Goal: Task Accomplishment & Management: Use online tool/utility

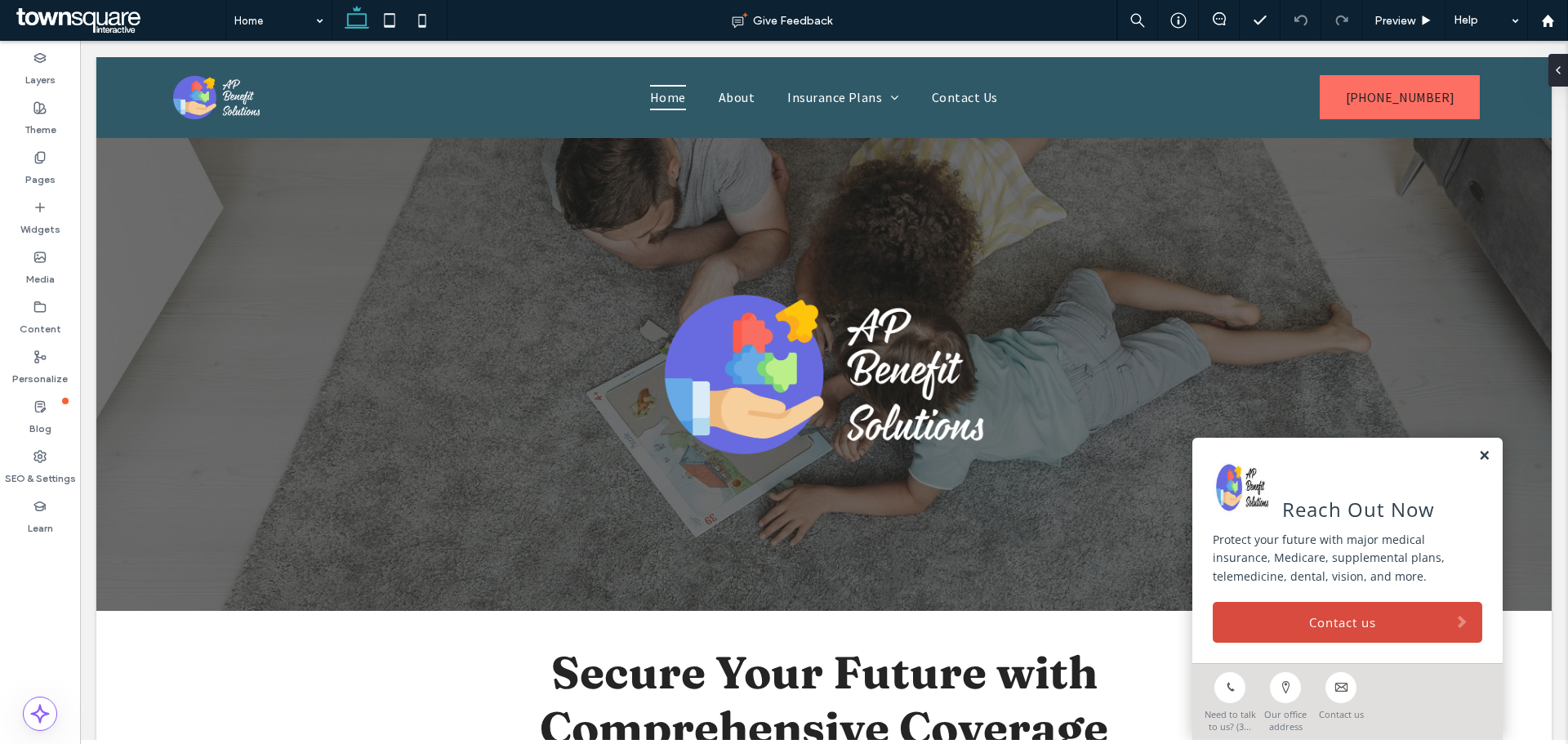
click at [1254, 461] on link at bounding box center [1484, 456] width 12 height 14
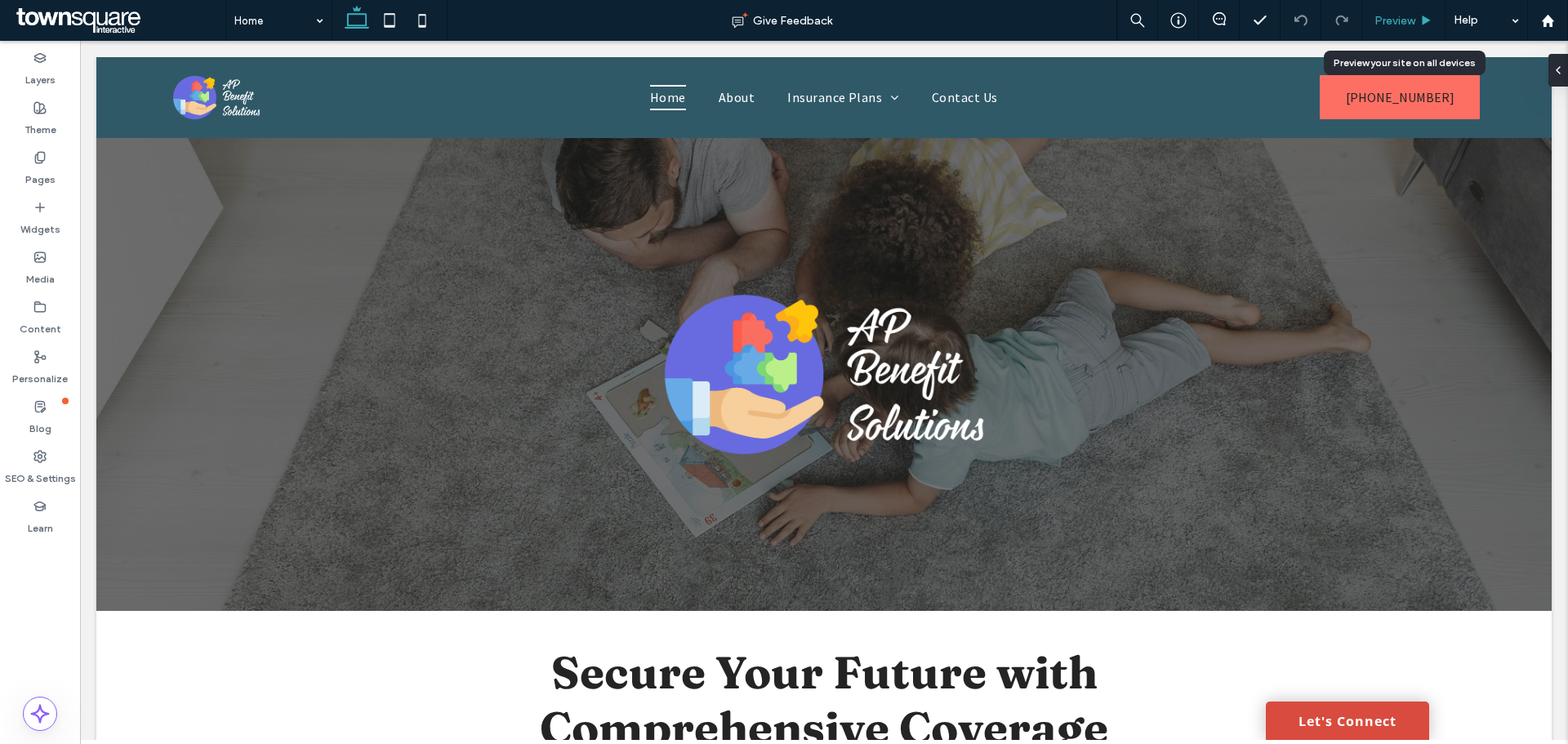
click at [1254, 28] on div "Preview" at bounding box center [1404, 21] width 83 height 41
click at [1254, 22] on span "Preview" at bounding box center [1395, 21] width 41 height 14
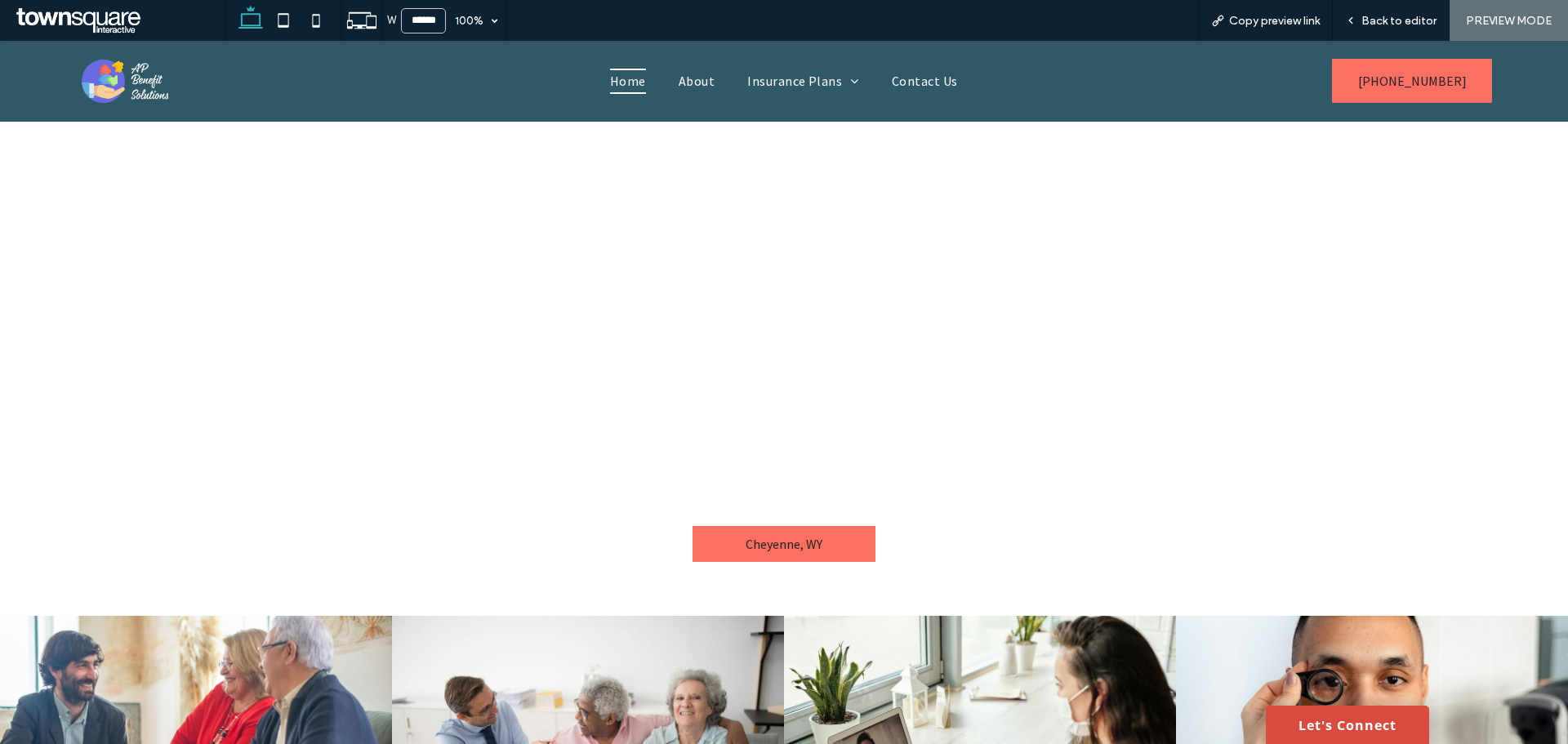
scroll to position [2939, 0]
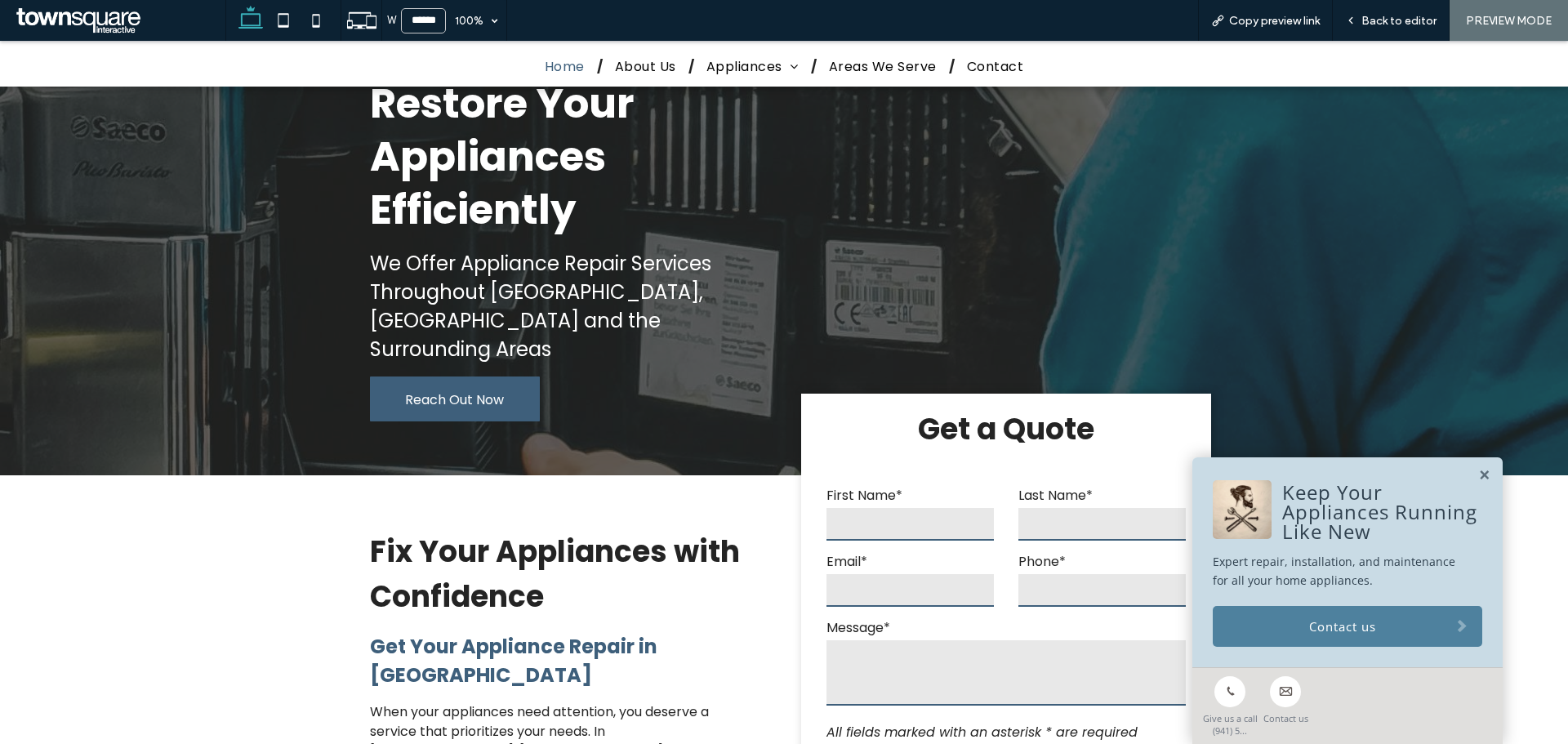
scroll to position [245, 0]
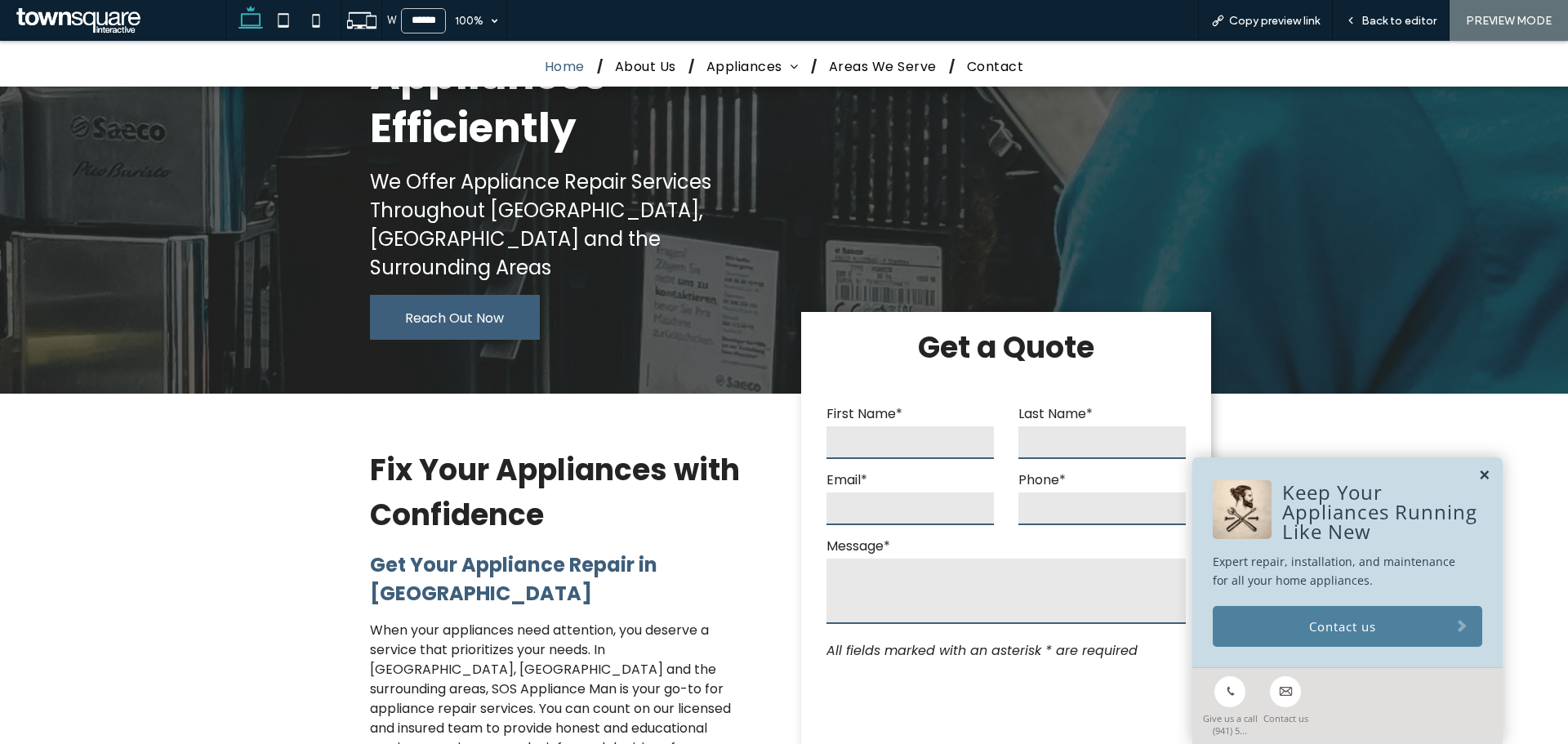
click at [1478, 476] on link at bounding box center [1484, 476] width 12 height 14
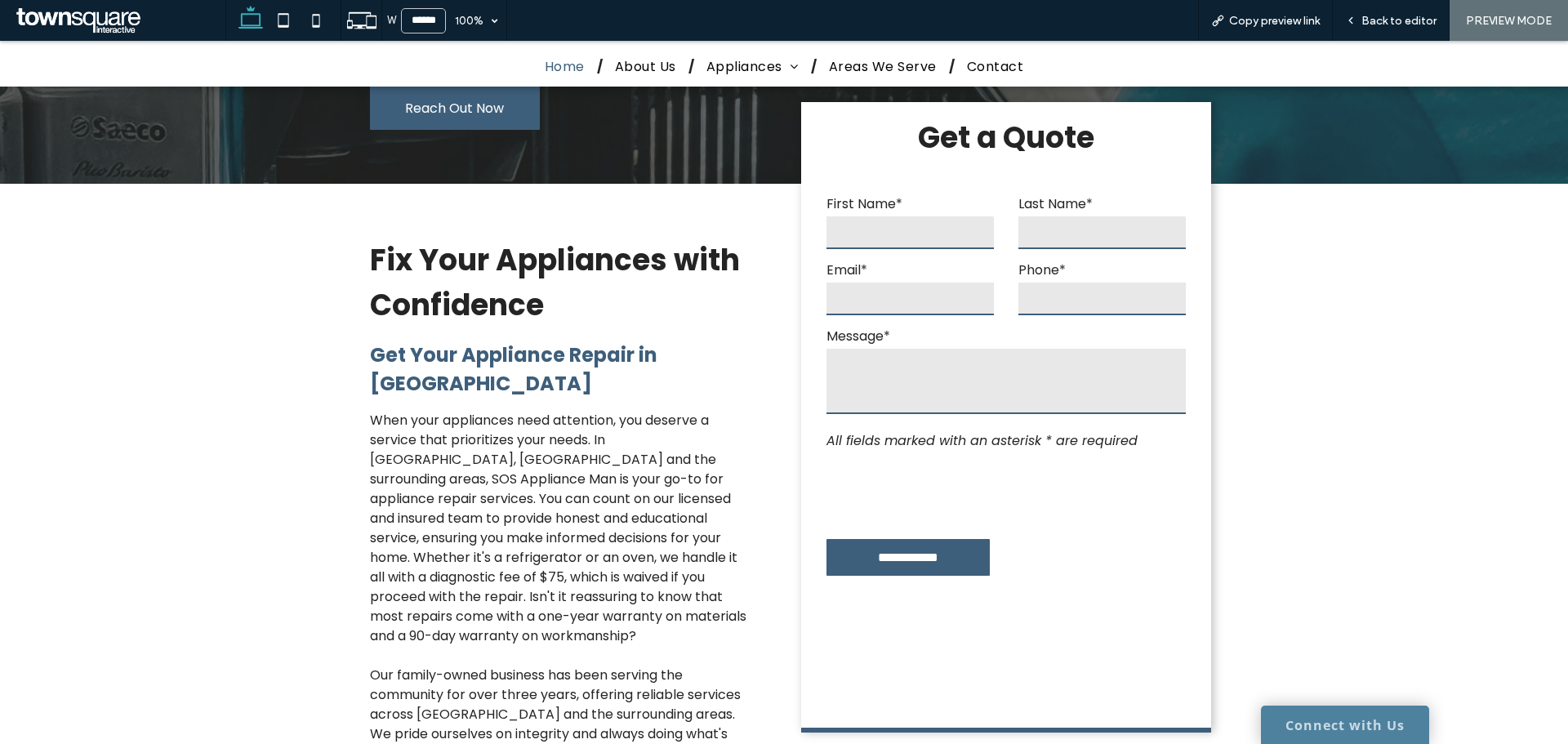
scroll to position [490, 0]
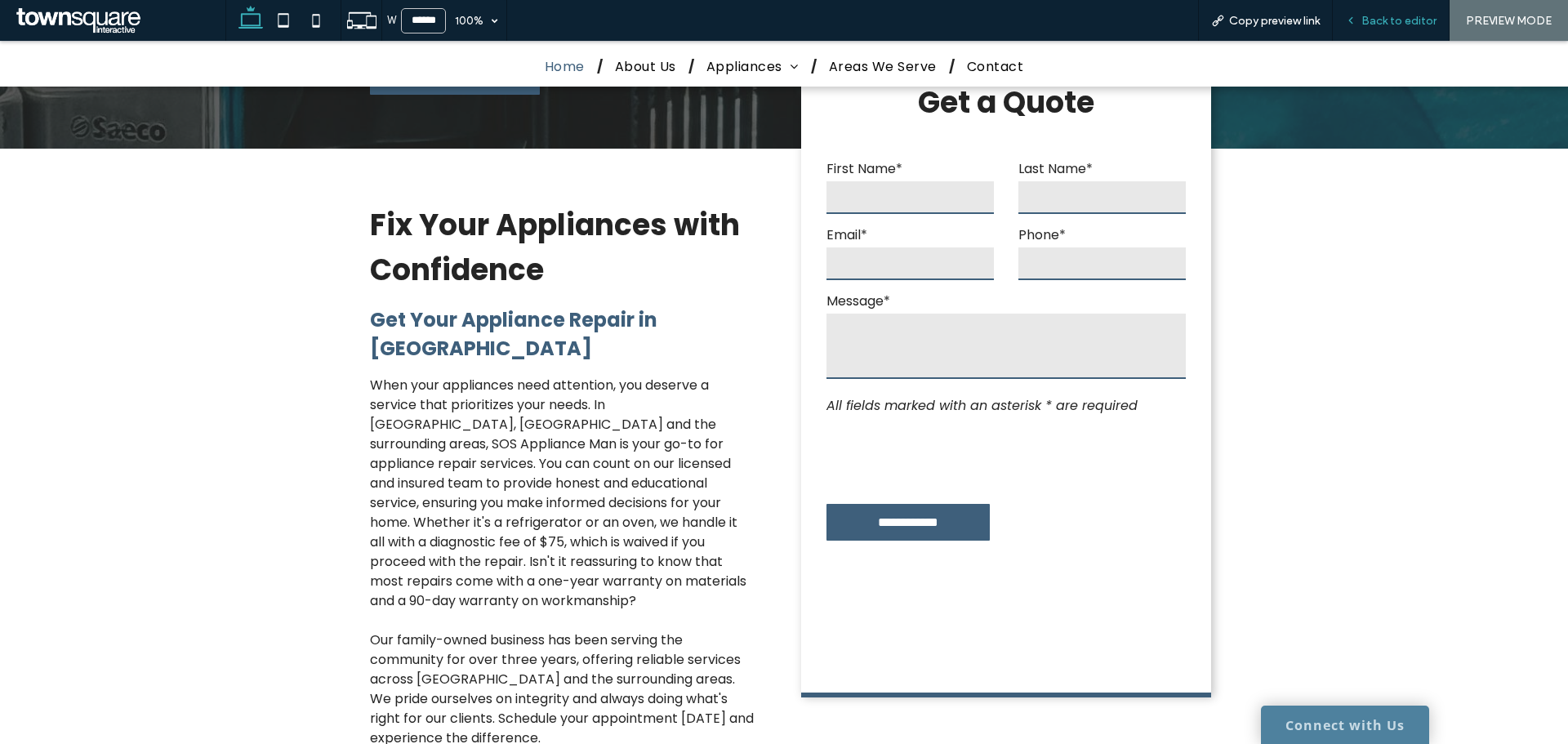
click at [1385, 18] on span "Back to editor" at bounding box center [1399, 21] width 75 height 14
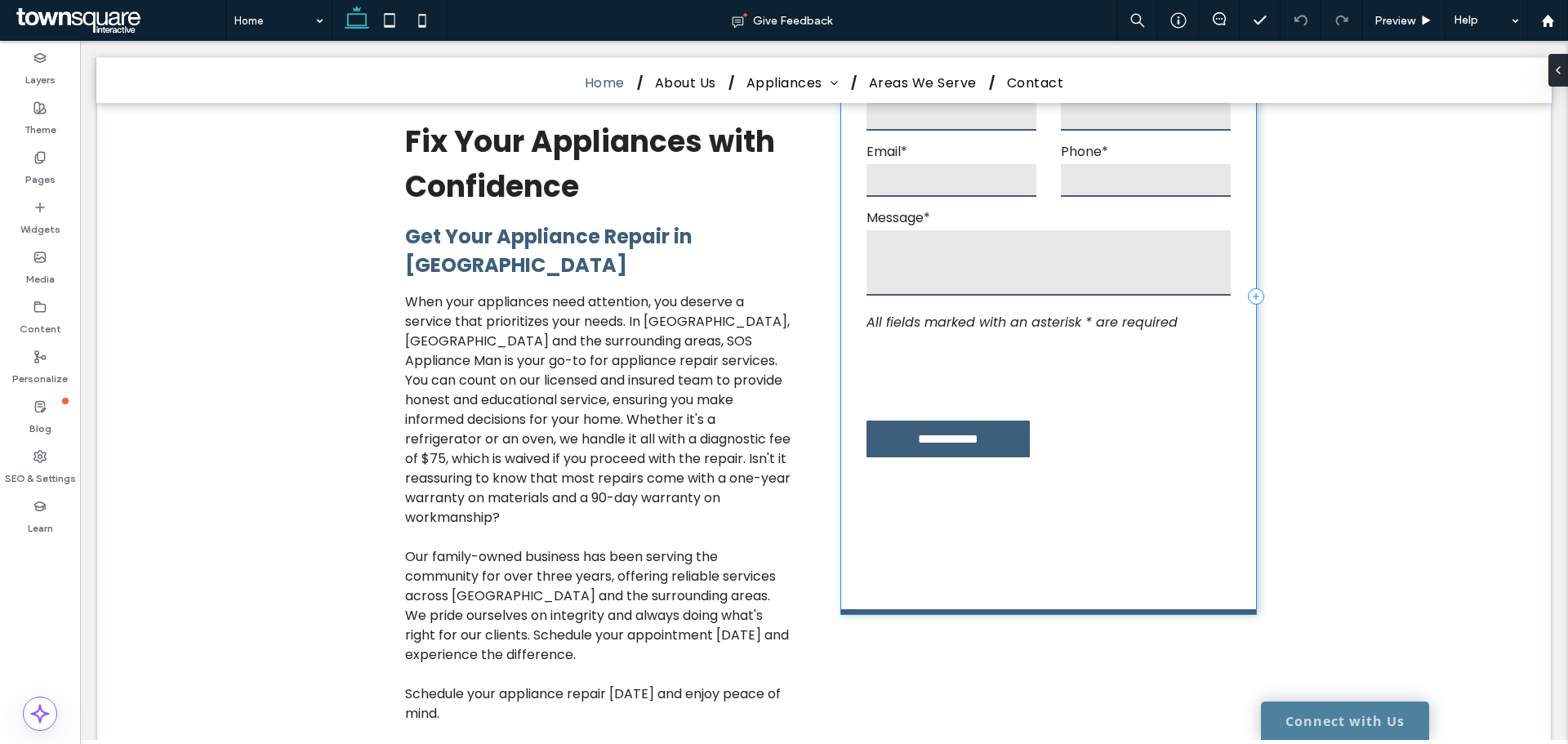
click at [1216, 510] on div "**********" at bounding box center [1048, 299] width 415 height 631
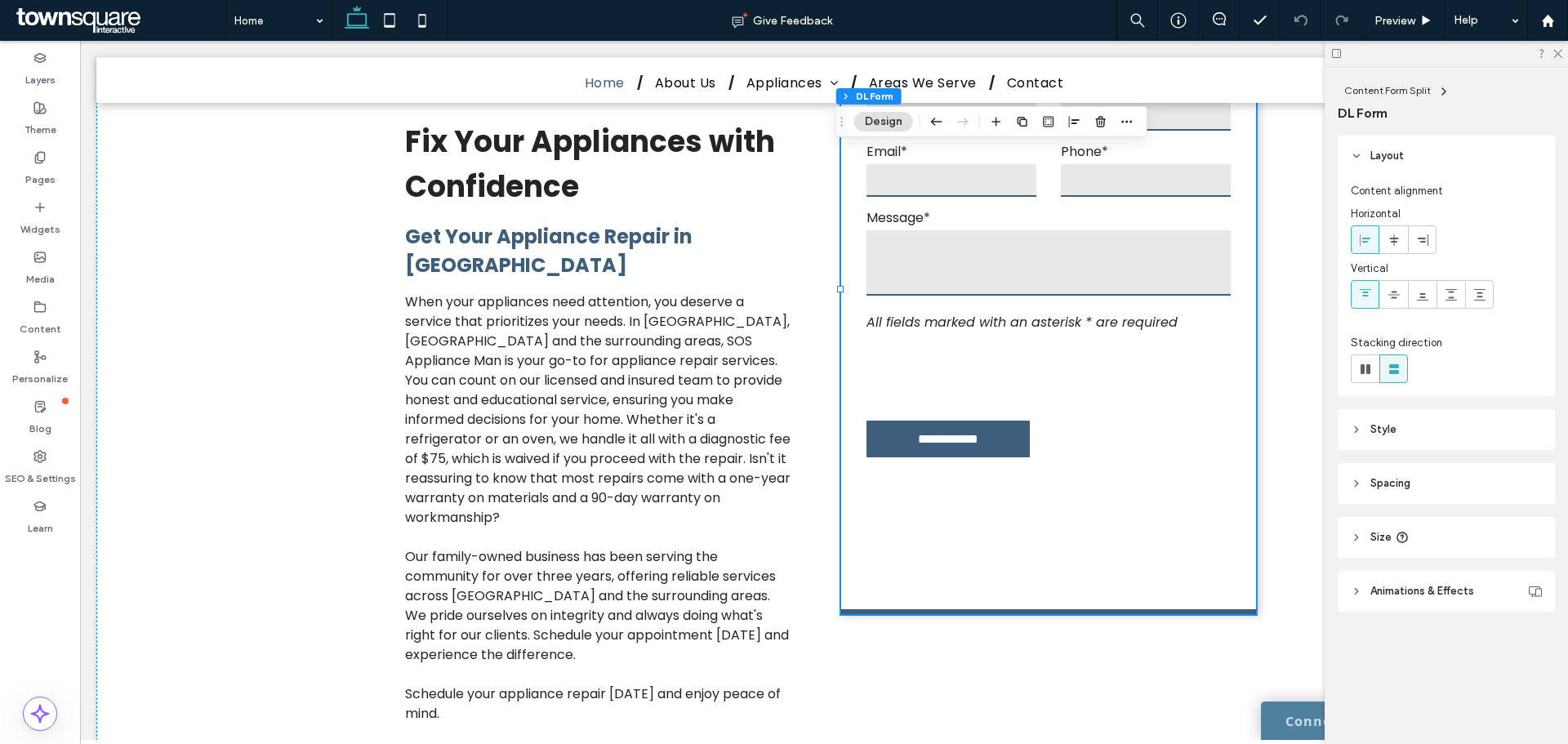
click at [1436, 425] on header "Style" at bounding box center [1447, 430] width 218 height 41
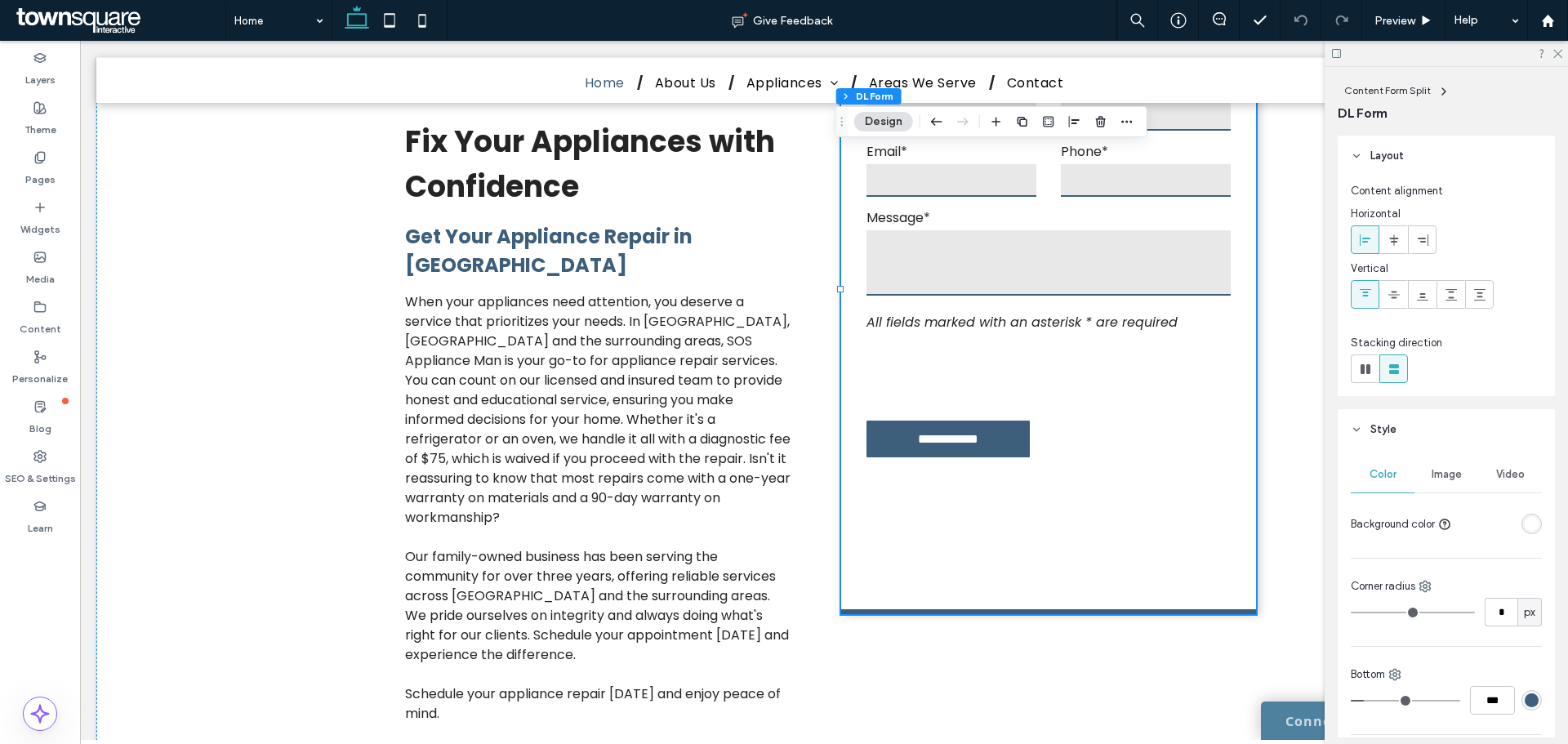
click at [1528, 528] on div "rgba(255, 255, 255, 1)" at bounding box center [1532, 523] width 14 height 14
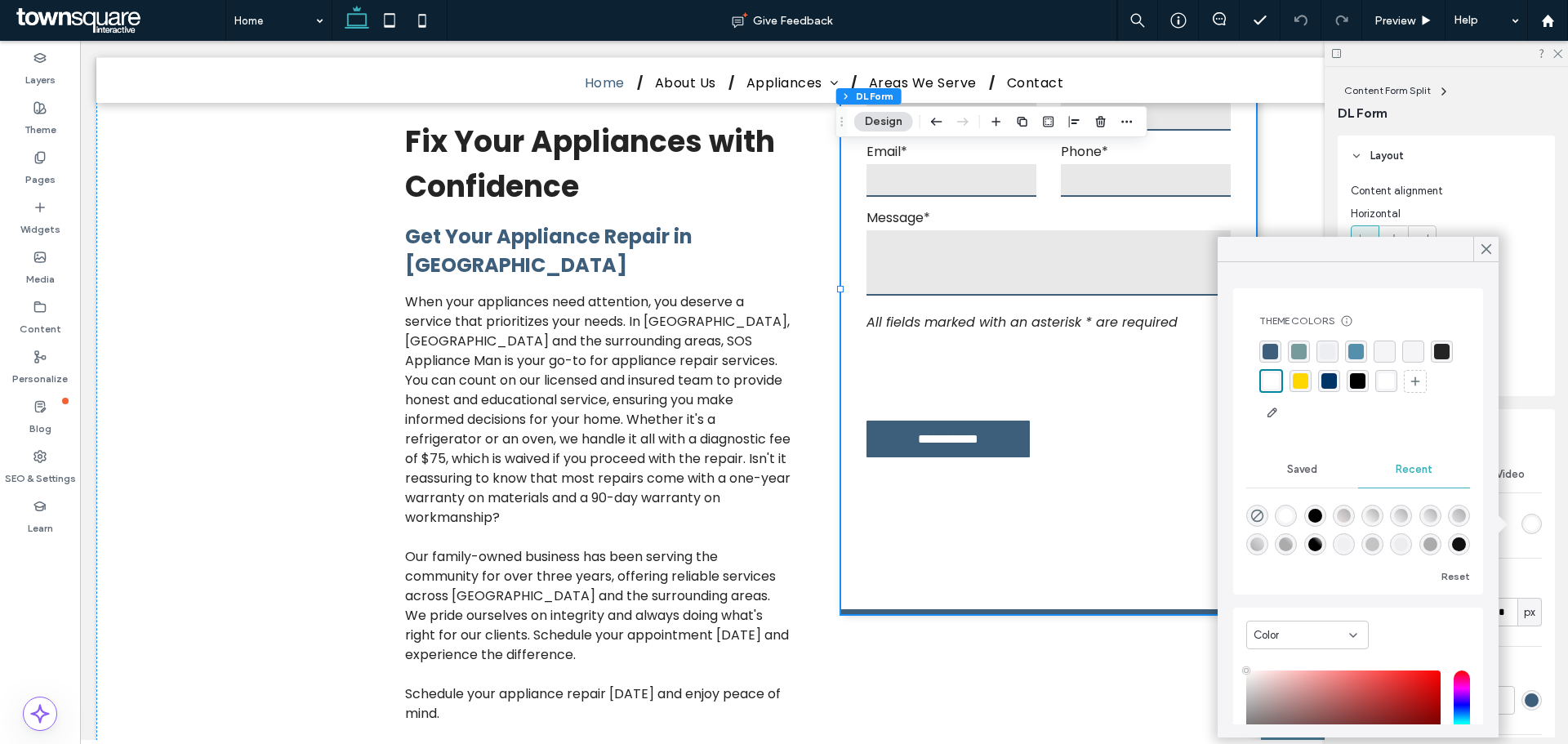
click at [1303, 351] on div "rgba(117, 155, 157, 1)" at bounding box center [1299, 351] width 16 height 16
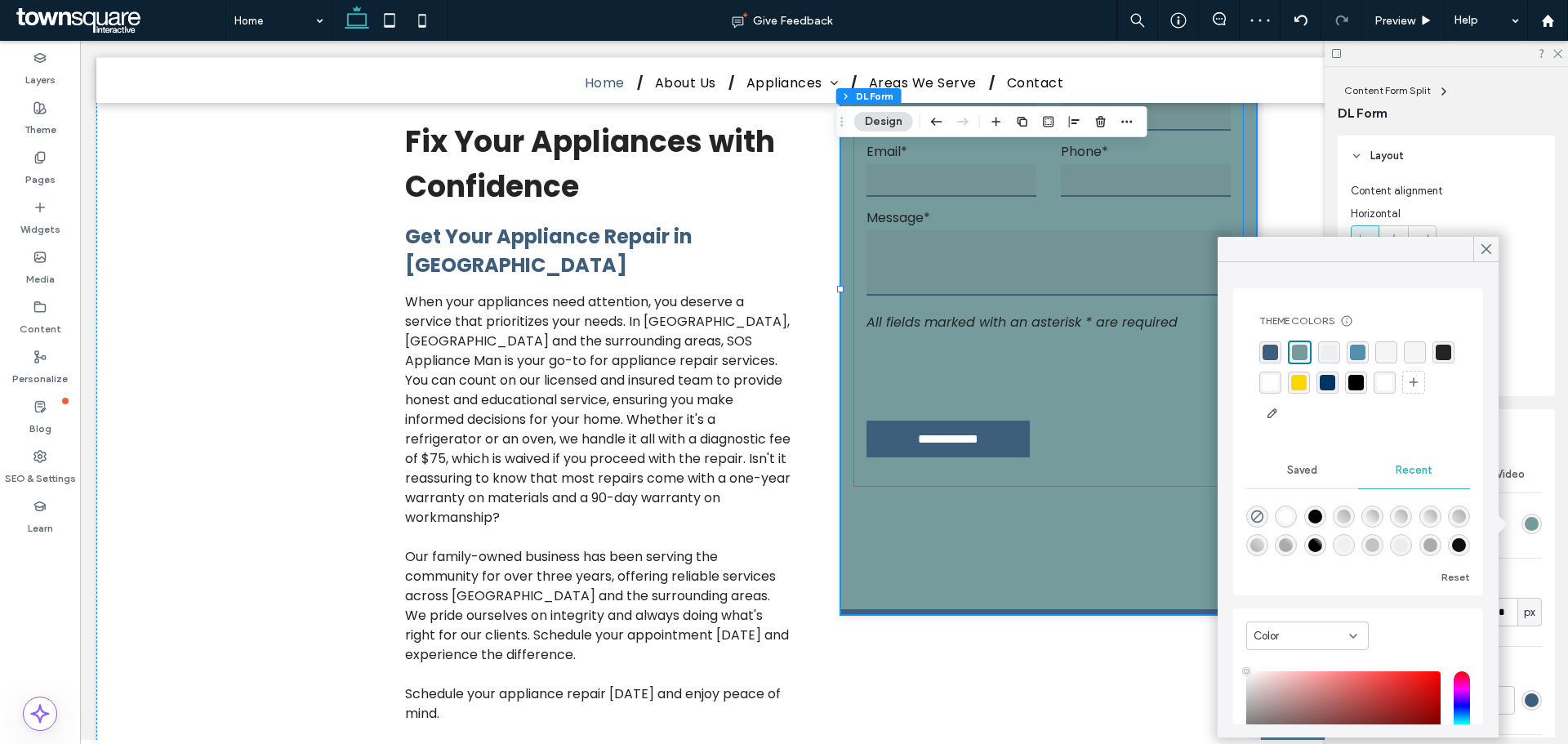
click at [1081, 230] on textarea at bounding box center [1048, 263] width 364 height 65
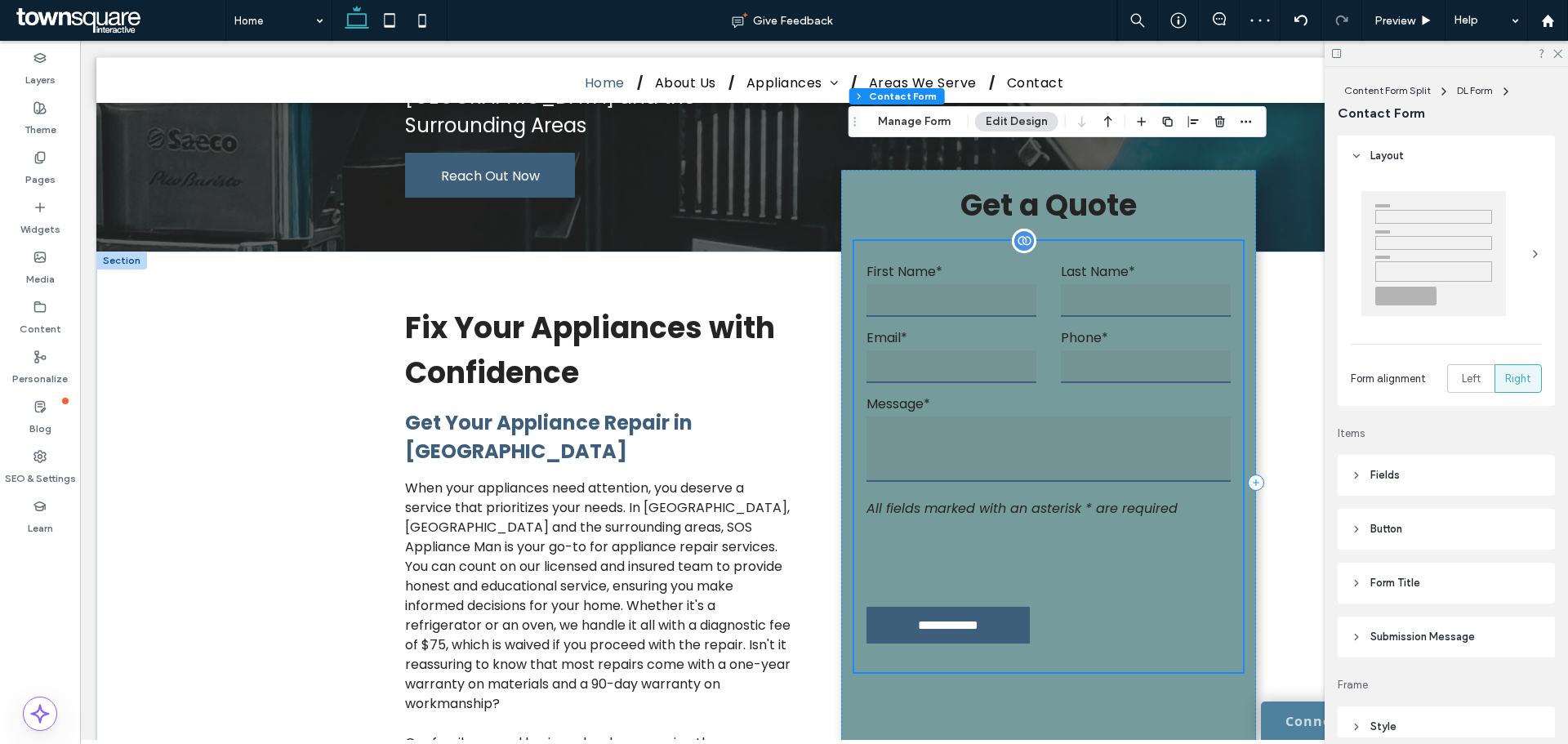
scroll to position [245, 0]
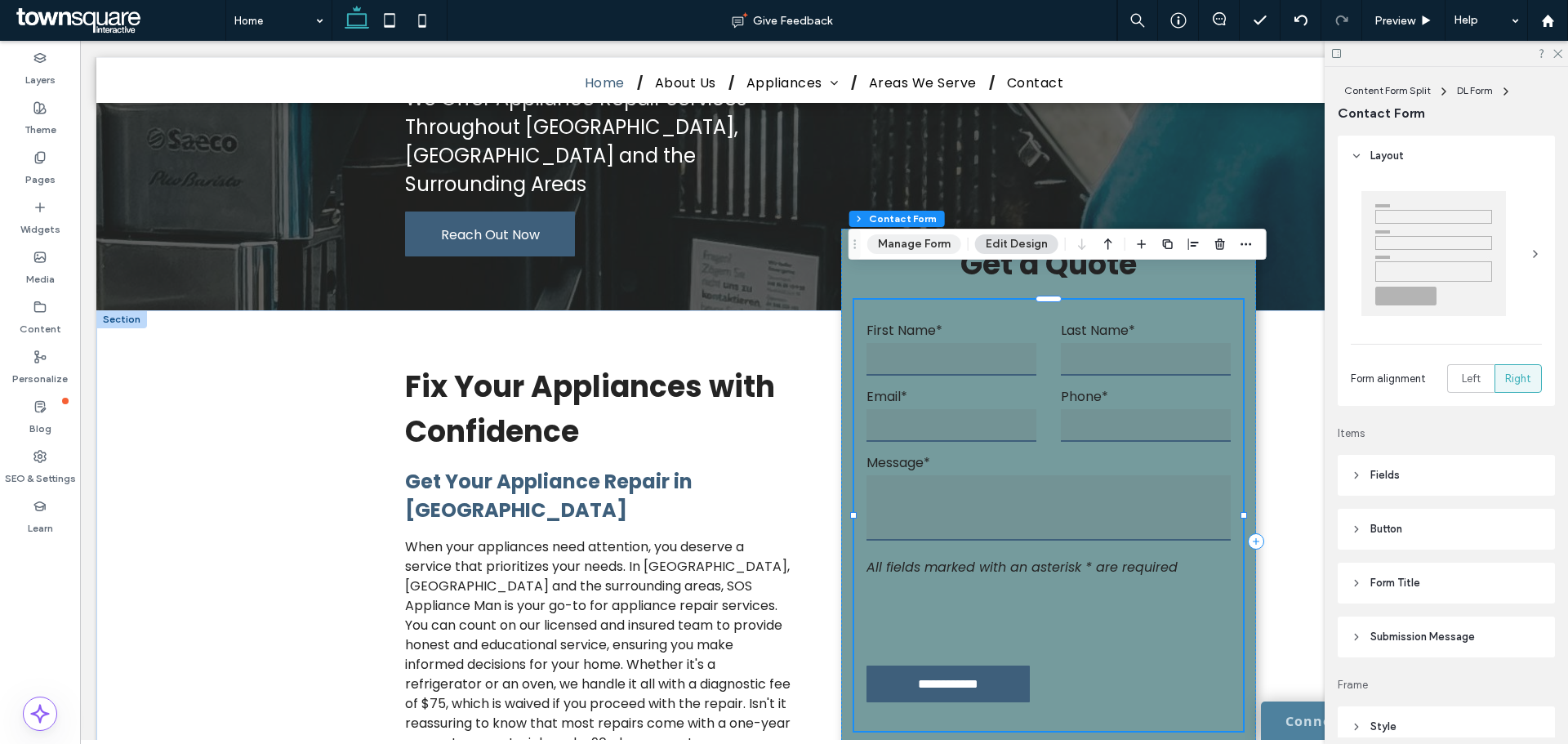
click at [935, 247] on button "Manage Form" at bounding box center [914, 244] width 94 height 20
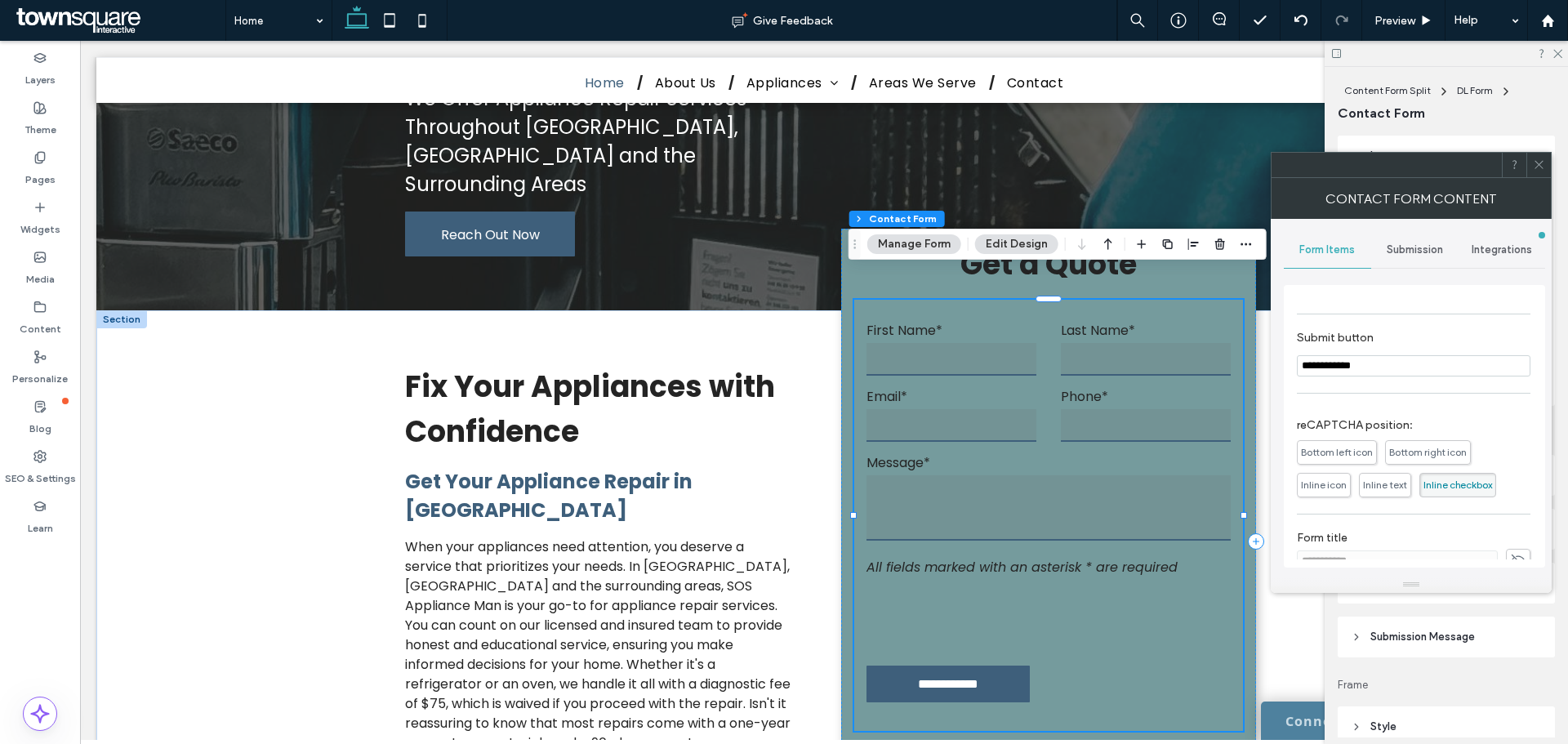
scroll to position [303, 0]
click at [1540, 169] on icon at bounding box center [1539, 165] width 12 height 12
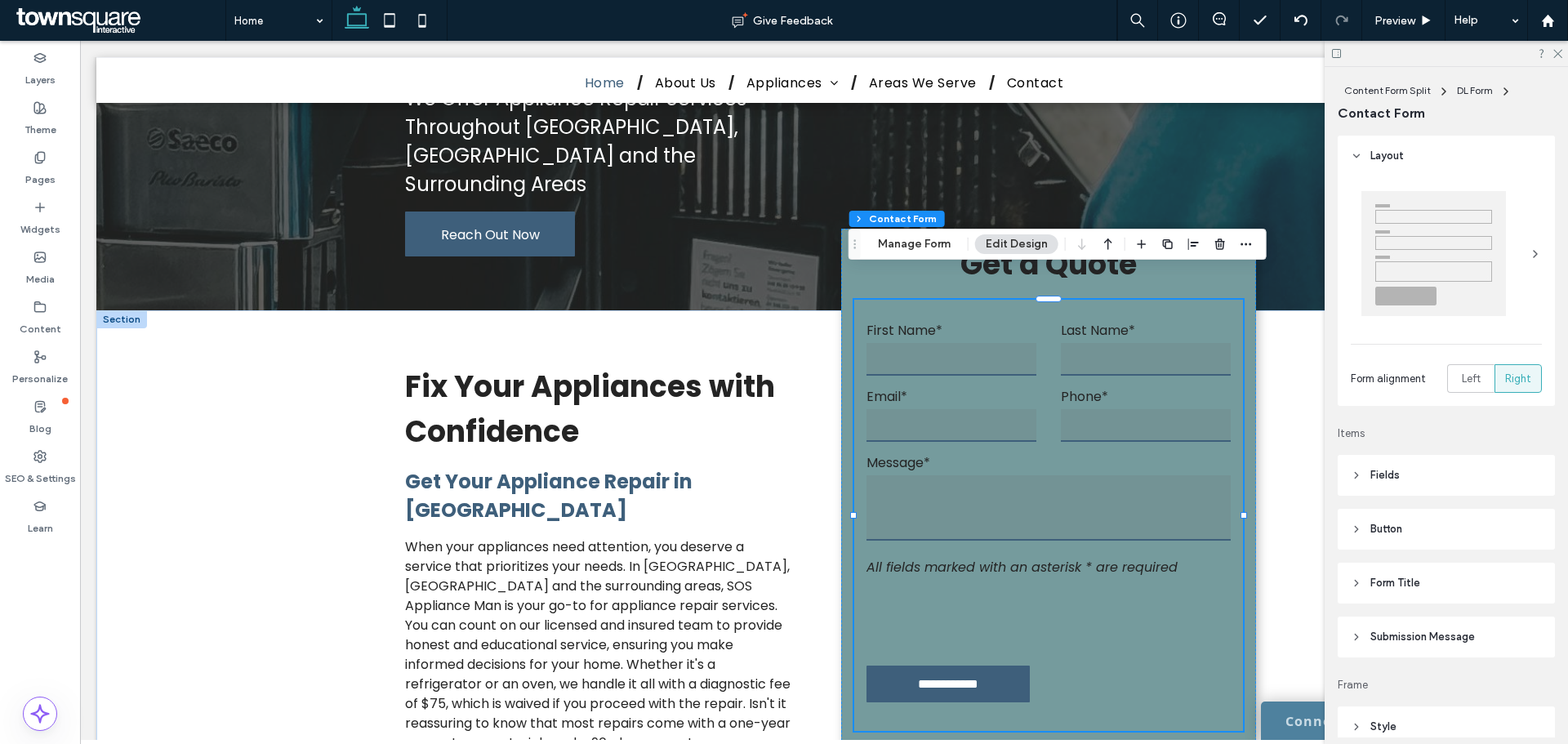
click at [1027, 245] on button "Edit Design" at bounding box center [1017, 244] width 83 height 20
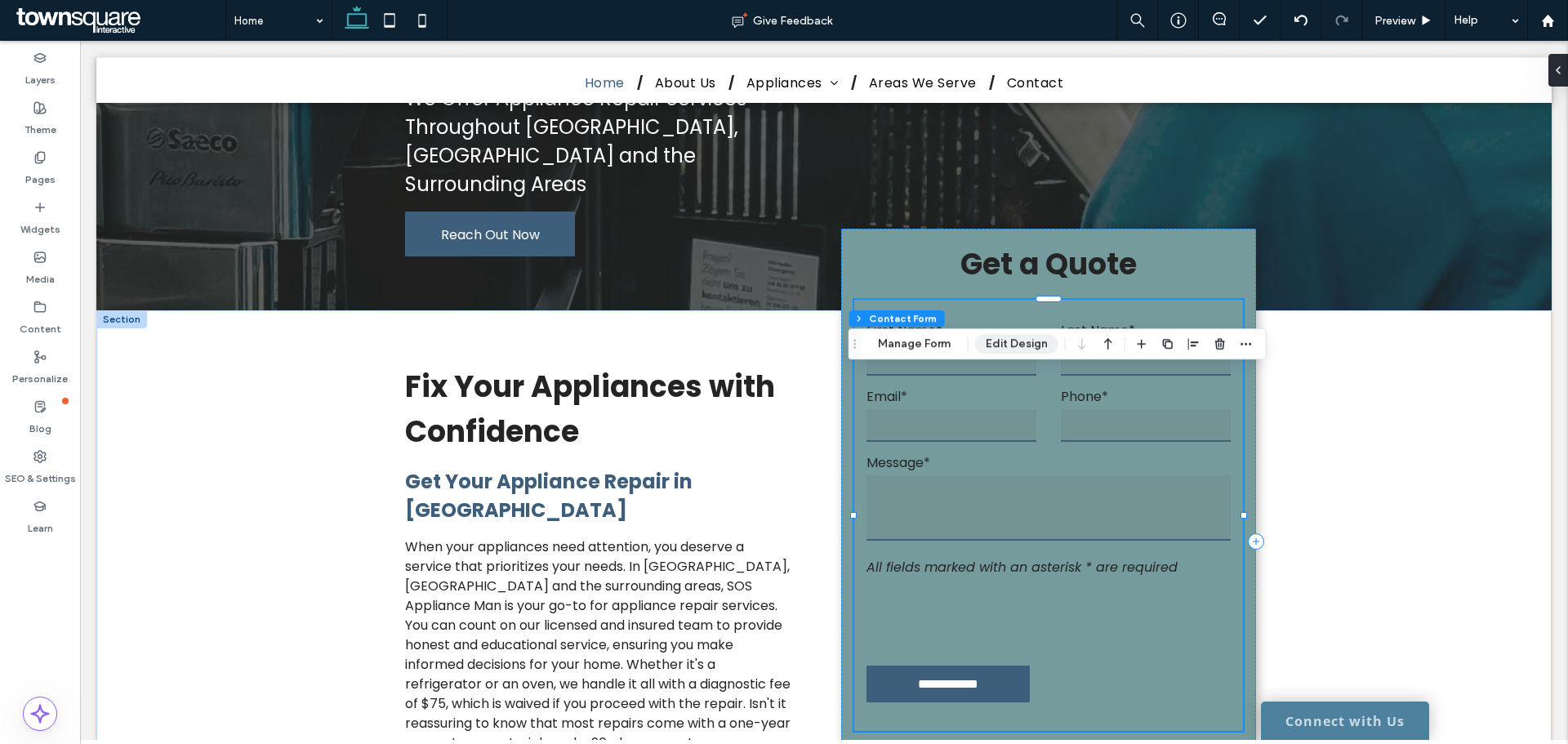
click at [1018, 340] on button "Edit Design" at bounding box center [1017, 343] width 83 height 20
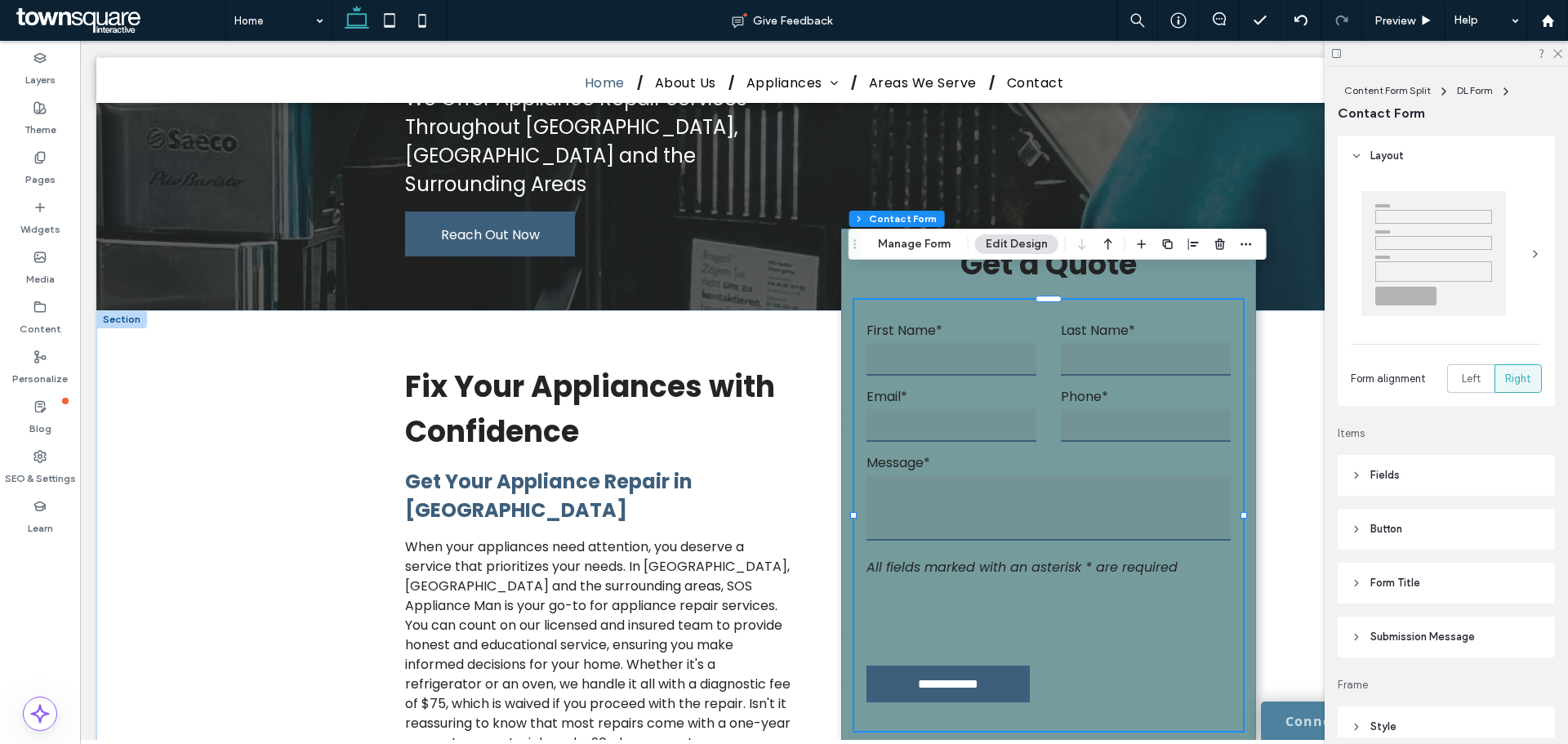
click at [1406, 477] on header "Fields" at bounding box center [1447, 476] width 218 height 41
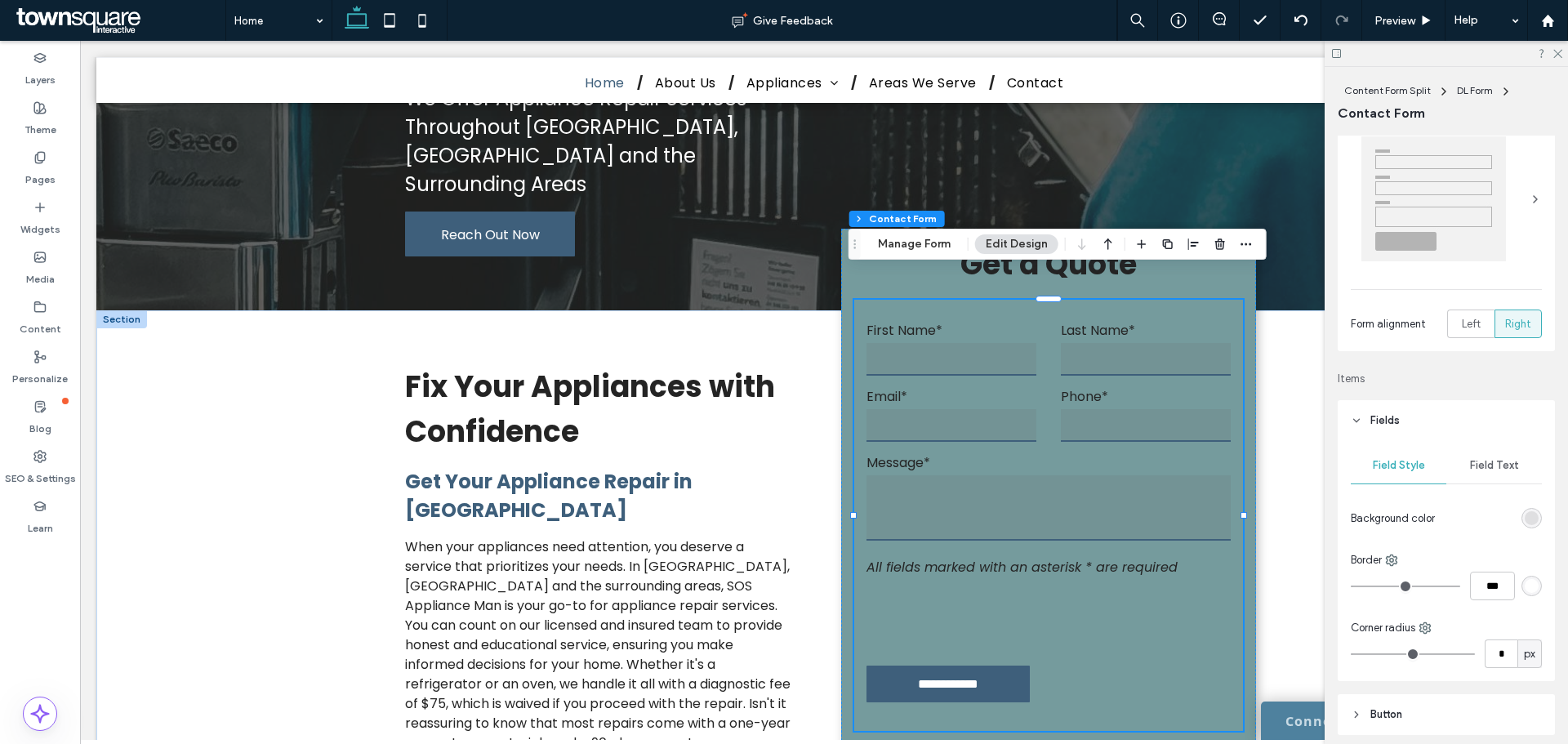
scroll to position [164, 0]
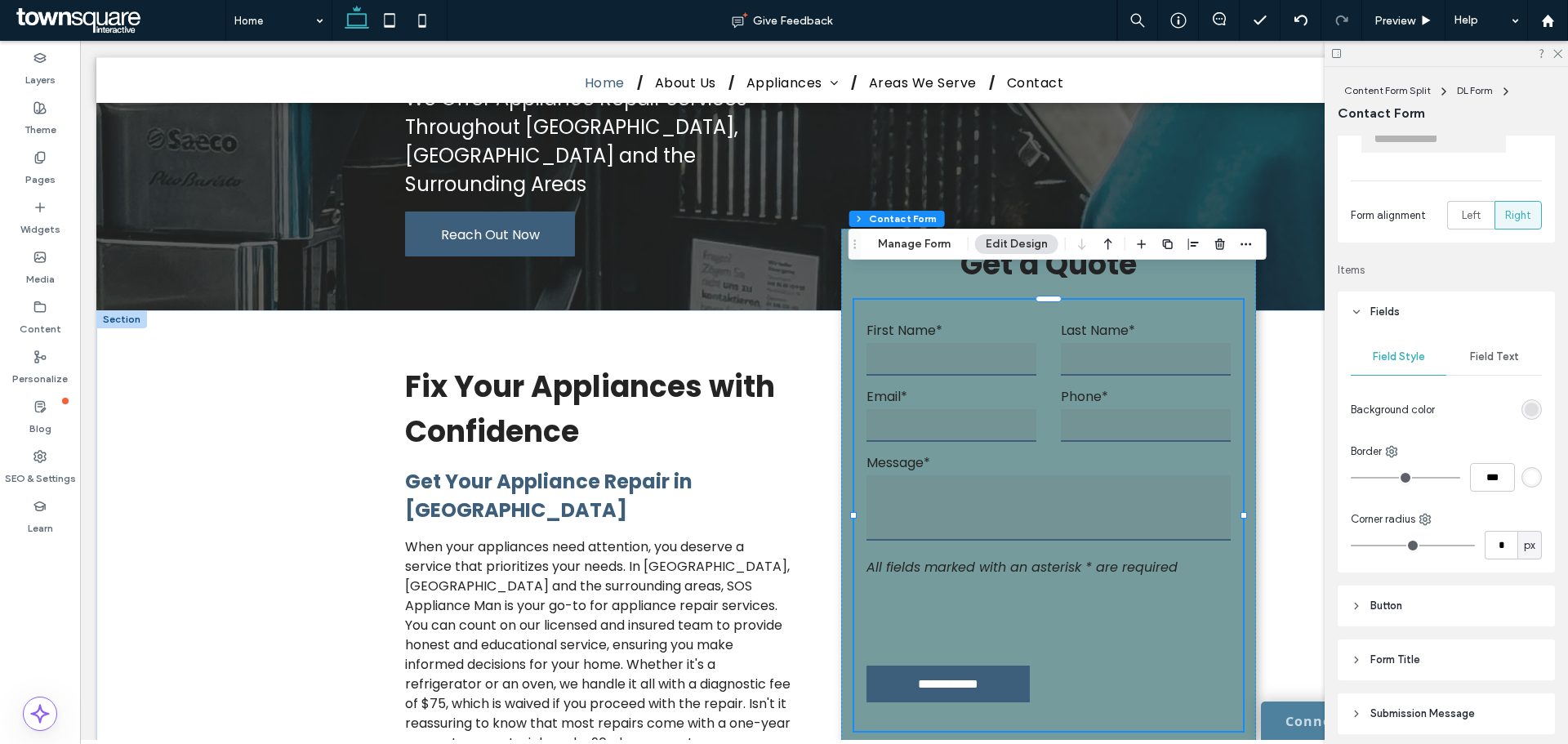
click at [1525, 413] on div "rgba(102, 102, 102, 0.15)" at bounding box center [1532, 409] width 14 height 14
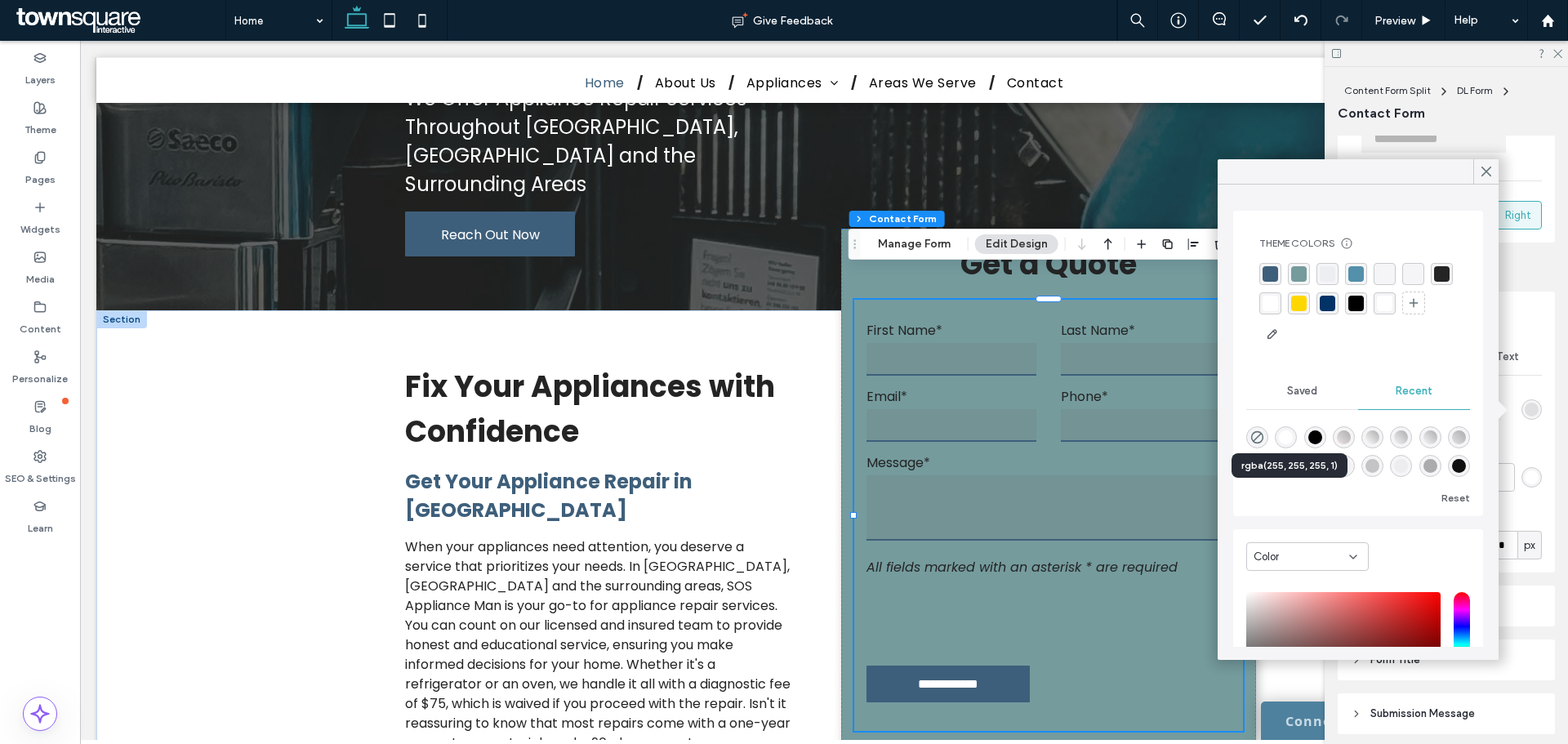
click at [1293, 434] on div "rgba(255, 255, 255, 1)" at bounding box center [1286, 437] width 14 height 14
type input "*******"
type input "***"
type input "****"
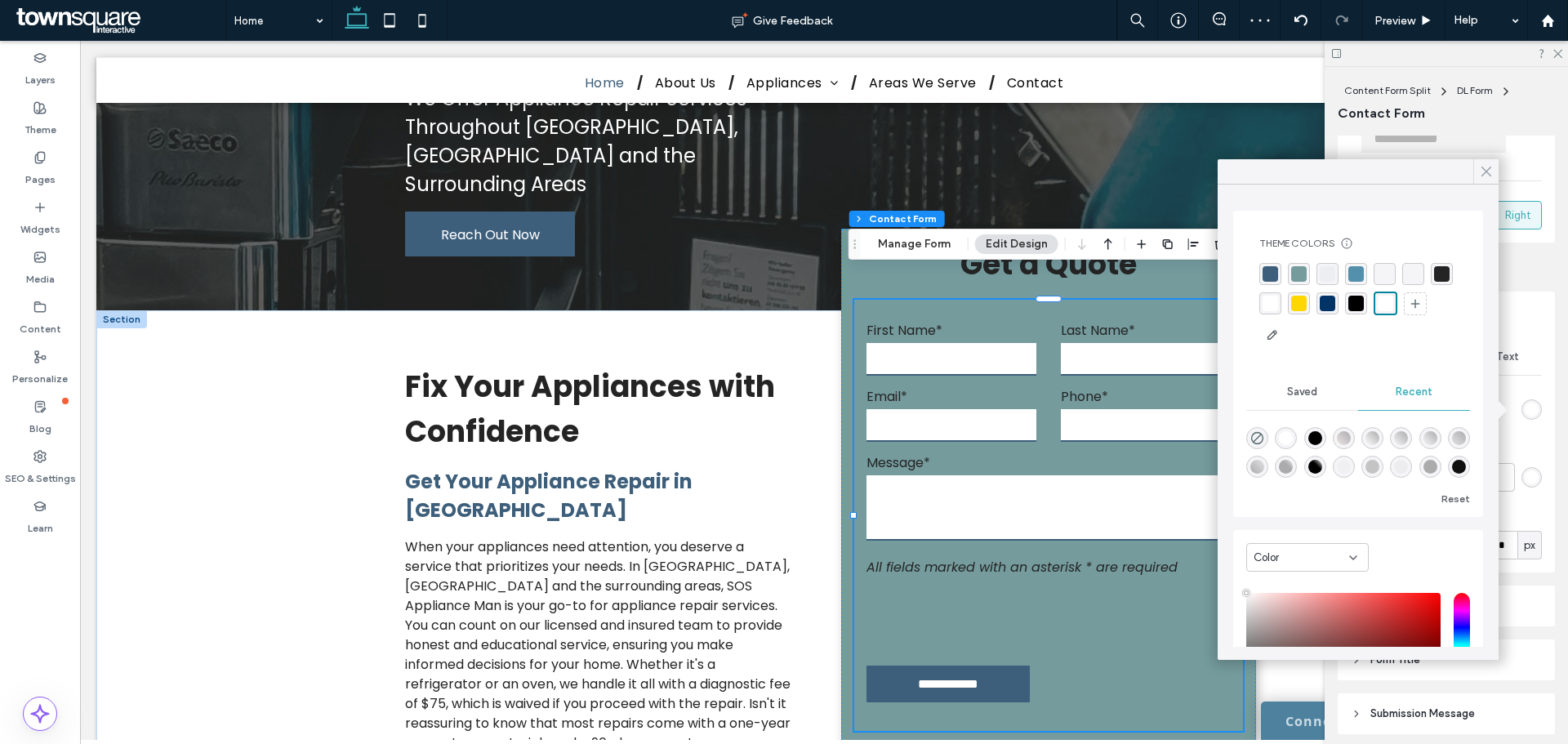
click at [1485, 170] on use at bounding box center [1486, 172] width 8 height 9
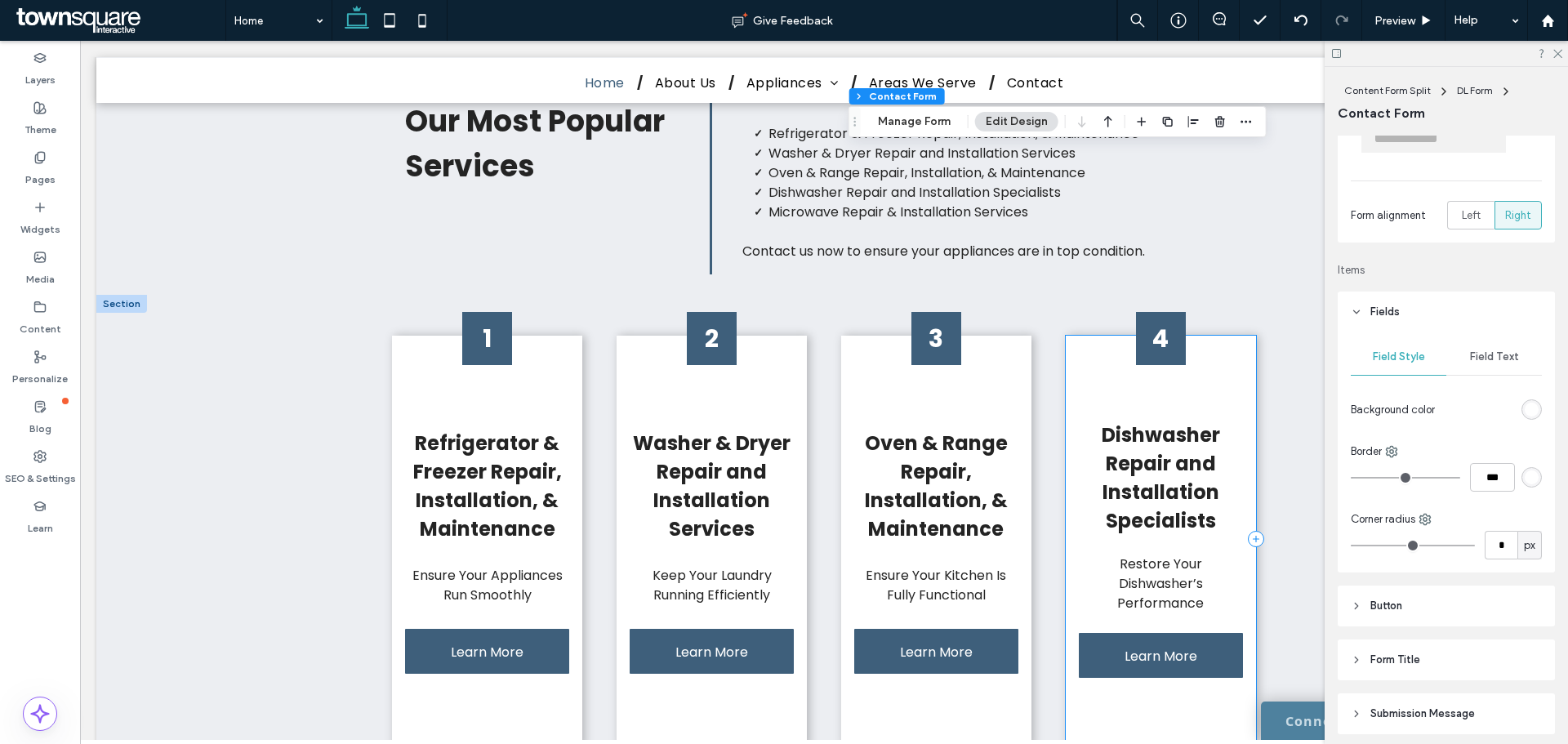
scroll to position [1389, 0]
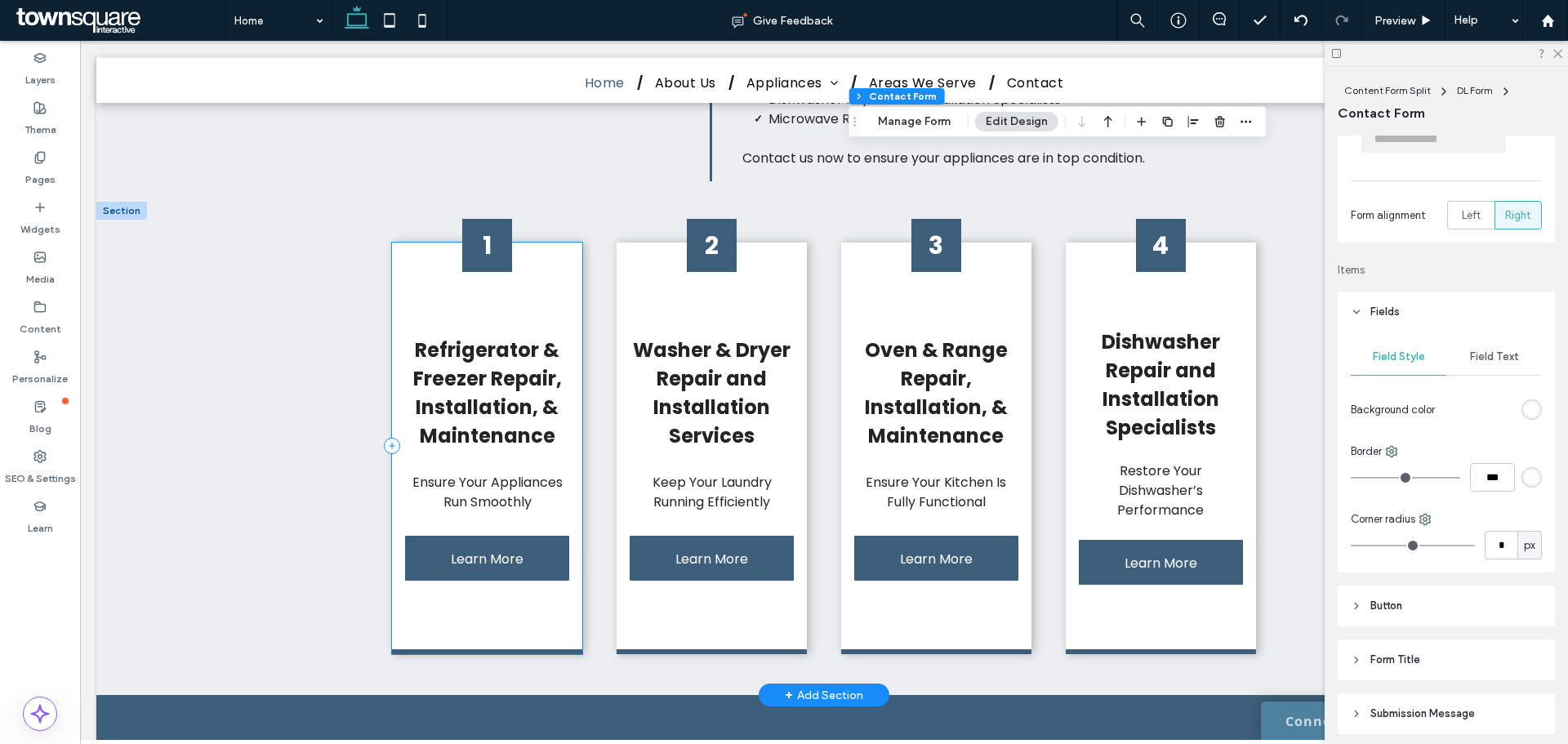
click at [567, 255] on div "1 Refrigerator & Freezer Repair, Installation, & Maintenance Ensure Your Applia…" at bounding box center [488, 449] width 191 height 412
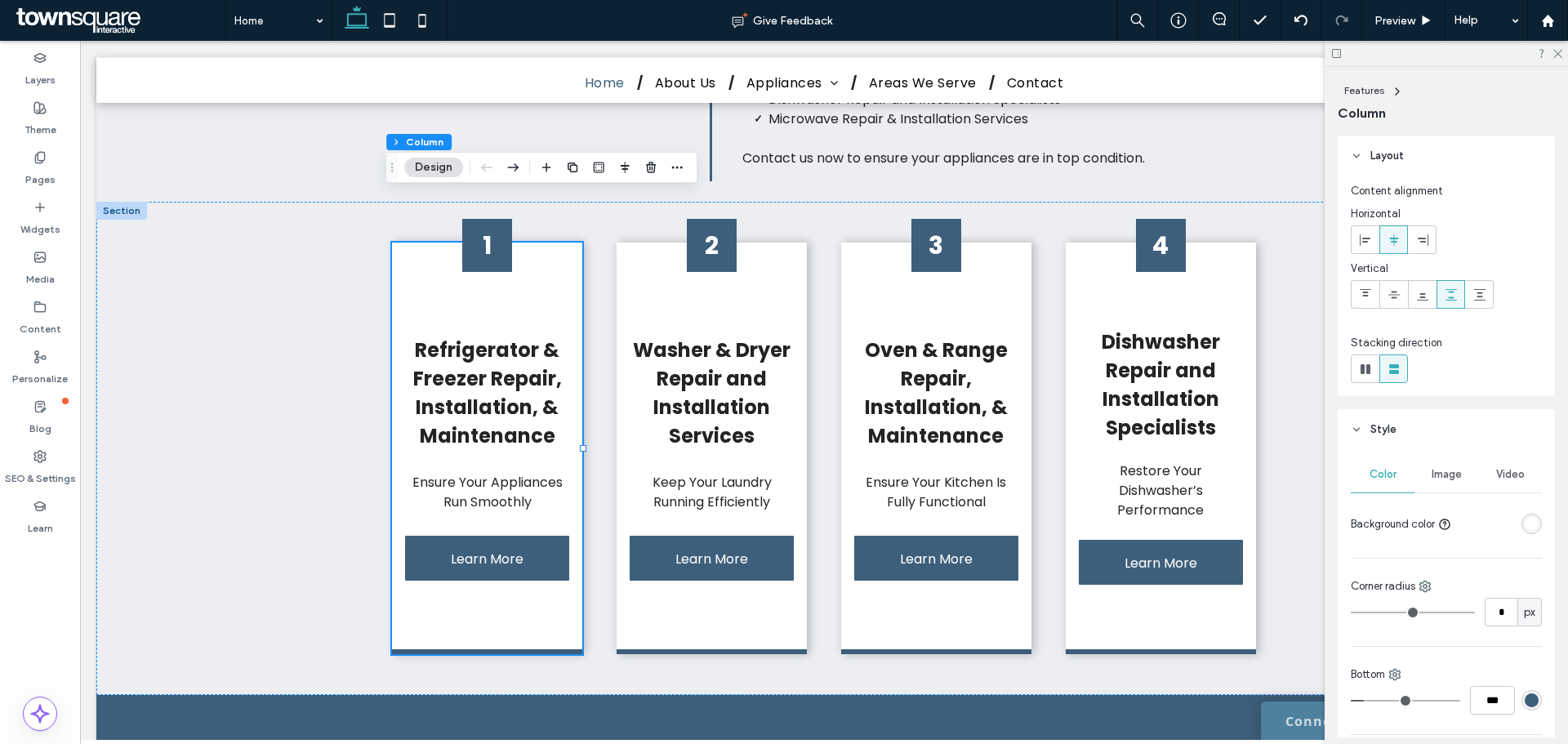
click at [1432, 474] on span "Image" at bounding box center [1447, 475] width 30 height 13
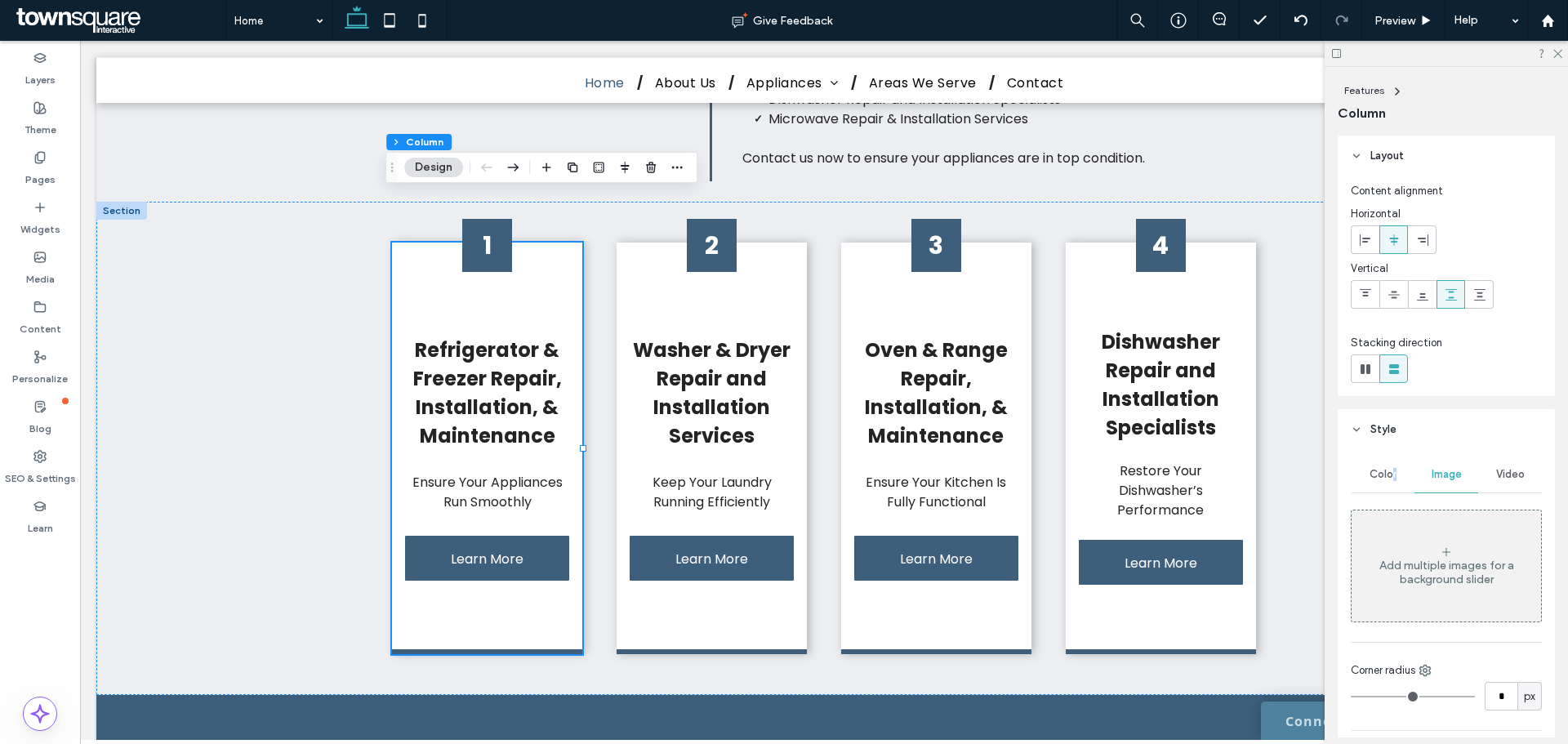
click at [1393, 482] on div "Color" at bounding box center [1383, 475] width 64 height 36
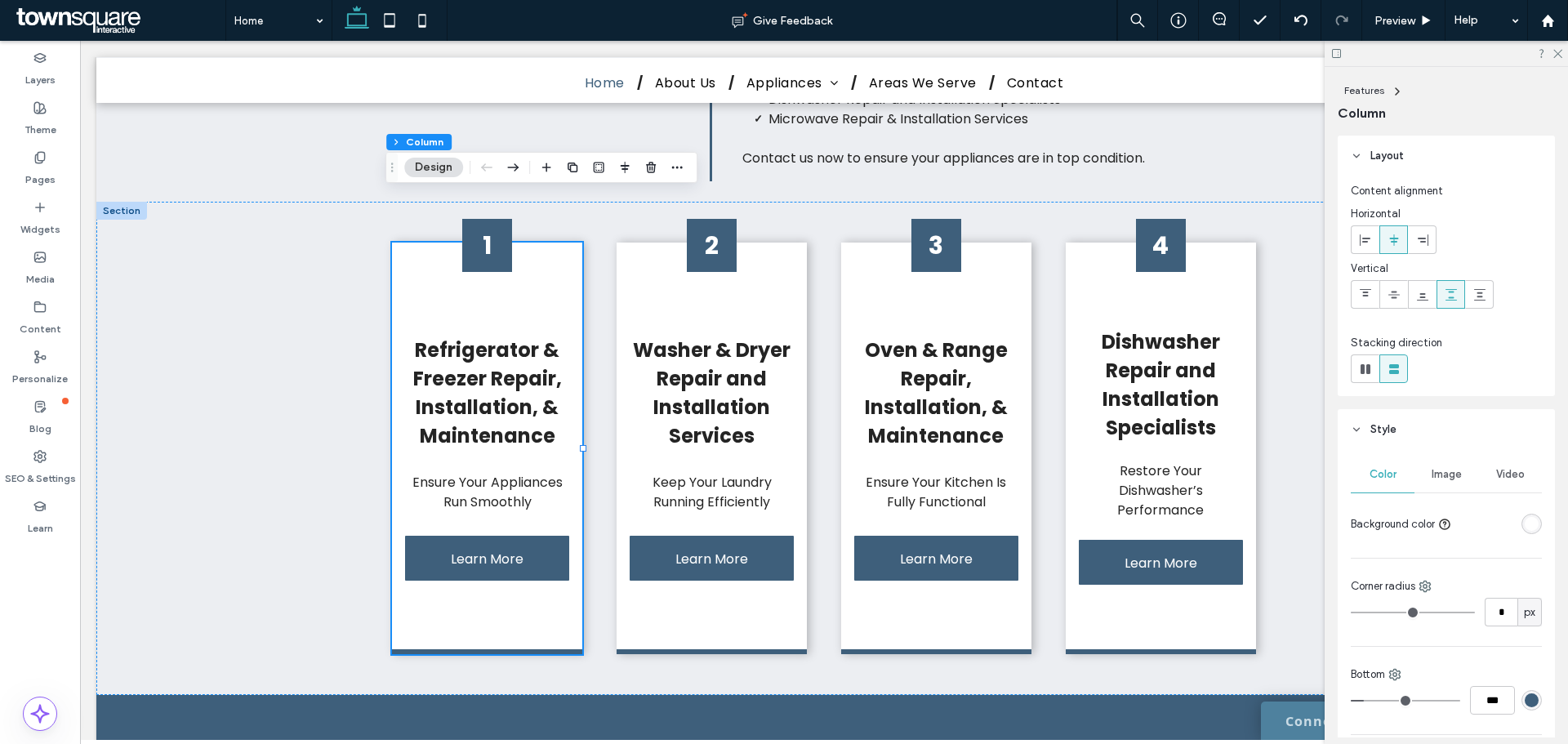
click at [1526, 522] on div "rgba(255, 255, 255, 1)" at bounding box center [1532, 523] width 14 height 14
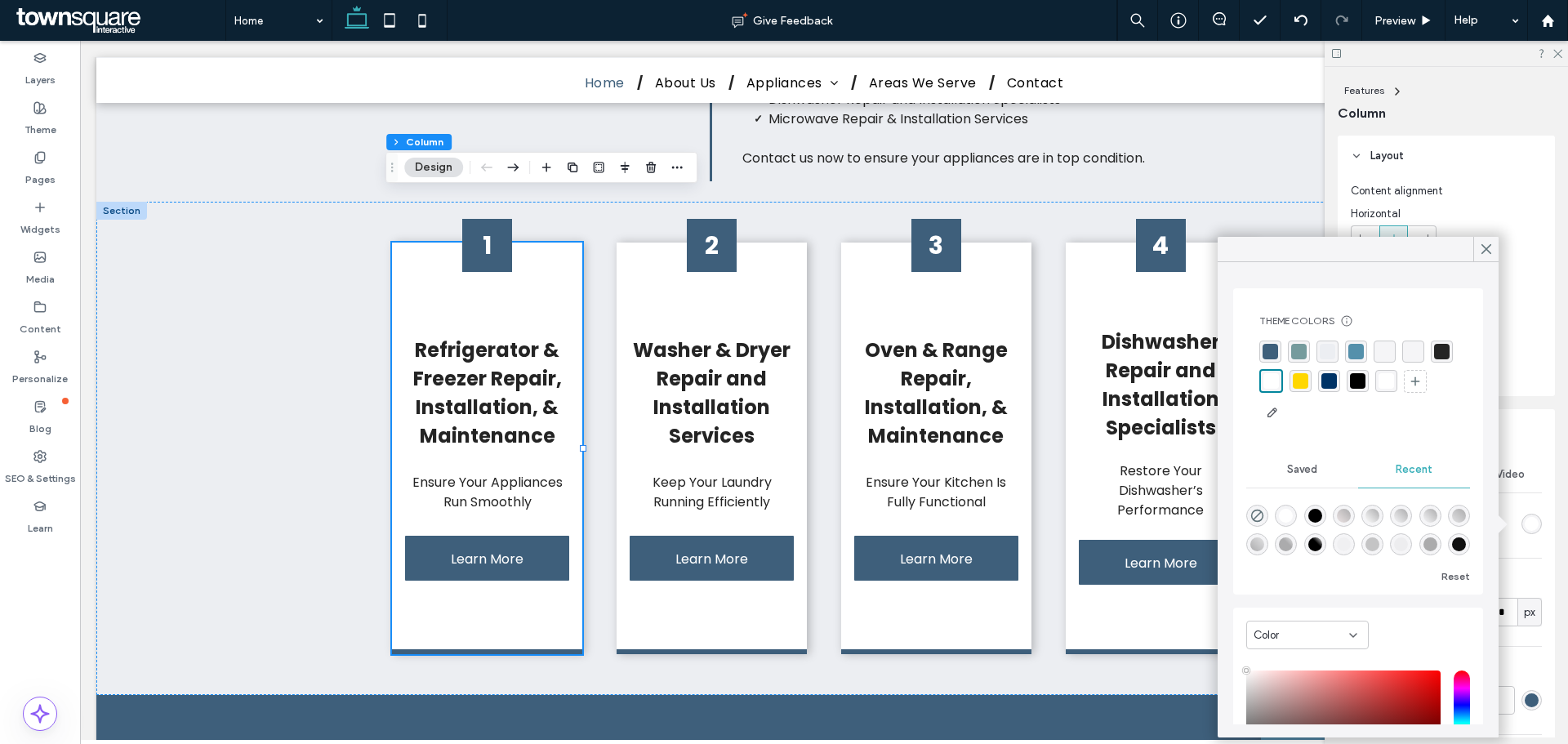
click at [1305, 351] on div "rgba(117, 155, 157, 1)" at bounding box center [1299, 351] width 16 height 16
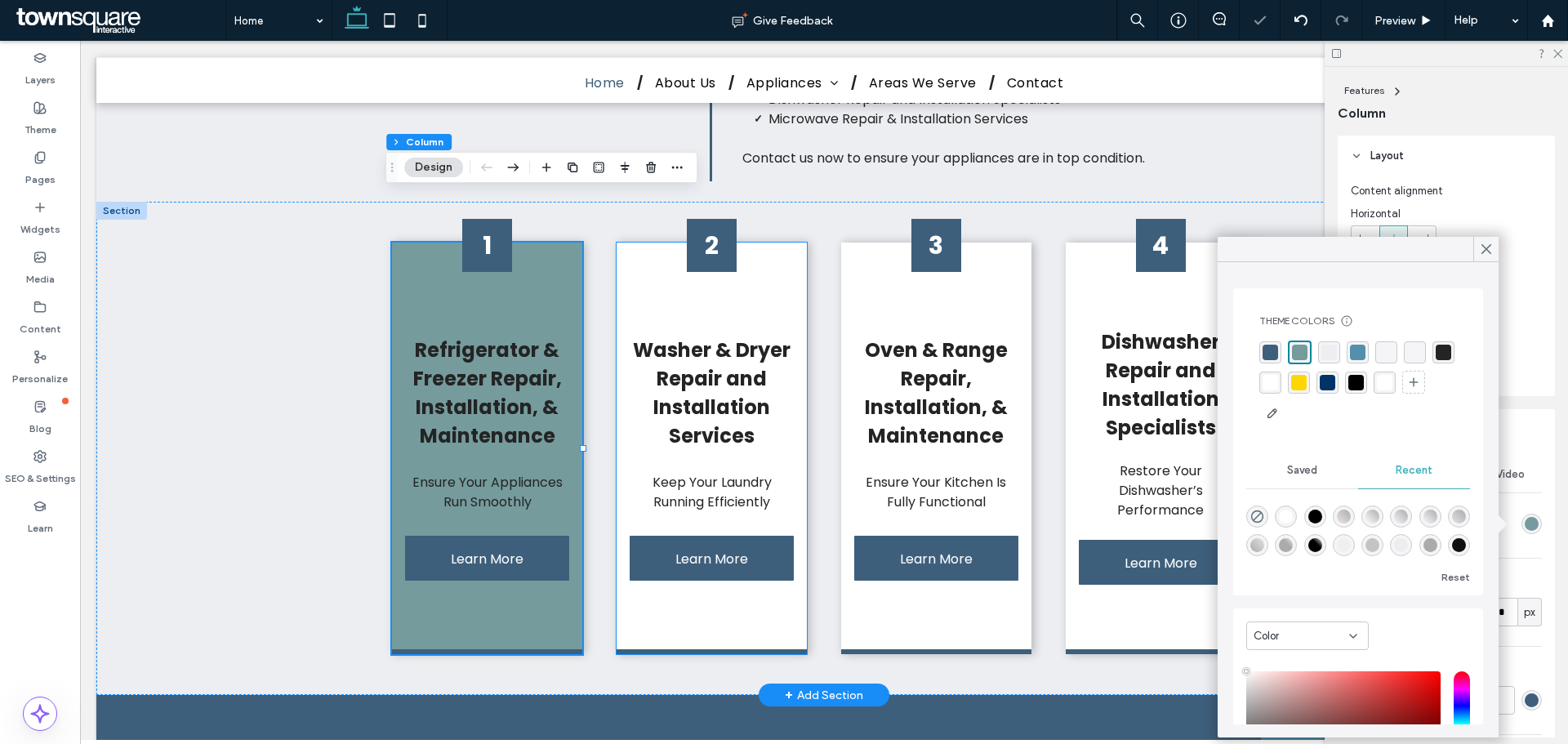
click at [771, 243] on div "2 Washer & Dryer Repair and Installation Services Keep Your Laundry Running Eff…" at bounding box center [712, 449] width 191 height 412
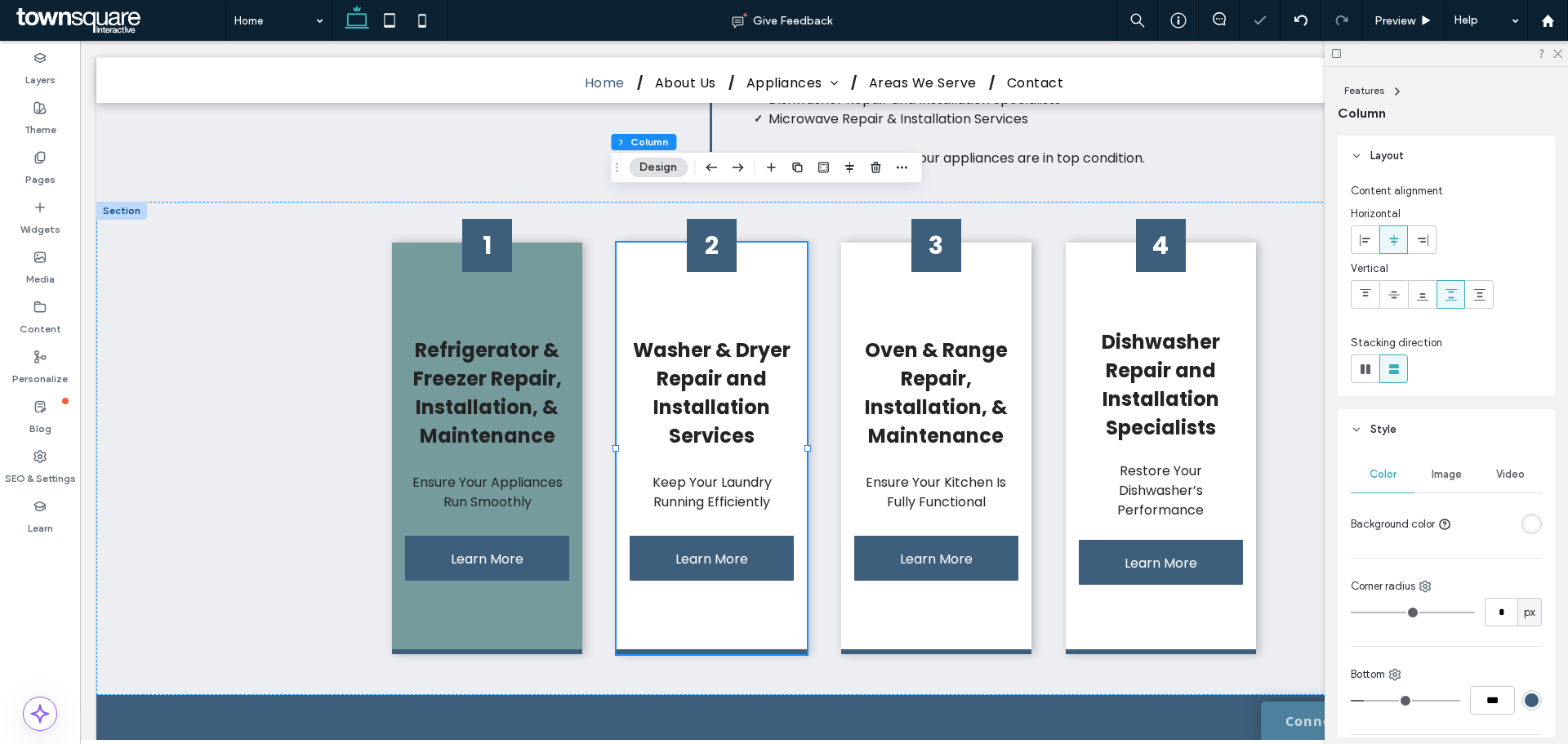
click at [1440, 470] on span "Image" at bounding box center [1447, 475] width 30 height 13
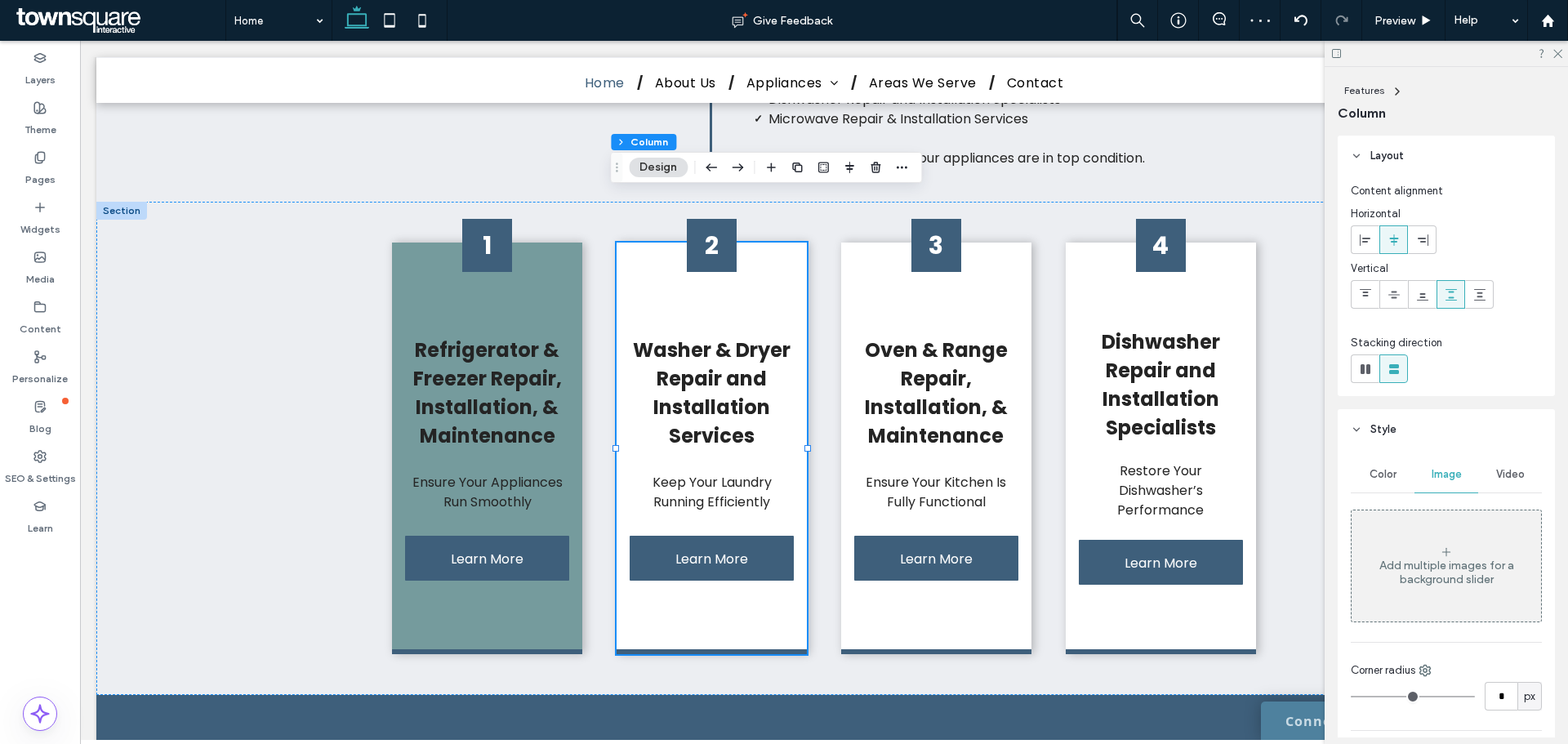
click at [1371, 470] on span "Color" at bounding box center [1383, 475] width 27 height 13
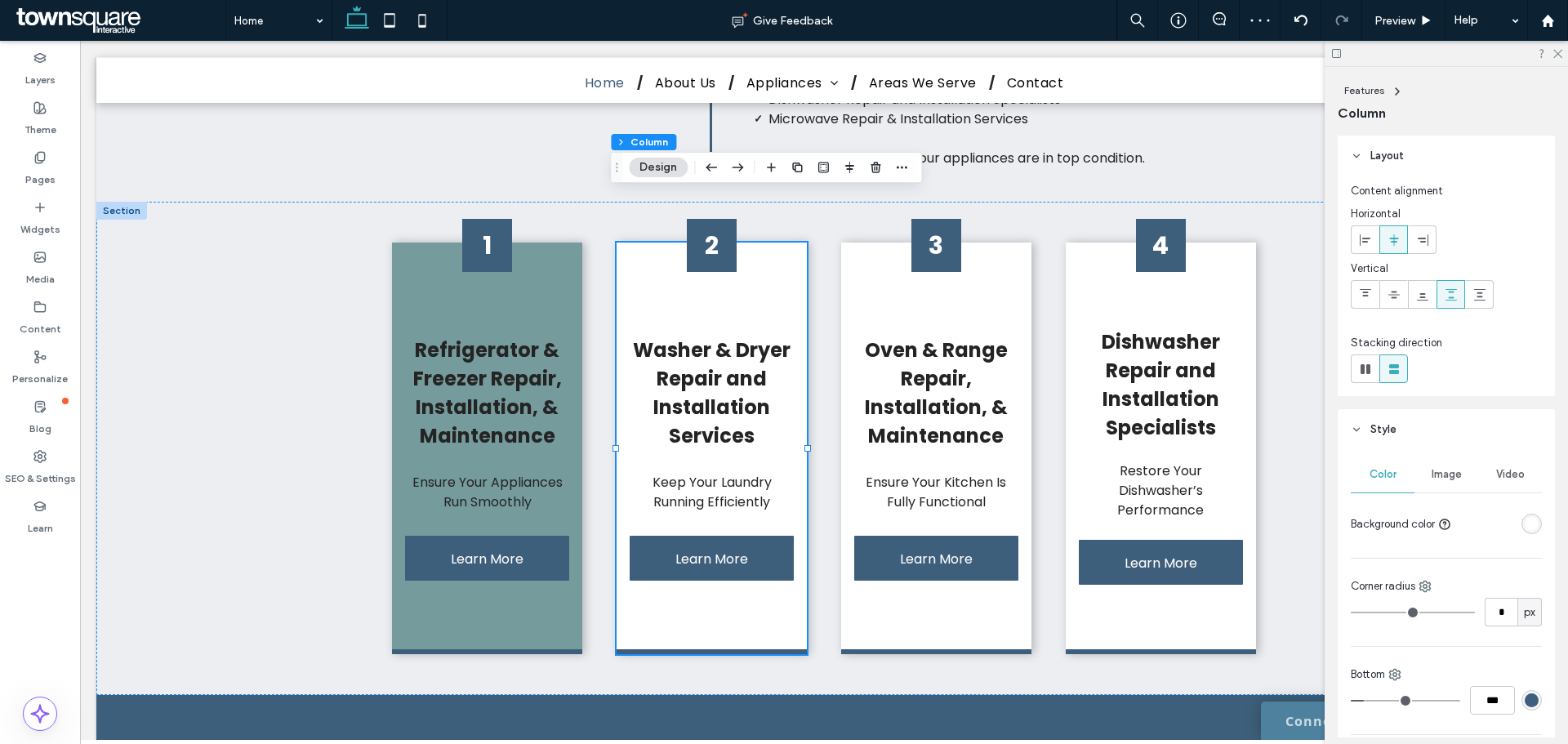
click at [1527, 527] on div "rgba(255, 255, 255, 1)" at bounding box center [1532, 523] width 14 height 14
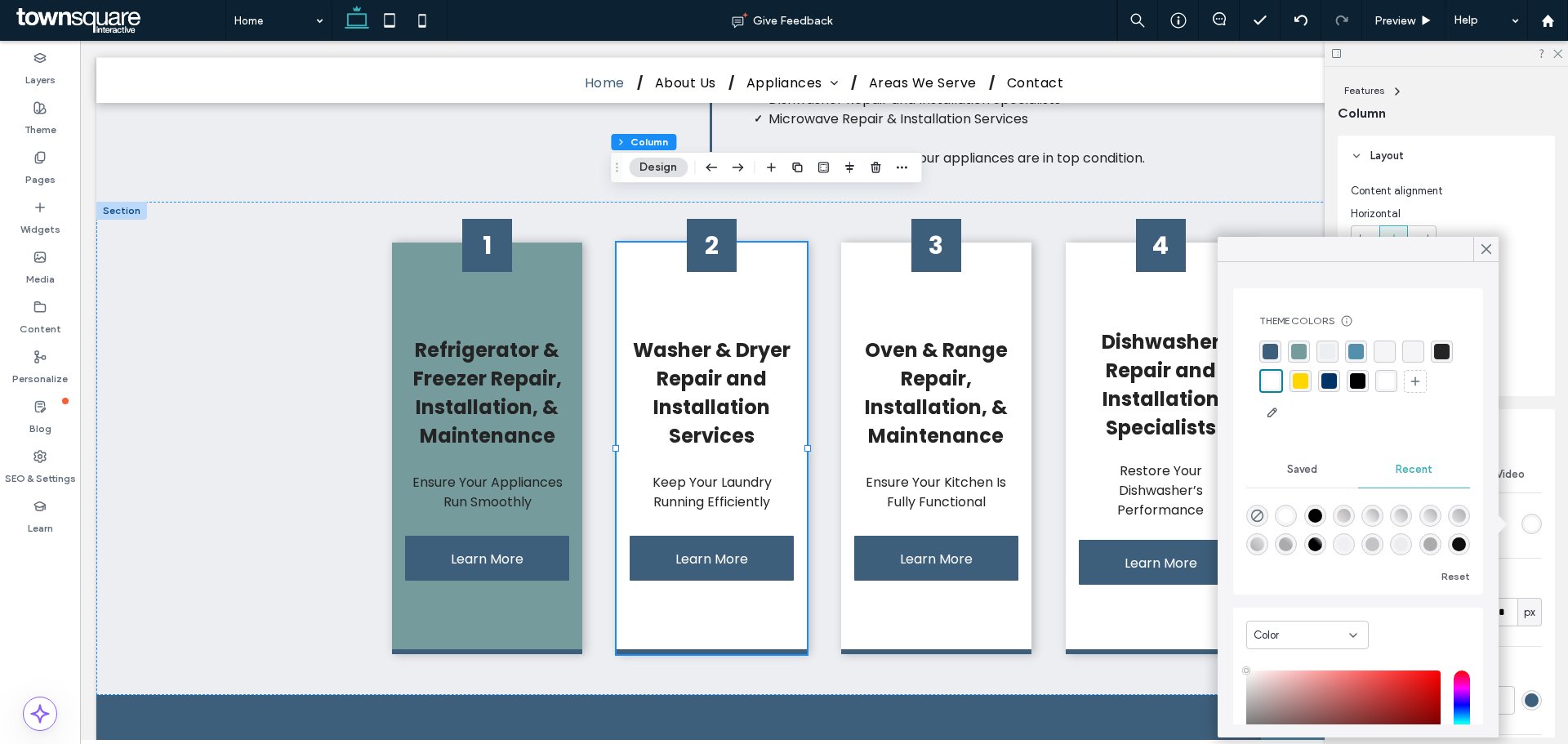
click at [1303, 353] on div "rgba(117, 155, 157, 1)" at bounding box center [1299, 351] width 16 height 16
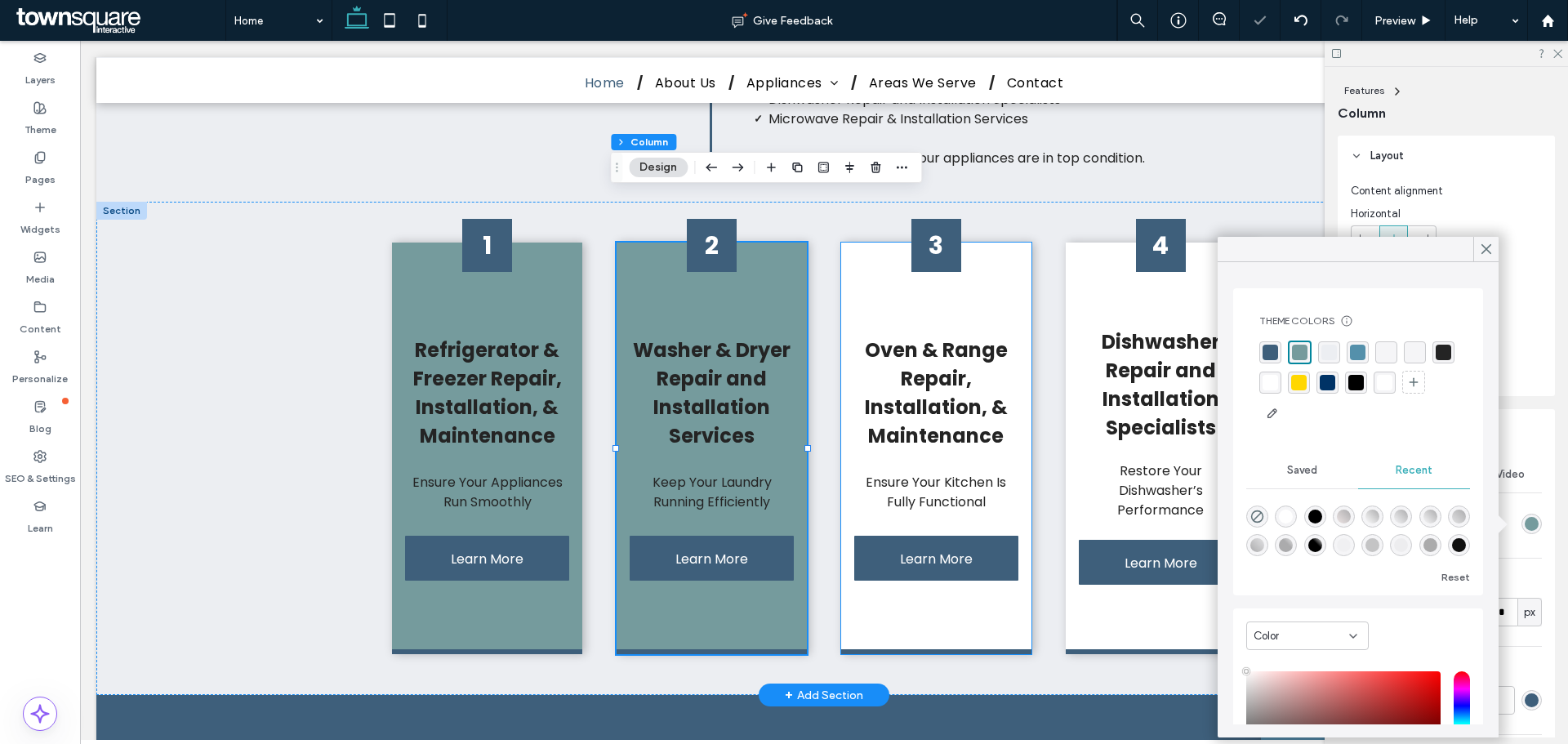
click at [1008, 243] on div "3 Oven & Range Repair, Installation, & Maintenance Ensure Your Kitchen Is Fully…" at bounding box center [936, 449] width 191 height 412
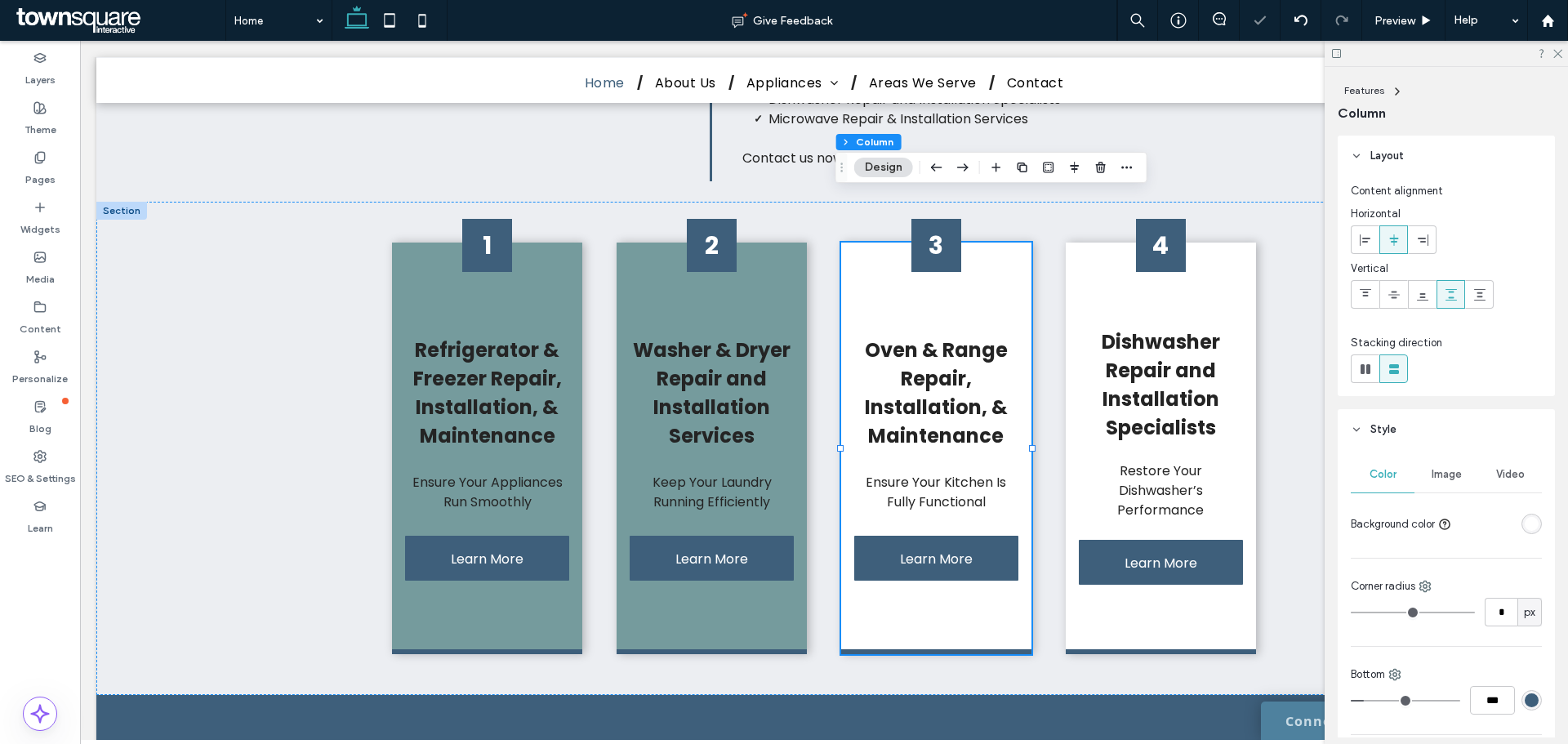
click at [1525, 529] on div "rgba(255, 255, 255, 1)" at bounding box center [1532, 523] width 14 height 14
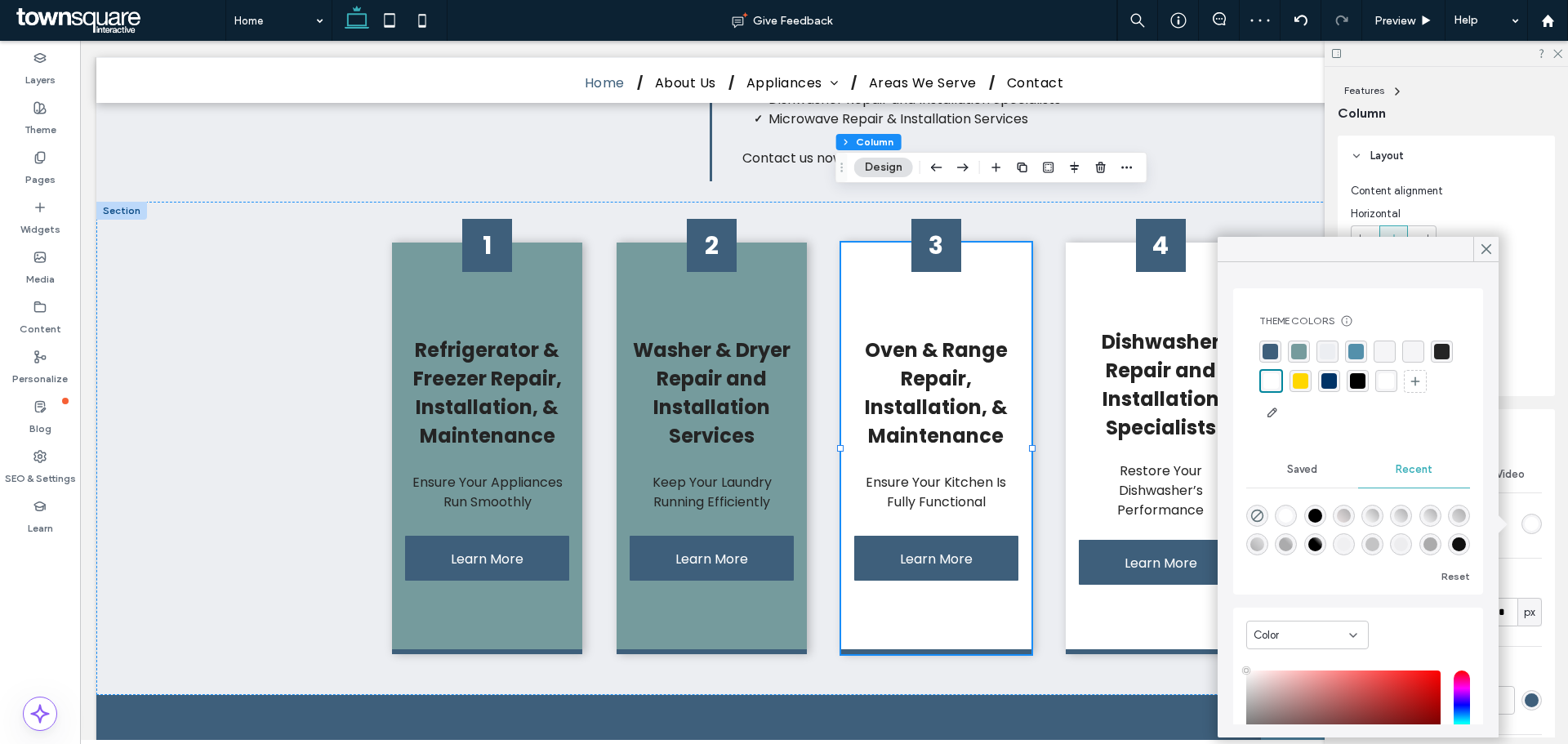
click at [1301, 352] on div "rgba(117, 155, 157, 1)" at bounding box center [1299, 351] width 16 height 16
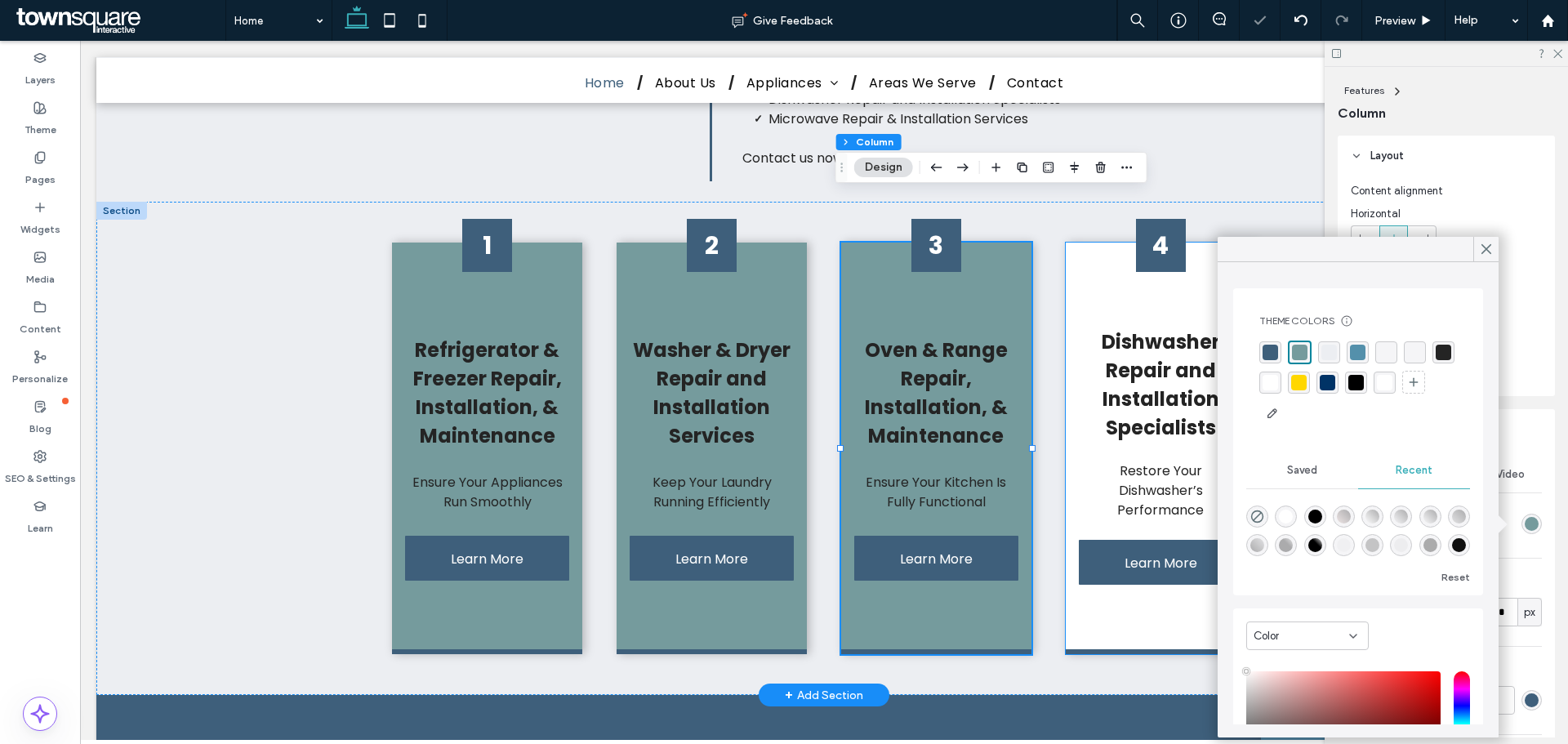
click at [1215, 243] on div "4 Learn More Dishwasher Repair and Installation Specialists Restore Your Dishwa…" at bounding box center [1162, 449] width 191 height 412
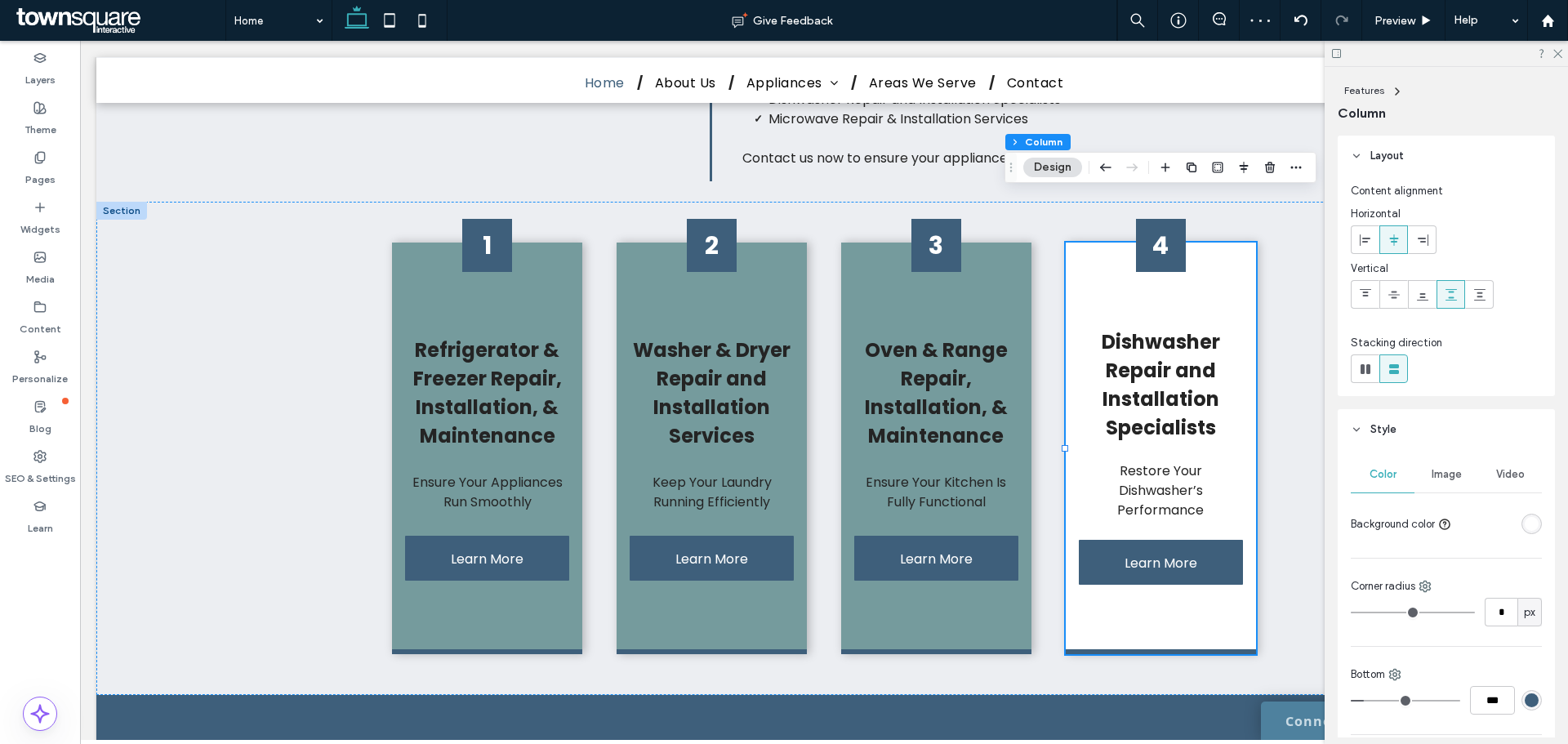
click at [1525, 522] on div "rgba(255, 255, 255, 1)" at bounding box center [1532, 523] width 14 height 14
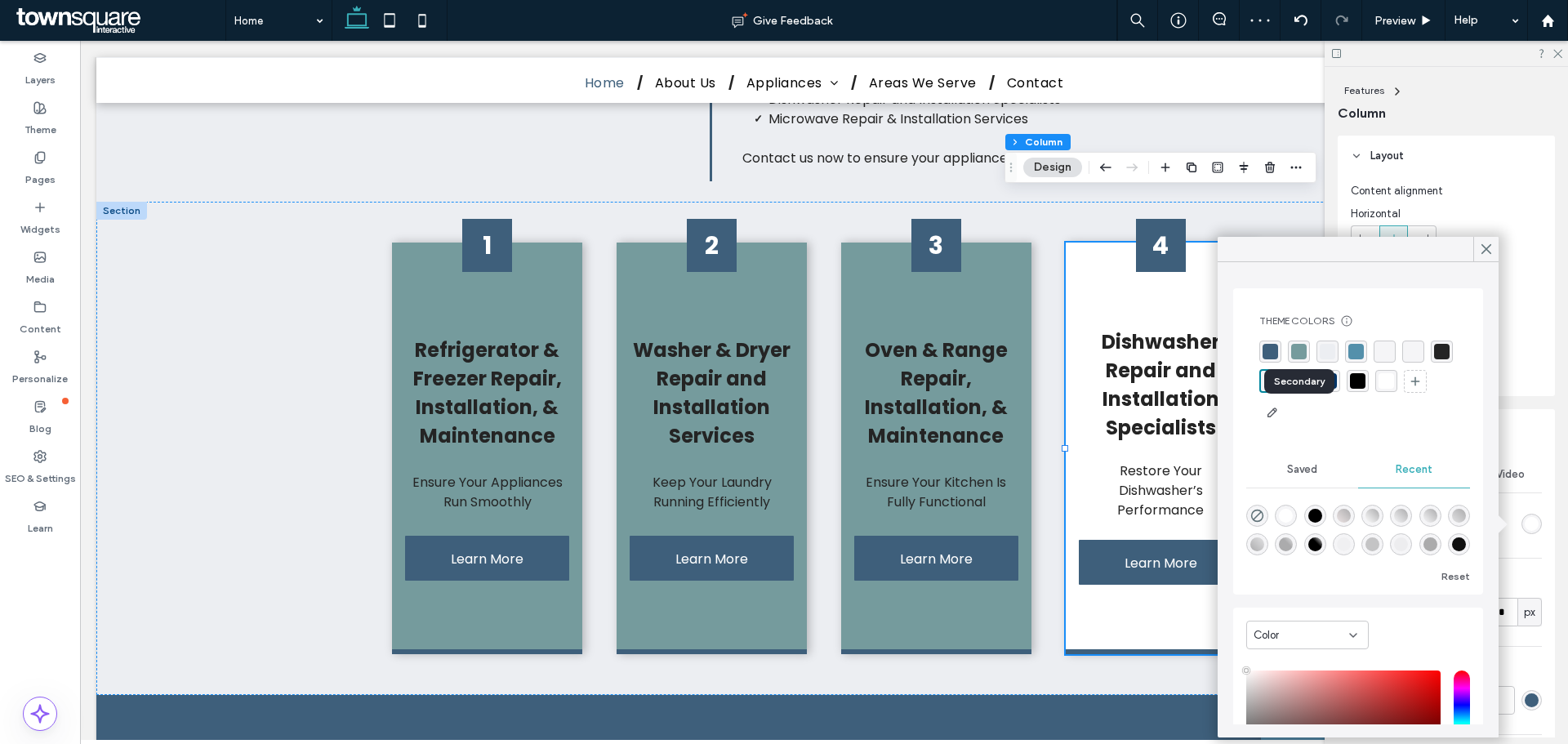
click at [1297, 350] on div "rgba(117, 155, 157, 1)" at bounding box center [1299, 351] width 16 height 16
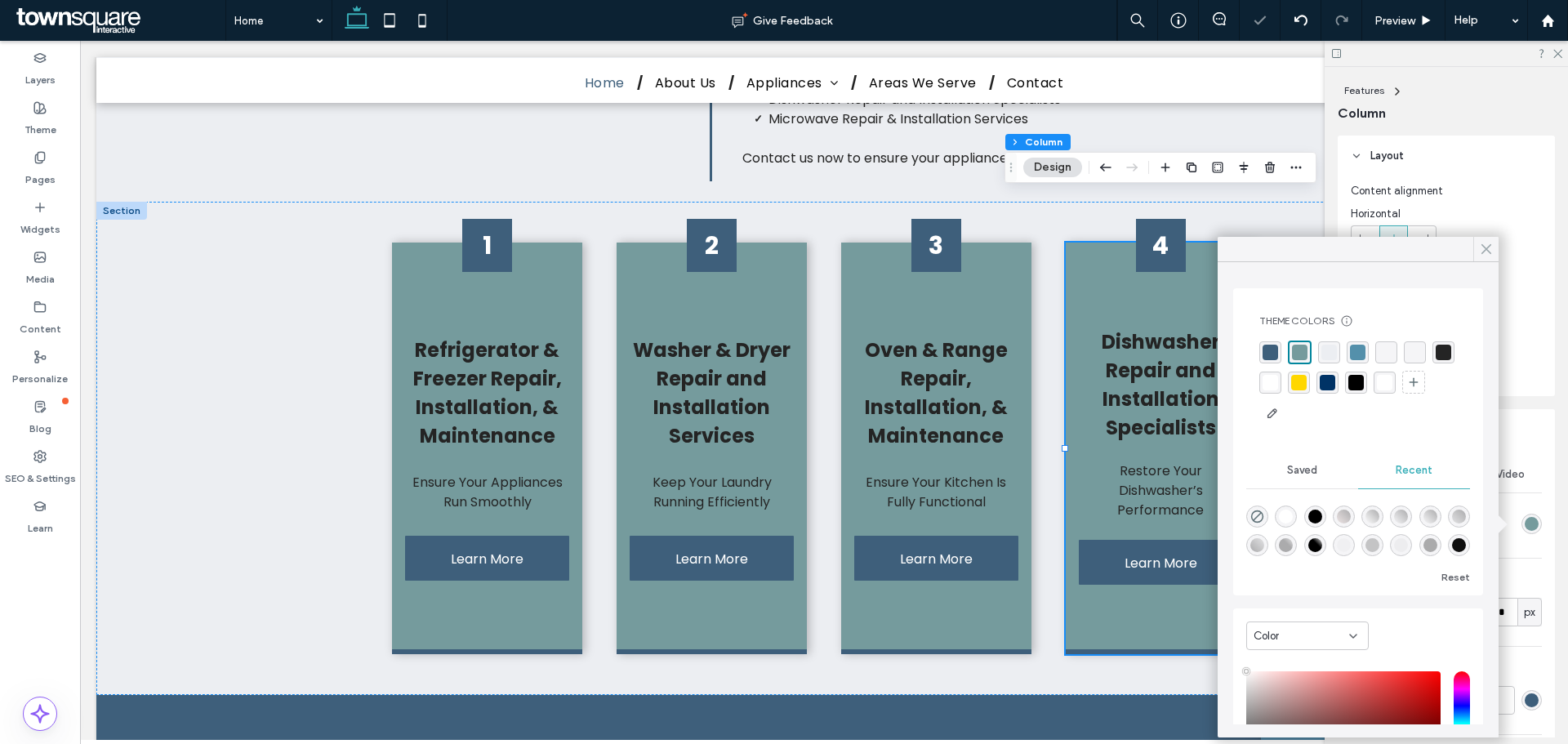
click at [1484, 250] on icon at bounding box center [1487, 250] width 15 height 15
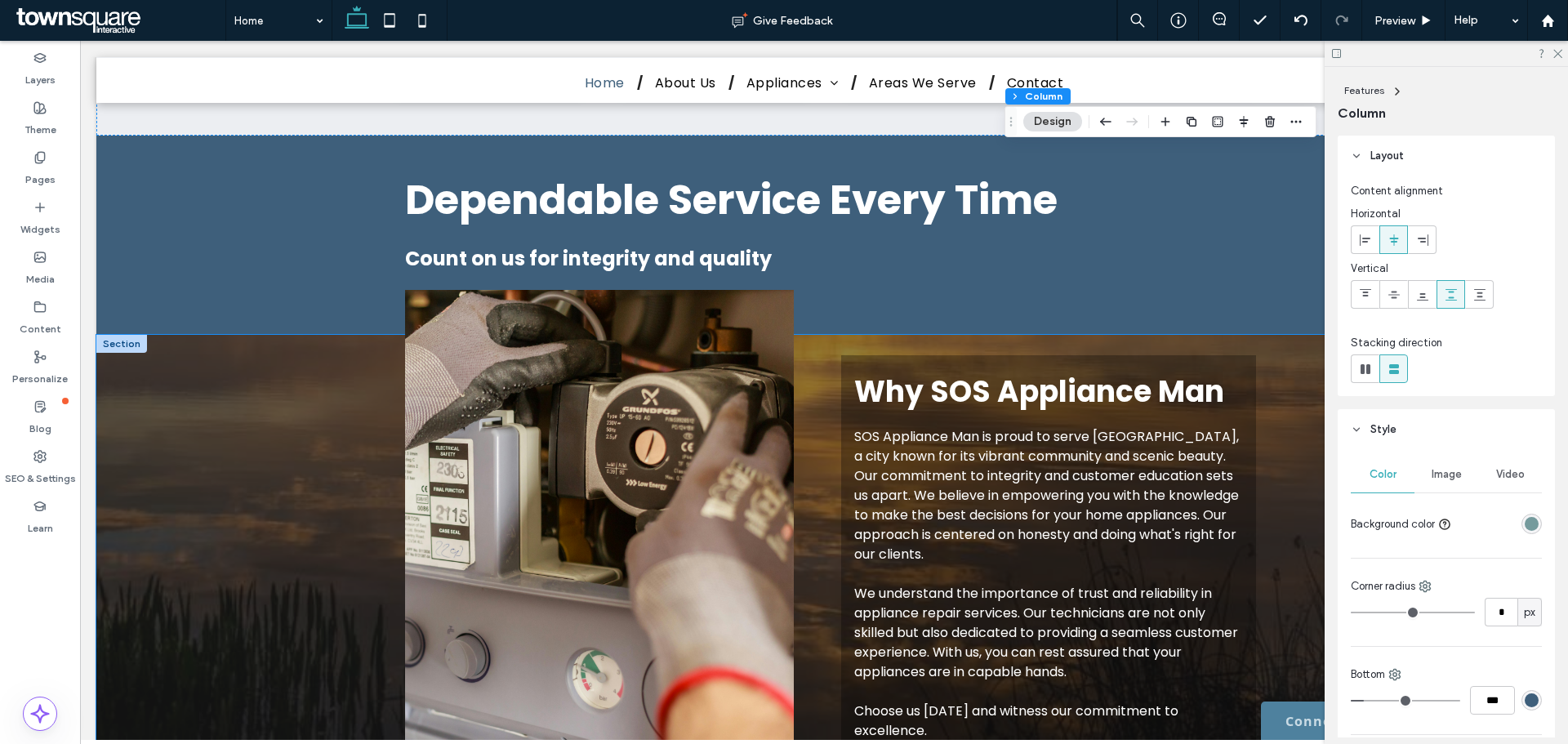
scroll to position [1991, 0]
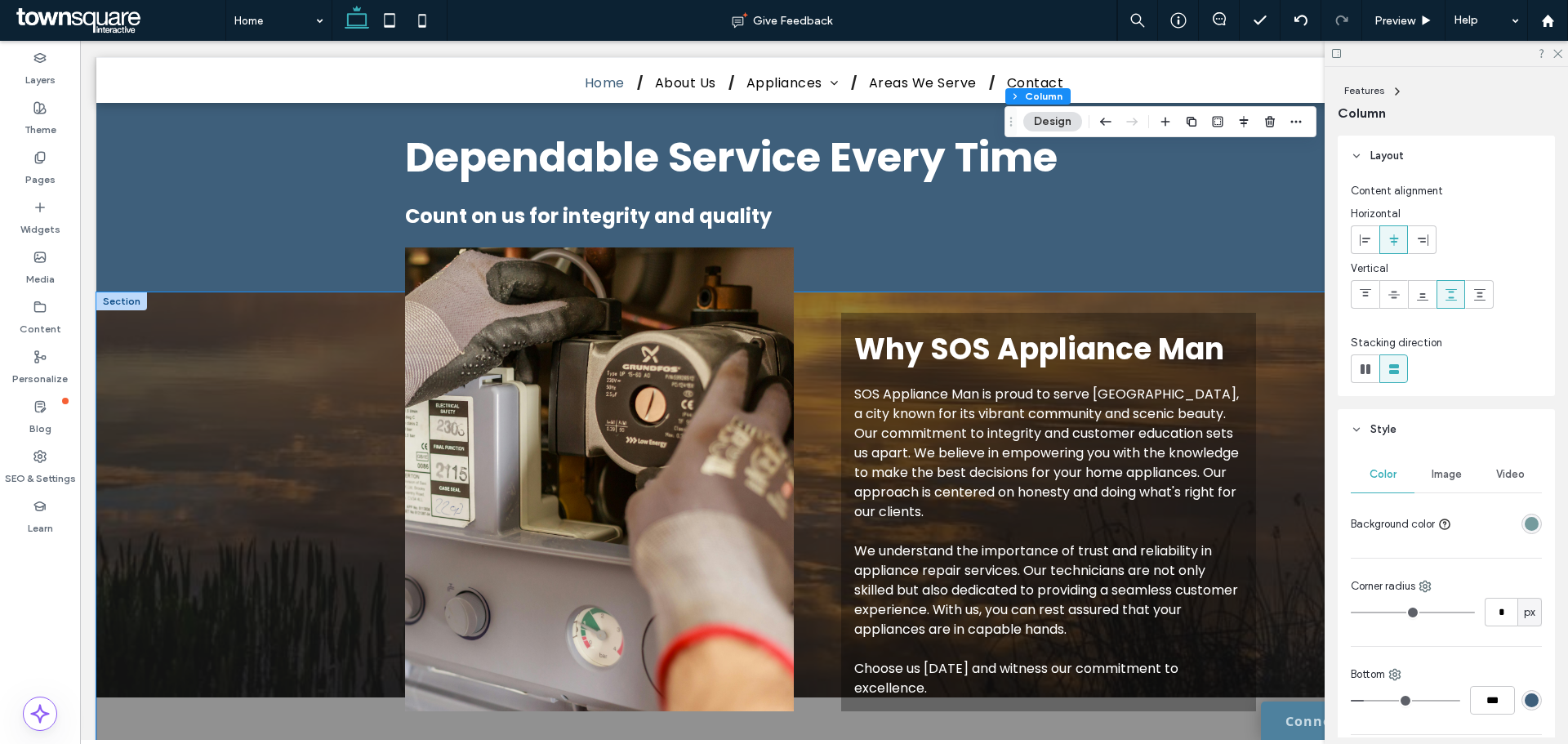
click at [199, 394] on div "Why SOS Appliance Man SOS Appliance Man is proud to serve [GEOGRAPHIC_DATA], a …" at bounding box center [824, 522] width 1456 height 460
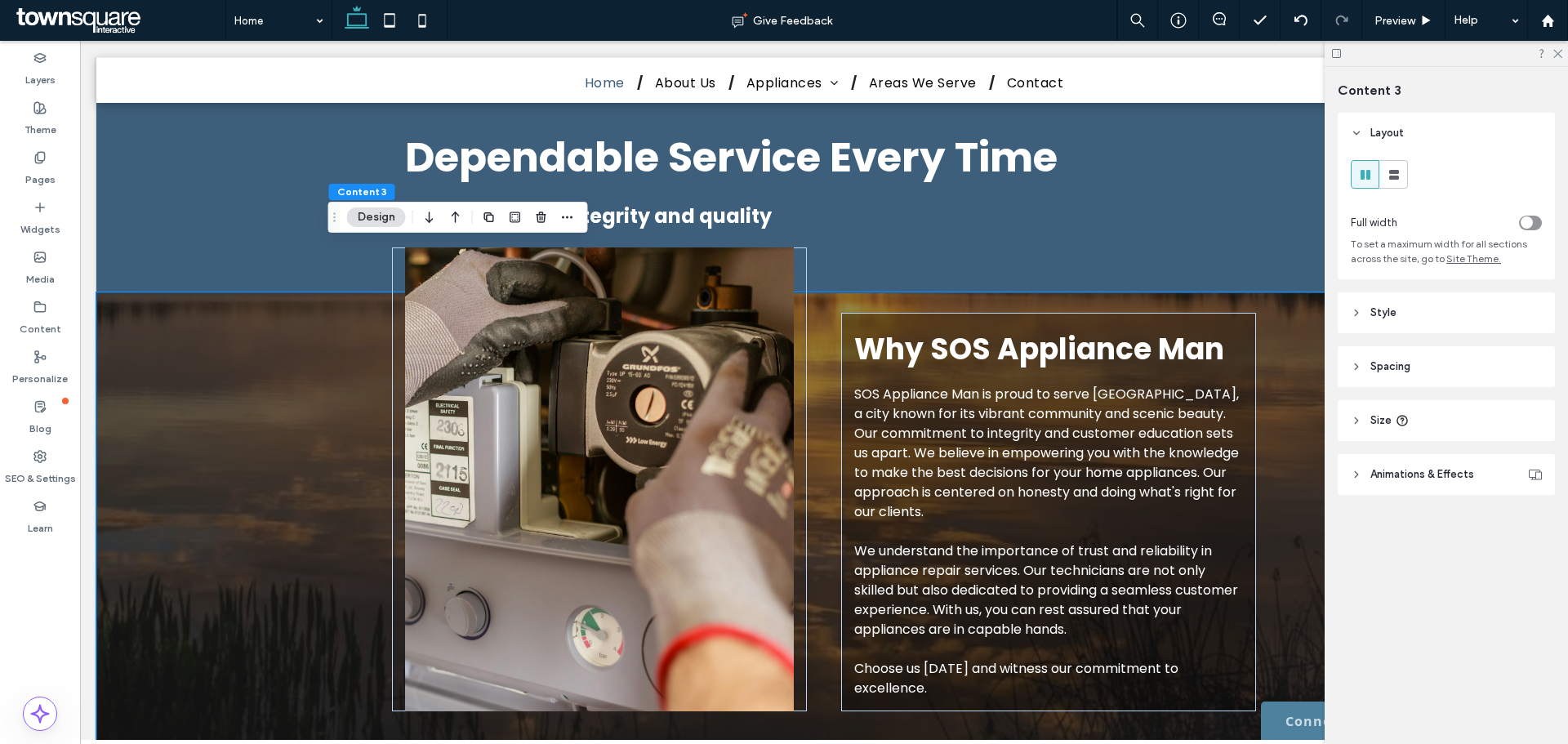
click at [205, 457] on div "Why SOS Appliance Man SOS Appliance Man is proud to serve [GEOGRAPHIC_DATA], a …" at bounding box center [824, 522] width 1456 height 460
click at [1392, 313] on span "Style" at bounding box center [1384, 312] width 26 height 16
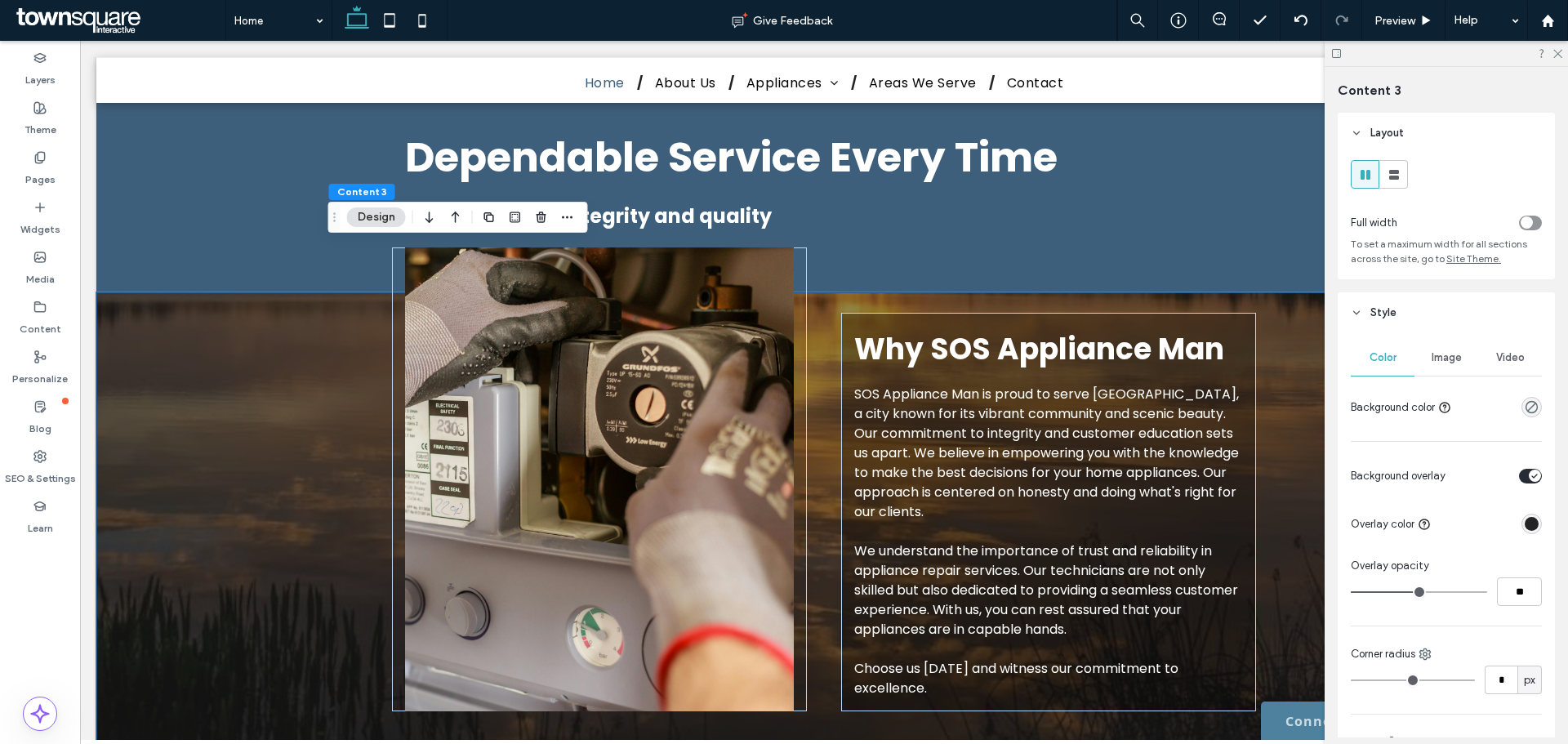
click at [1432, 364] on span "Image" at bounding box center [1447, 358] width 30 height 13
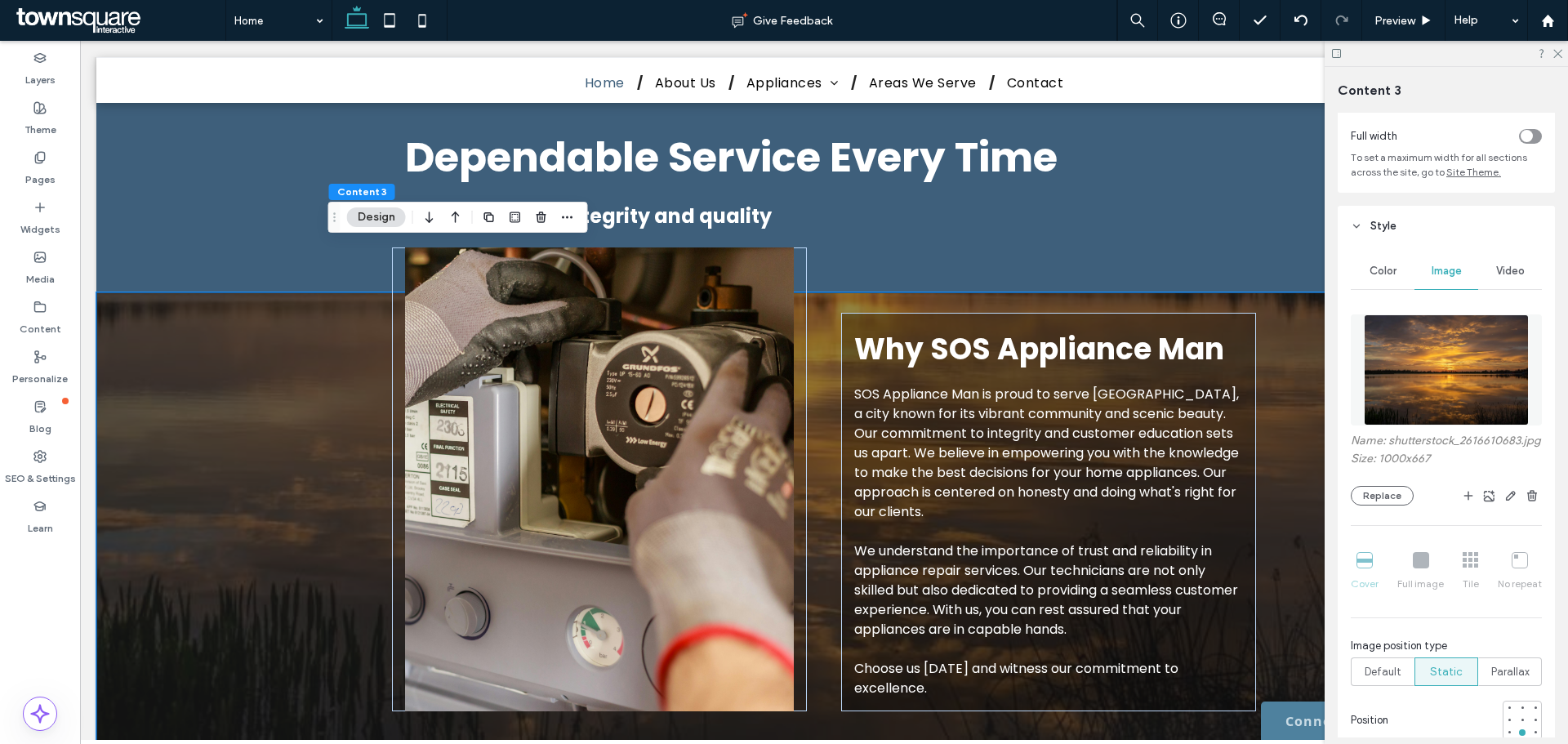
scroll to position [164, 0]
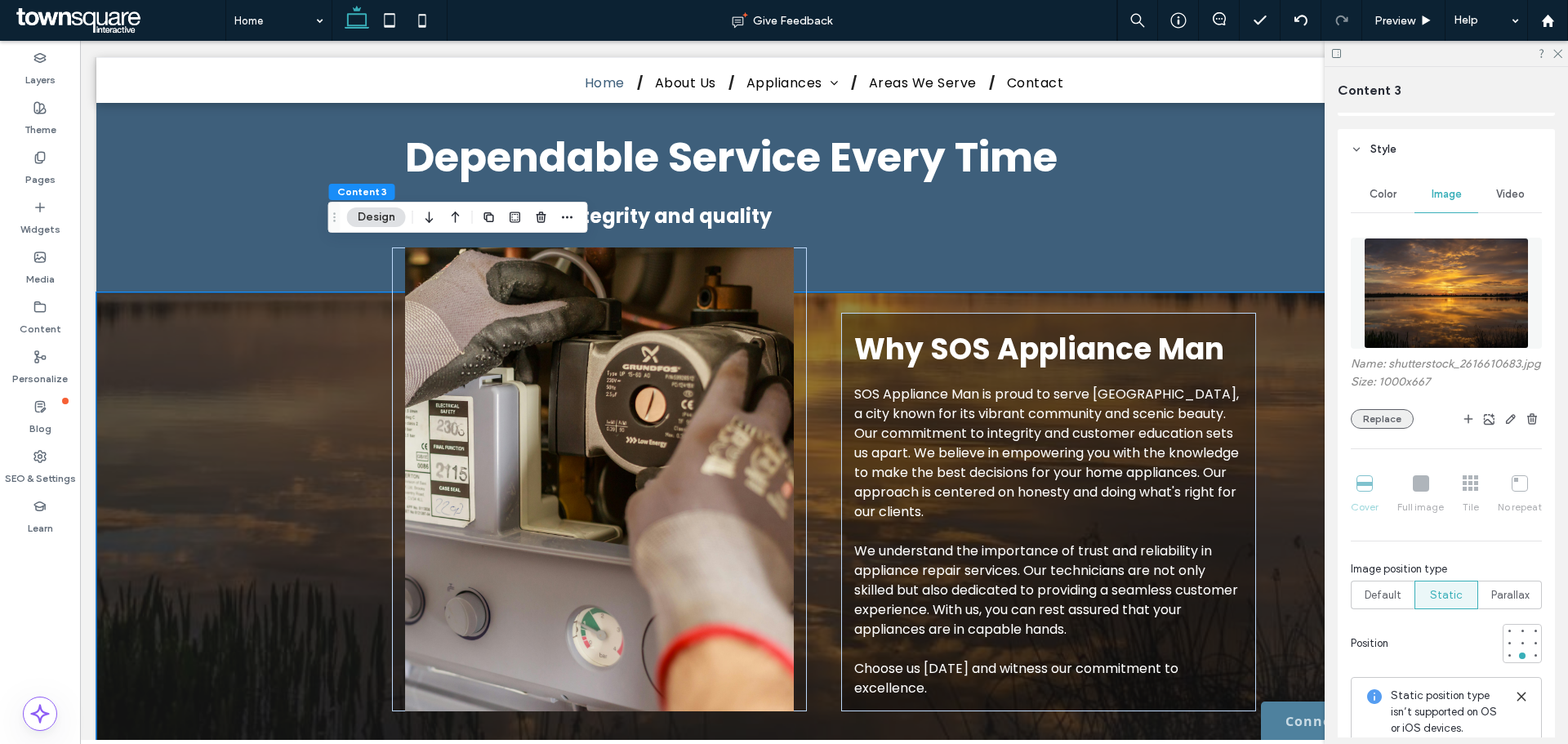
click at [1390, 426] on button "Replace" at bounding box center [1382, 419] width 63 height 20
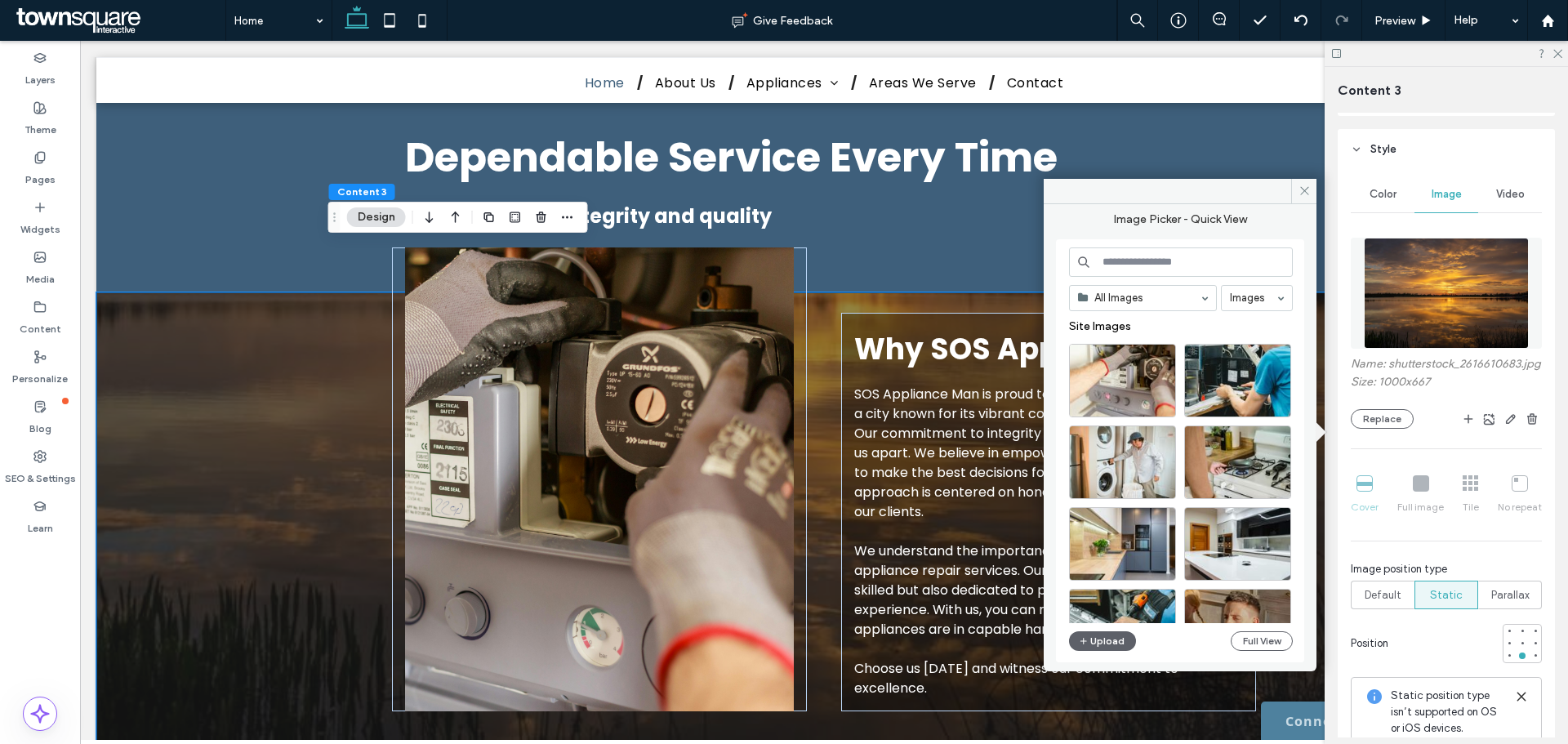
click at [1210, 256] on input at bounding box center [1180, 262] width 223 height 29
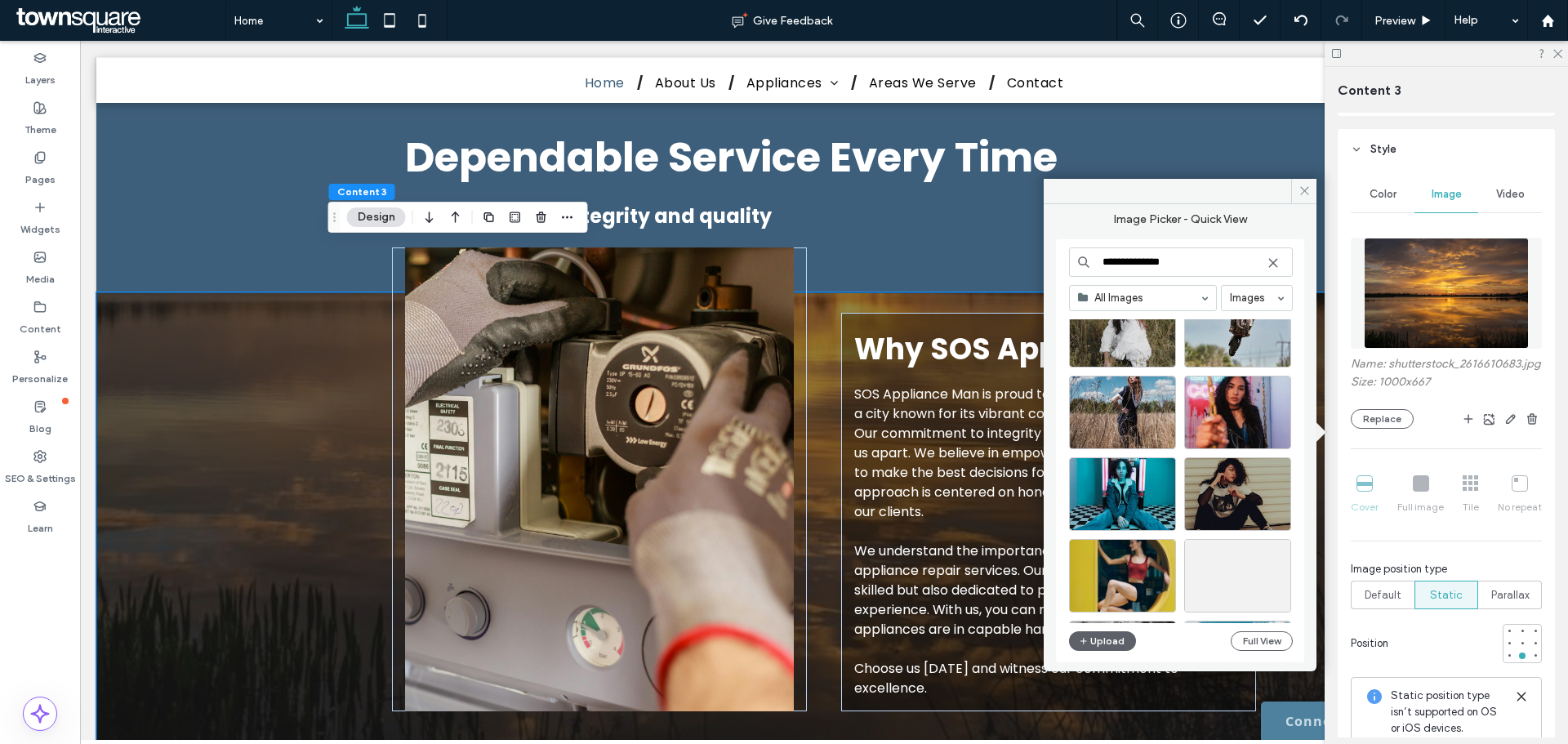
scroll to position [1681, 0]
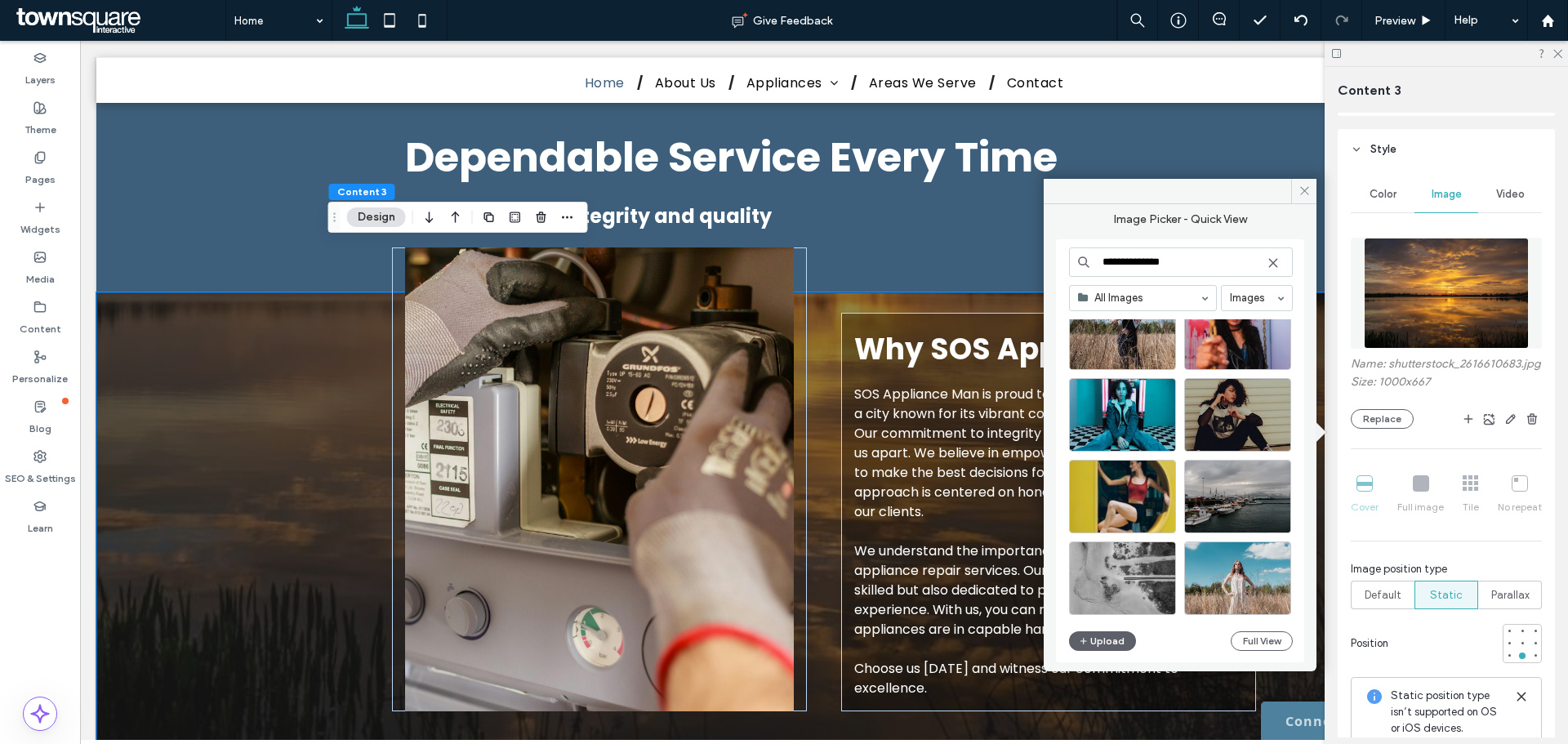
click at [1203, 269] on input "**********" at bounding box center [1180, 262] width 223 height 29
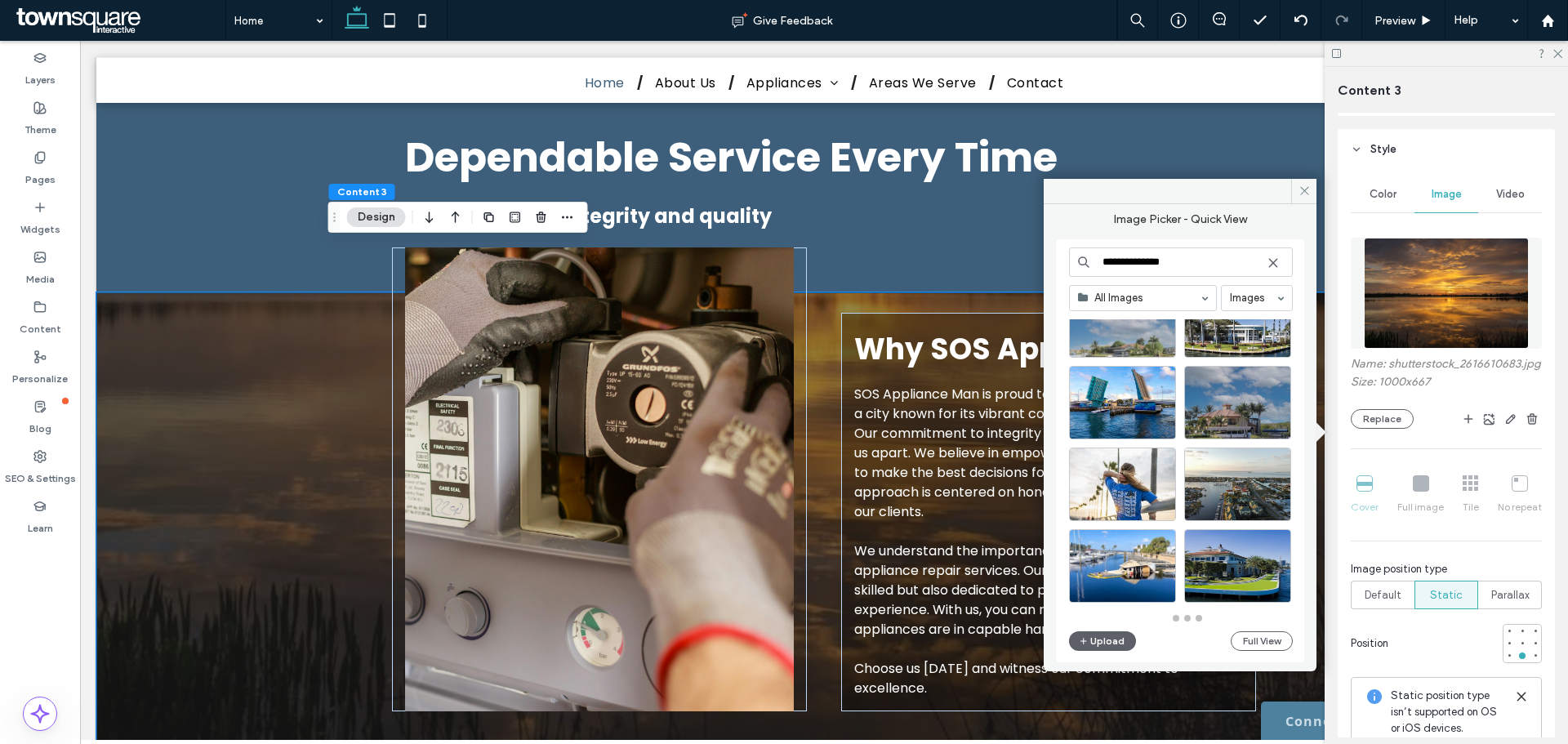
scroll to position [716, 0]
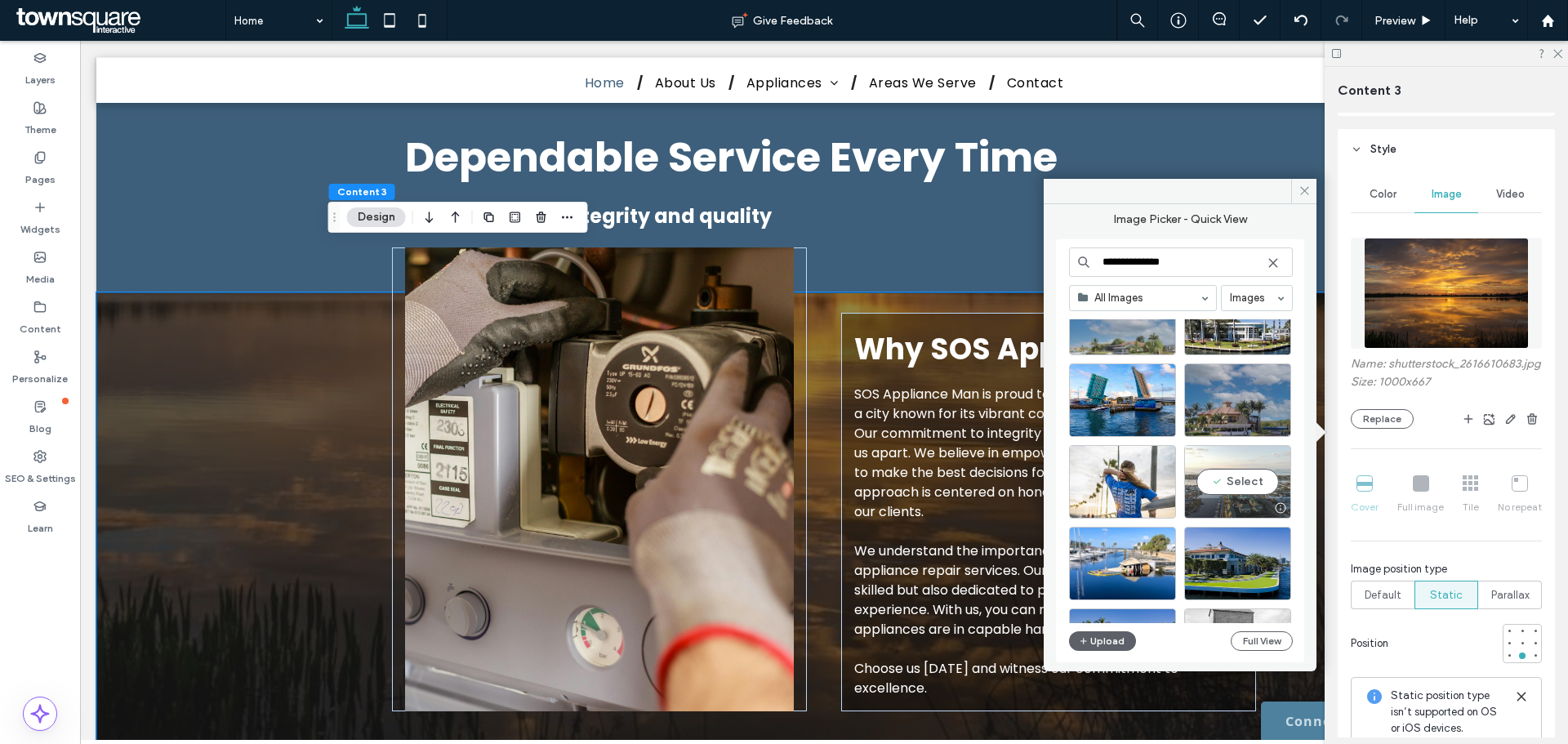
type input "**********"
click at [1255, 483] on div "Select" at bounding box center [1237, 481] width 107 height 74
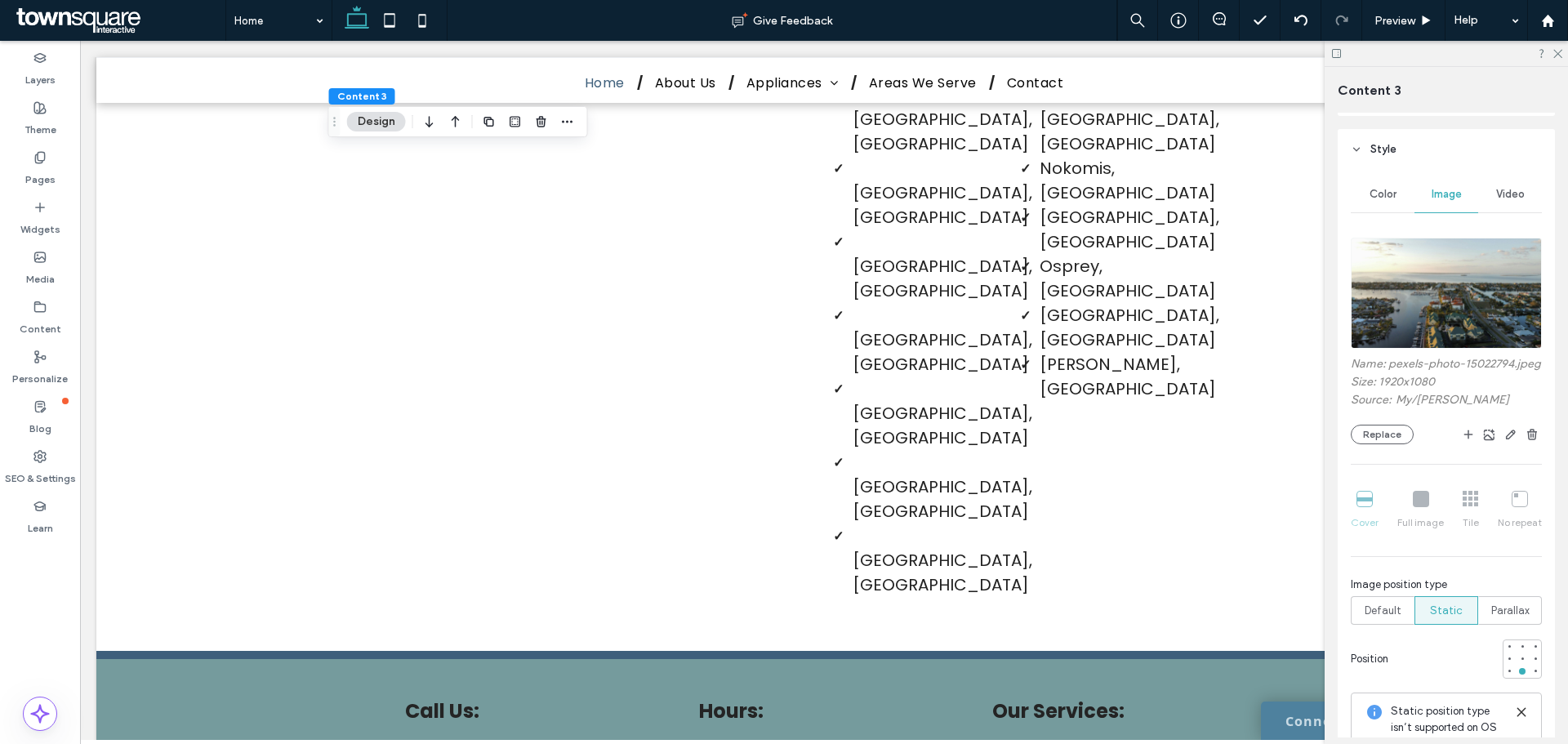
scroll to position [3461, 0]
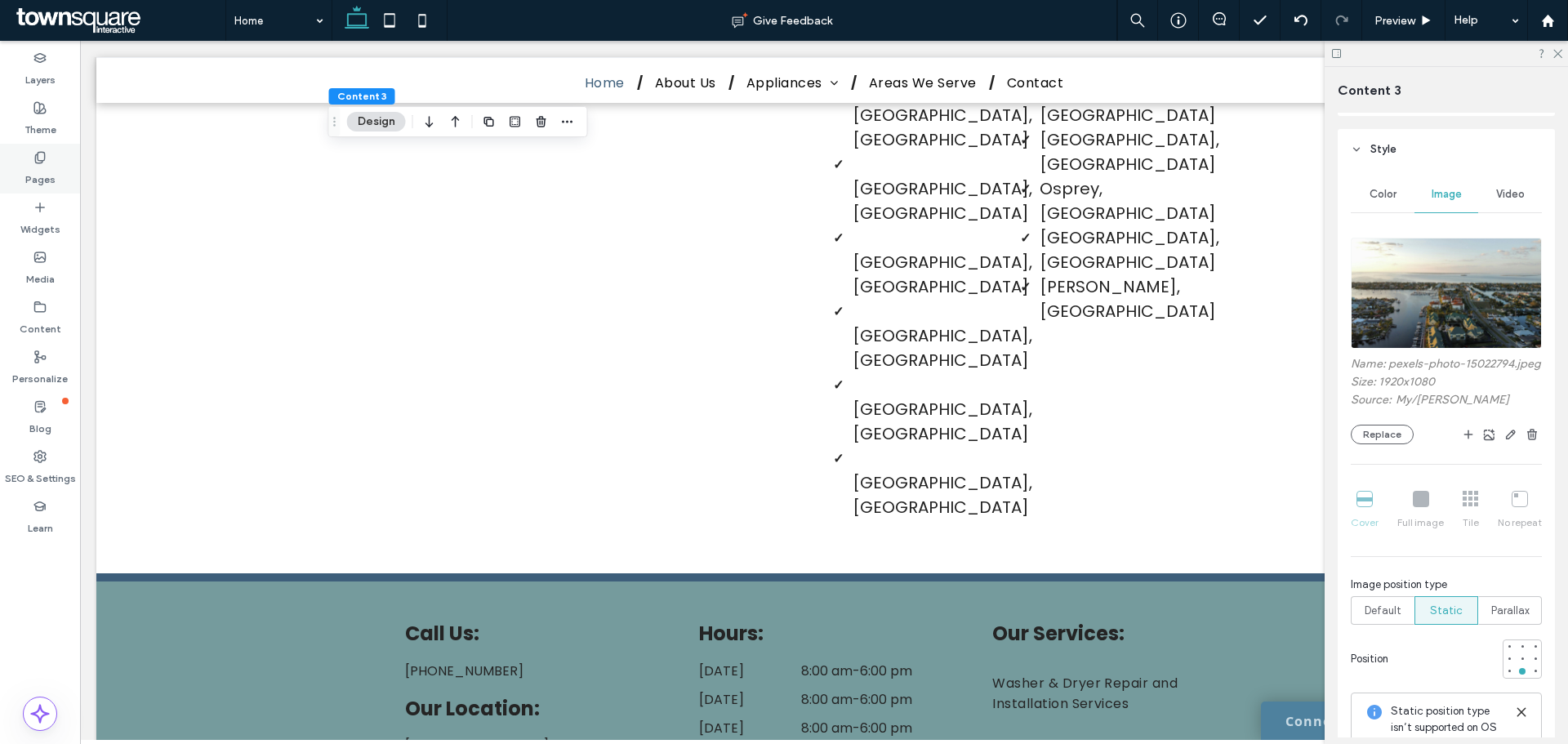
click at [34, 164] on icon at bounding box center [40, 158] width 13 height 13
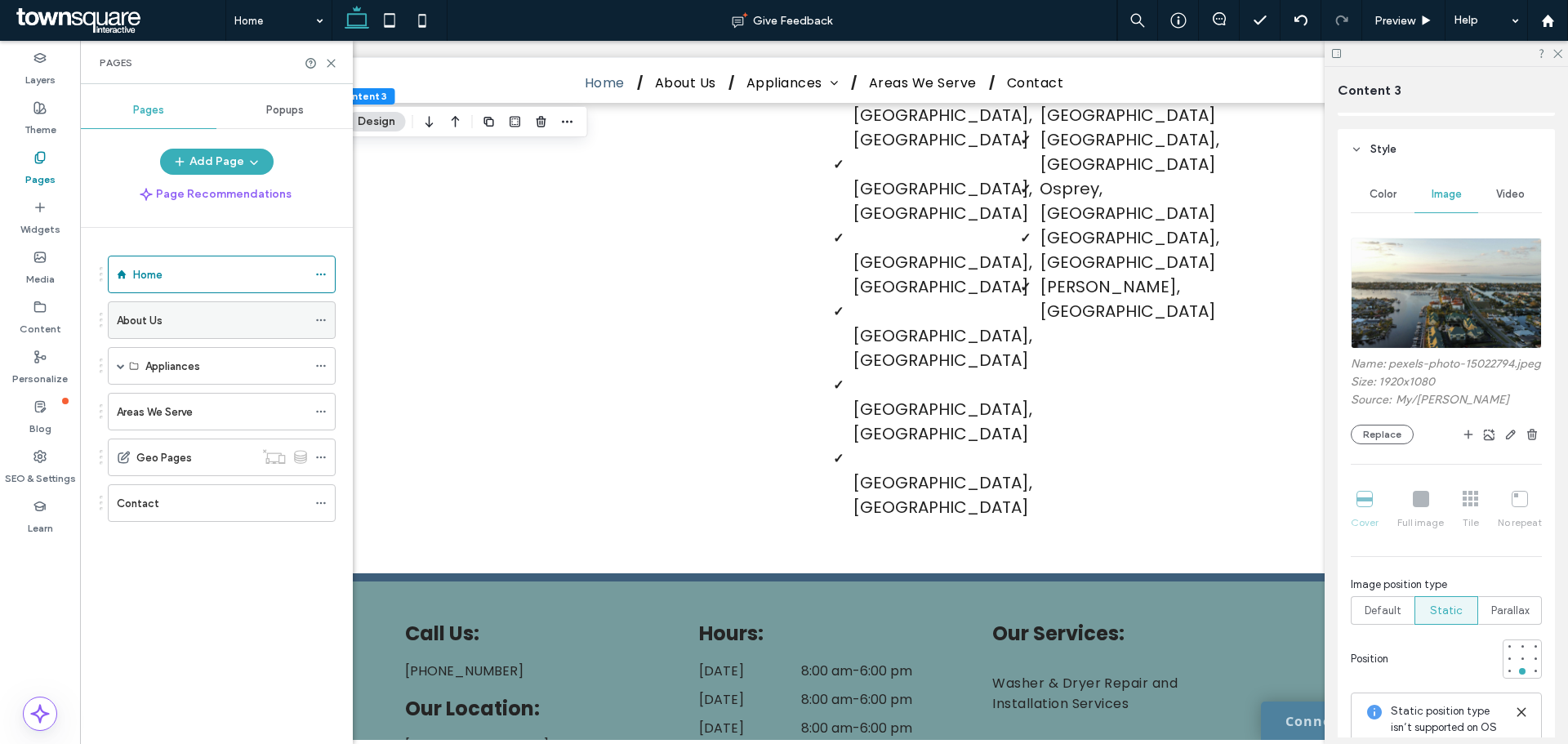
click at [140, 322] on label "About Us" at bounding box center [139, 321] width 46 height 29
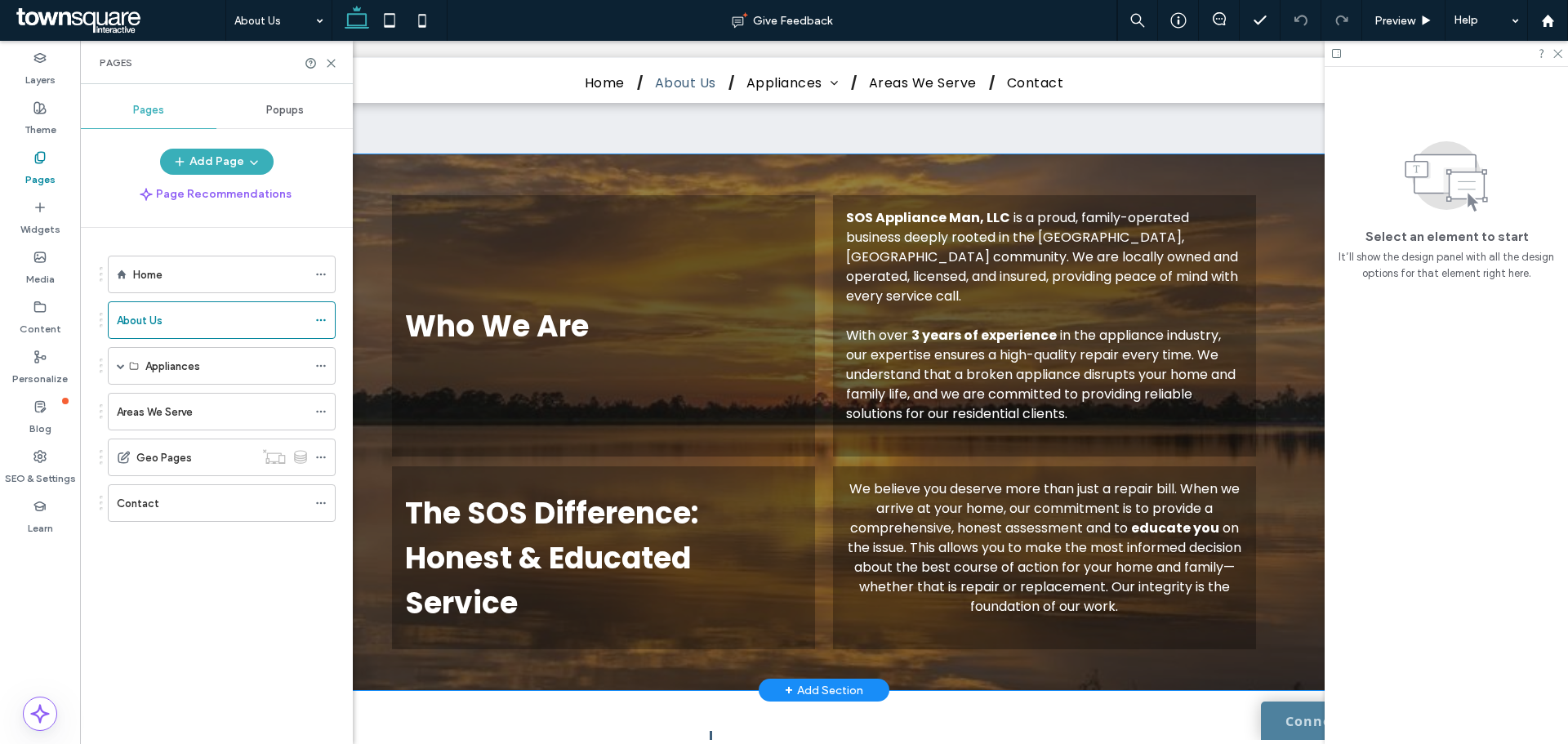
scroll to position [736, 0]
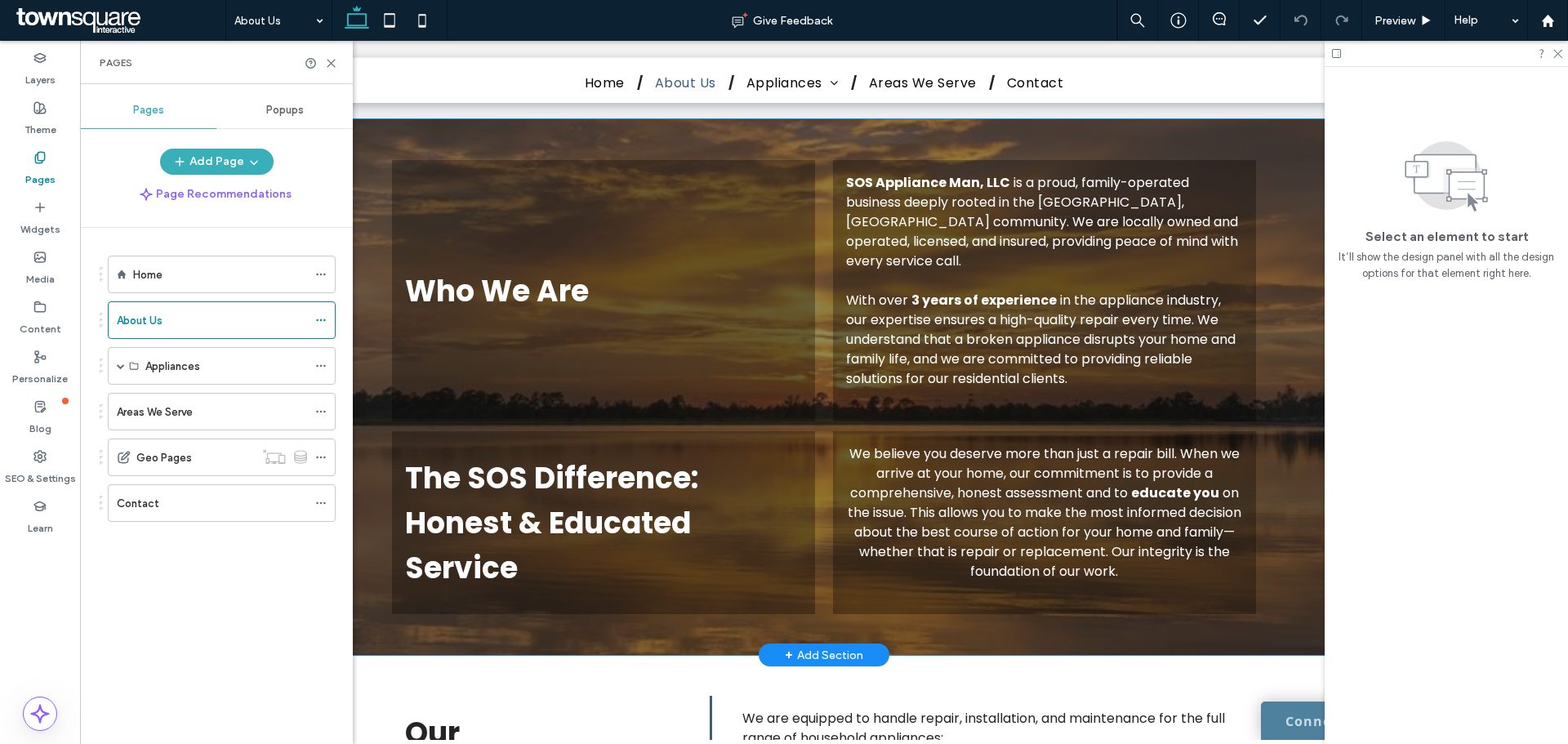
click at [1308, 394] on div "Who We Are SOS Appliance Man, LLC is a proud, family-operated business deeply r…" at bounding box center [824, 387] width 1456 height 536
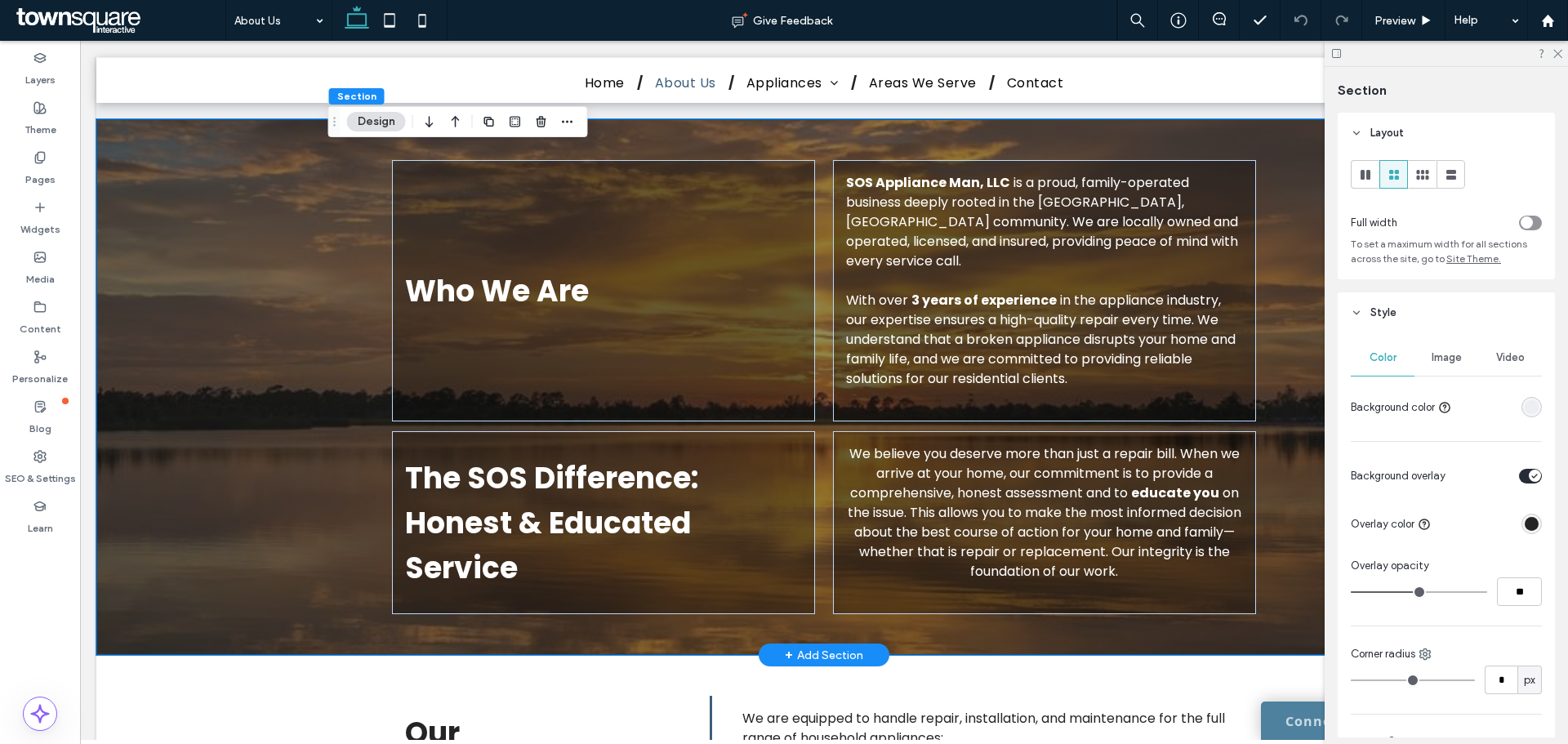
click at [219, 445] on div "Who We Are SOS Appliance Man, LLC is a proud, family-operated business deeply r…" at bounding box center [824, 387] width 1456 height 536
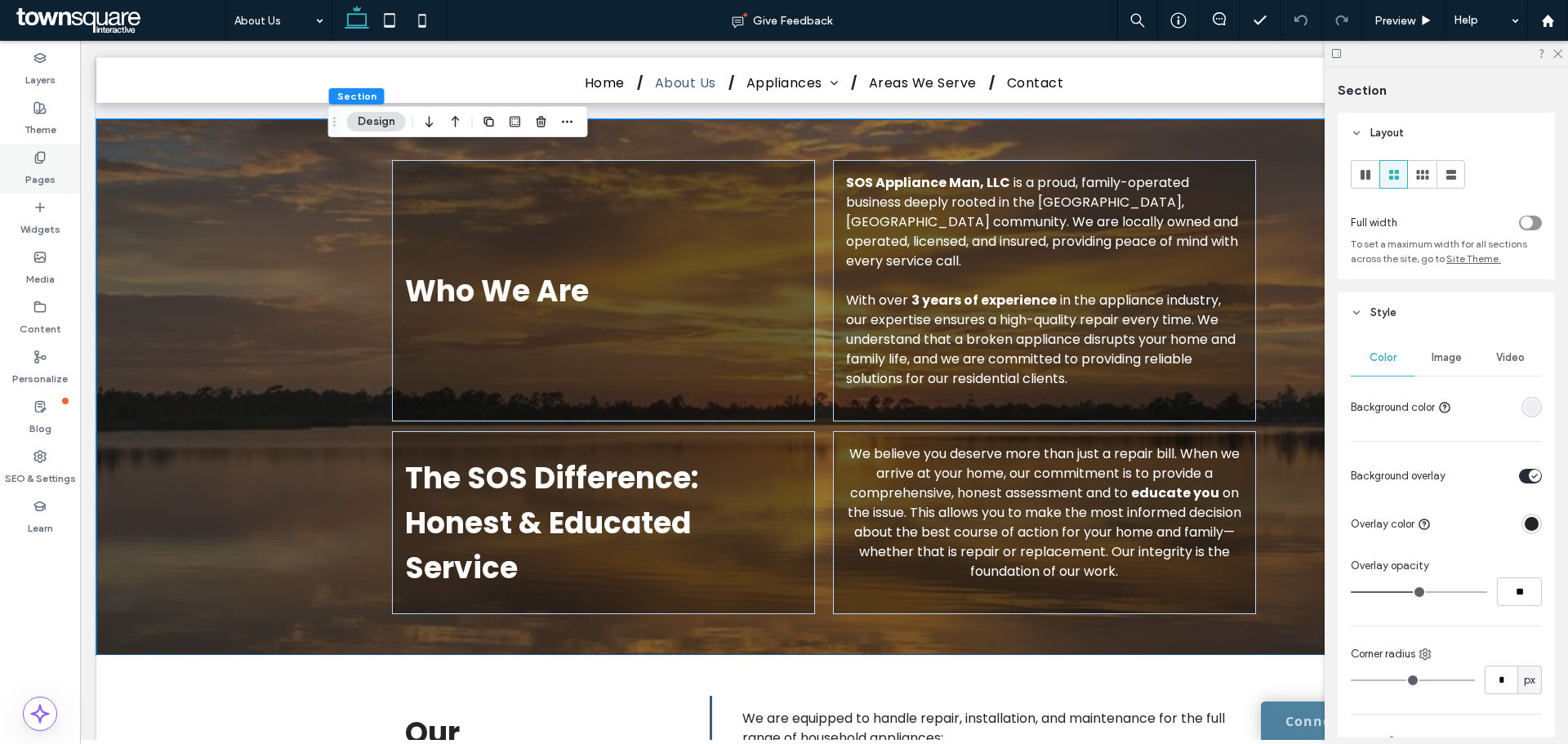
click at [33, 164] on div "Pages" at bounding box center [40, 168] width 80 height 50
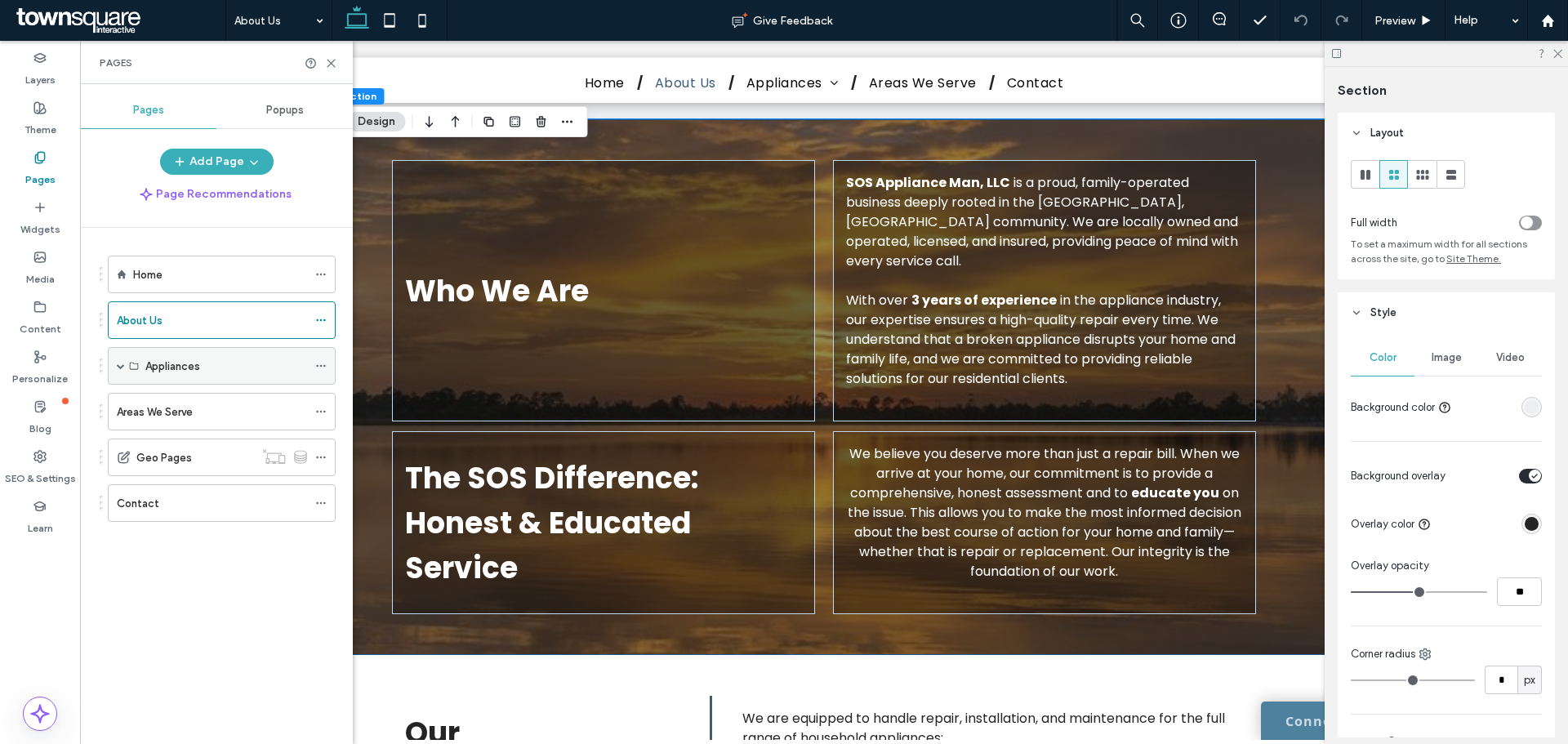
click at [164, 369] on label "Appliances" at bounding box center [173, 366] width 55 height 29
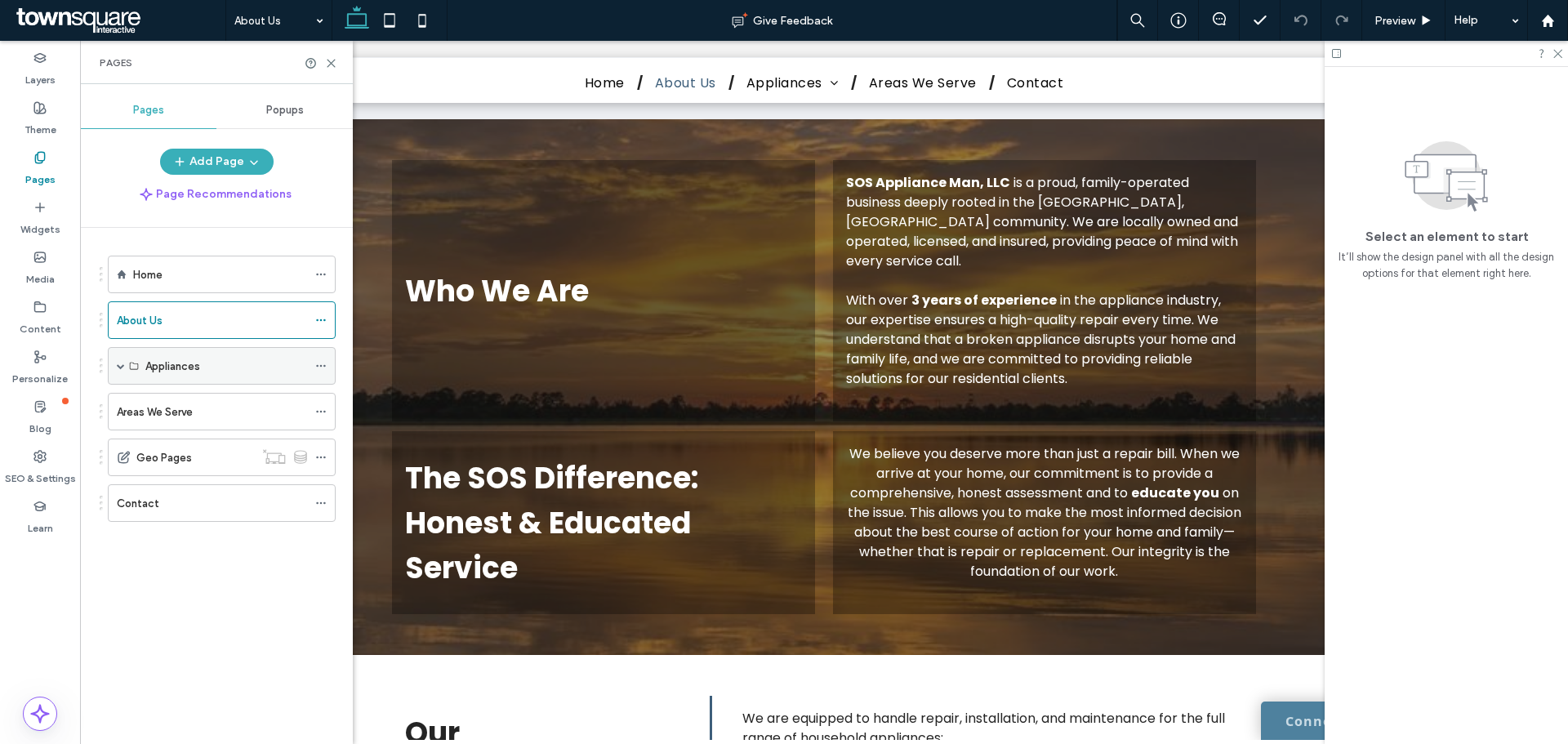
click at [118, 366] on span at bounding box center [121, 365] width 8 height 8
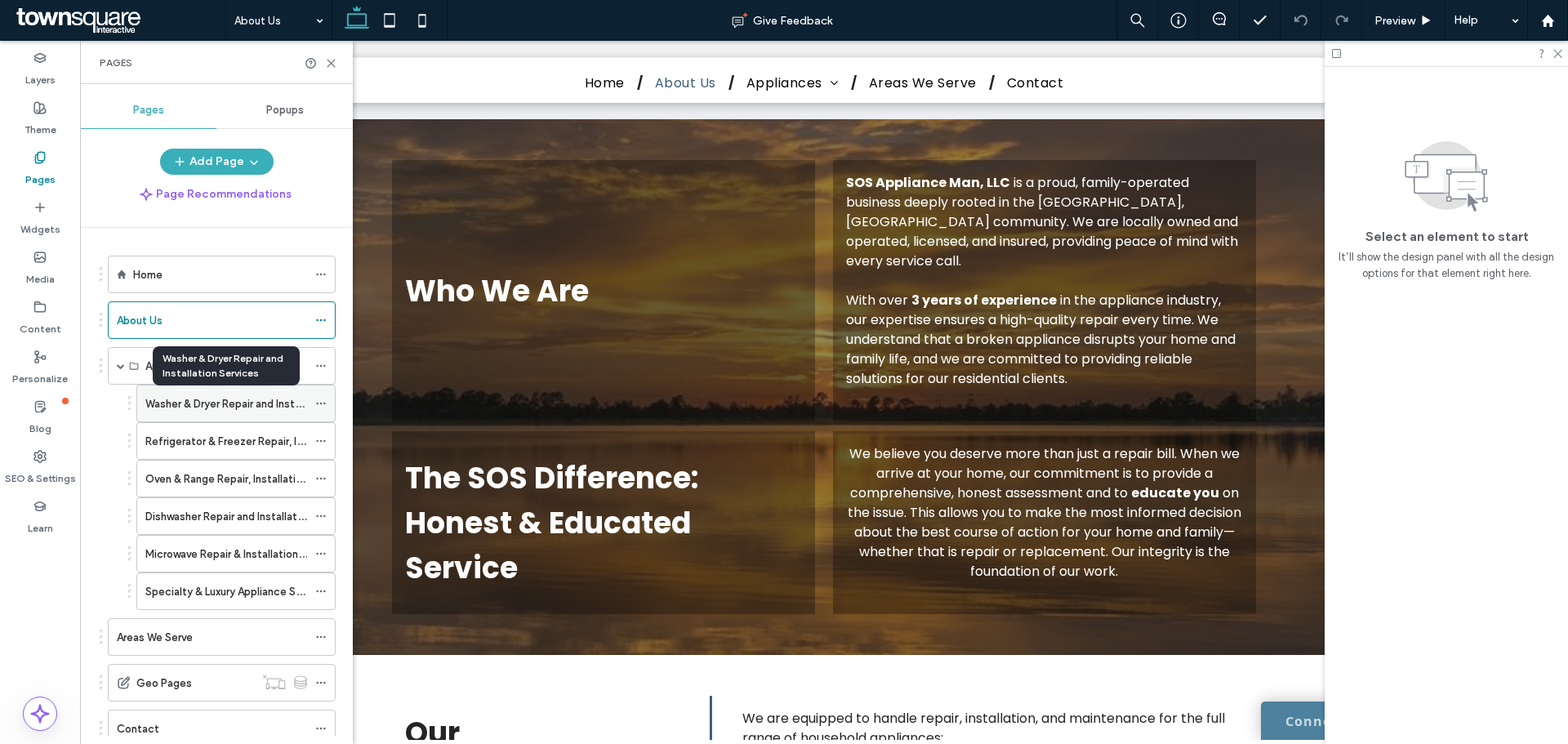
click at [171, 403] on label "Washer & Dryer Repair and Installation Services" at bounding box center [261, 404] width 230 height 29
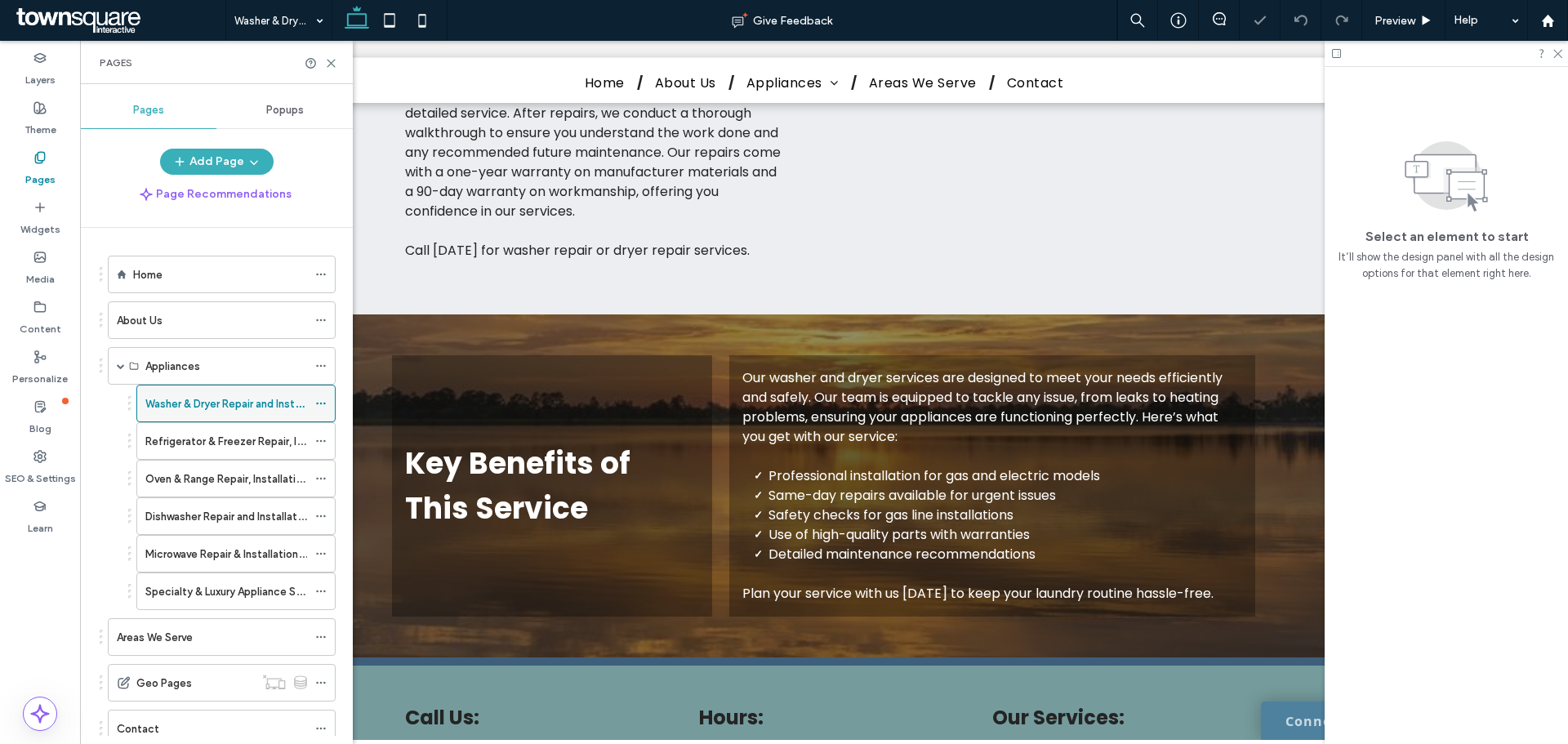
scroll to position [614, 0]
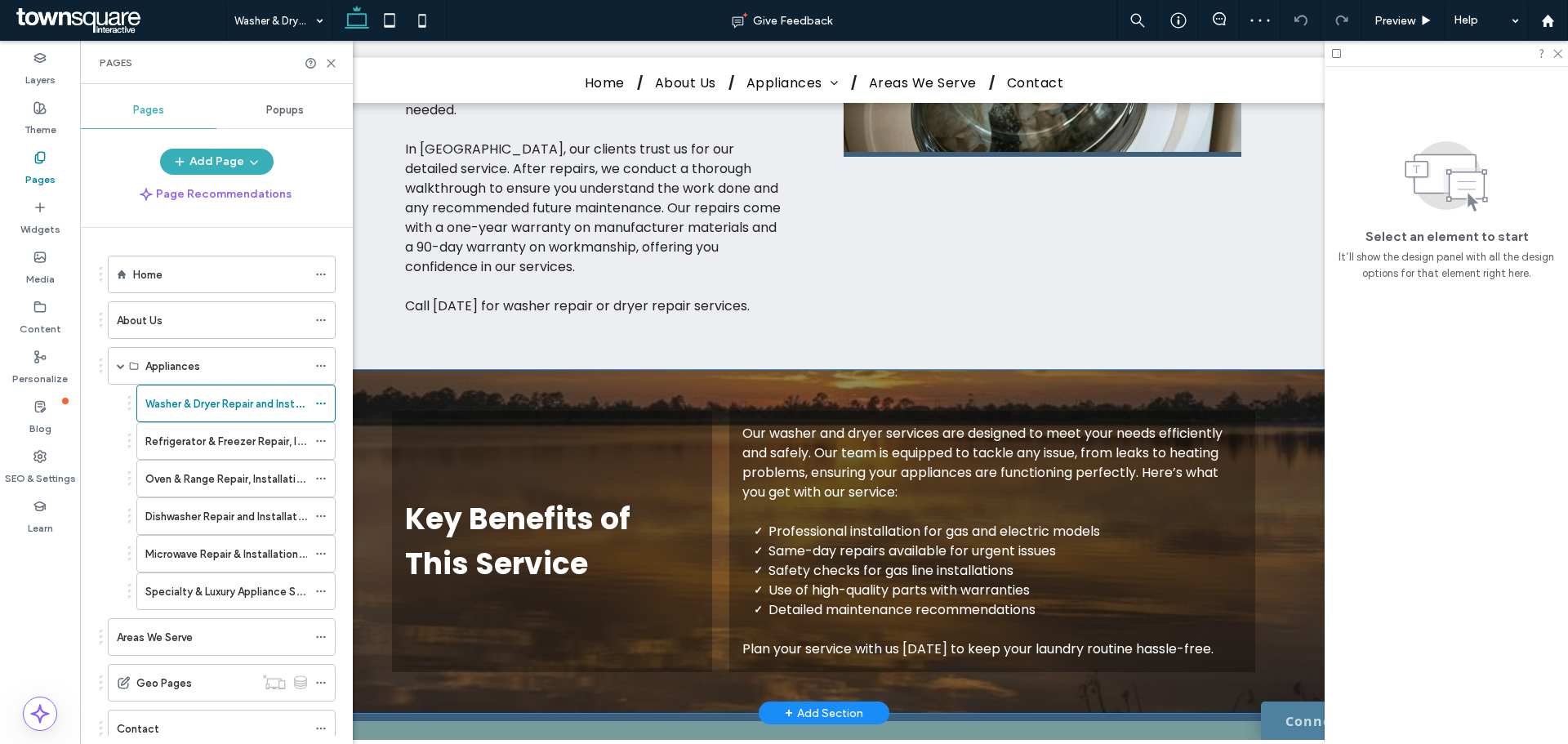
click at [1296, 445] on div "Key Benefits of This Service Our washer and dryer services are designed to meet…" at bounding box center [823, 541] width 980 height 343
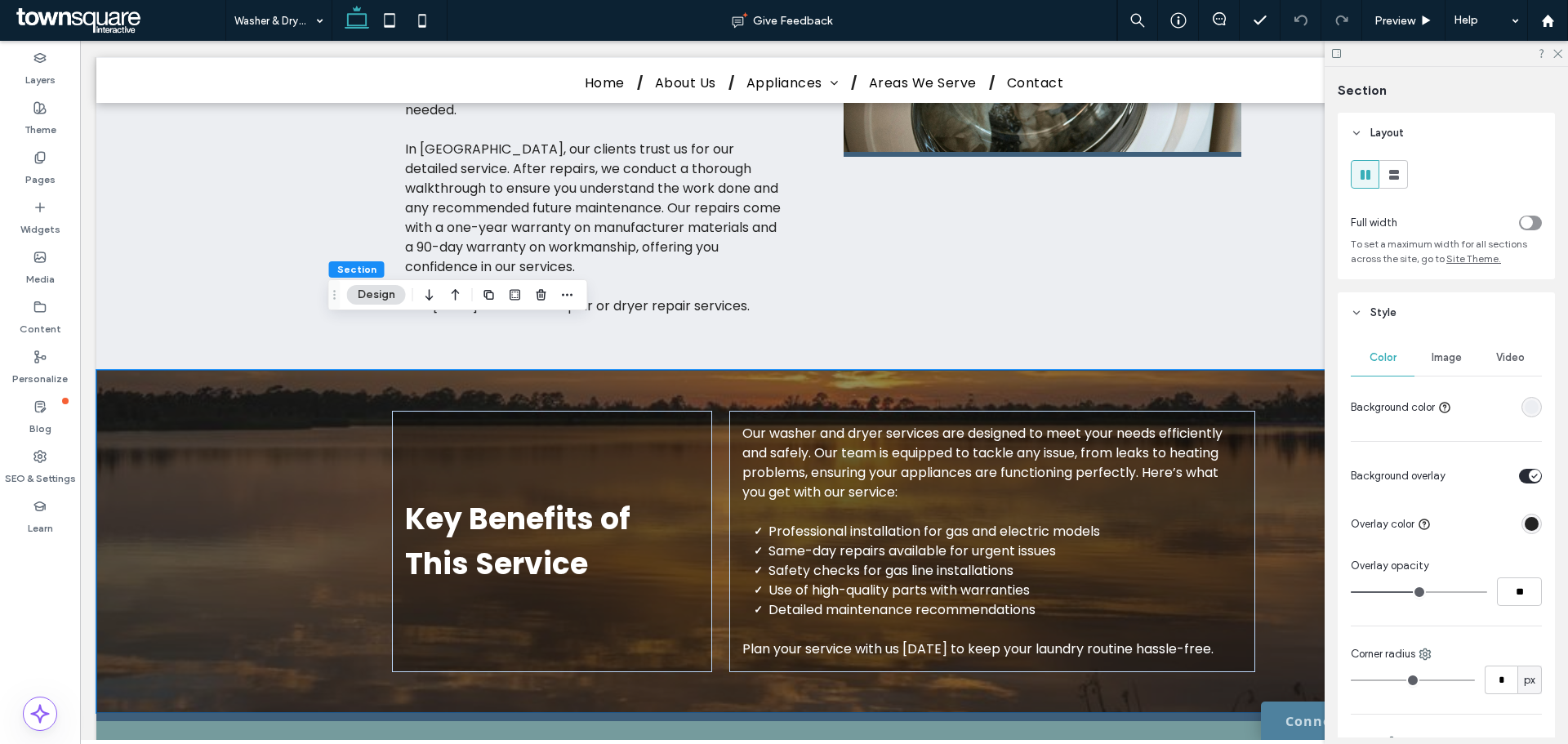
click at [1432, 356] on span "Image" at bounding box center [1447, 358] width 30 height 13
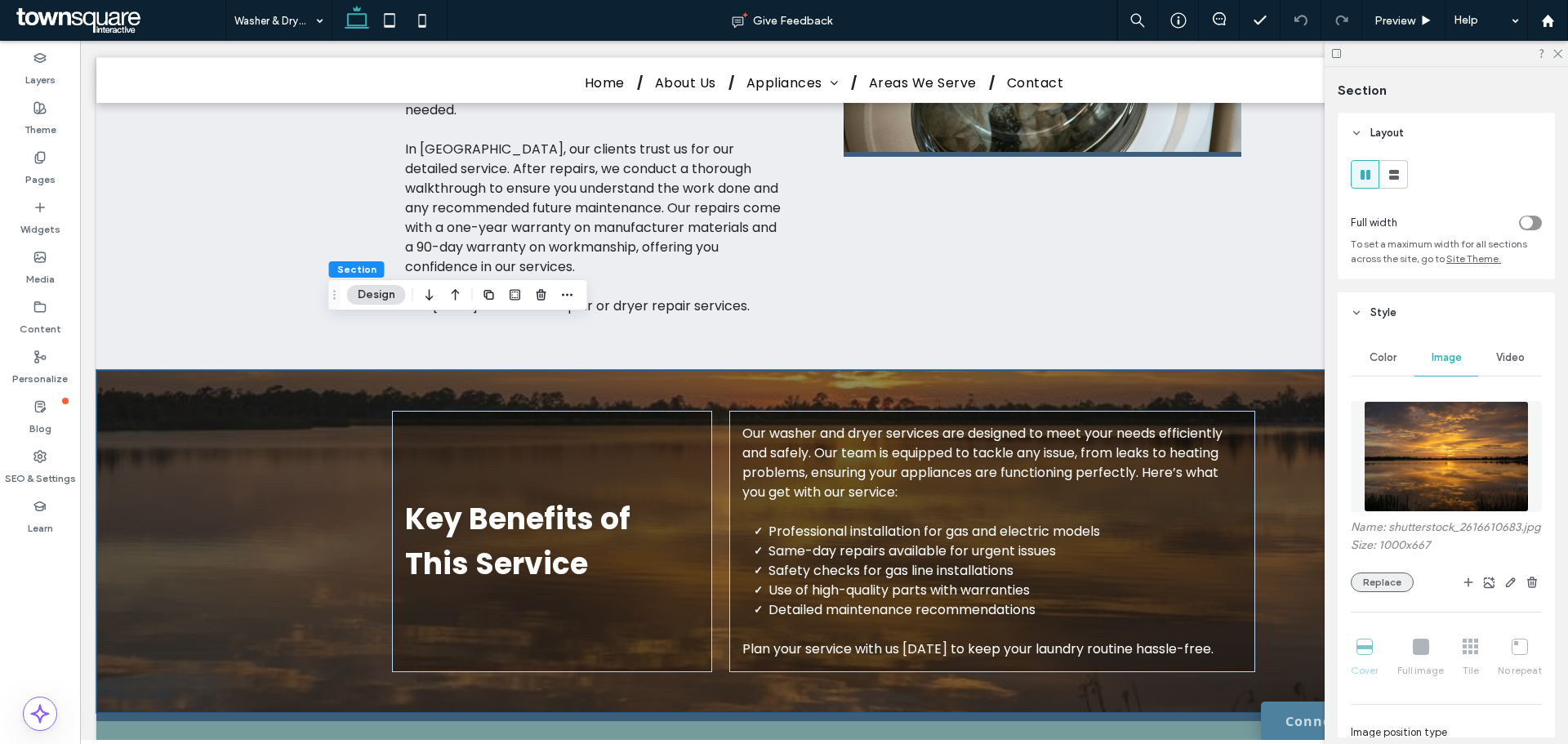
click at [1398, 593] on button "Replace" at bounding box center [1382, 582] width 63 height 20
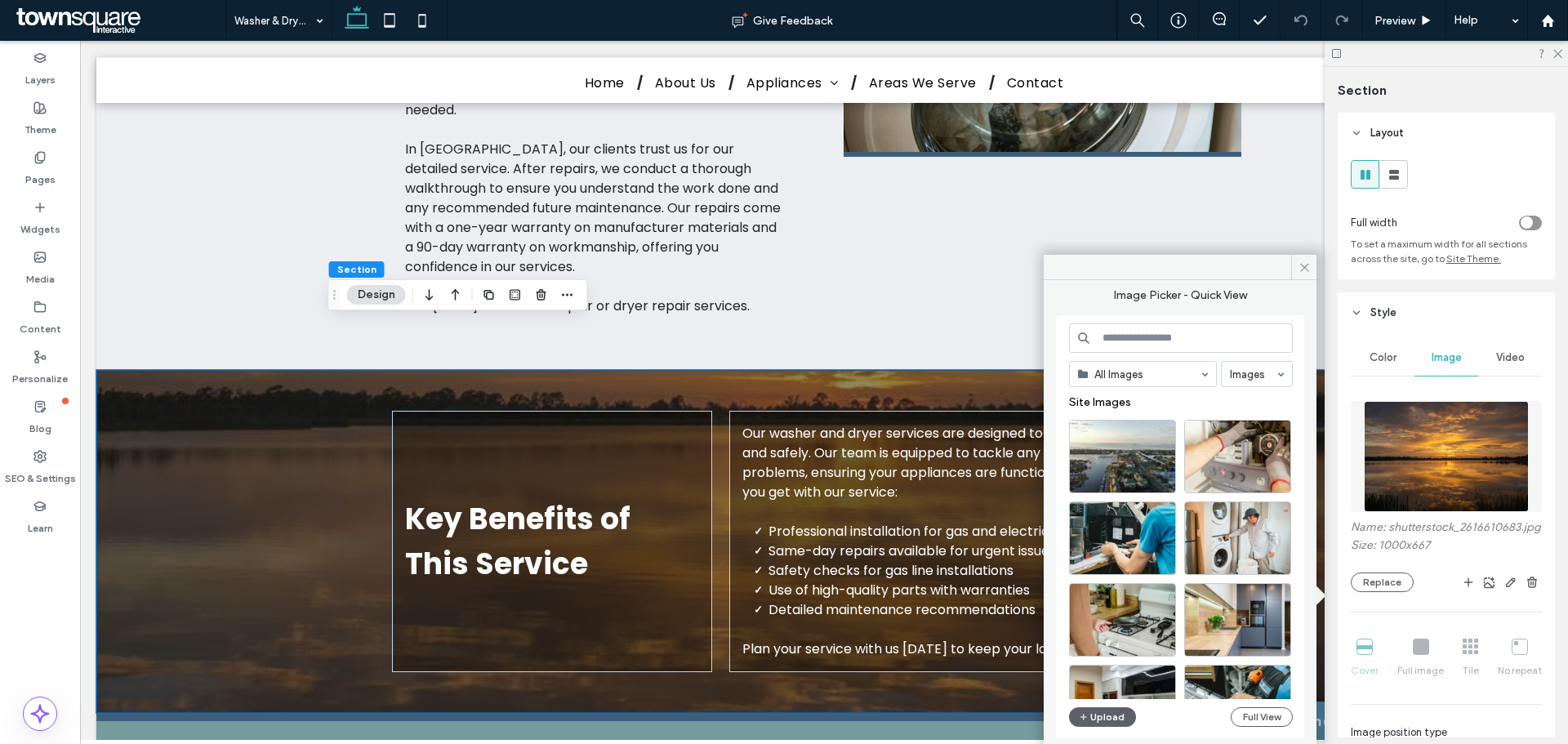
click at [1193, 339] on input at bounding box center [1180, 337] width 223 height 29
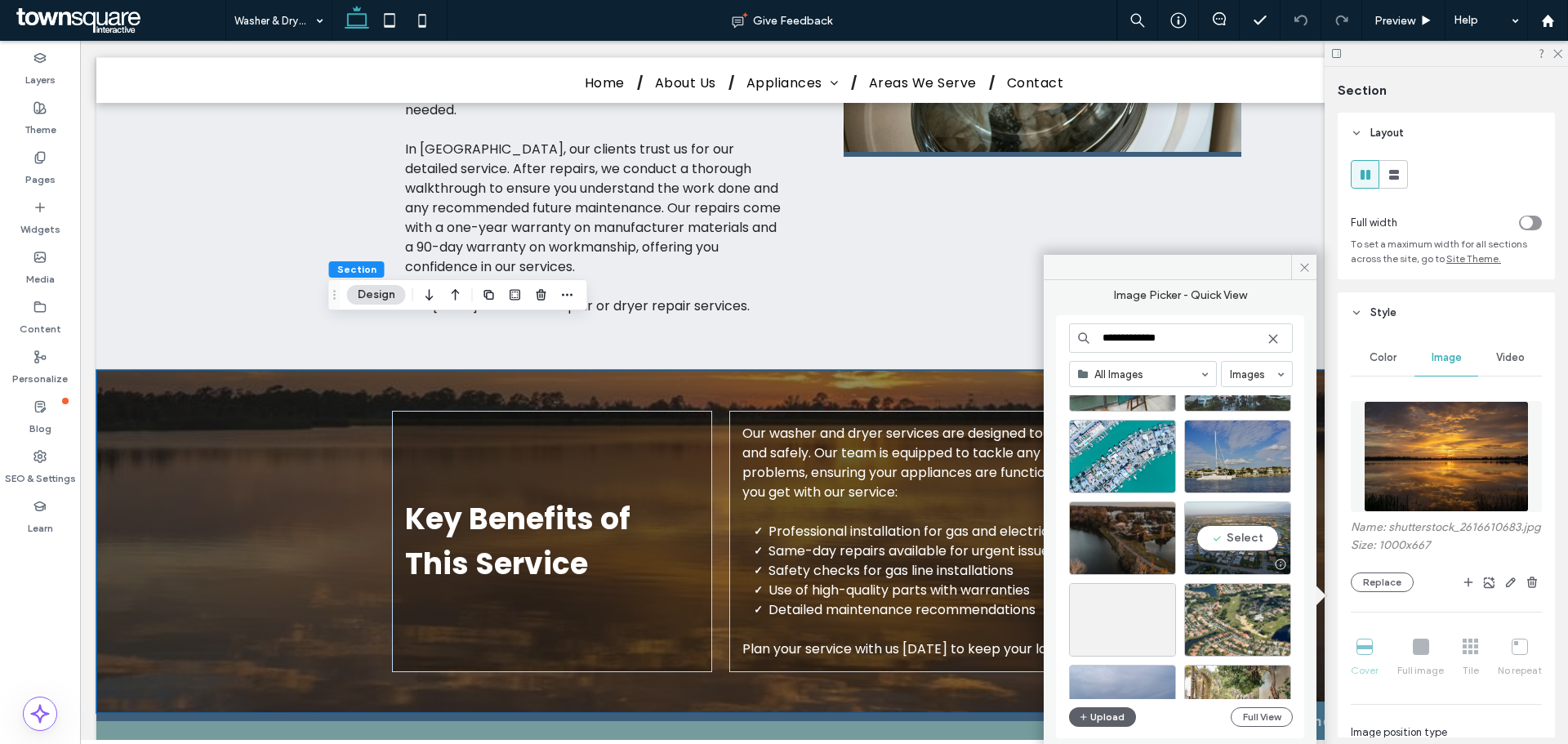
scroll to position [408, 0]
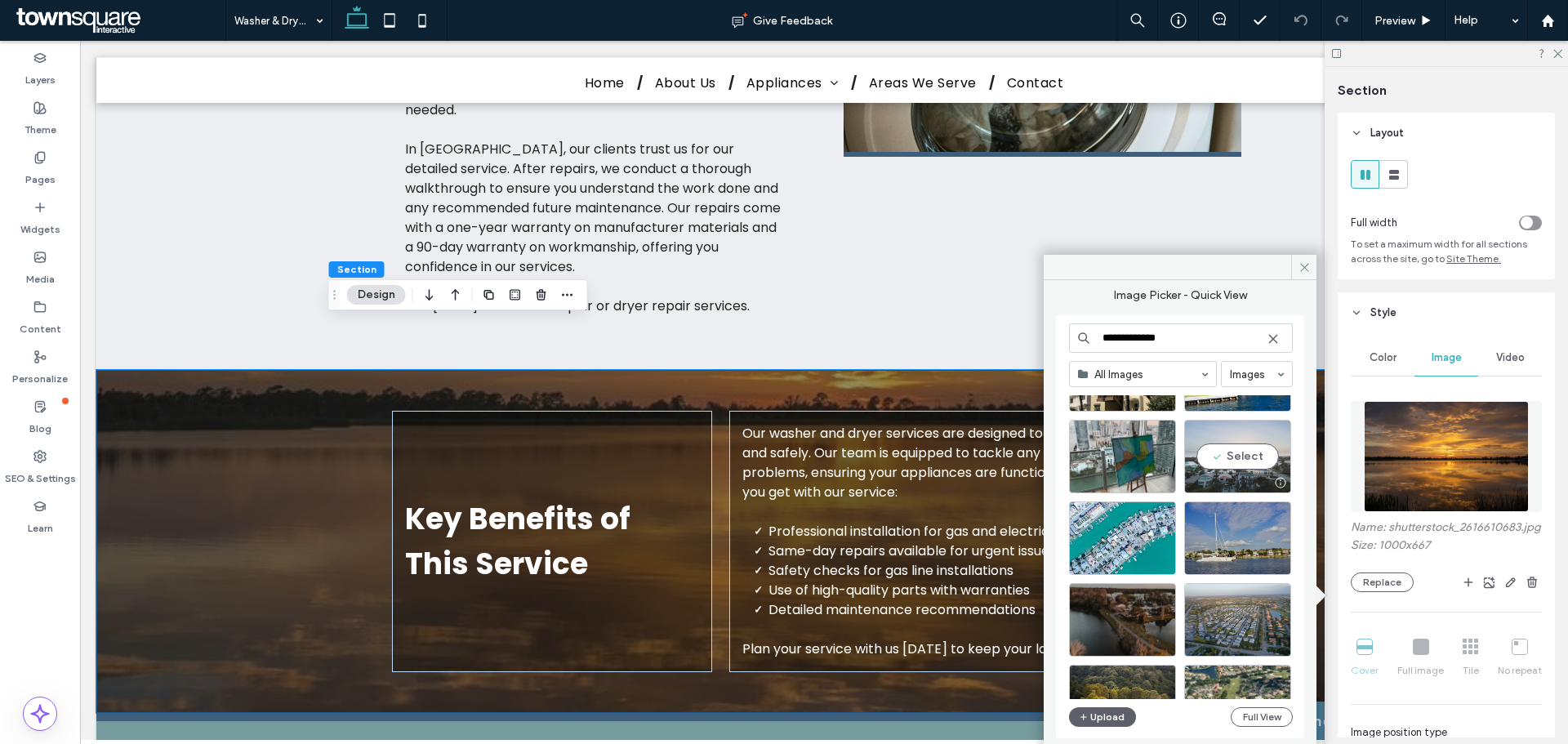
type input "**********"
click at [1235, 458] on div "Select" at bounding box center [1237, 456] width 107 height 74
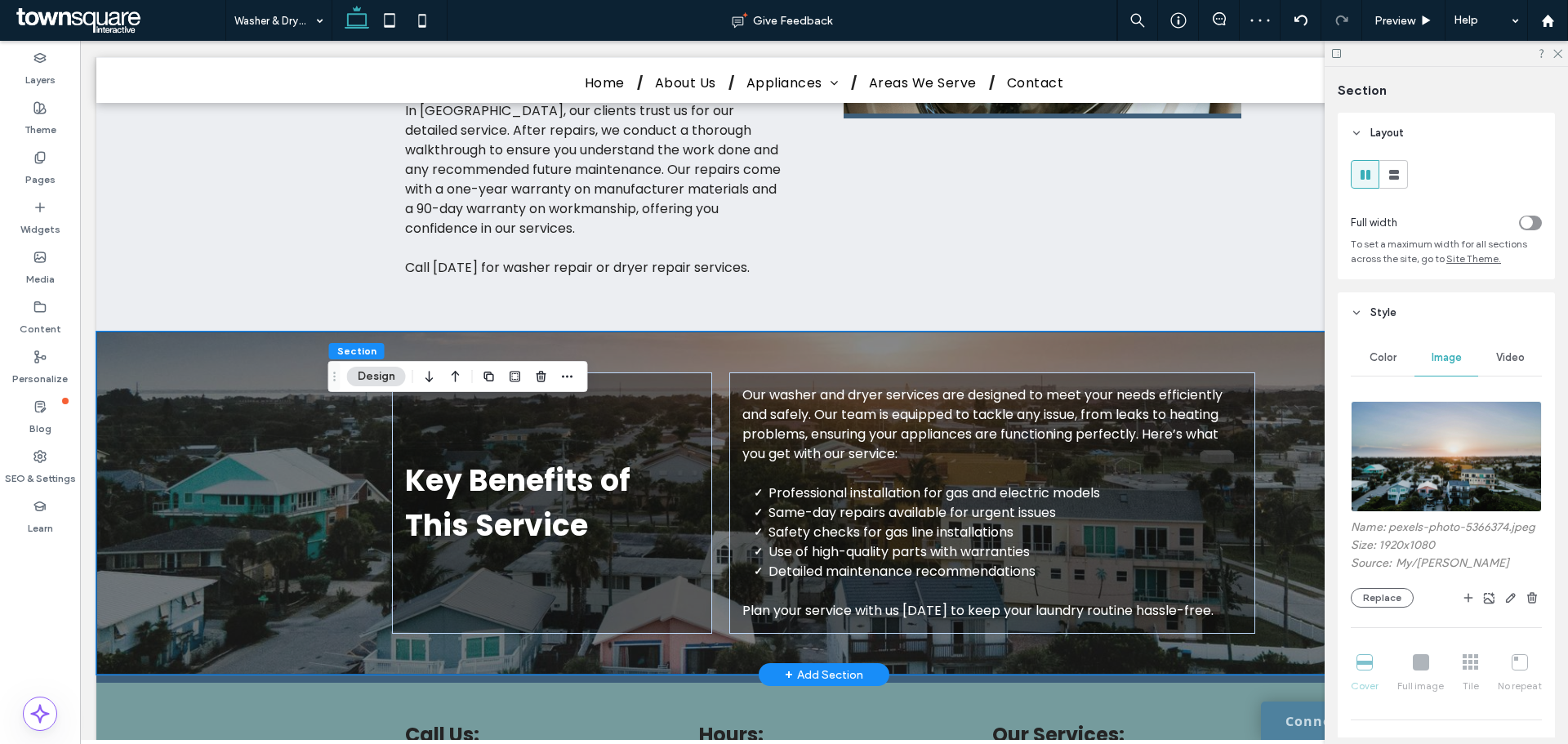
scroll to position [533, 0]
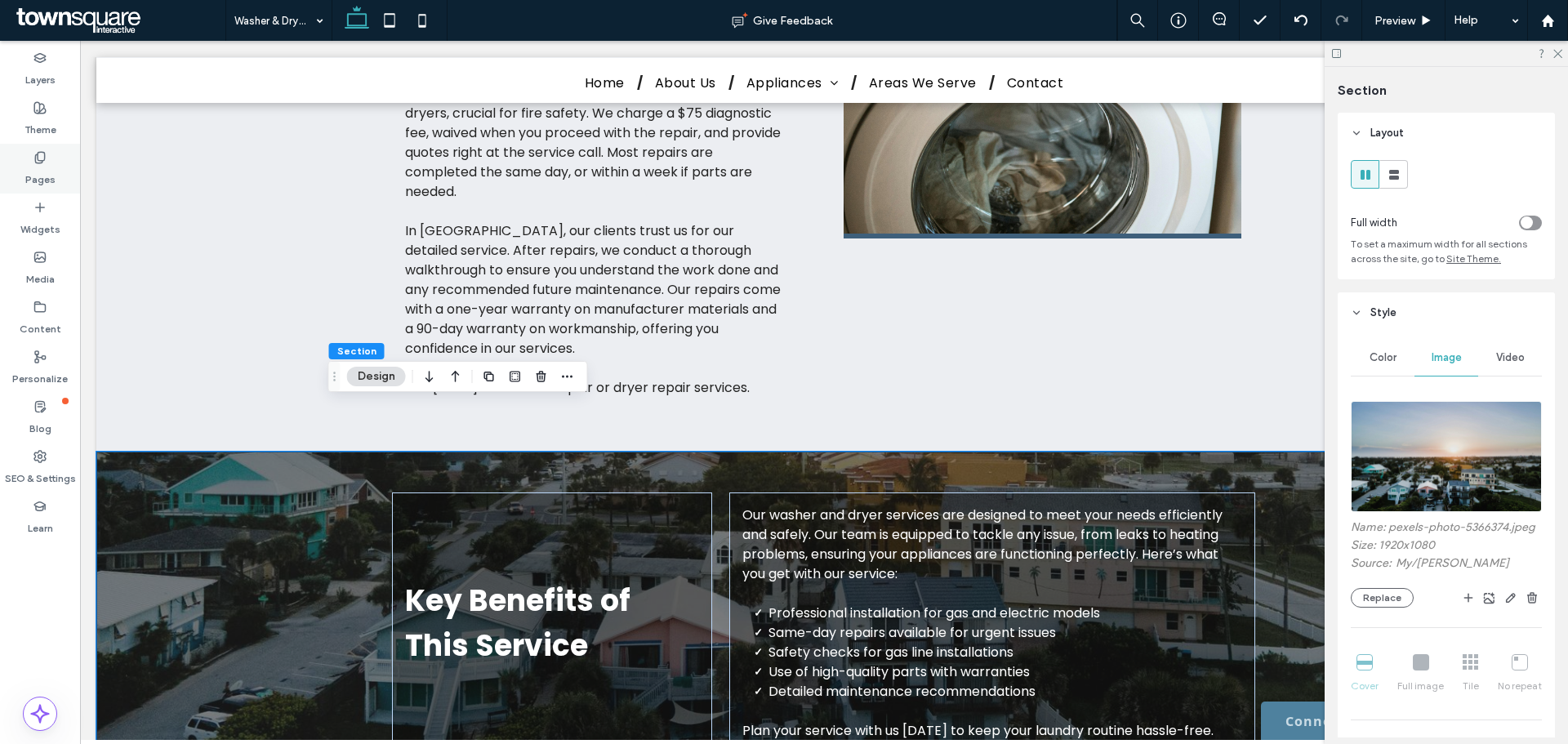
click at [30, 171] on label "Pages" at bounding box center [40, 176] width 30 height 22
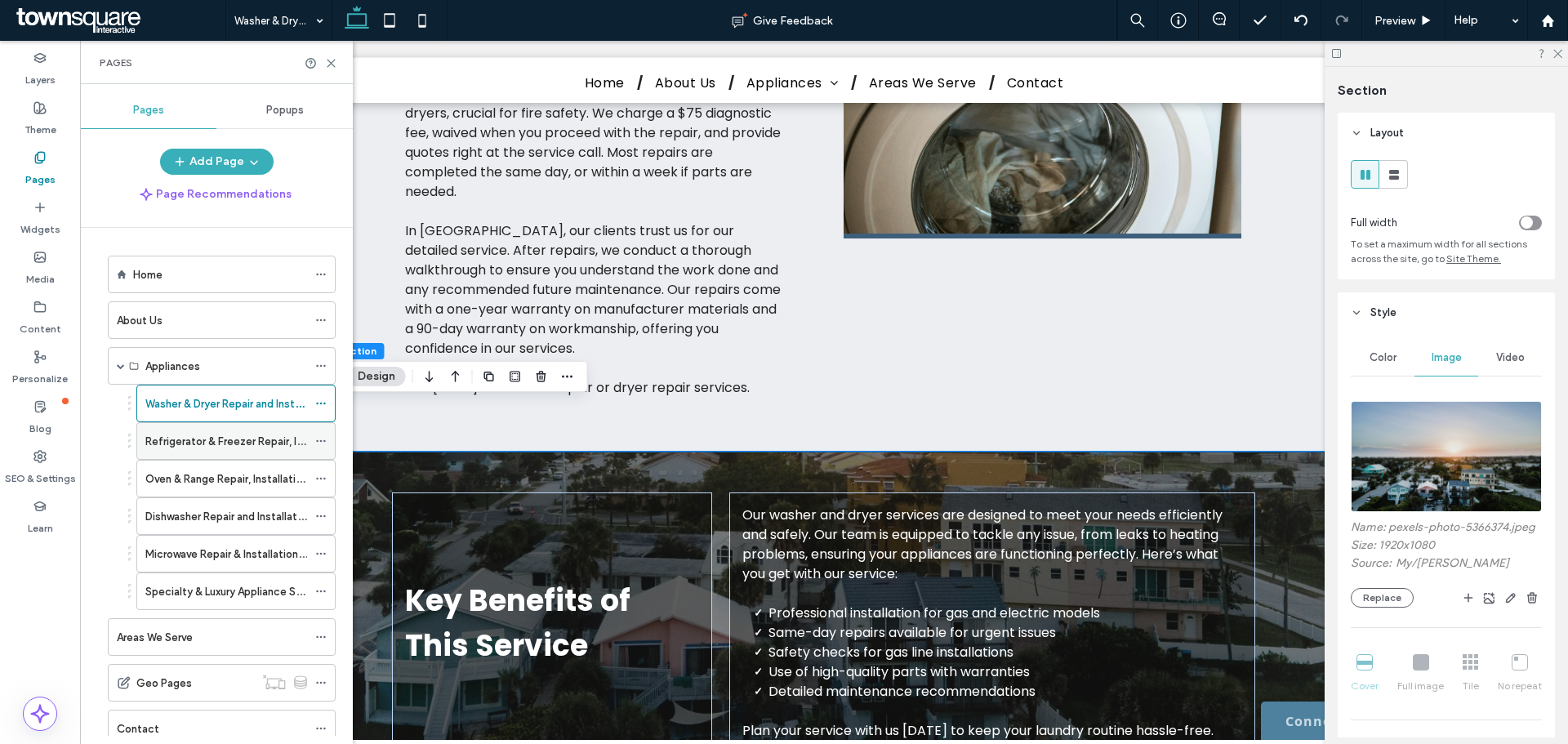
click at [146, 441] on label "Refrigerator & Freezer Repair, Installation, & Maintenance" at bounding box center [287, 441] width 282 height 29
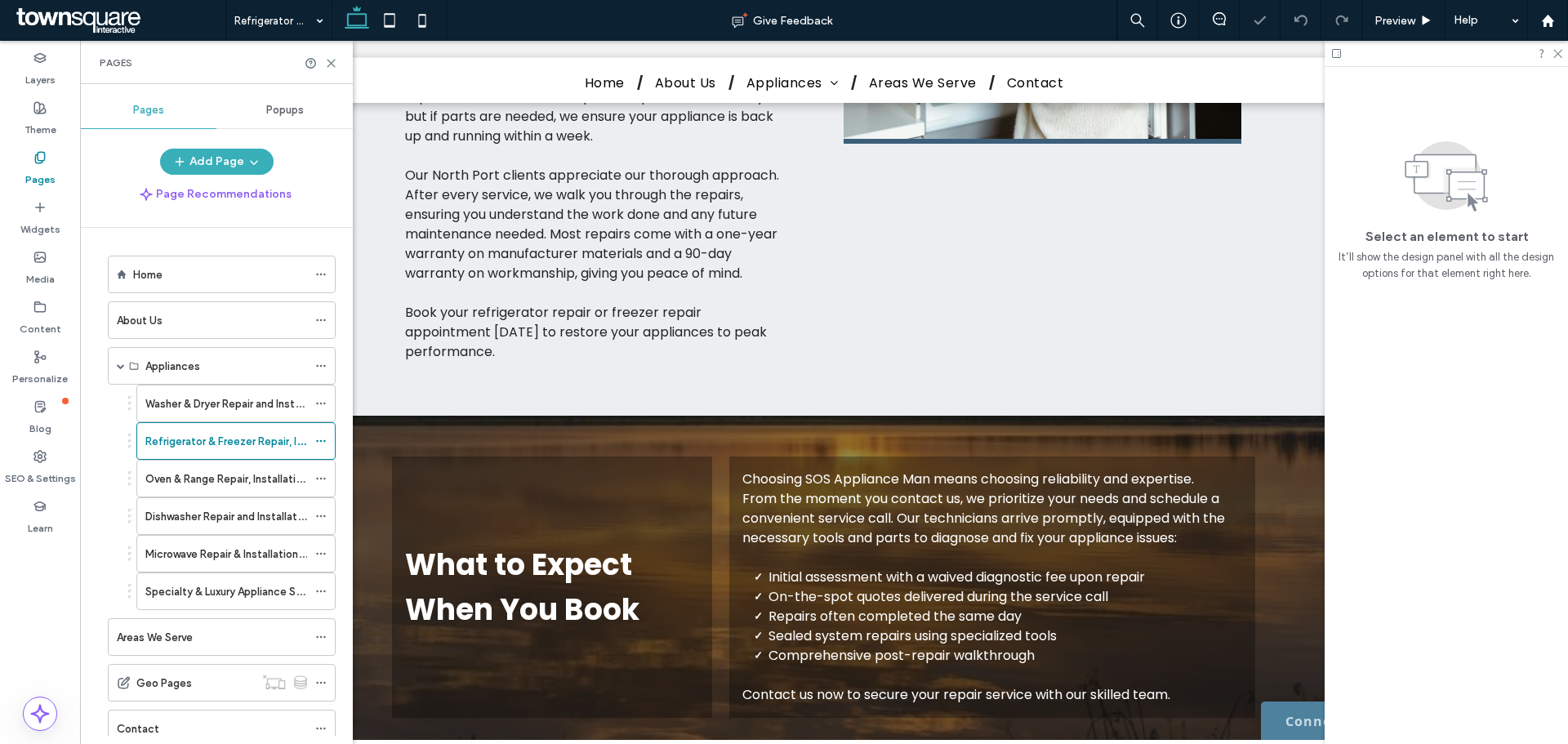
scroll to position [736, 0]
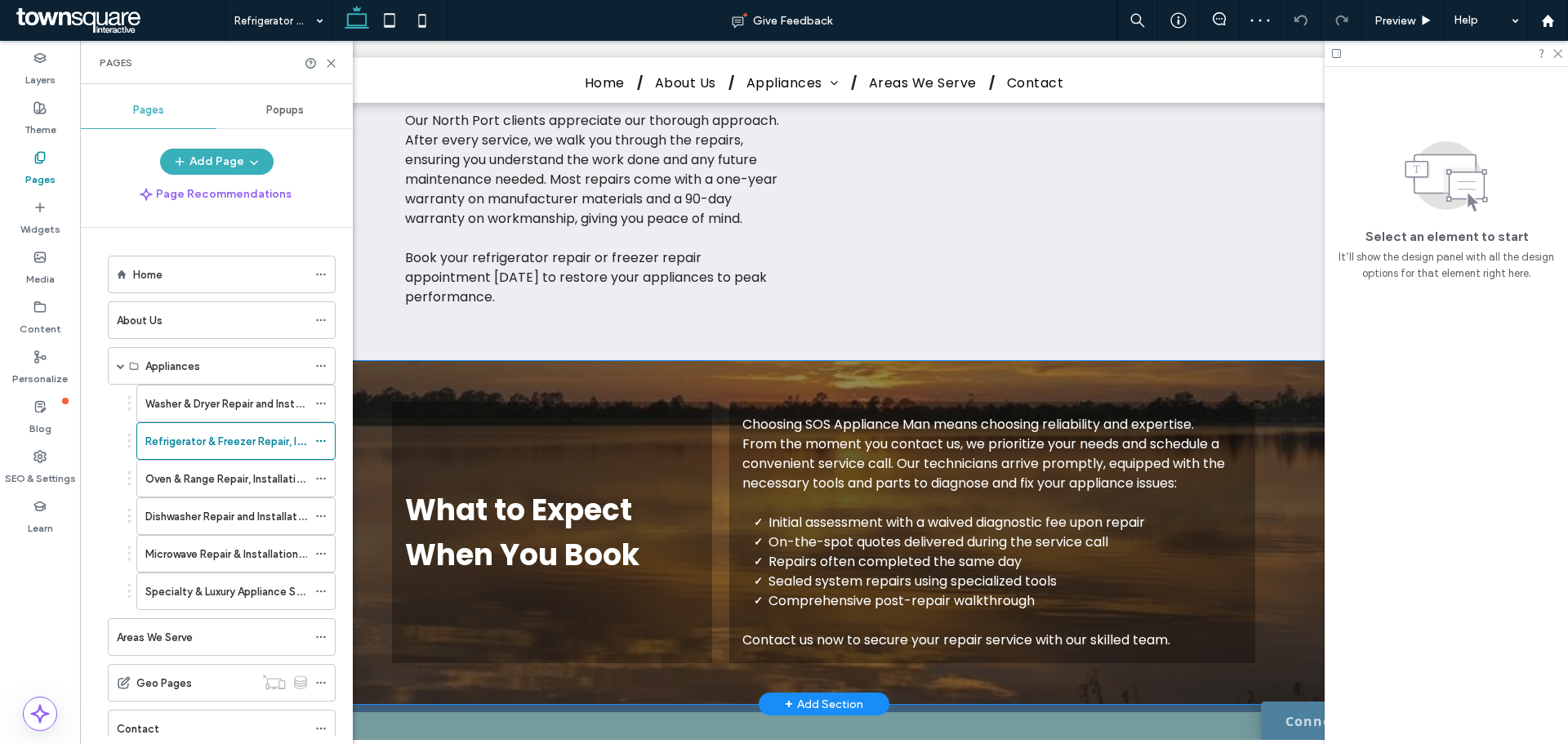
click at [1307, 557] on div "What to Expect When You Book Choosing SOS Appliance Man means choosing reliabil…" at bounding box center [823, 532] width 980 height 343
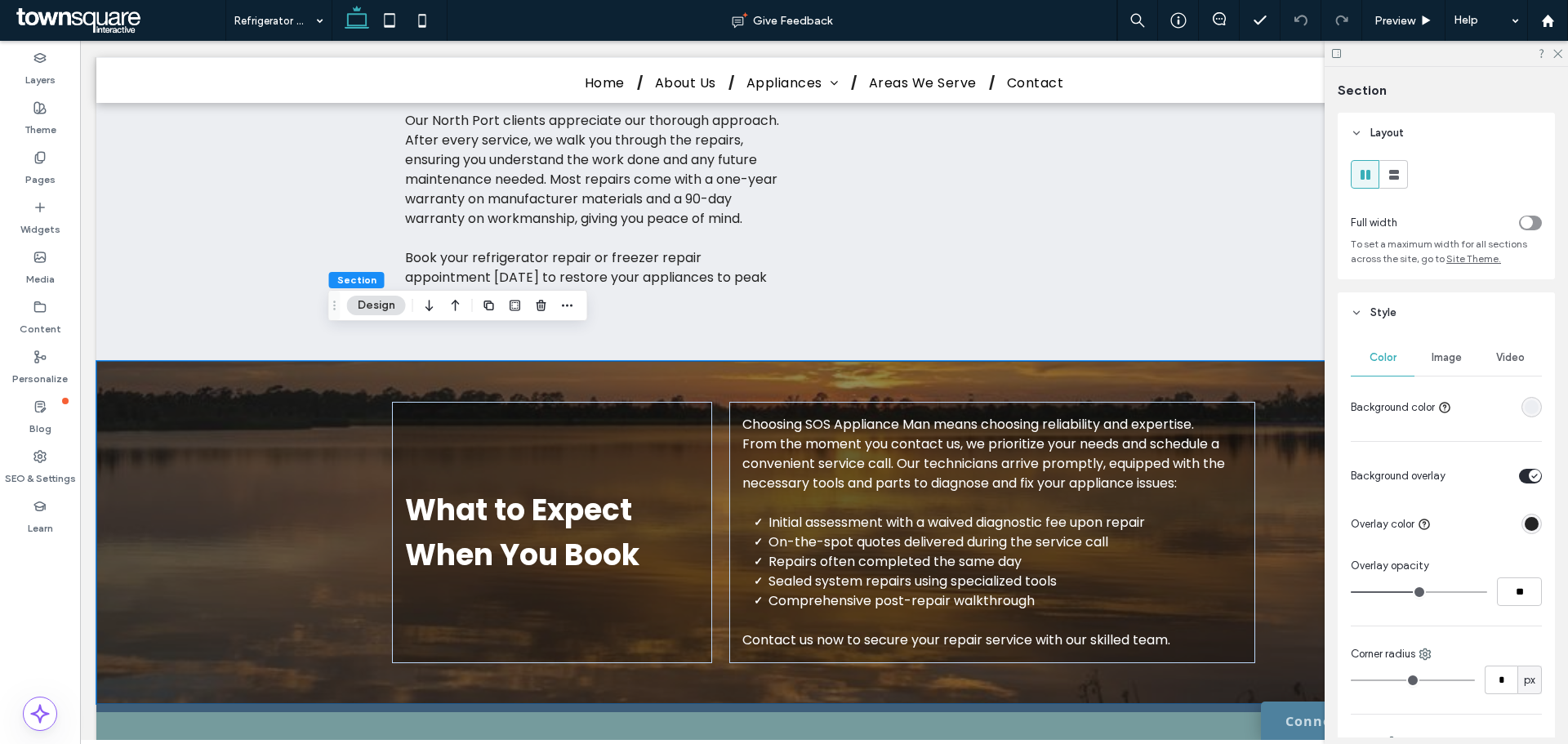
click at [1438, 366] on div "Image" at bounding box center [1447, 358] width 64 height 36
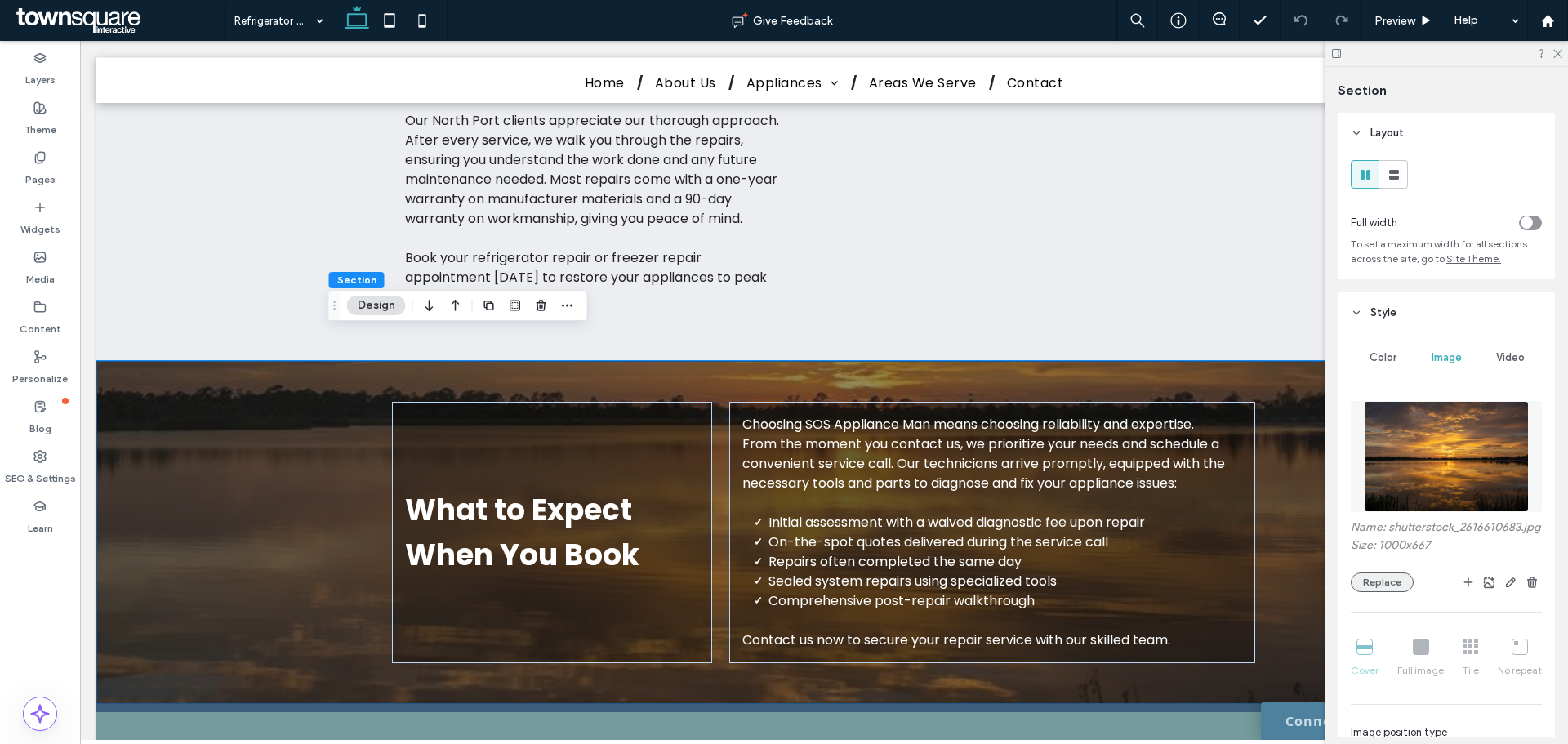
click at [1386, 593] on button "Replace" at bounding box center [1382, 582] width 63 height 20
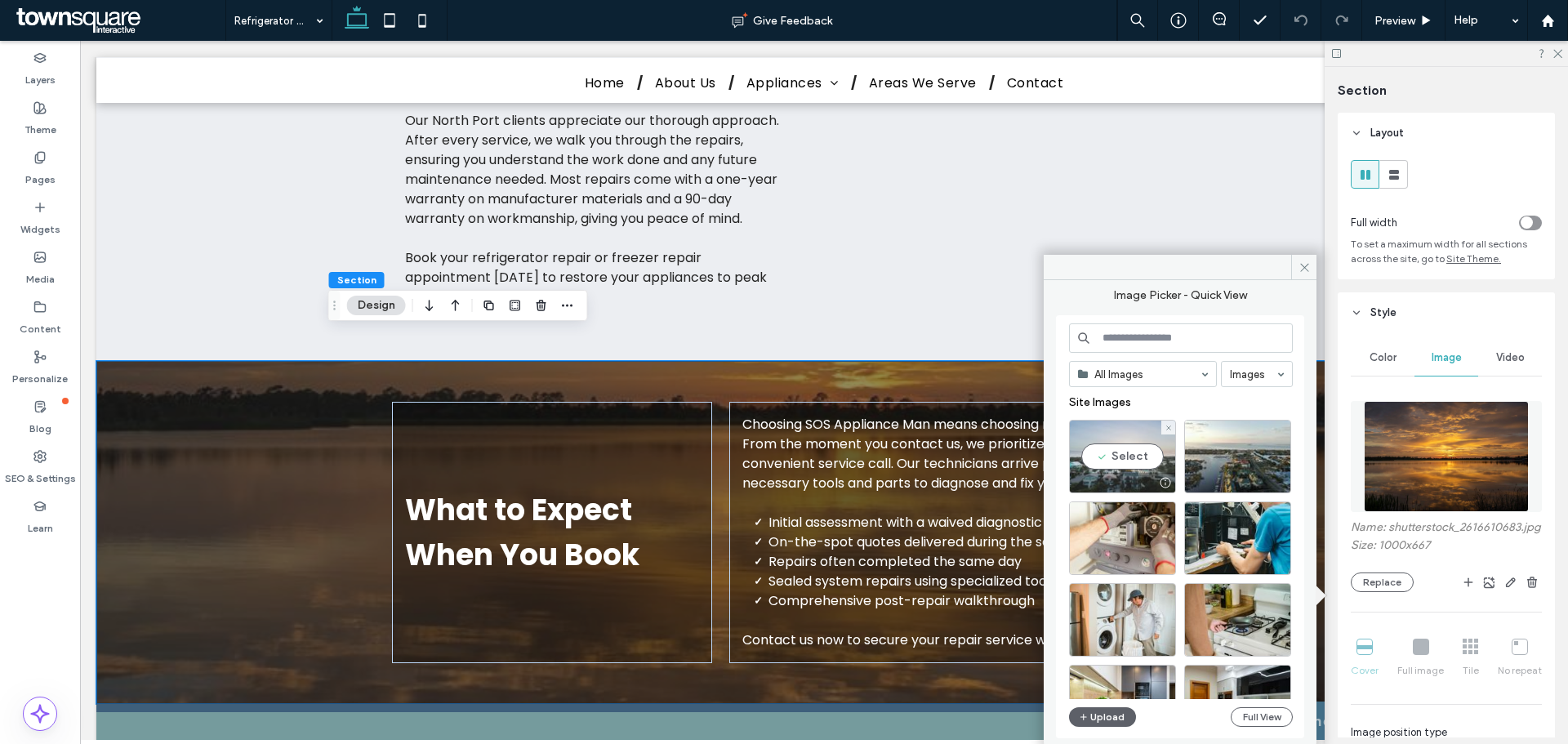
click at [1127, 454] on div "Select" at bounding box center [1122, 456] width 107 height 74
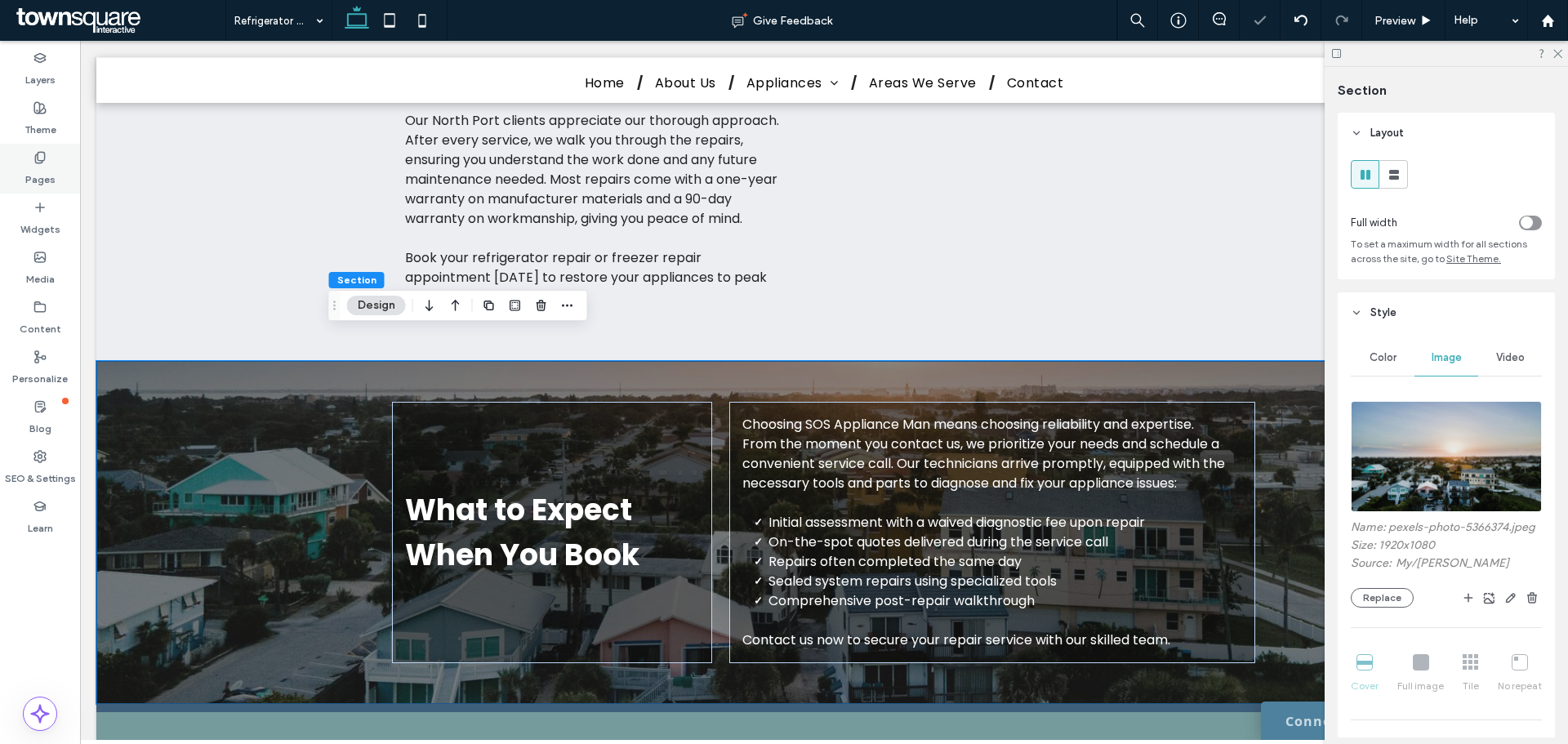
click at [42, 165] on label "Pages" at bounding box center [40, 176] width 30 height 22
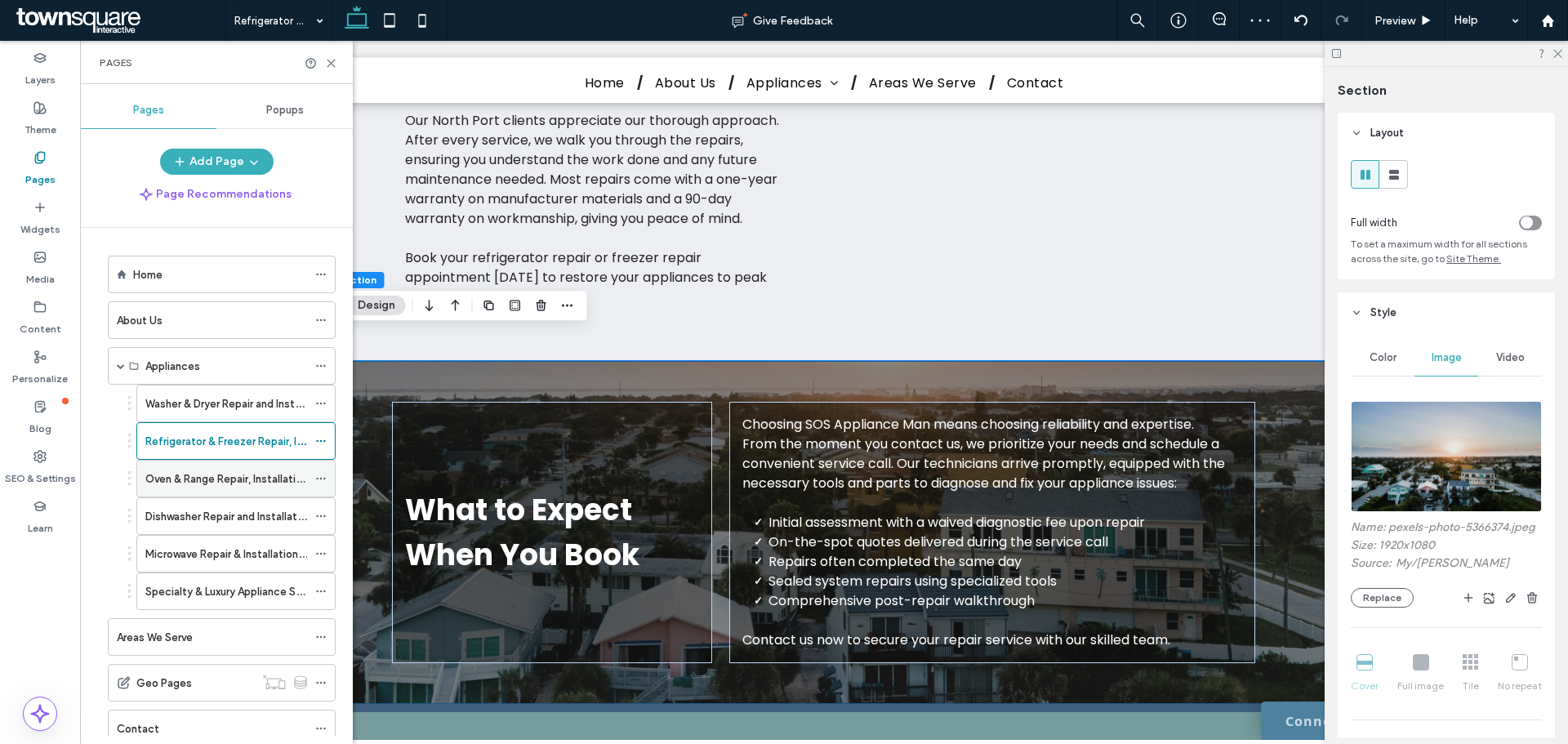
click at [161, 483] on label "Oven & Range Repair, Installation, & Maintenance" at bounding box center [266, 479] width 242 height 29
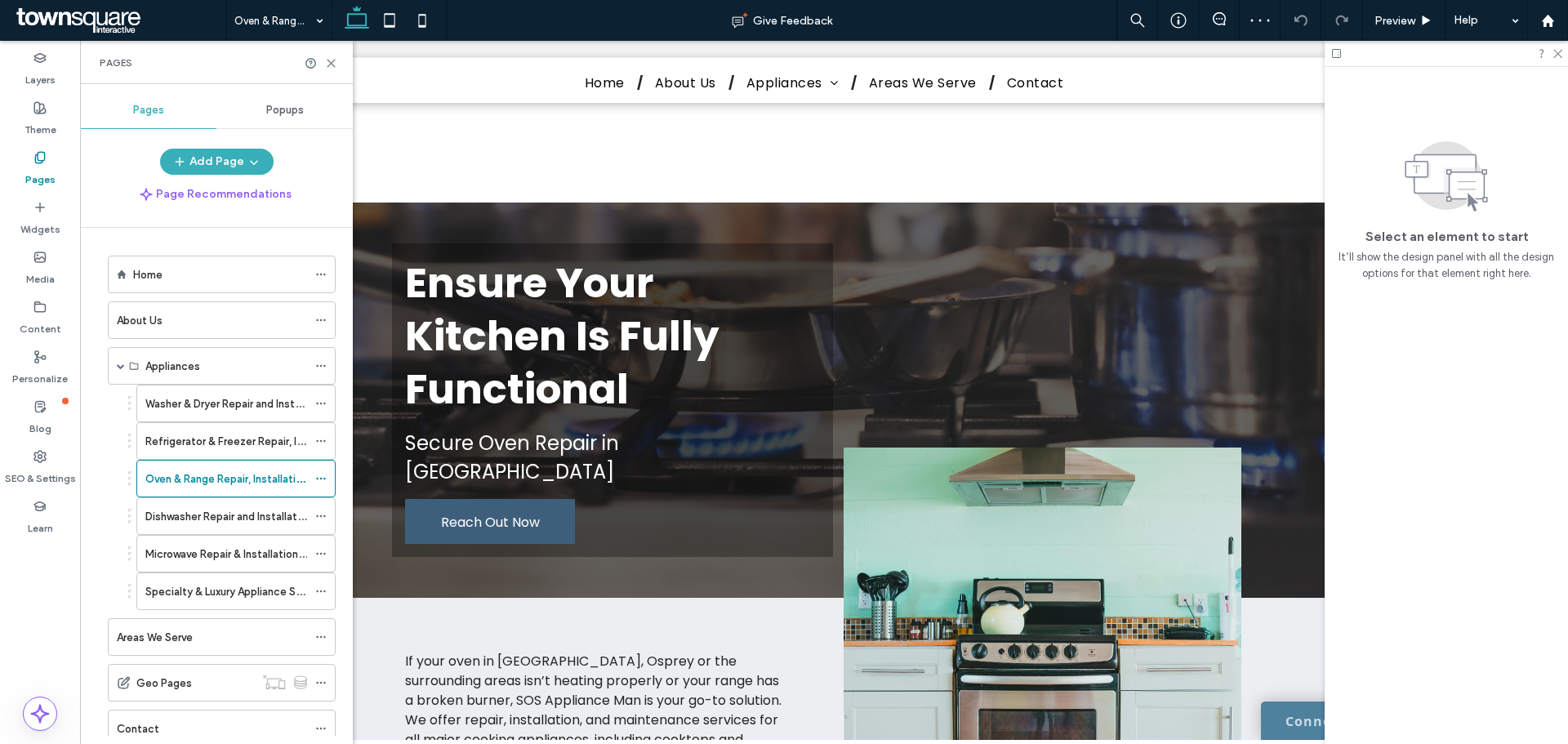
scroll to position [817, 0]
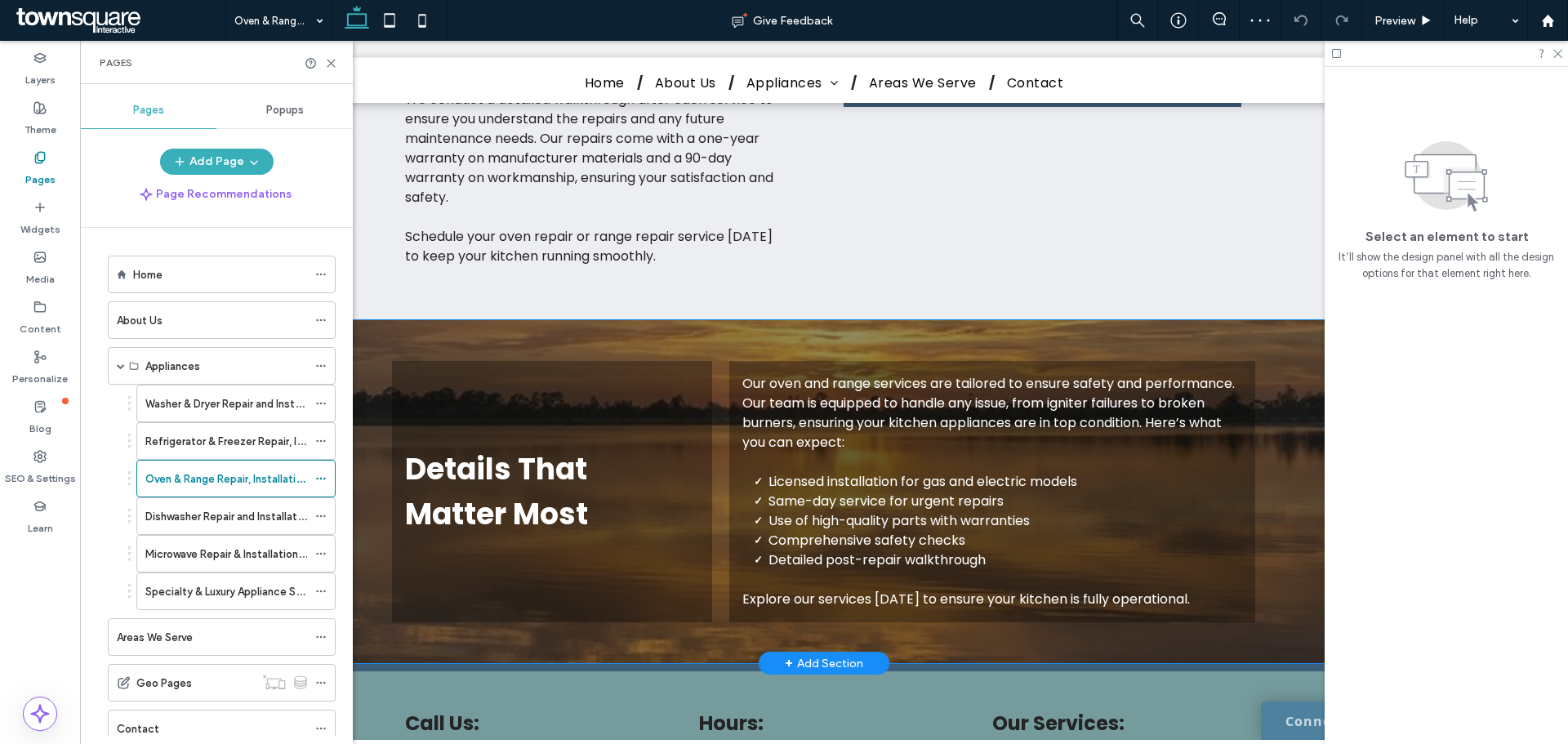
click at [1282, 542] on div "Details That Matter Most Our oven and range services are tailored to ensure saf…" at bounding box center [823, 492] width 980 height 343
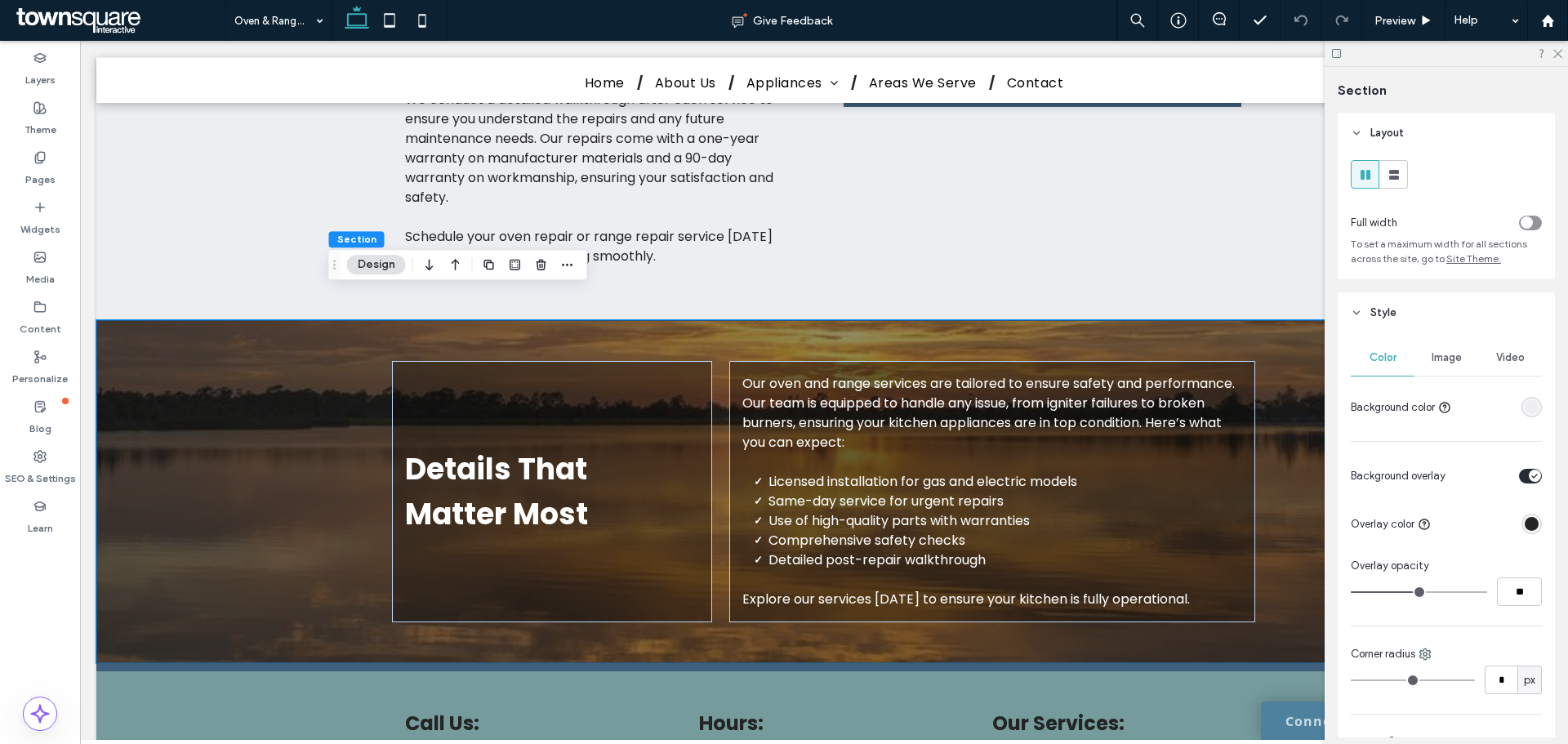
click at [1444, 356] on span "Image" at bounding box center [1447, 358] width 30 height 13
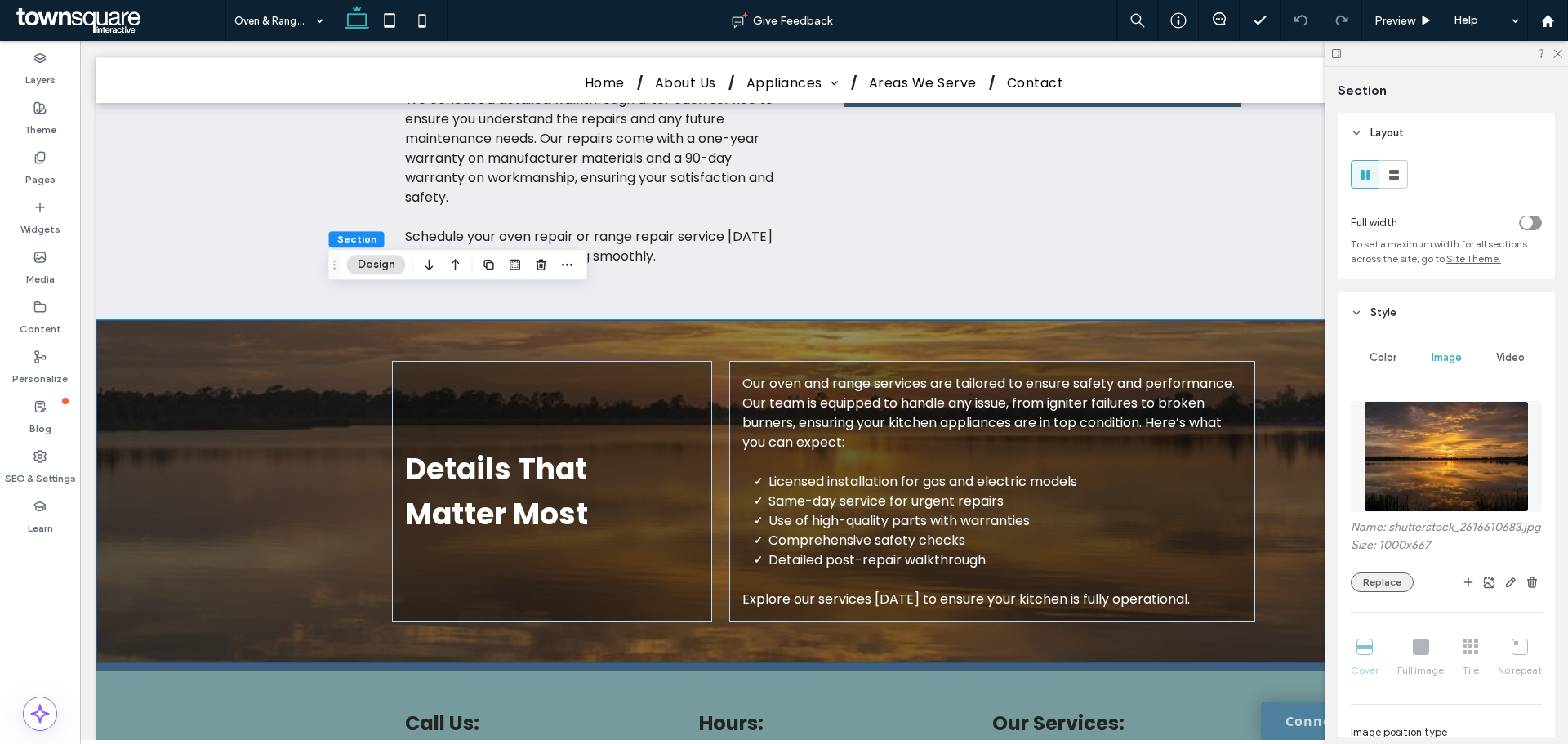
click at [1382, 593] on button "Replace" at bounding box center [1382, 582] width 63 height 20
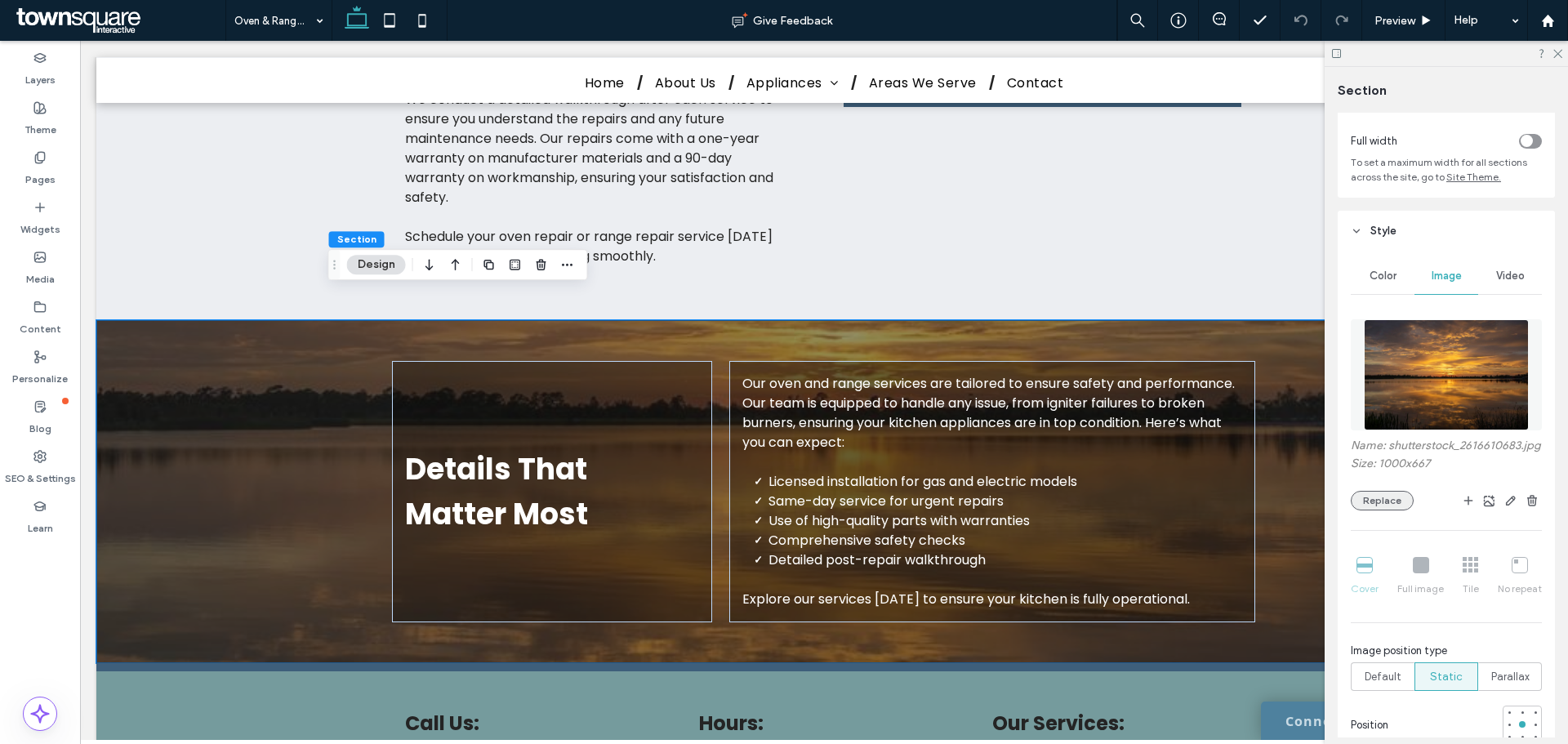
click at [1379, 510] on button "Replace" at bounding box center [1382, 500] width 63 height 20
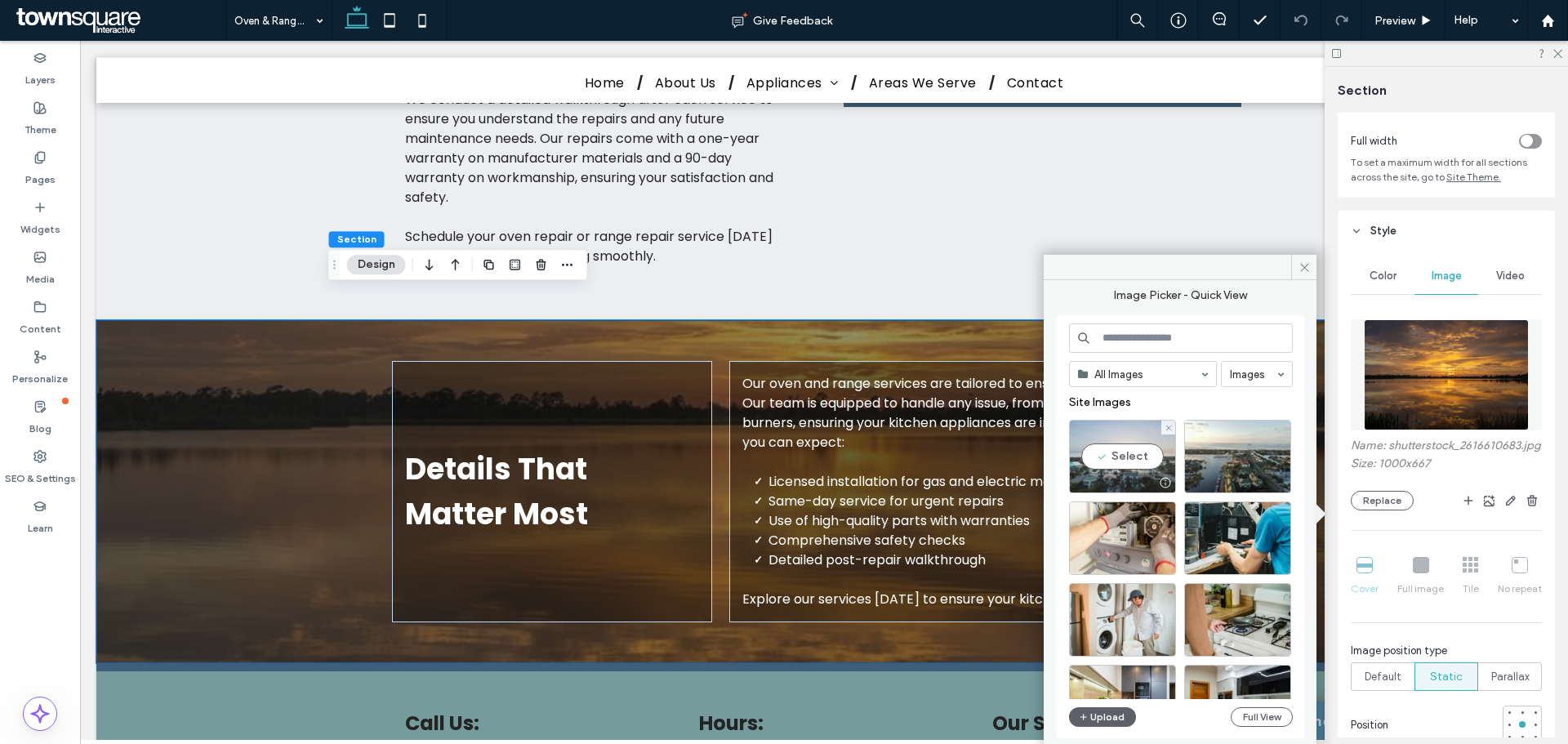
click at [1138, 451] on div "Select" at bounding box center [1122, 456] width 107 height 74
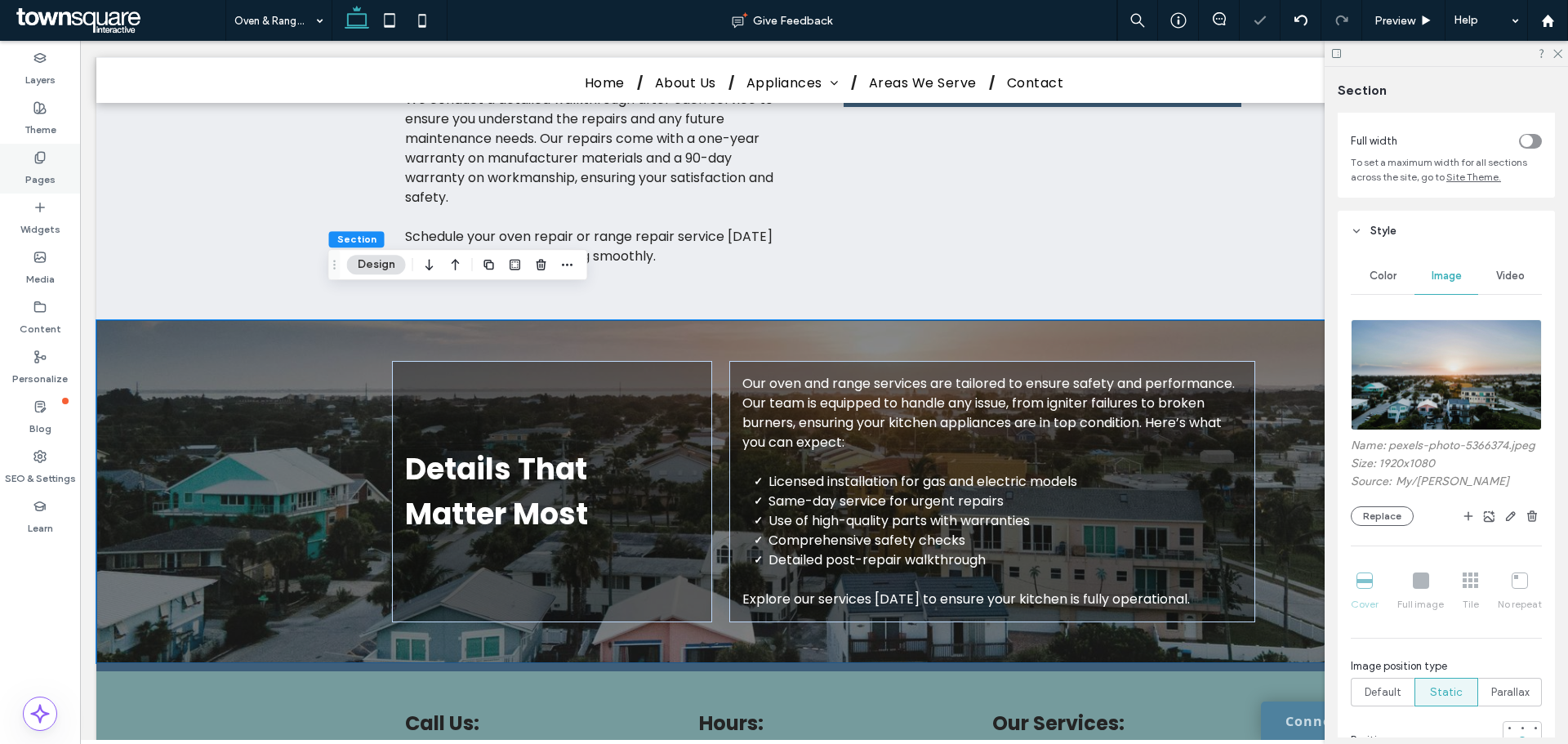
click at [47, 165] on label "Pages" at bounding box center [40, 176] width 30 height 22
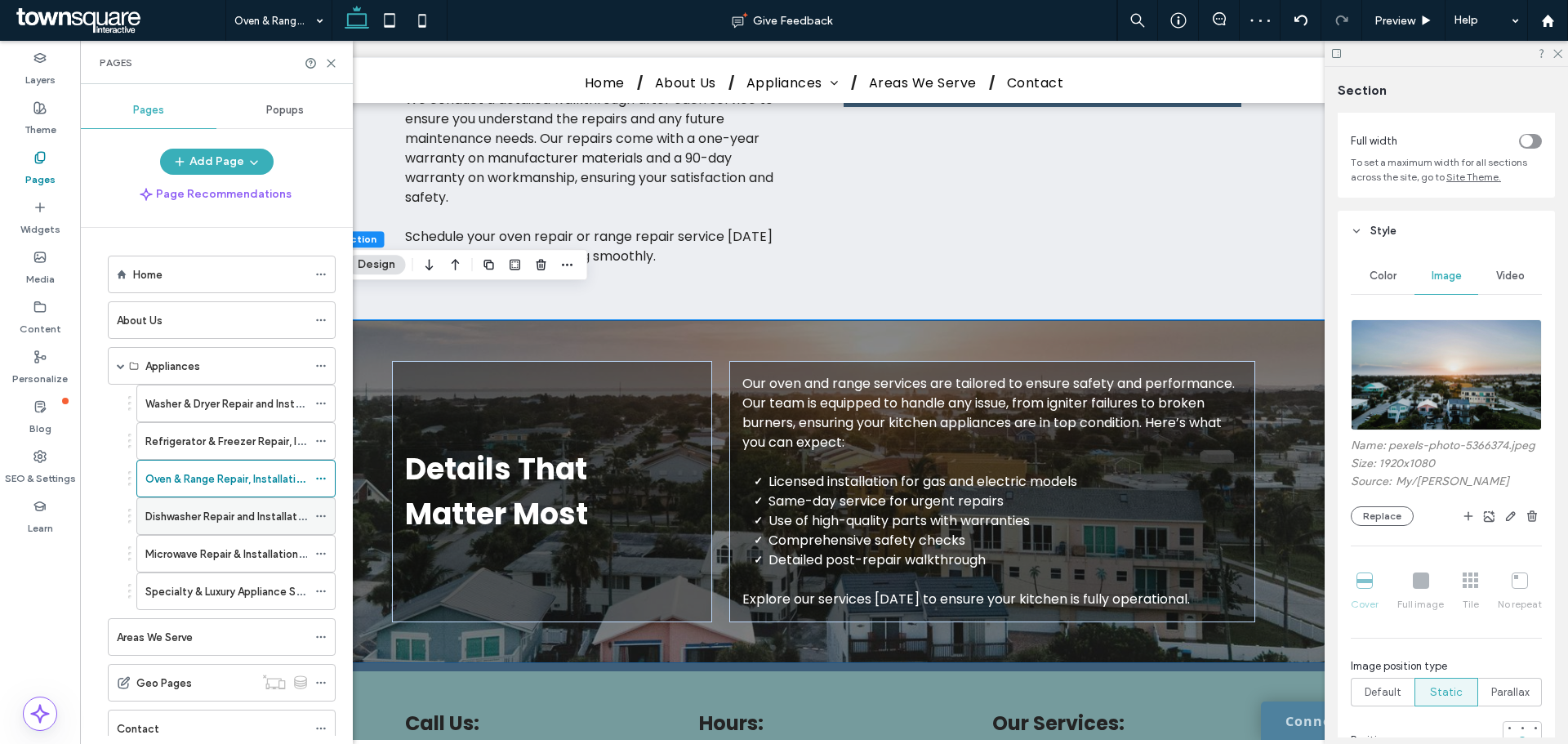
click at [165, 516] on label "Dishwasher Repair and Installation Specialists" at bounding box center [258, 517] width 224 height 29
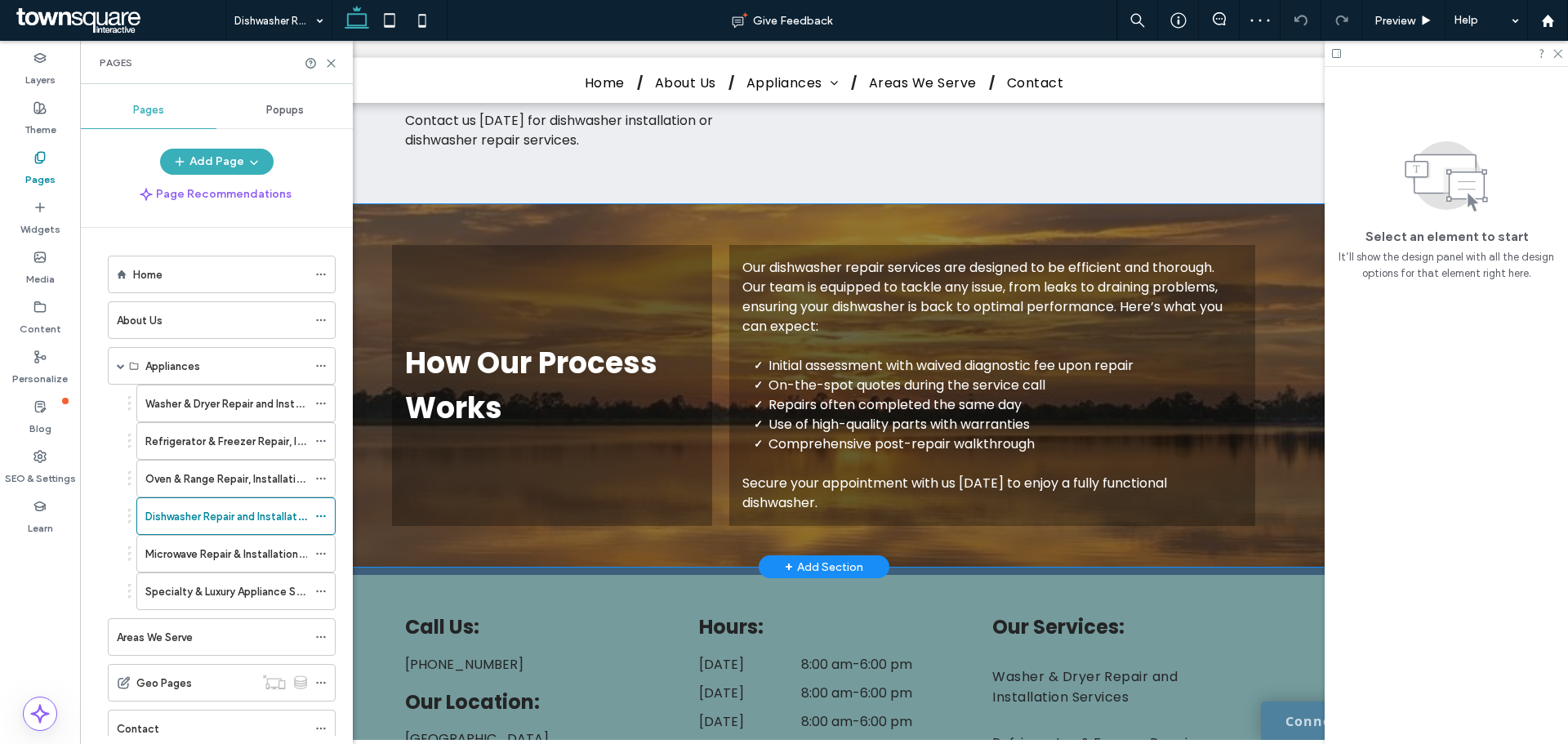
scroll to position [817, 0]
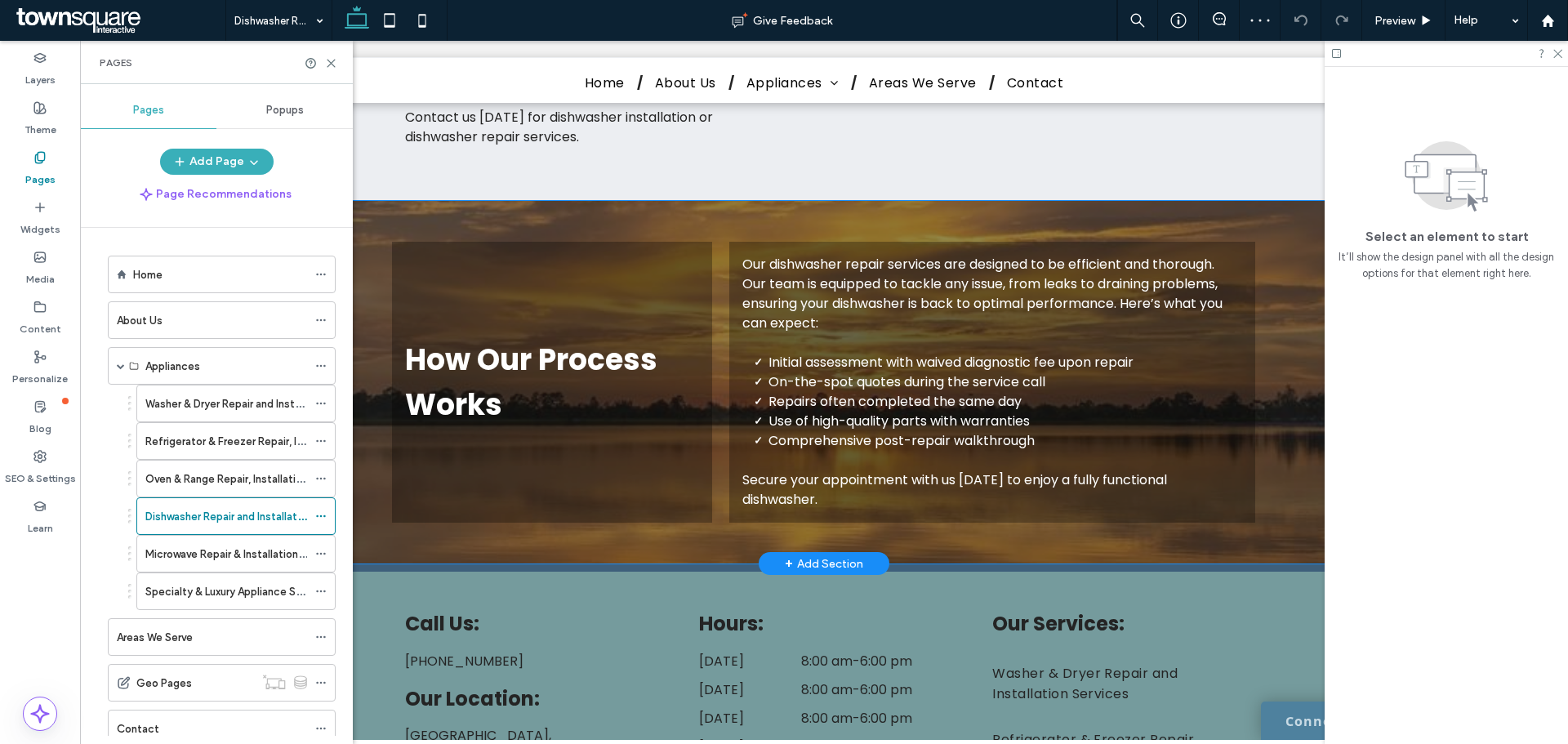
click at [1301, 449] on div "How Our Process Works Our dishwasher repair services are designed to be efficie…" at bounding box center [823, 382] width 980 height 363
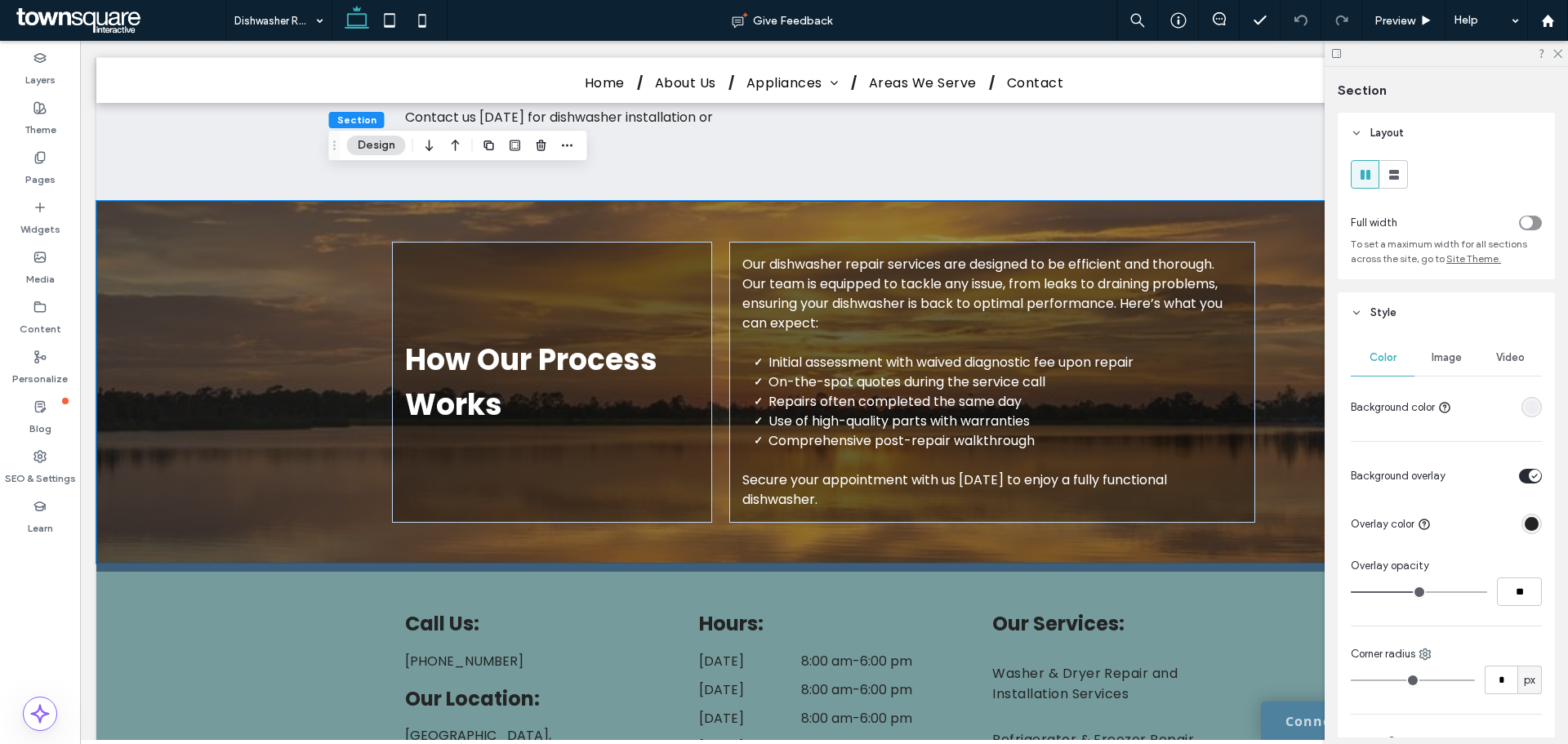
click at [1446, 359] on span "Image" at bounding box center [1447, 358] width 30 height 13
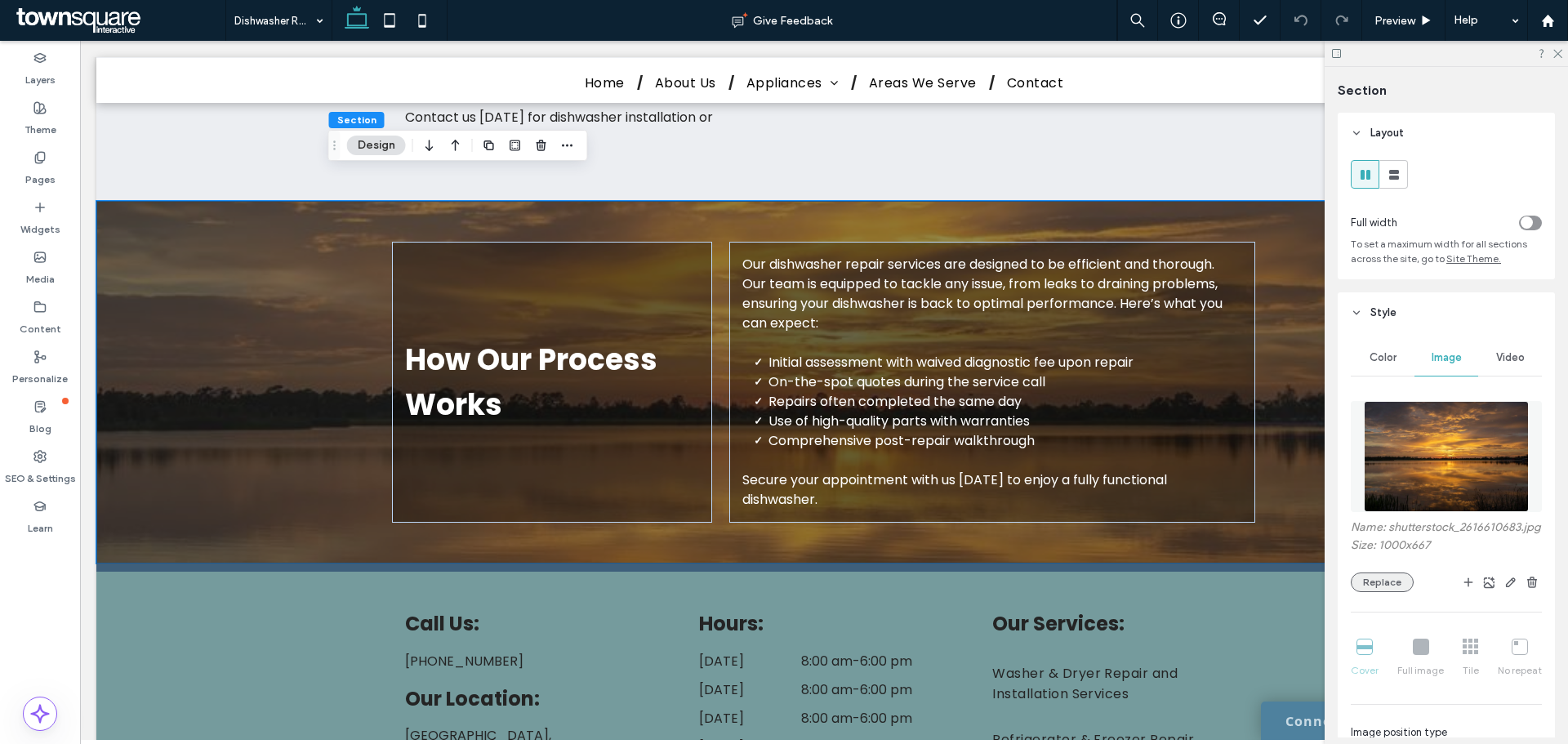
click at [1369, 593] on button "Replace" at bounding box center [1382, 582] width 63 height 20
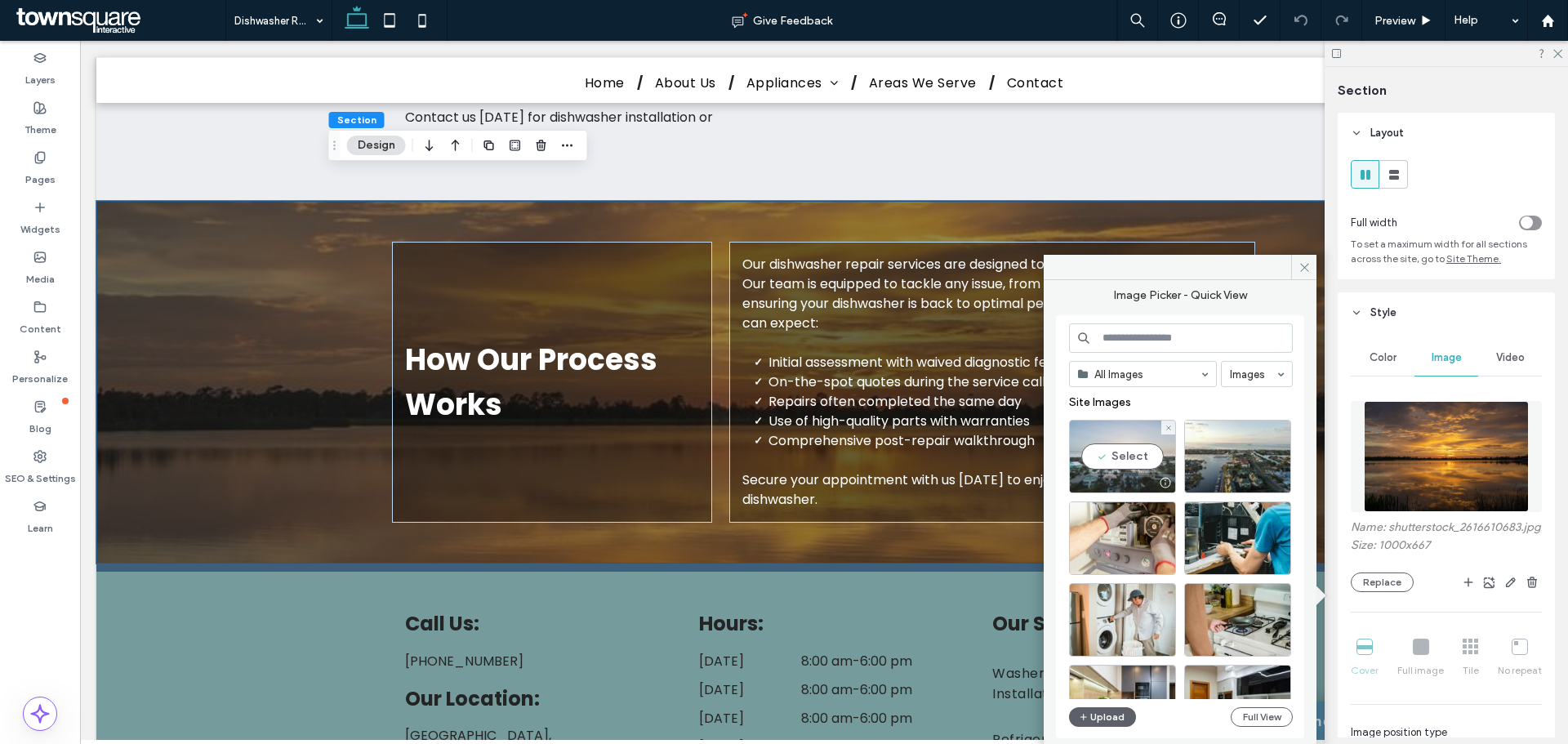
click at [1116, 459] on div "Select" at bounding box center [1122, 456] width 107 height 74
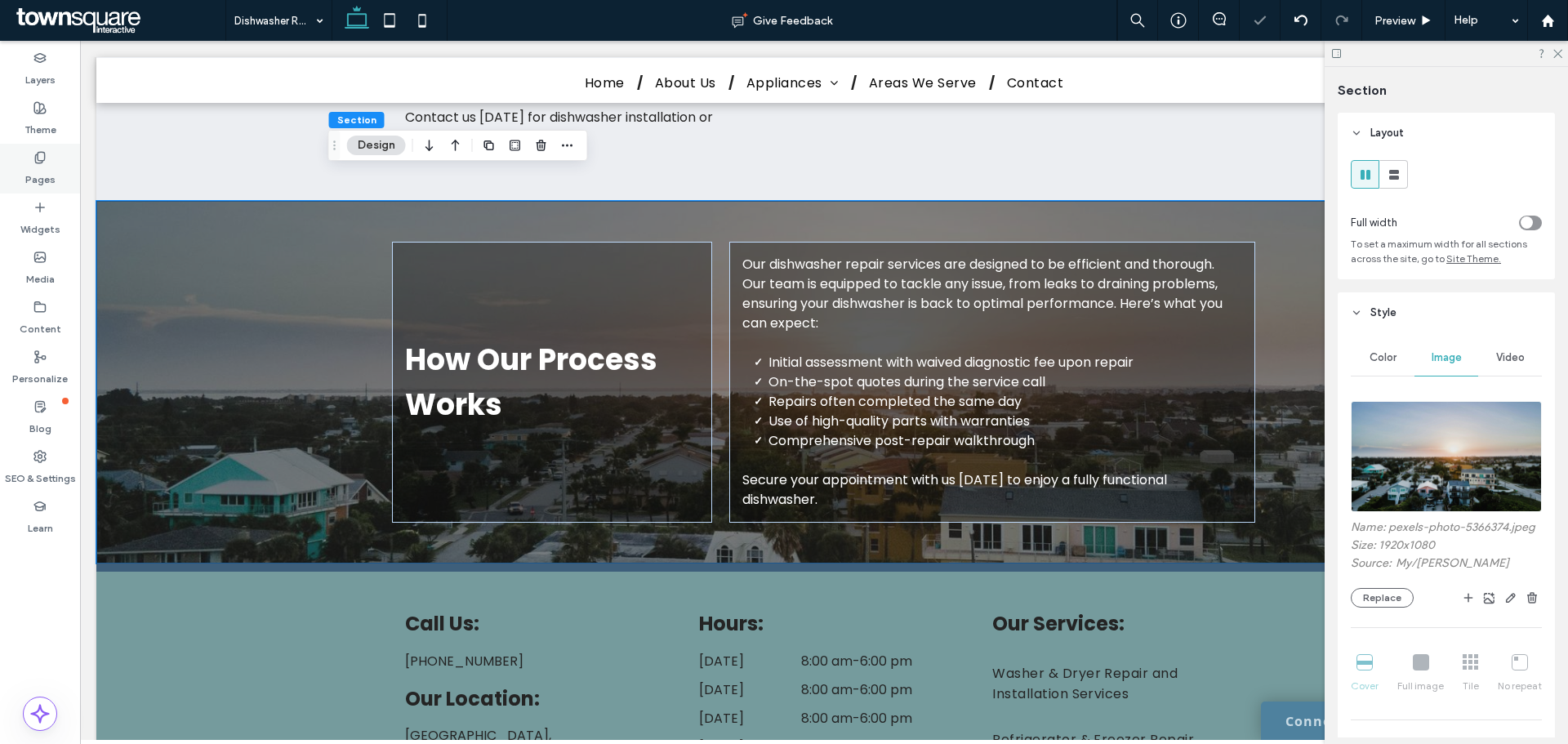
click at [27, 162] on div "Pages" at bounding box center [40, 168] width 80 height 50
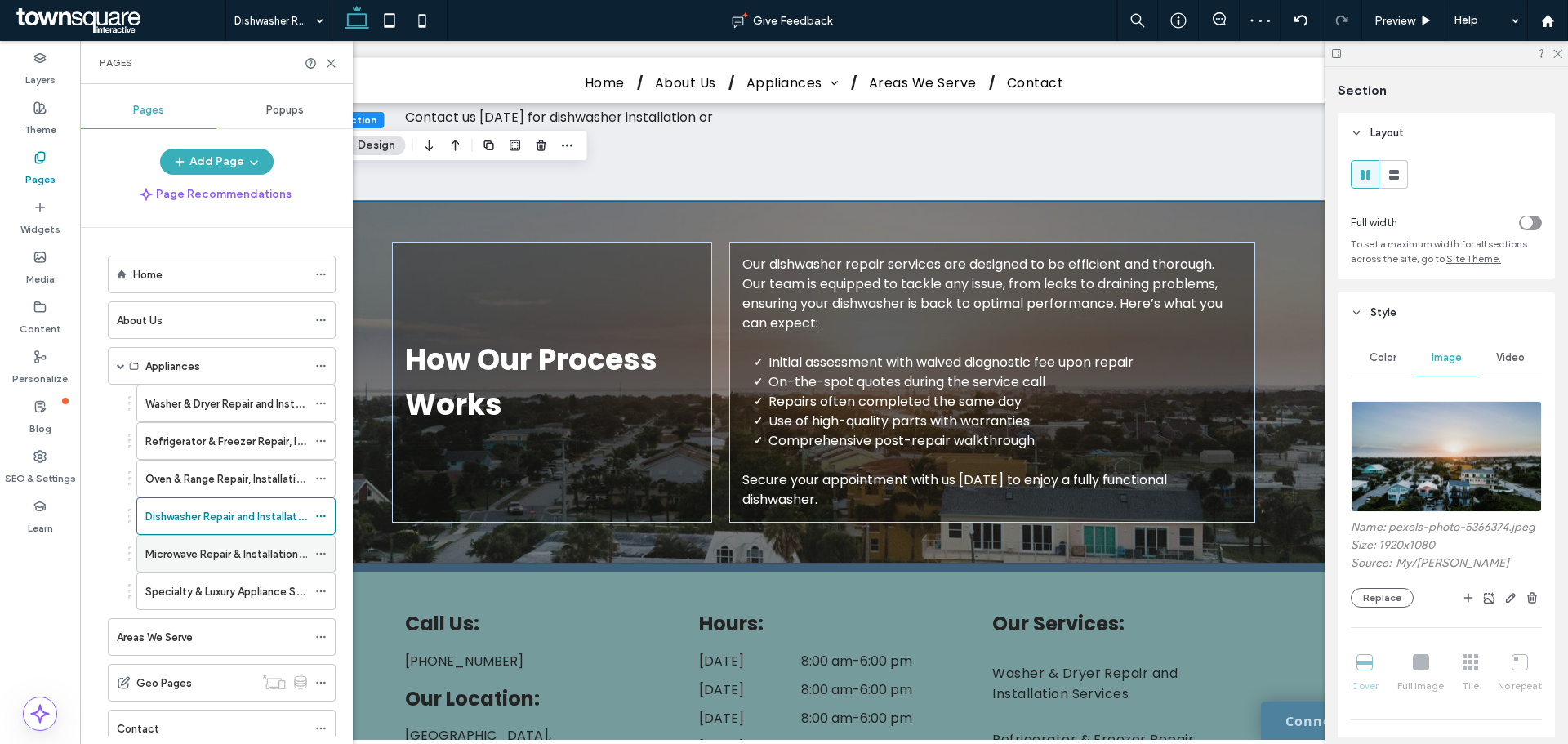
click at [172, 558] on label "Microwave Repair & Installation Services" at bounding box center [245, 554] width 198 height 29
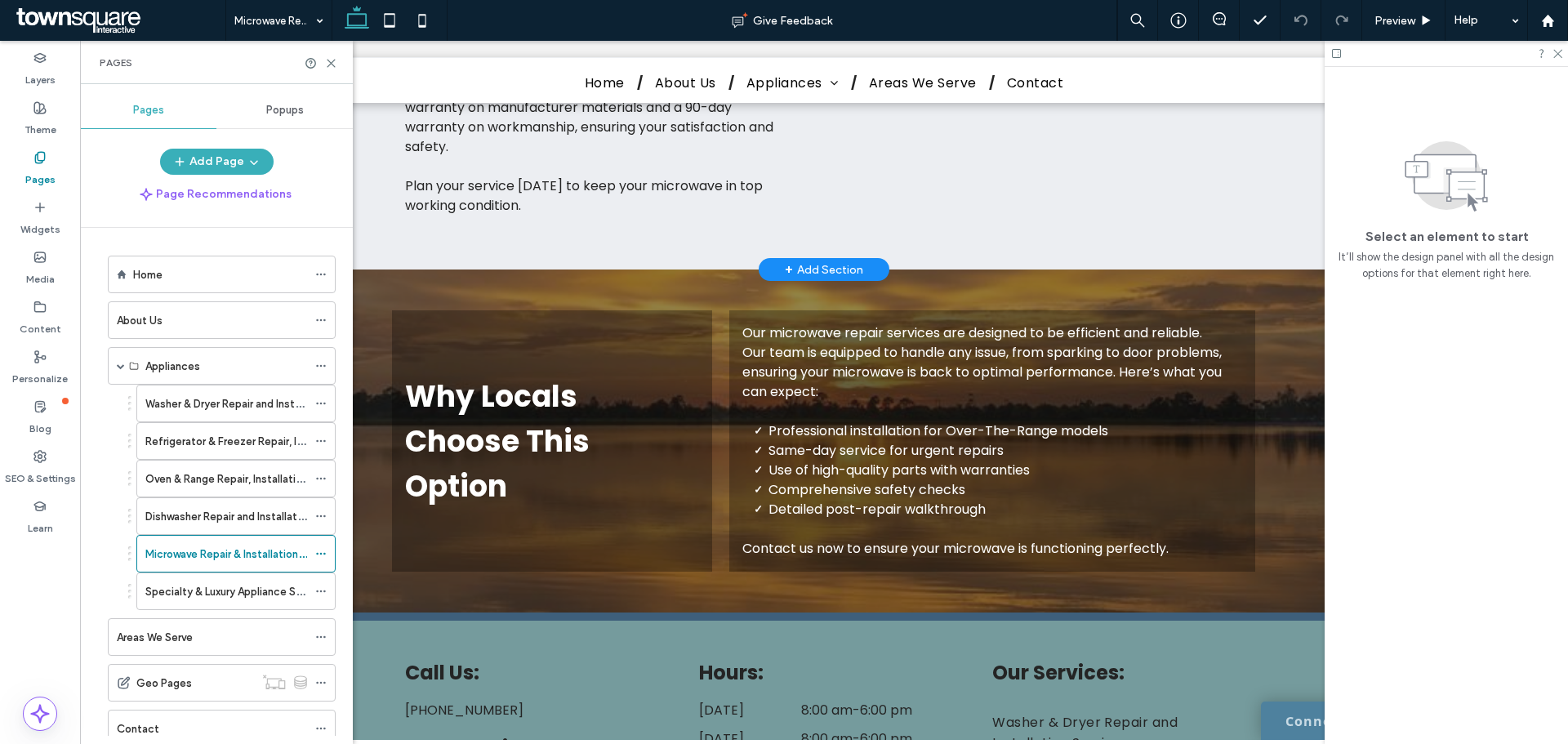
scroll to position [817, 0]
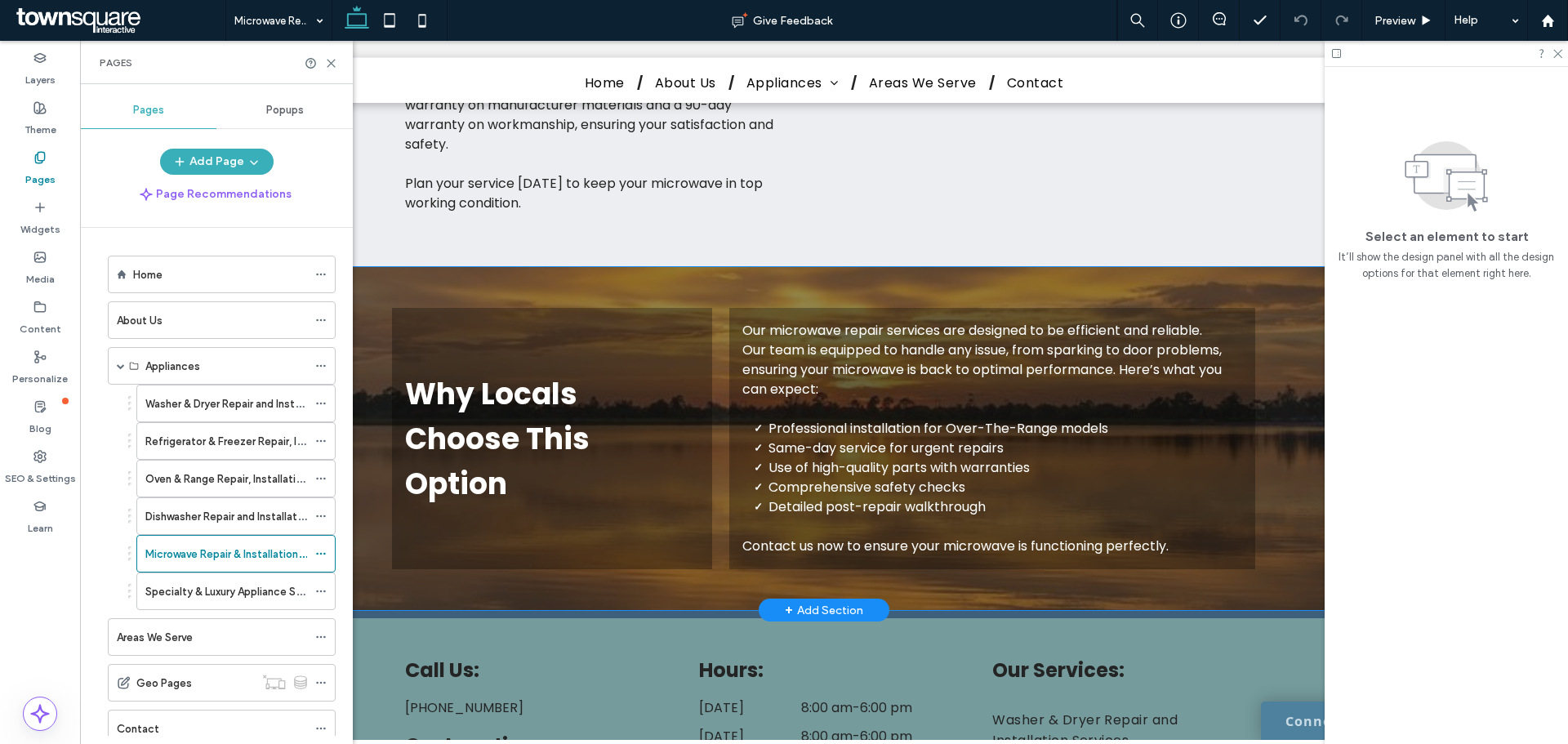
click at [1290, 509] on div "Why Locals Choose This Option Our microwave repair services are designed to be …" at bounding box center [823, 438] width 980 height 343
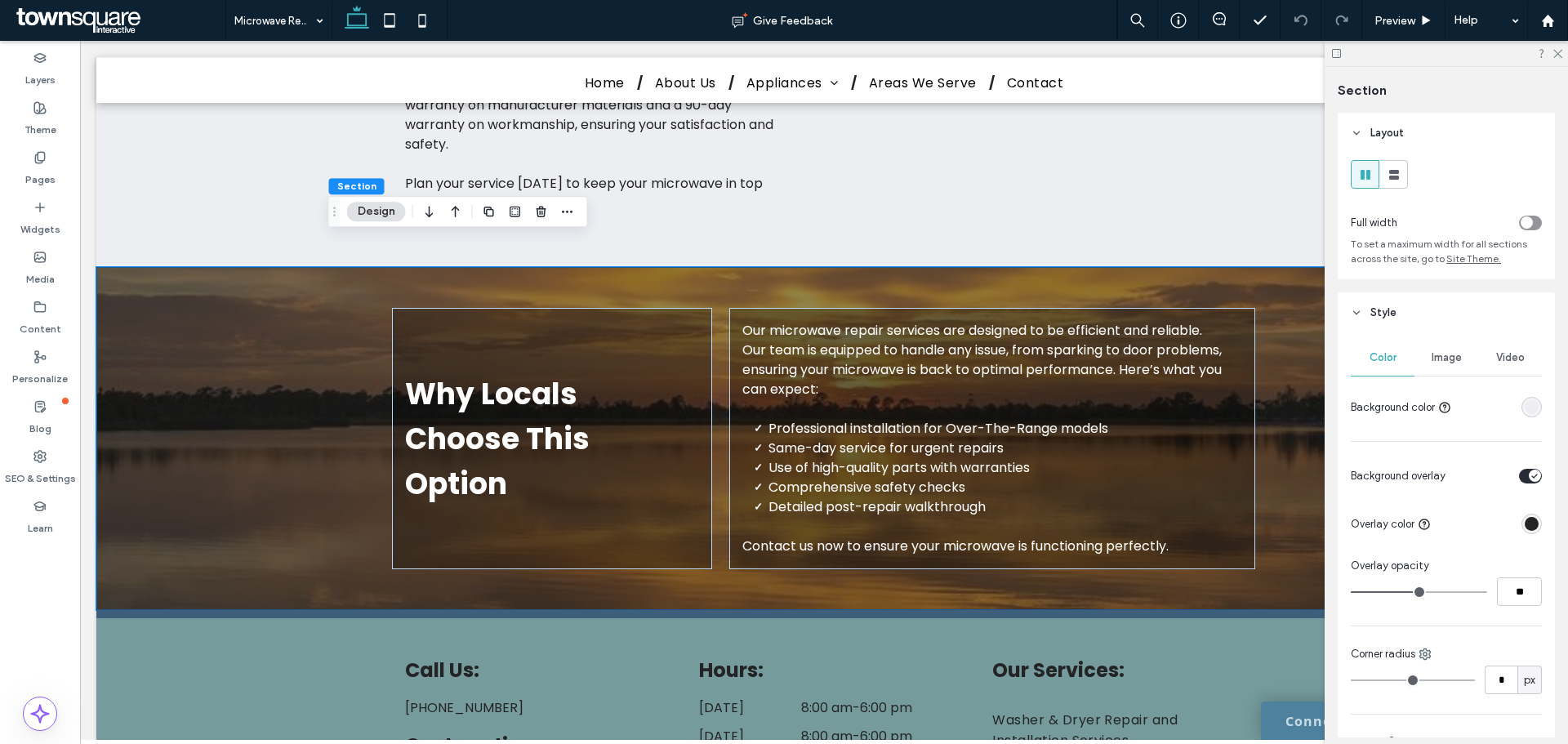
click at [1443, 355] on span "Image" at bounding box center [1447, 358] width 30 height 13
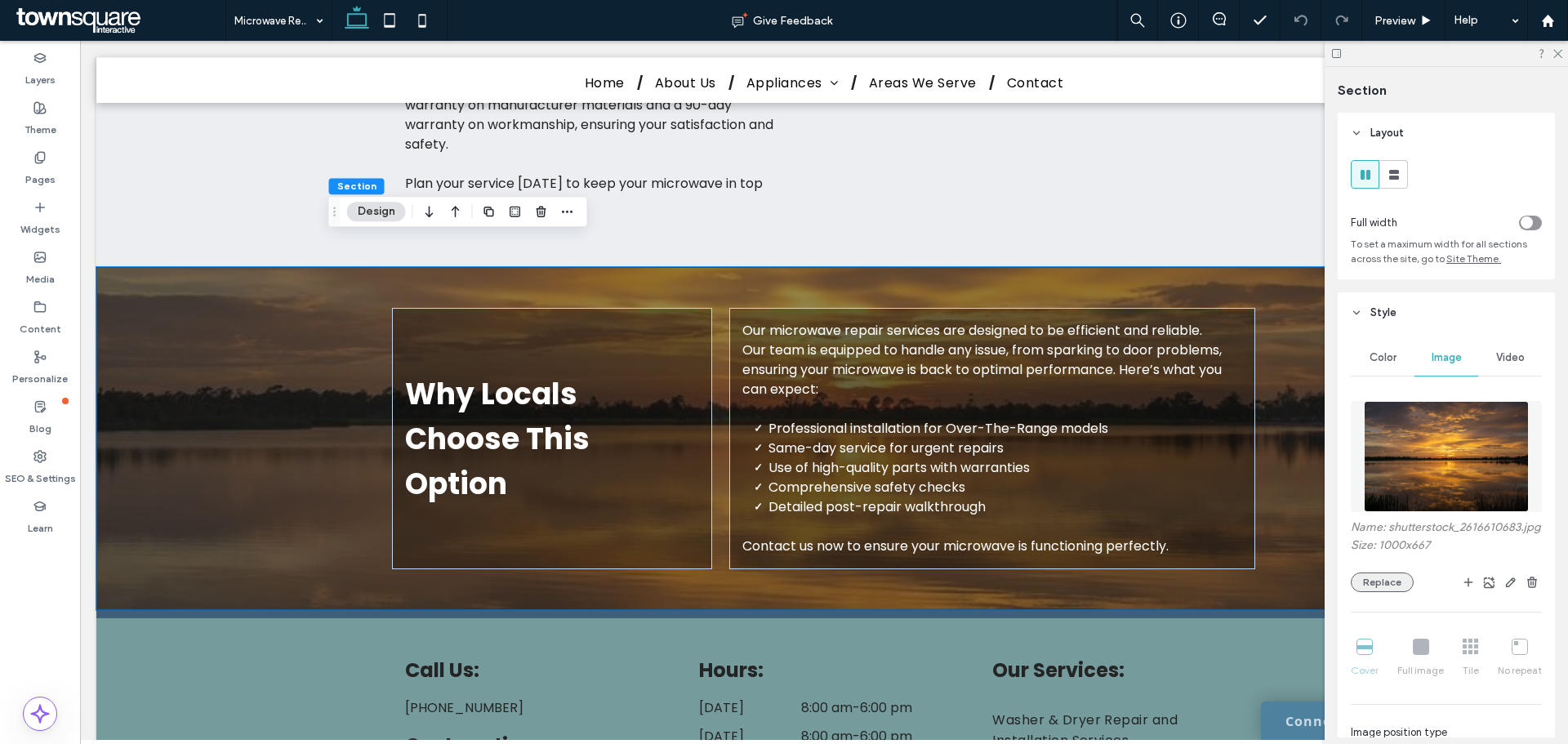
click at [1369, 593] on button "Replace" at bounding box center [1382, 582] width 63 height 20
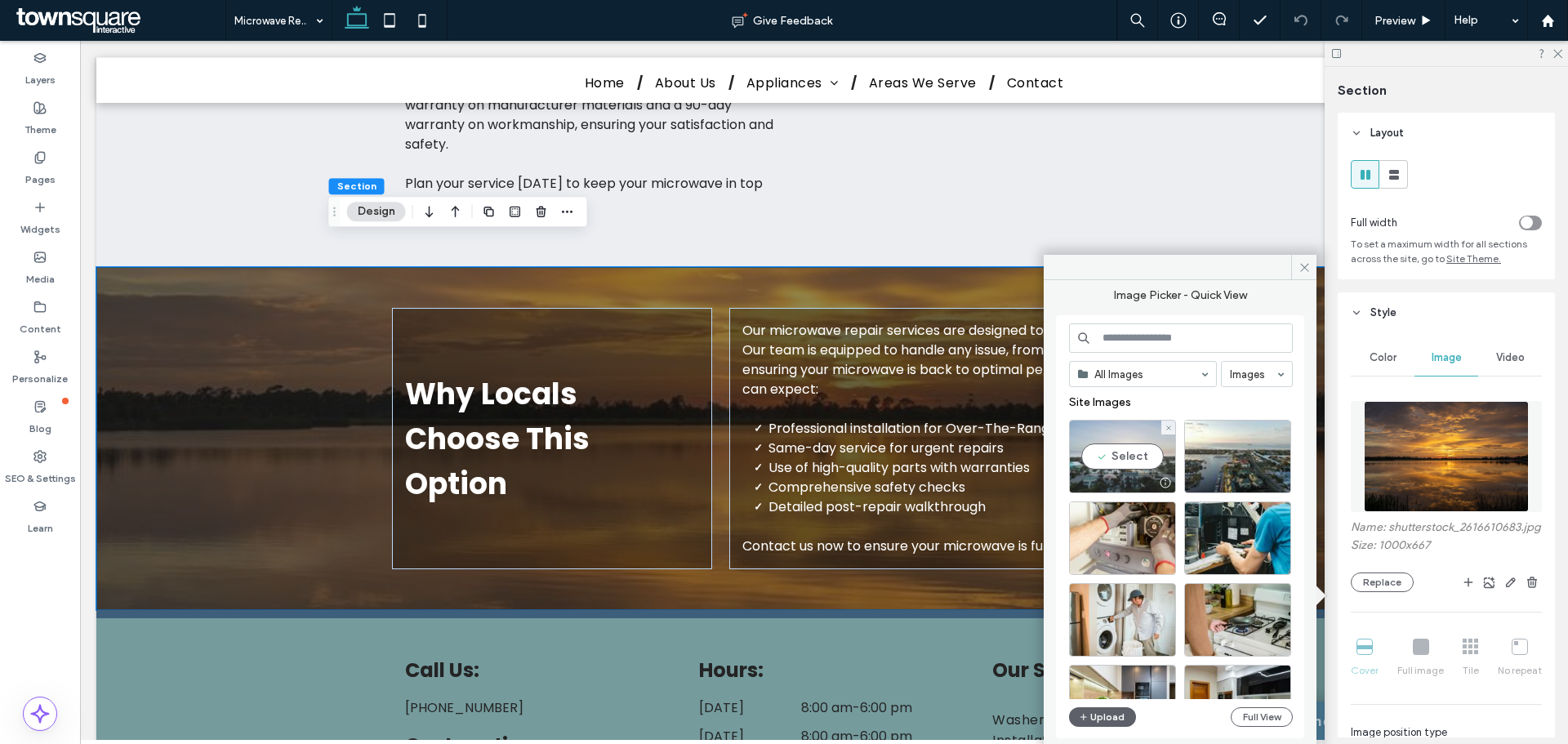
click at [1128, 459] on div "Select" at bounding box center [1122, 456] width 107 height 74
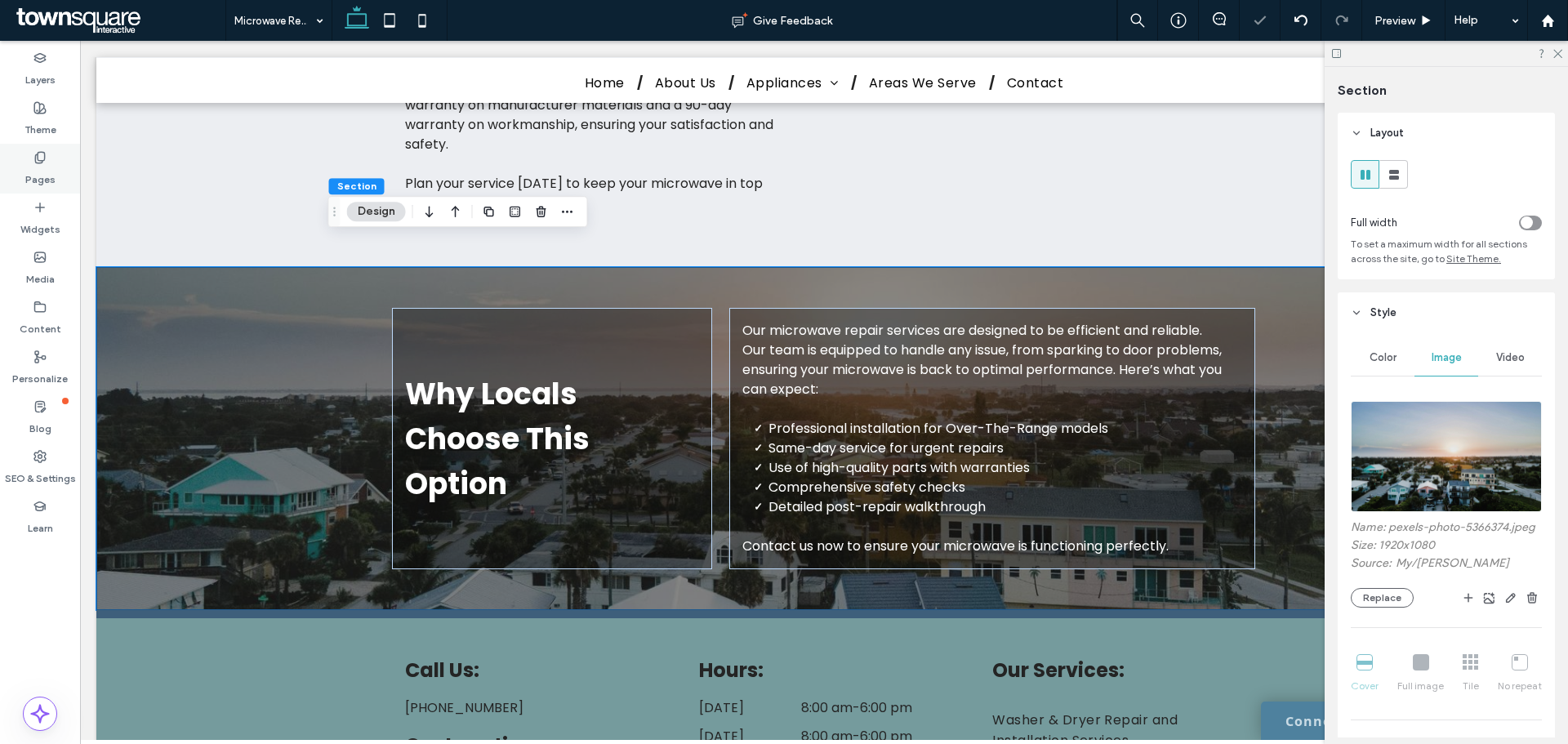
click at [36, 172] on label "Pages" at bounding box center [40, 176] width 30 height 22
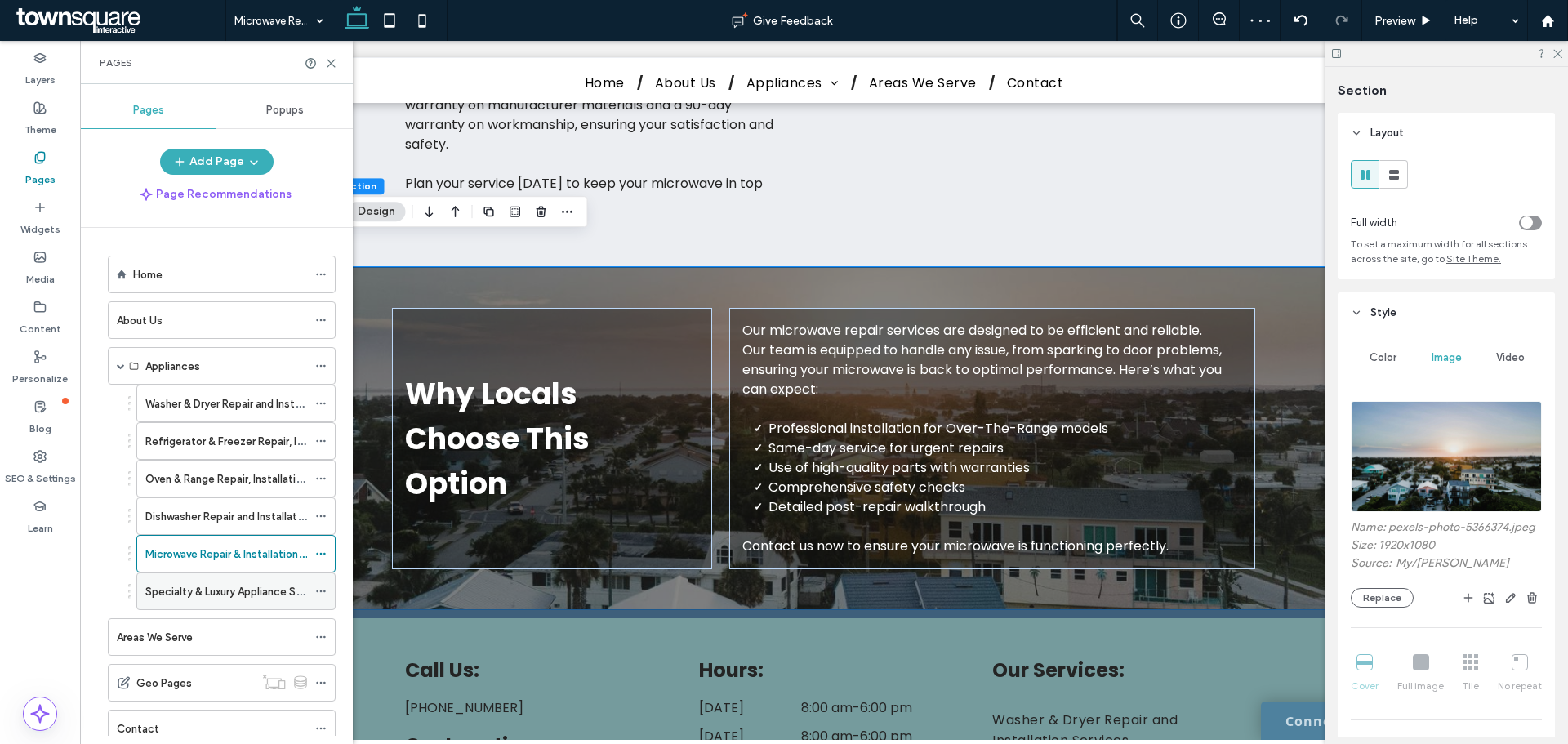
click at [171, 593] on label "Specialty & Luxury Appliance Services" at bounding box center [238, 592] width 186 height 29
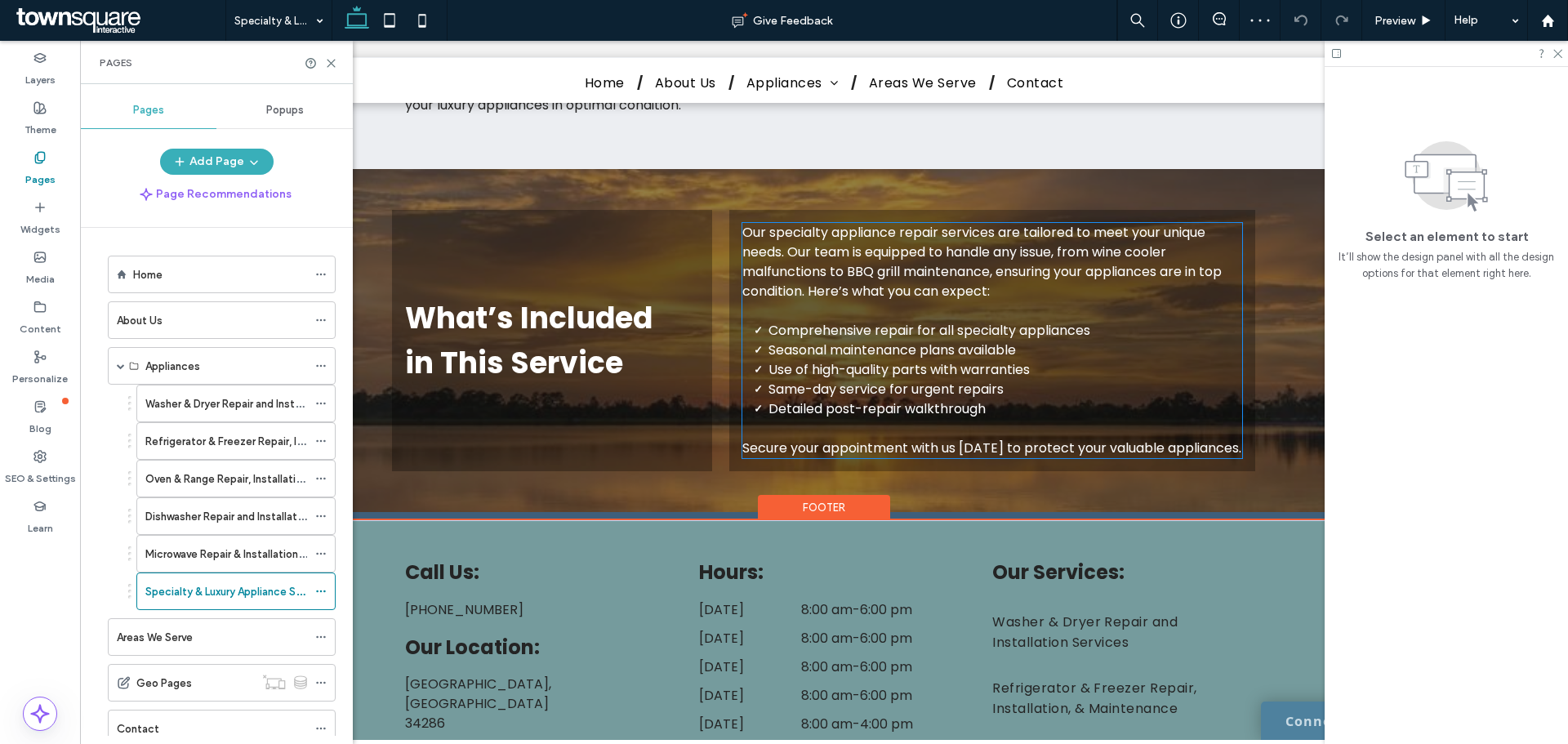
scroll to position [898, 0]
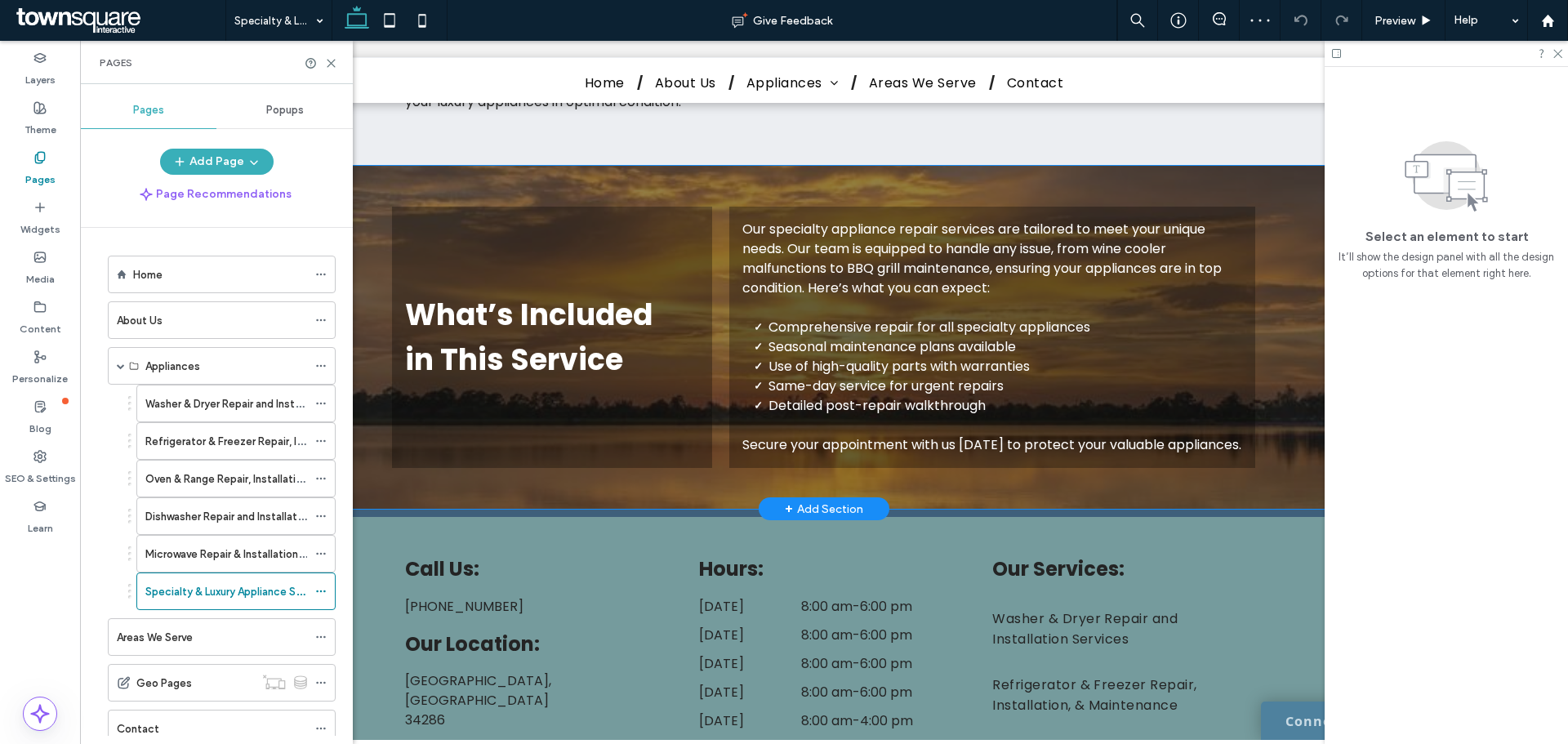
click at [1284, 411] on div "What’s Included in This Service Our specialty appliance repair services are tai…" at bounding box center [823, 336] width 980 height 343
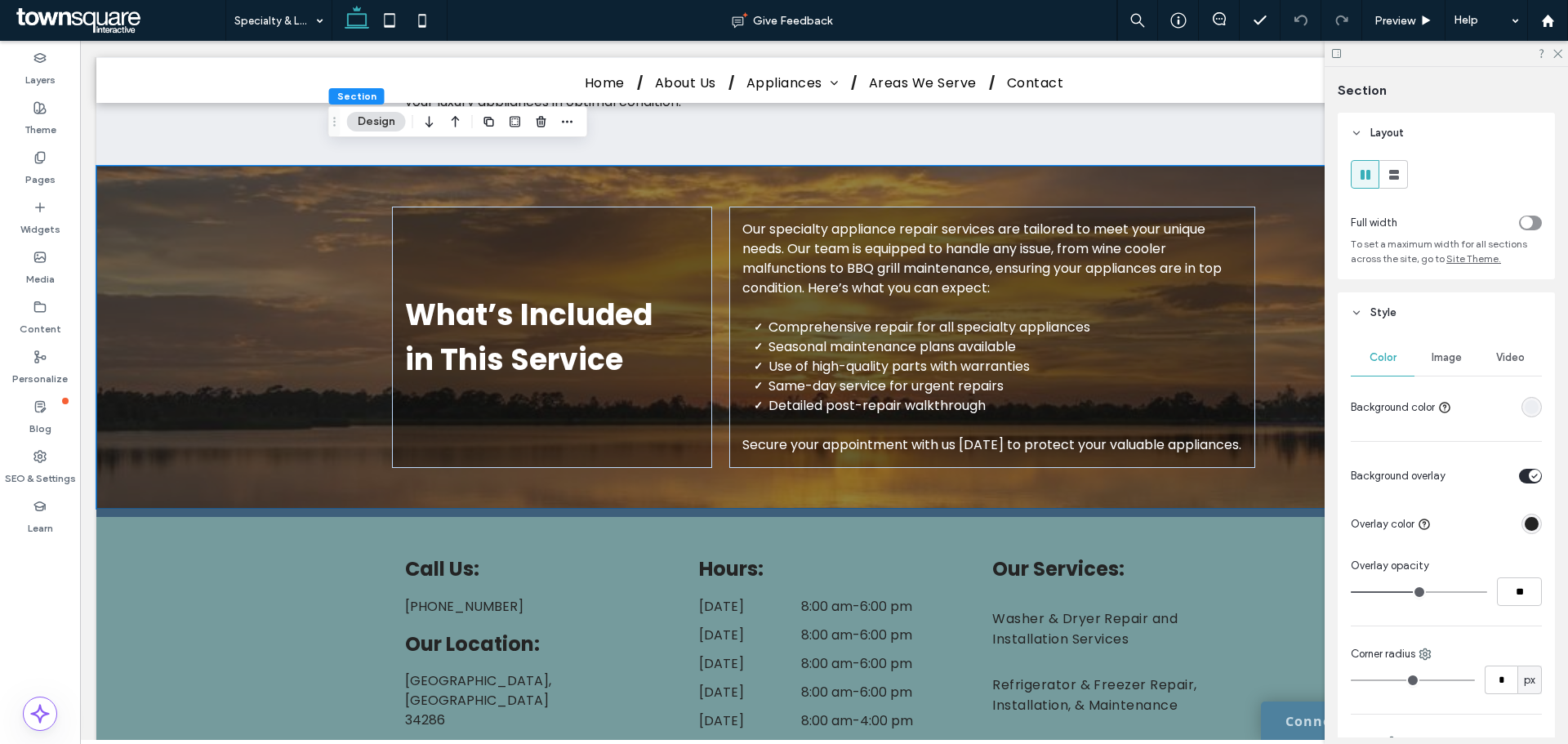
click at [1449, 354] on span "Image" at bounding box center [1447, 358] width 30 height 13
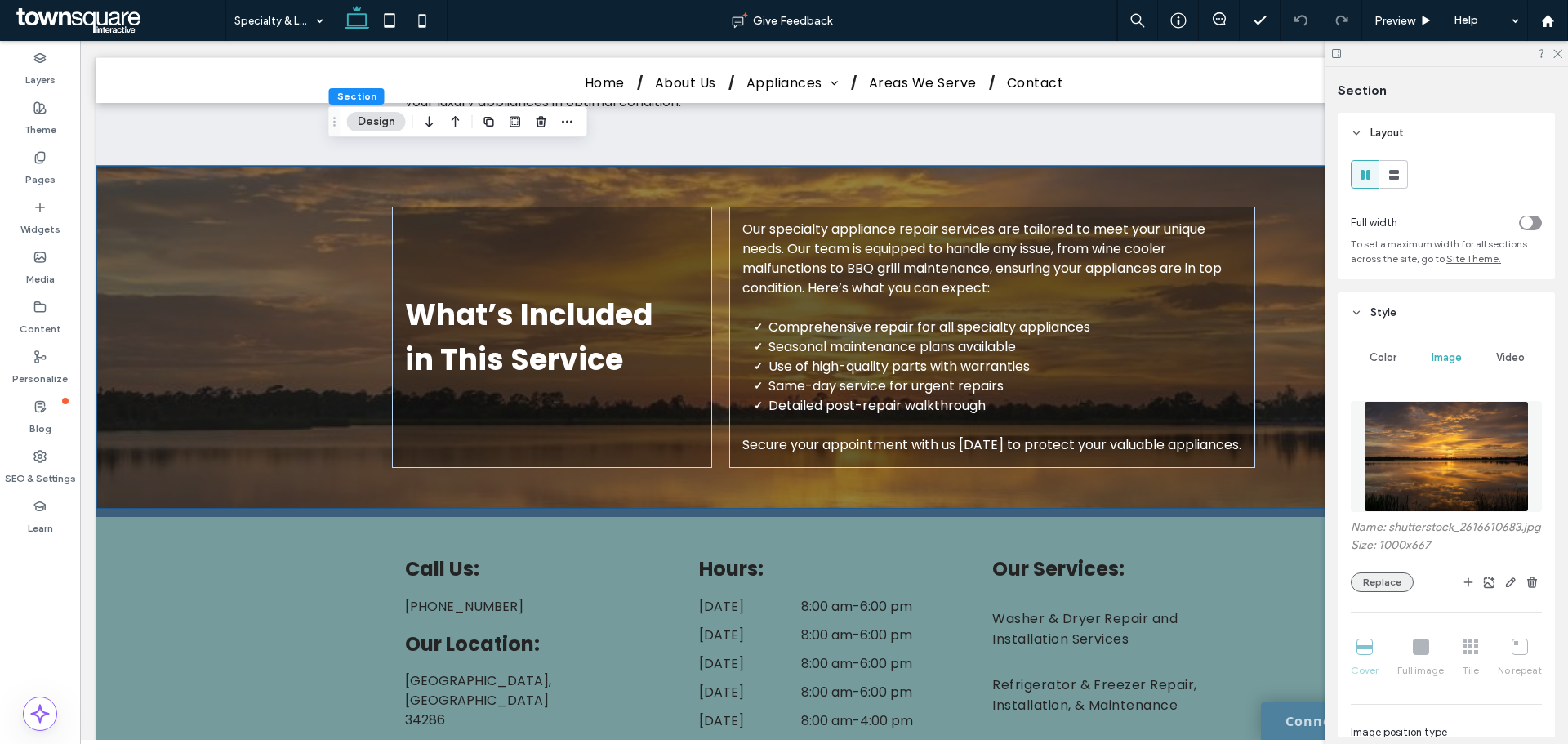
click at [1390, 593] on button "Replace" at bounding box center [1382, 582] width 63 height 20
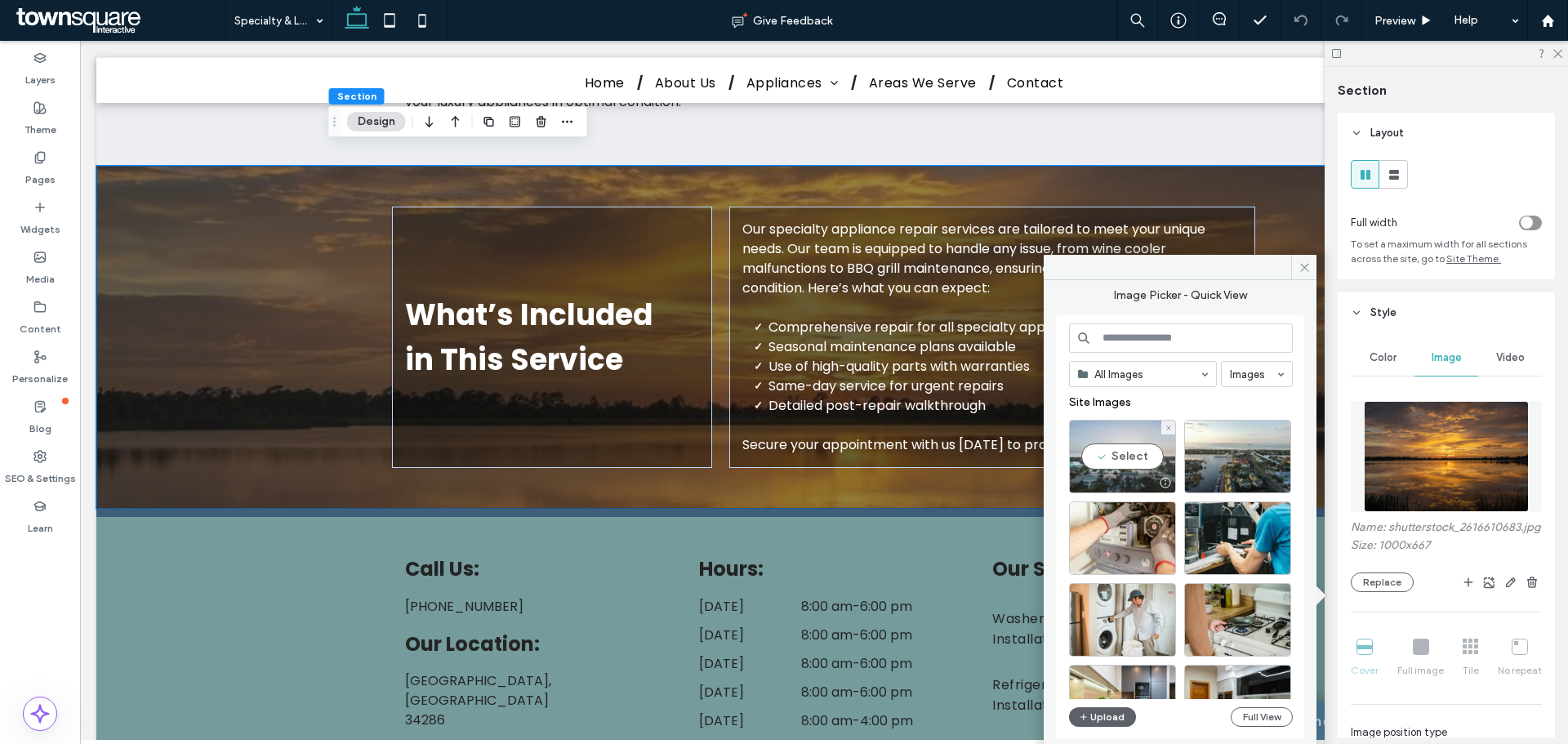
click at [1132, 456] on div "Select" at bounding box center [1122, 456] width 107 height 74
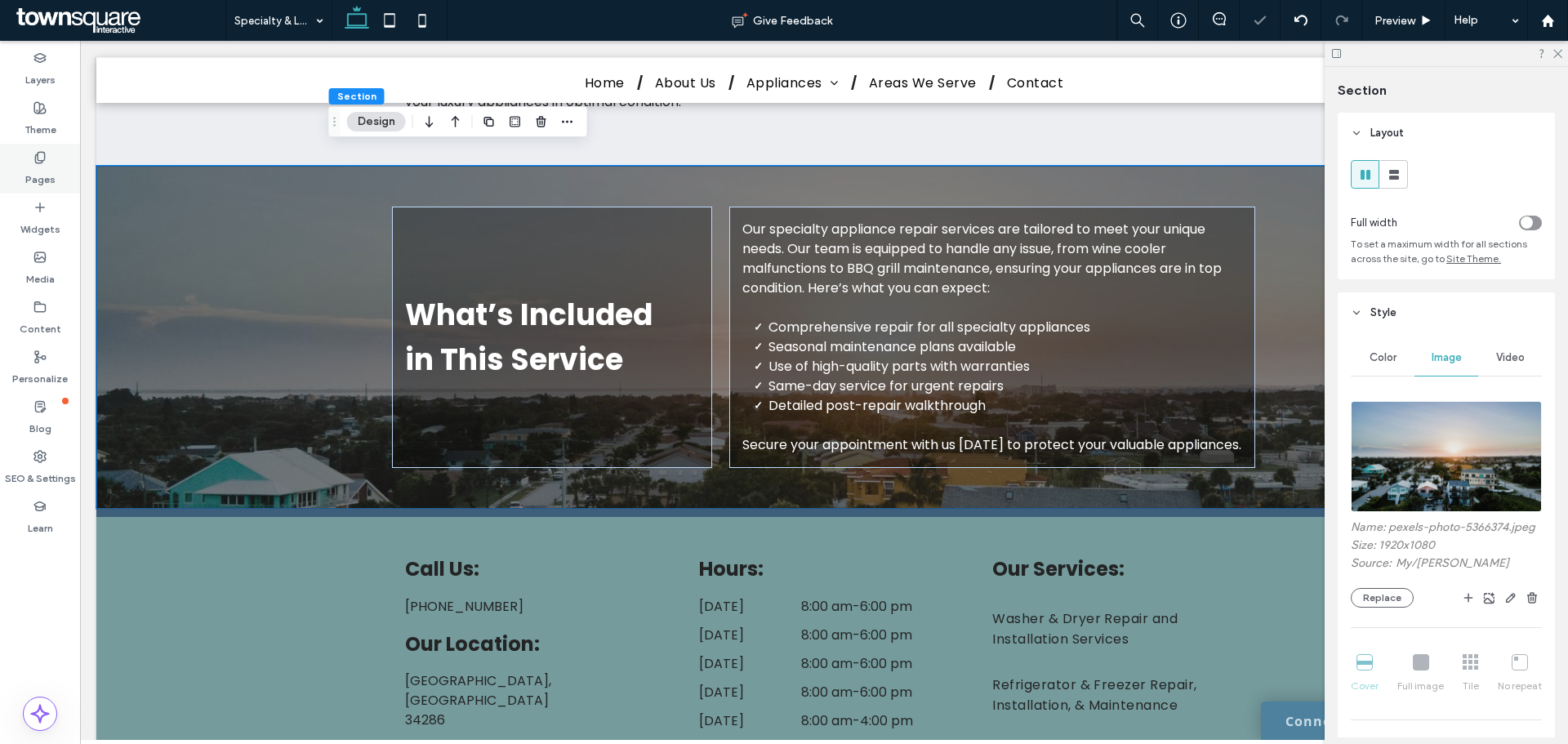
click at [41, 174] on label "Pages" at bounding box center [40, 176] width 30 height 22
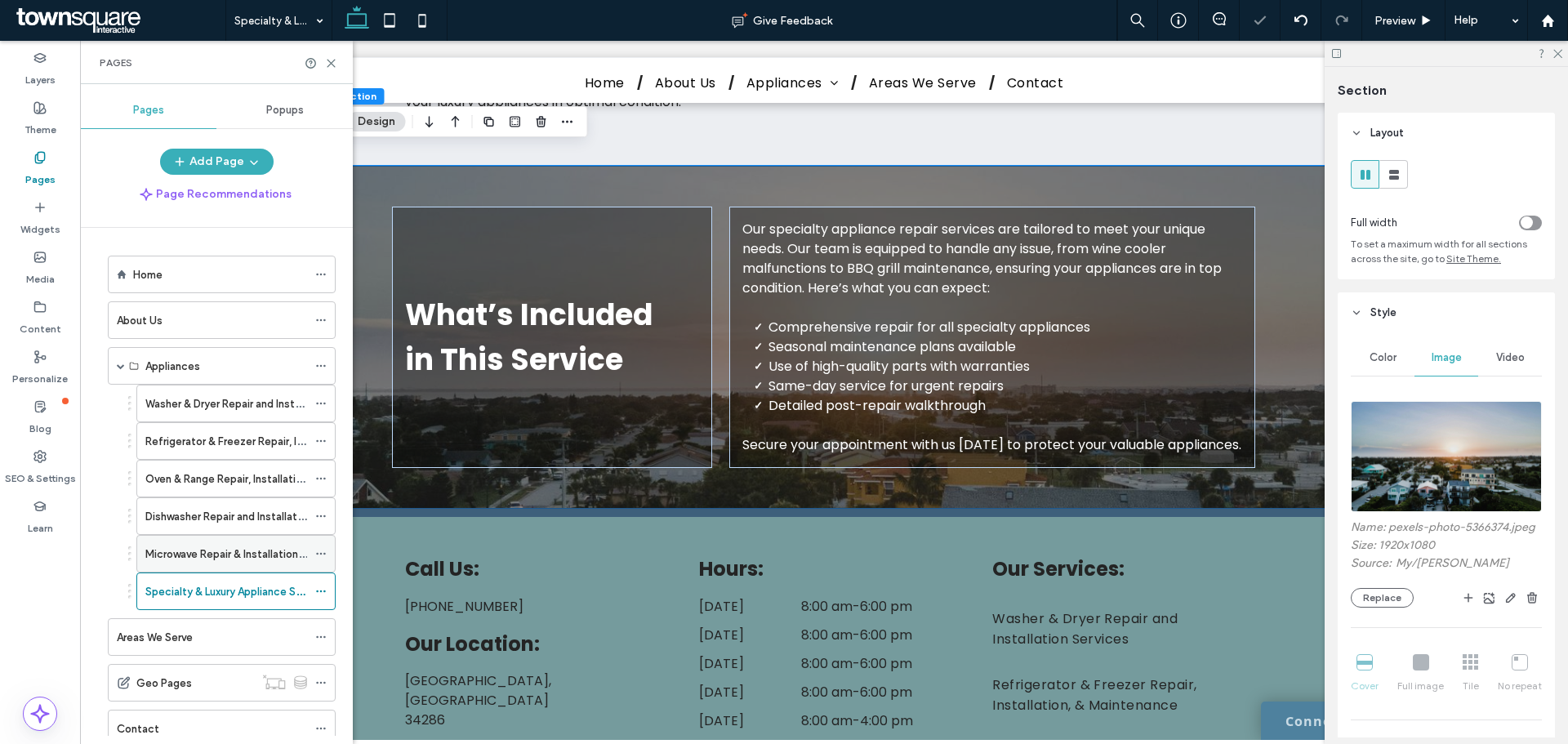
scroll to position [52, 0]
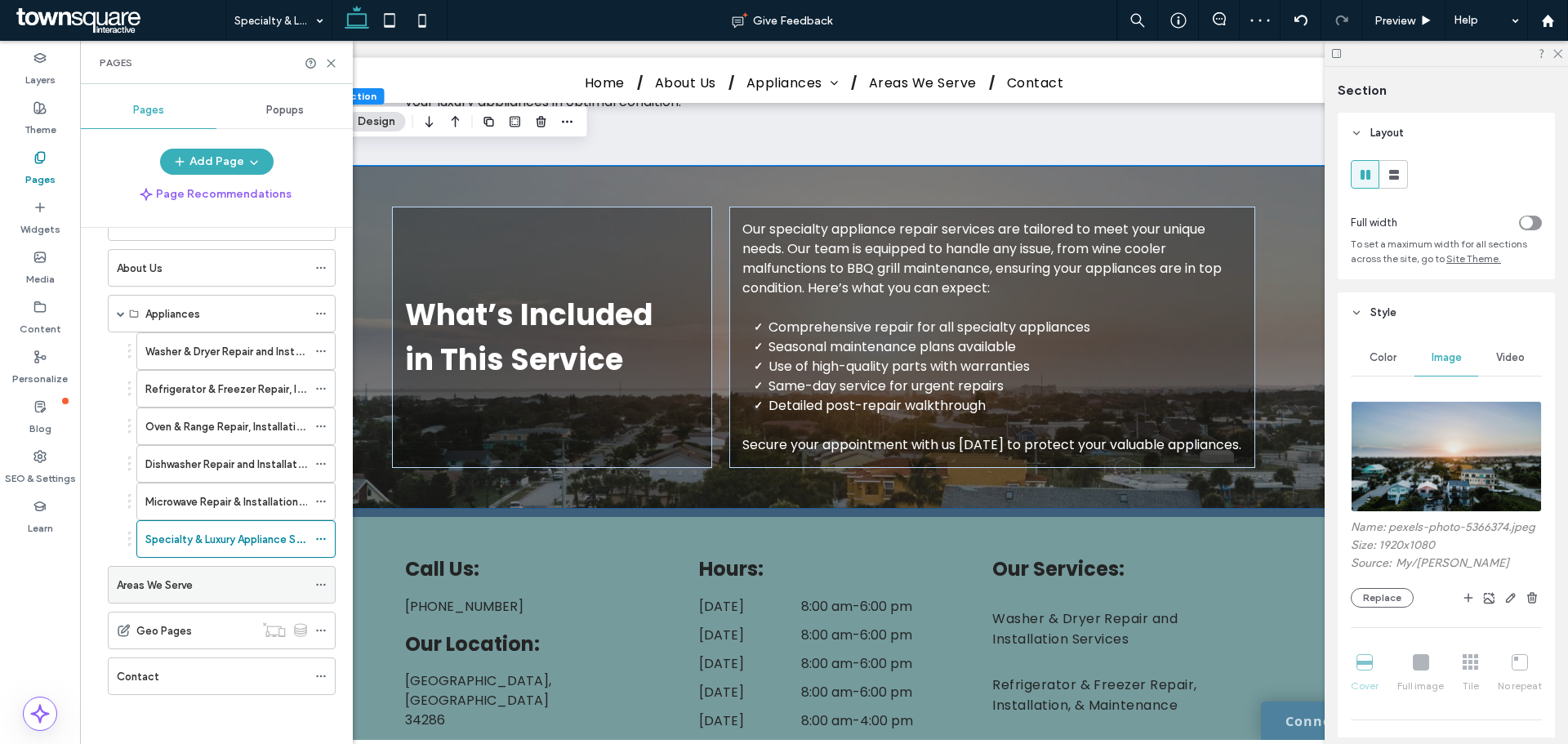
click at [129, 583] on label "Areas We Serve" at bounding box center [154, 585] width 76 height 29
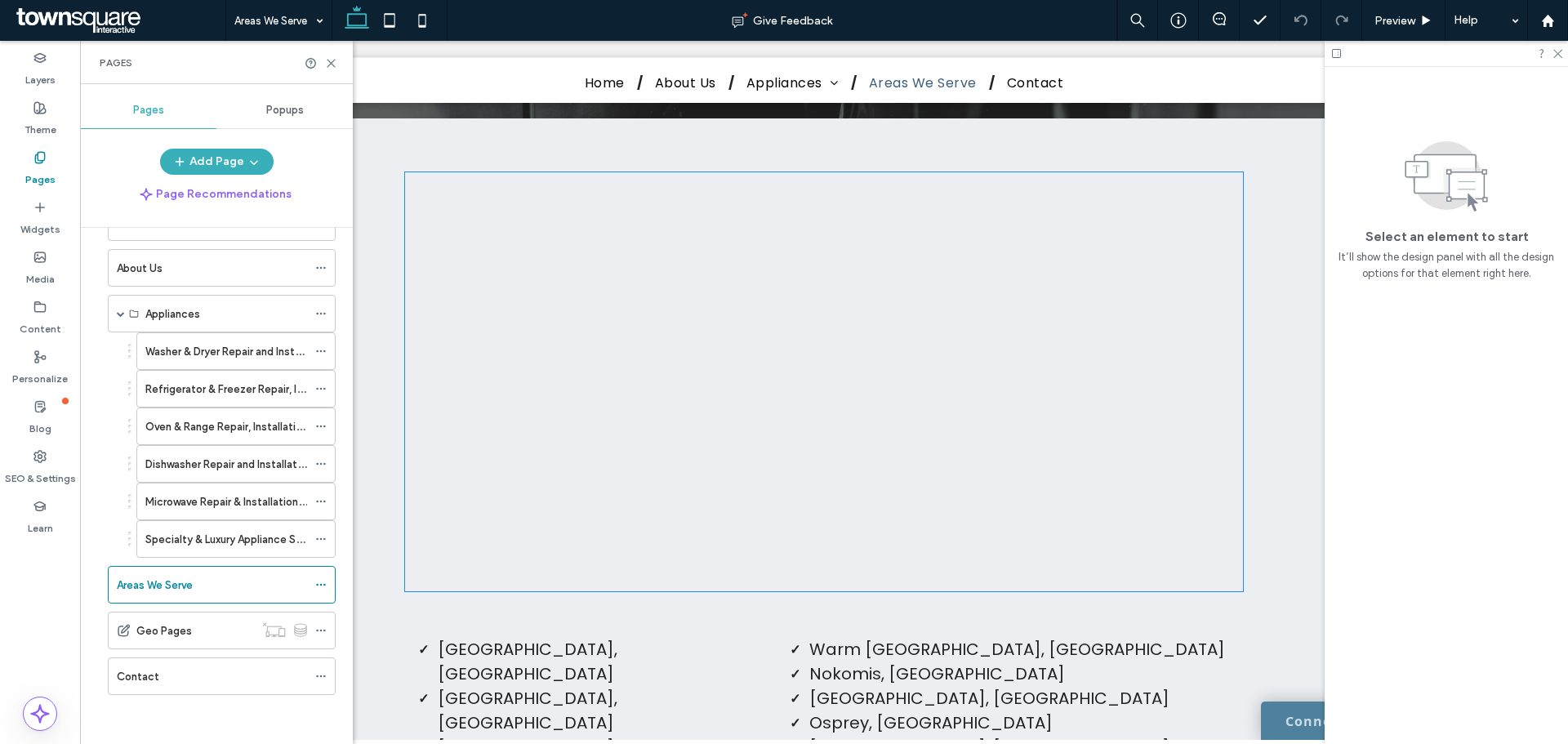
scroll to position [164, 0]
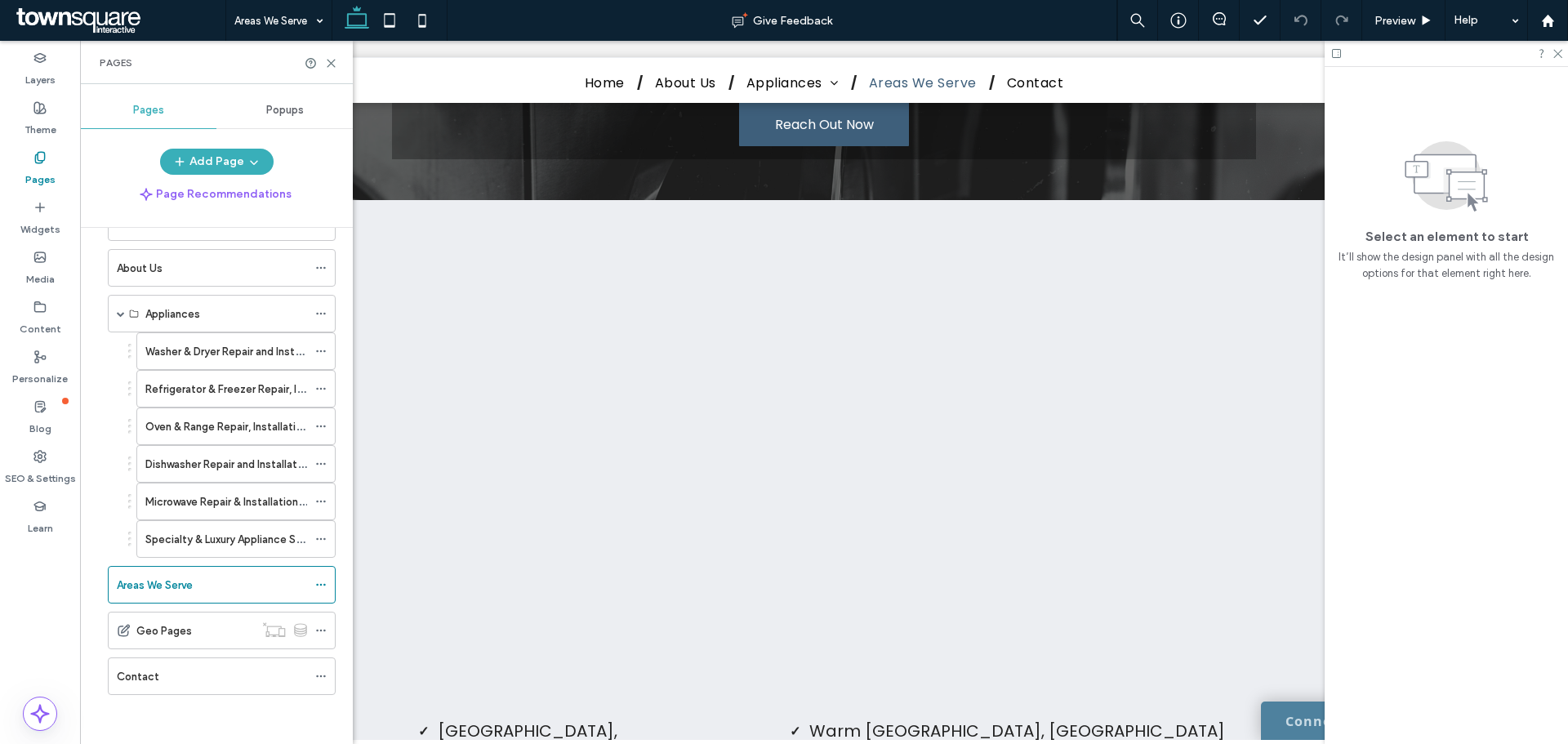
click at [333, 55] on div "Pages" at bounding box center [217, 63] width 273 height 43
click at [330, 68] on icon at bounding box center [331, 63] width 12 height 12
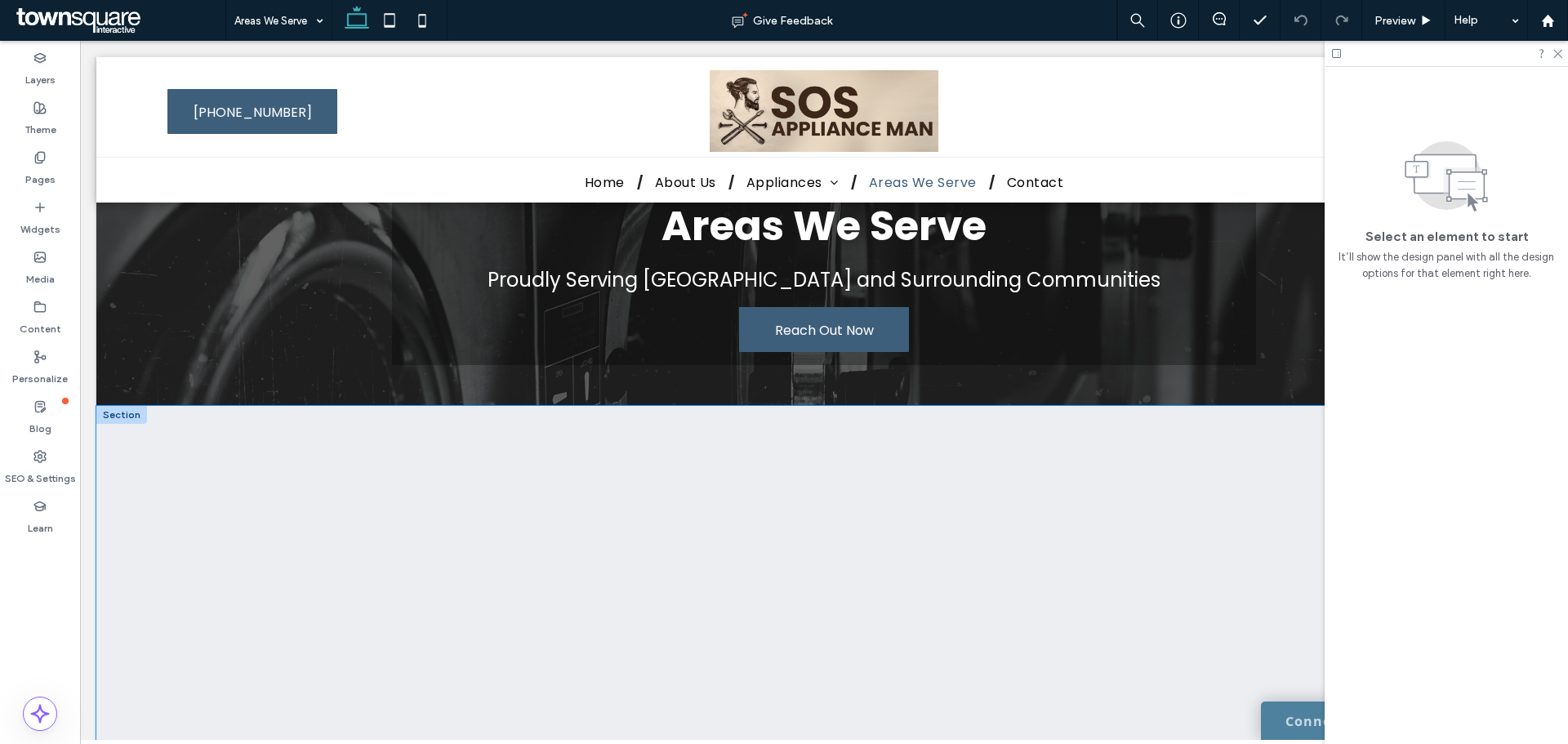
scroll to position [0, 0]
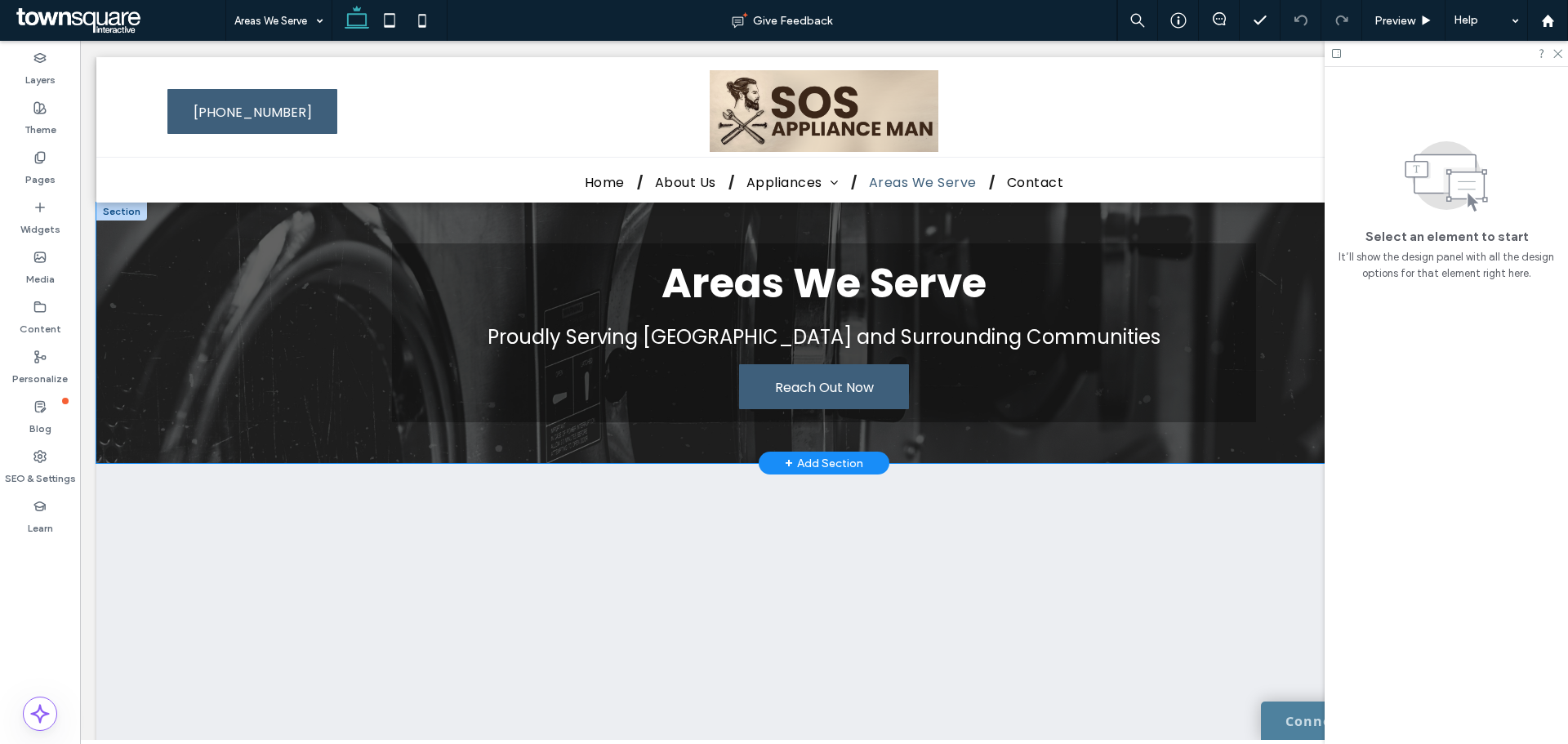
click at [276, 300] on div "Areas We Serve Proudly Serving [GEOGRAPHIC_DATA] and Surrounding Communities Re…" at bounding box center [824, 333] width 1456 height 261
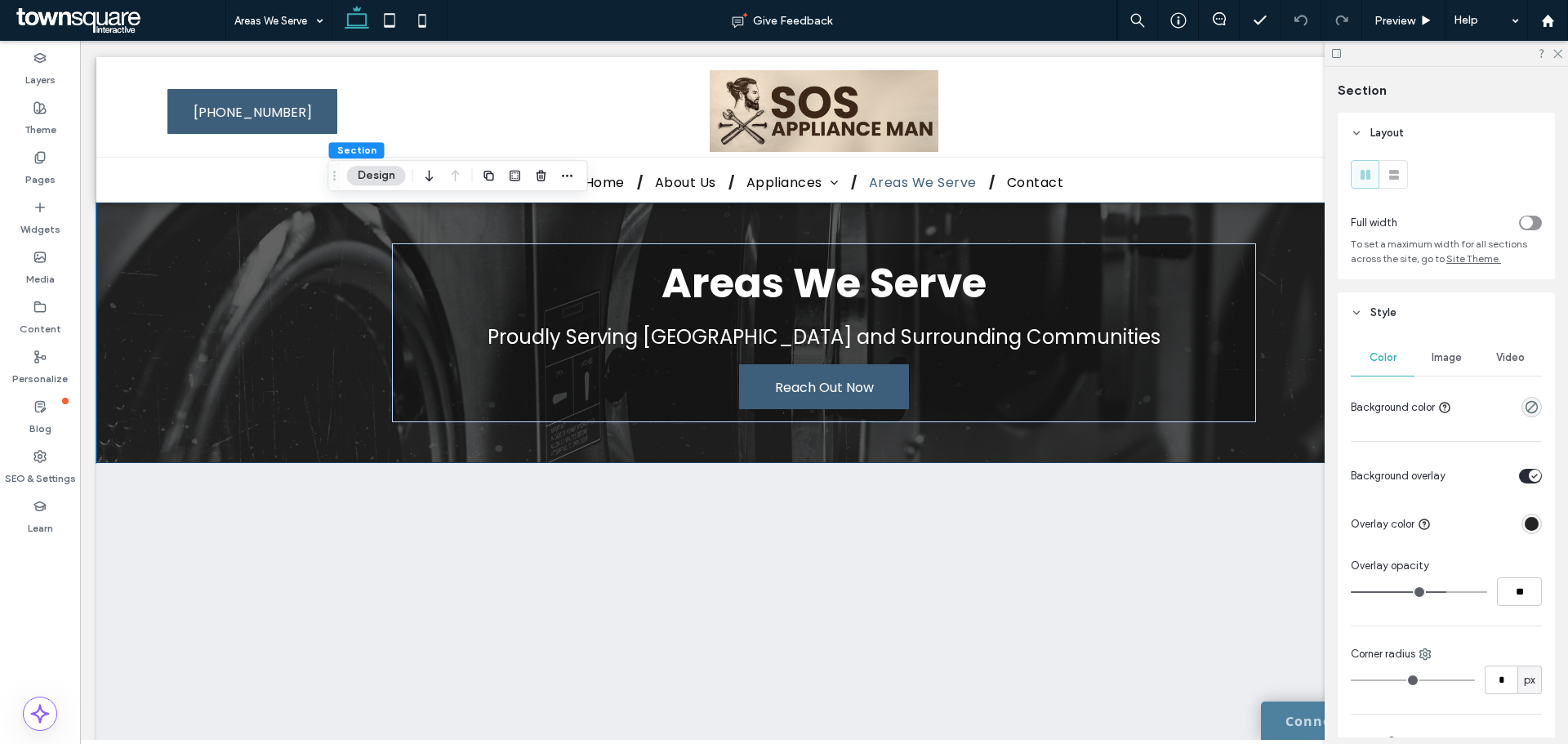
click at [1443, 360] on span "Image" at bounding box center [1447, 358] width 30 height 13
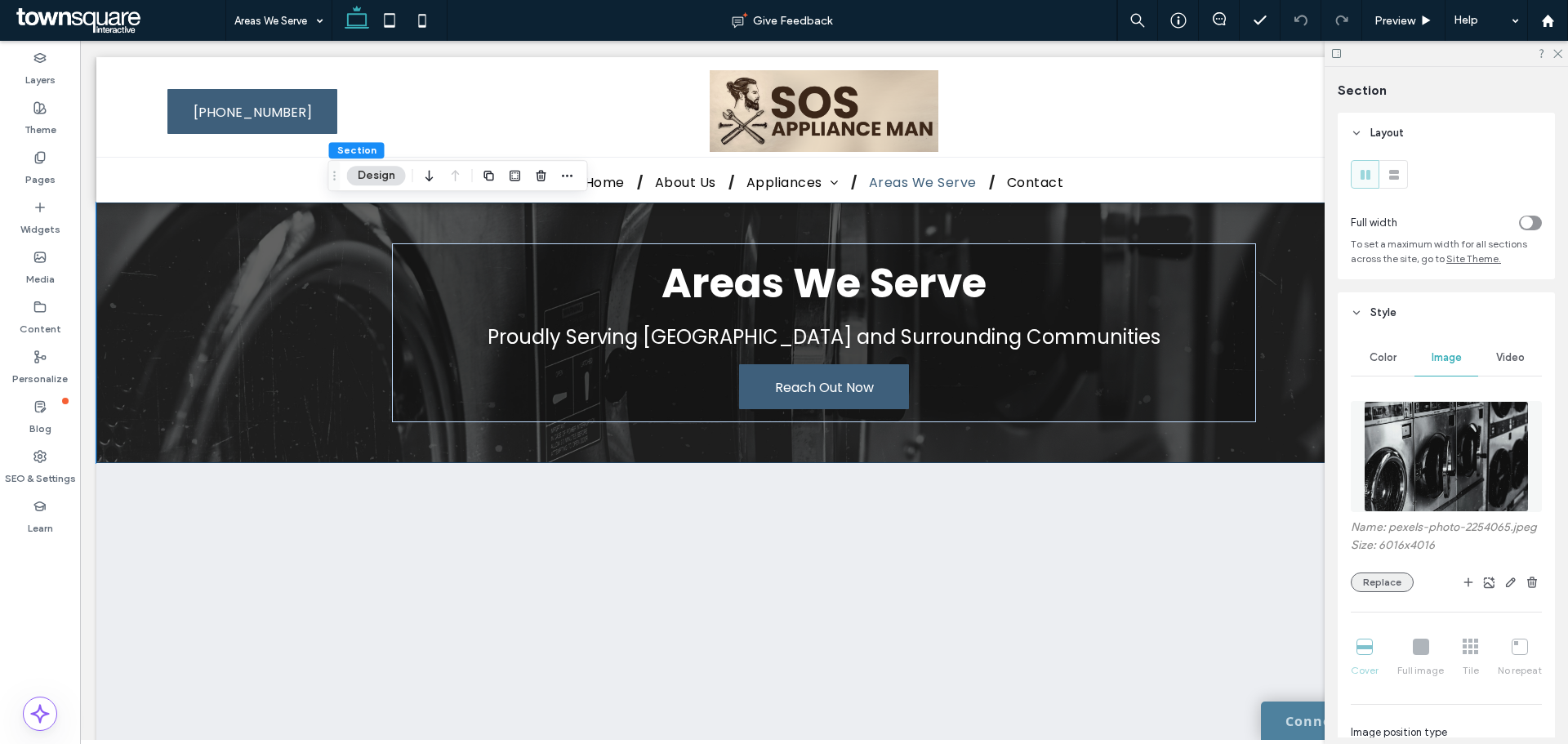
click at [1377, 593] on button "Replace" at bounding box center [1382, 582] width 63 height 20
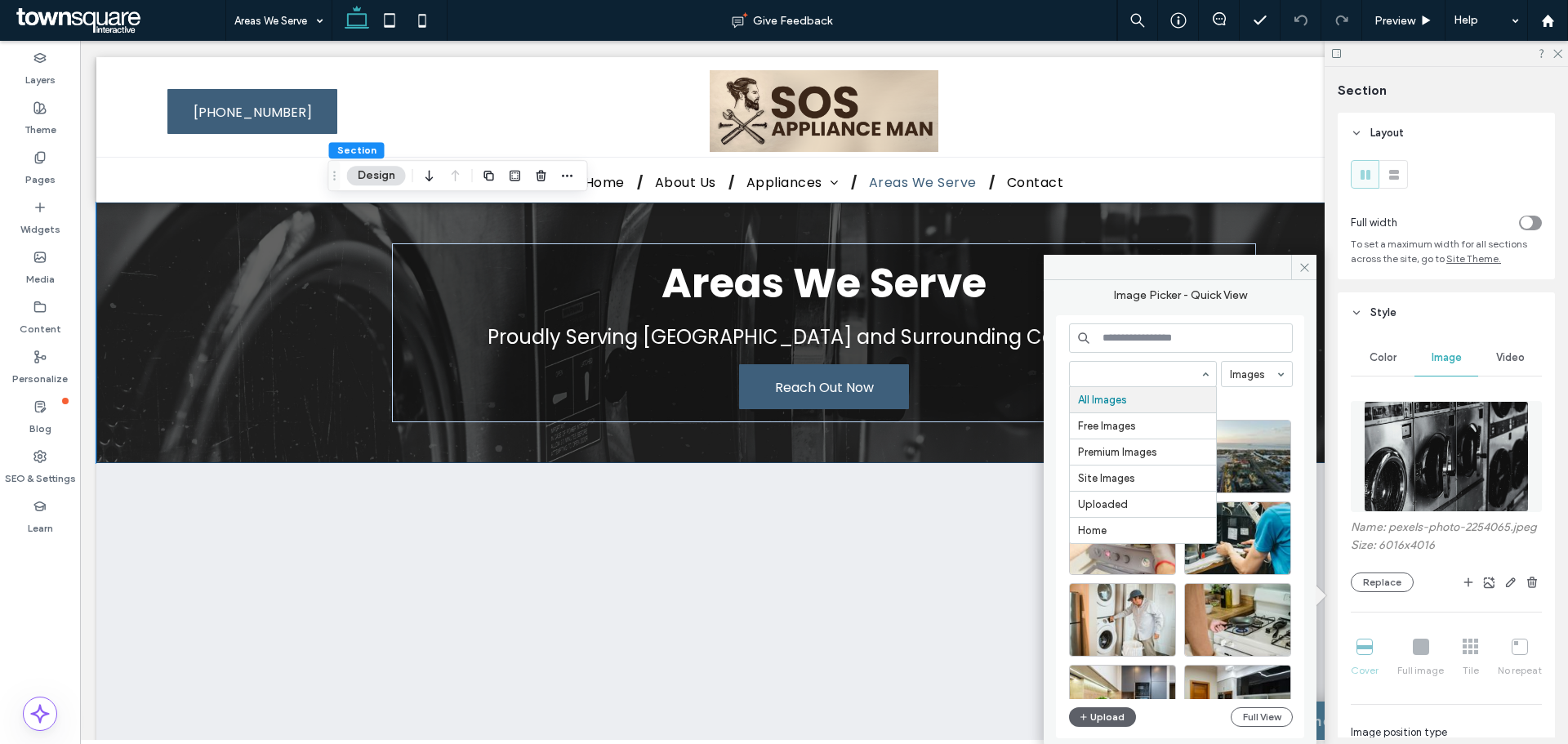
click at [1505, 360] on span "Video" at bounding box center [1510, 358] width 29 height 13
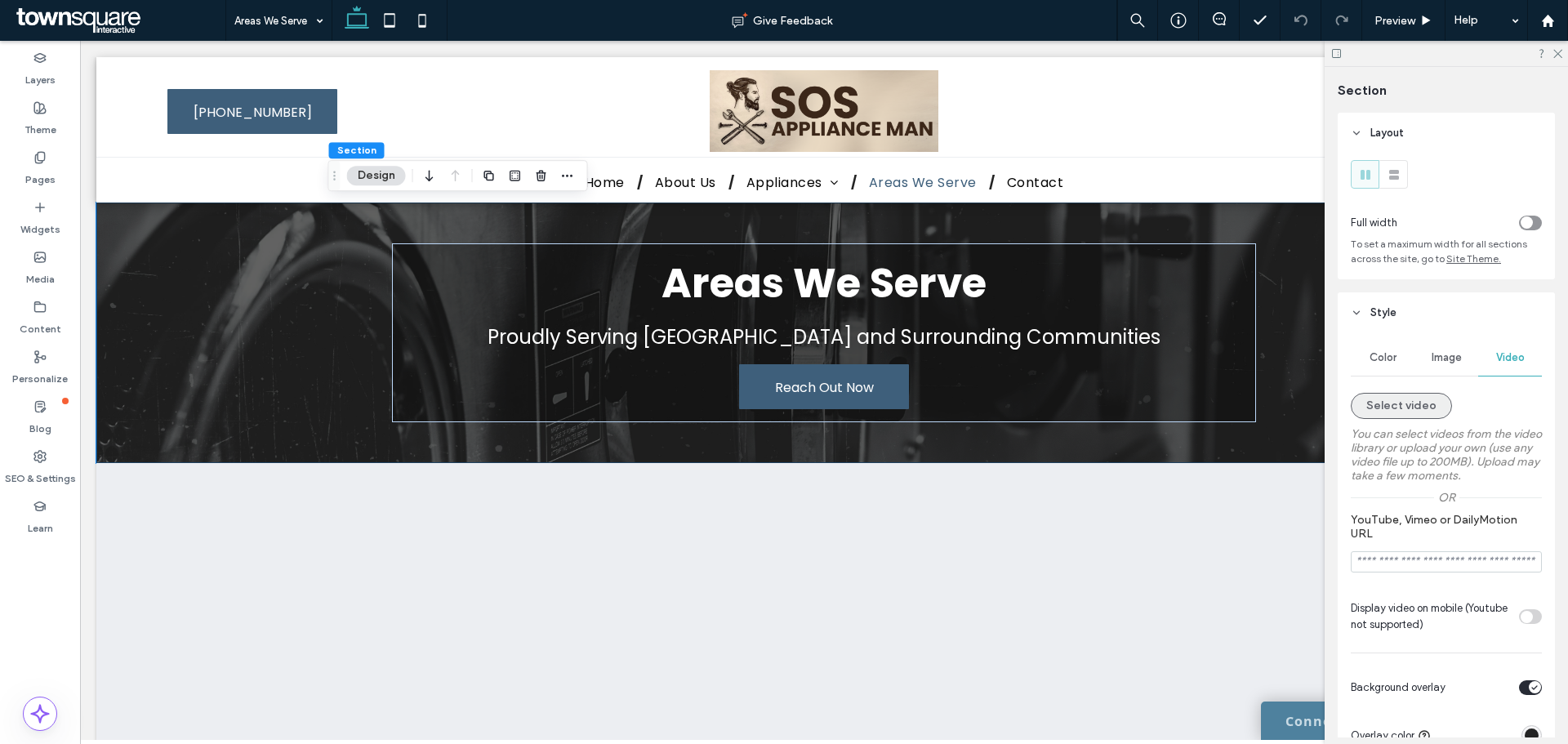
click at [1401, 401] on button "Select video" at bounding box center [1402, 406] width 101 height 26
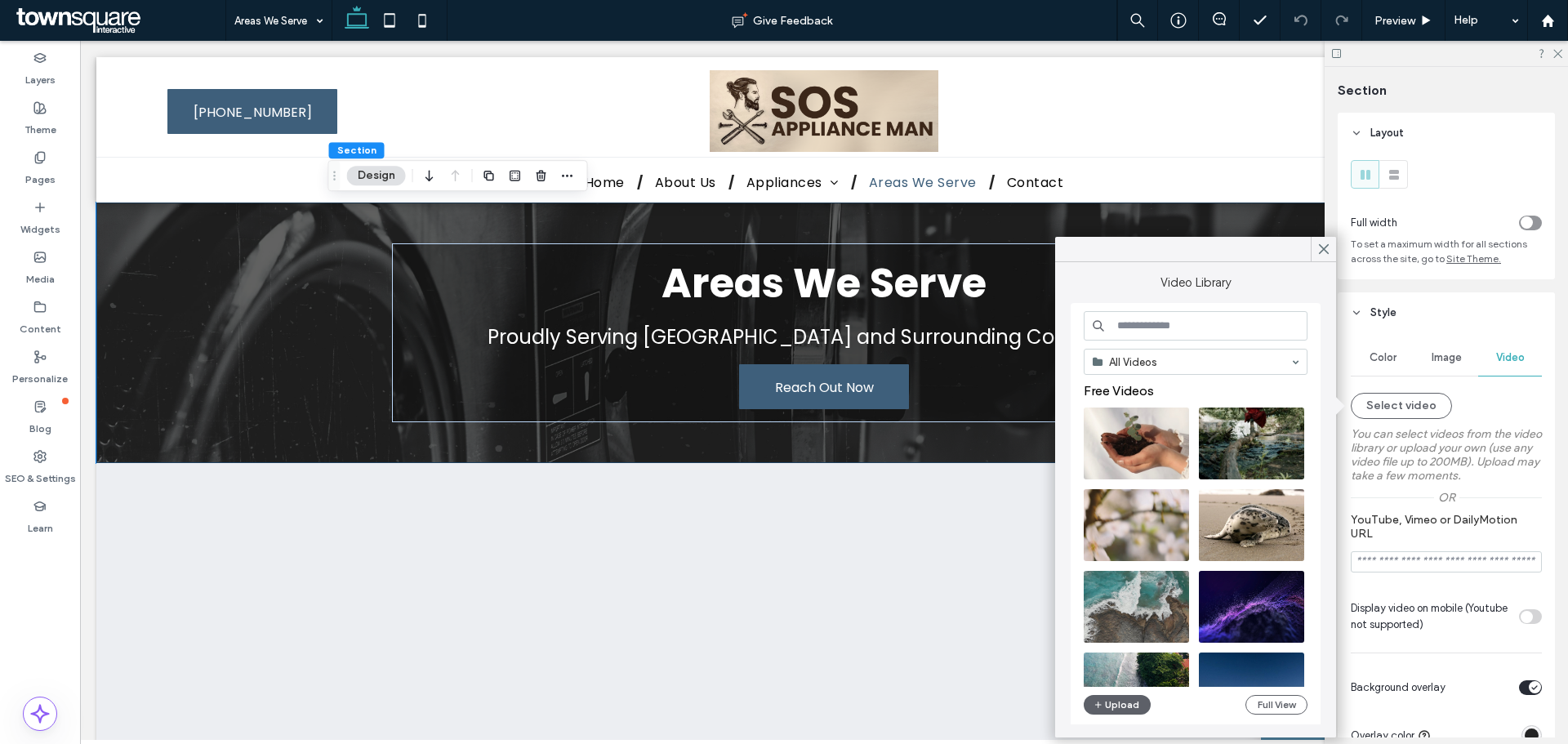
click at [1250, 323] on input at bounding box center [1195, 325] width 223 height 29
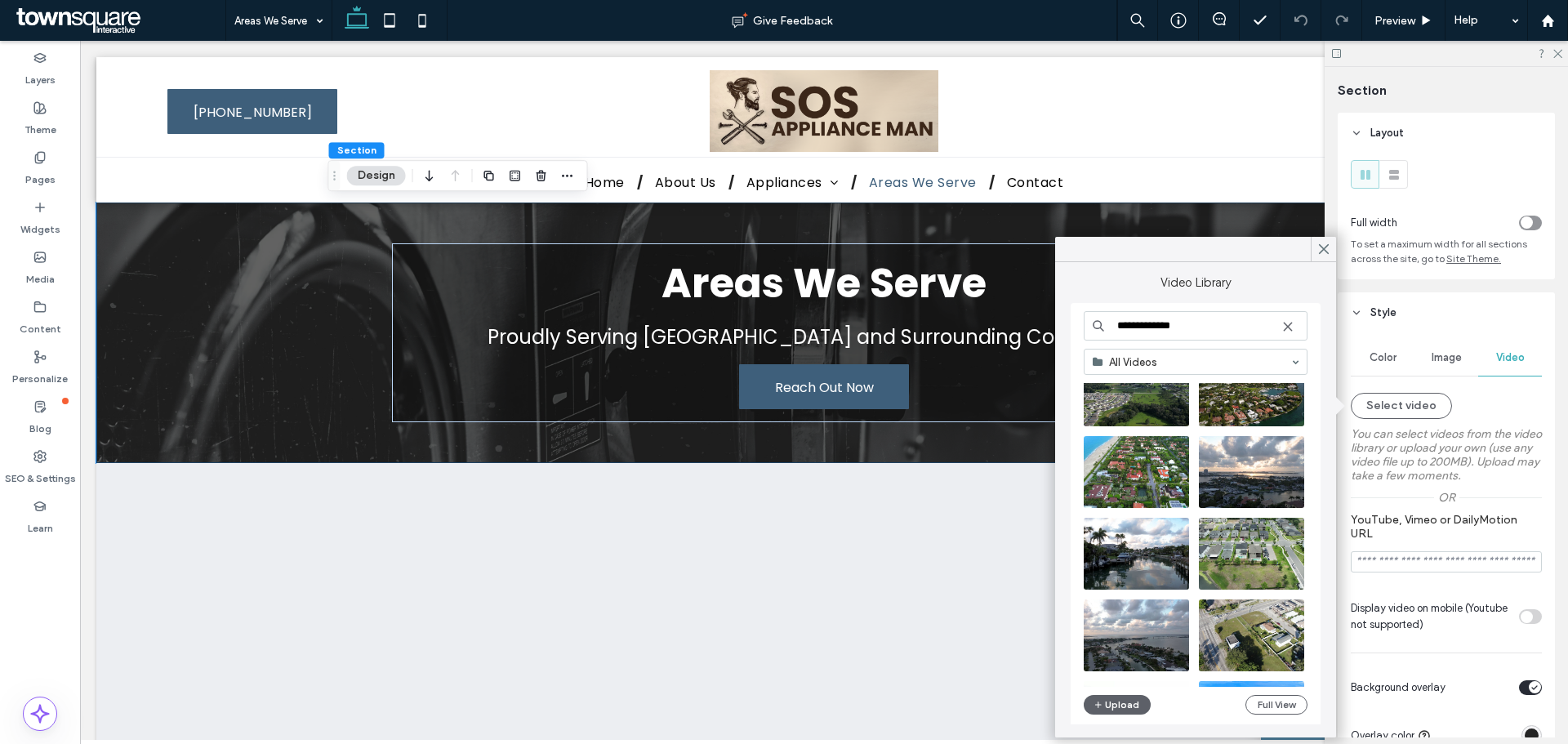
scroll to position [81, 0]
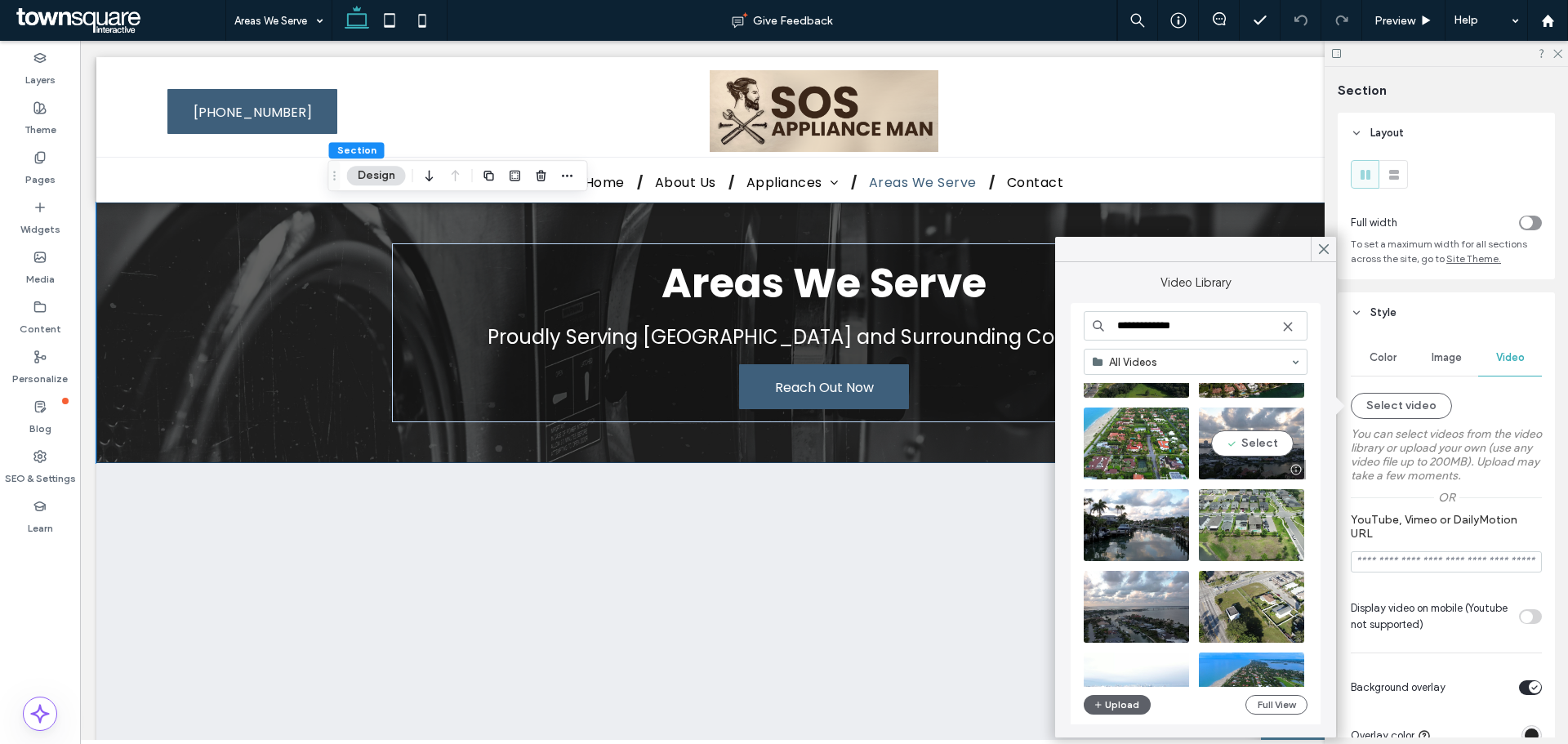
type input "**********"
click at [1259, 444] on video at bounding box center [1251, 443] width 106 height 72
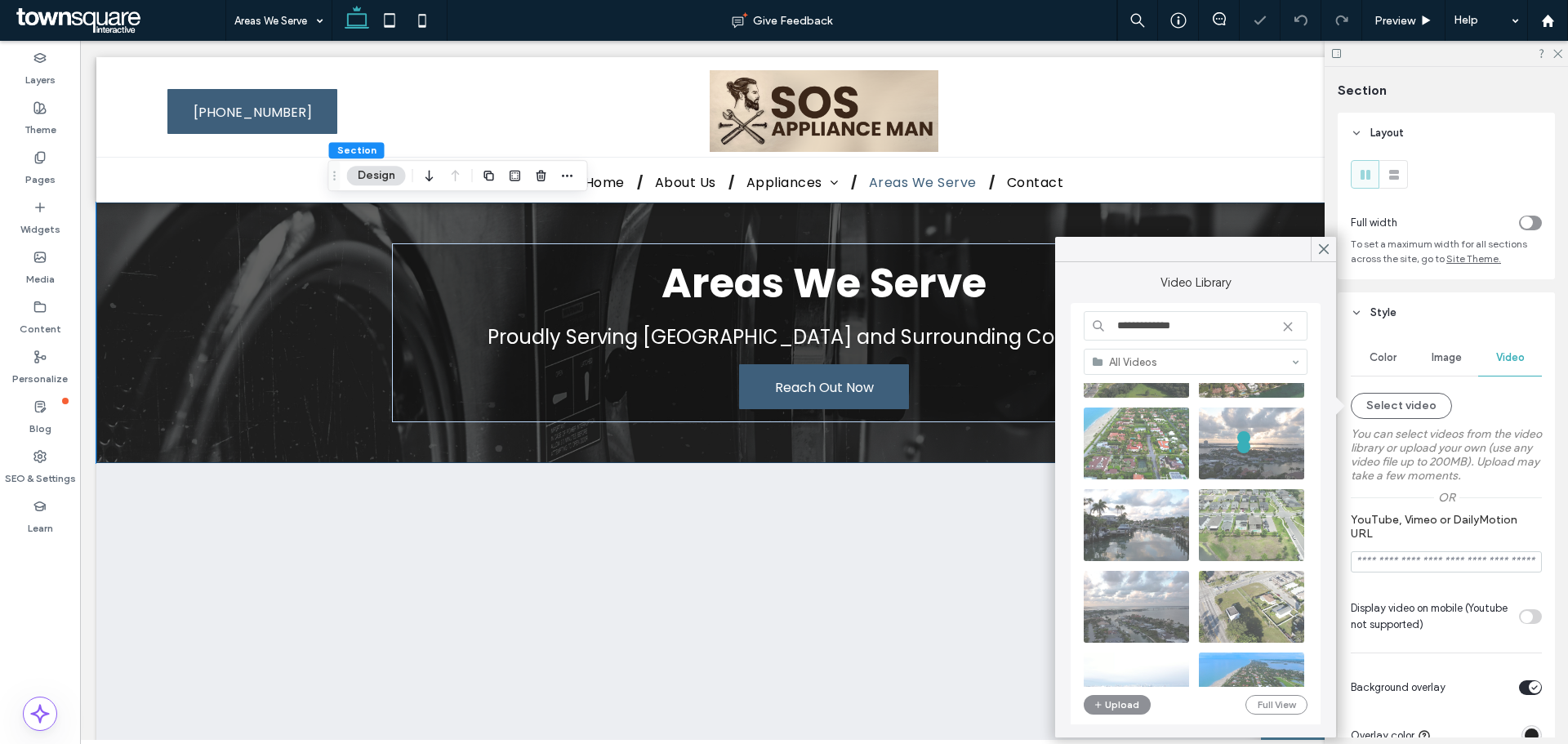
type input "**********"
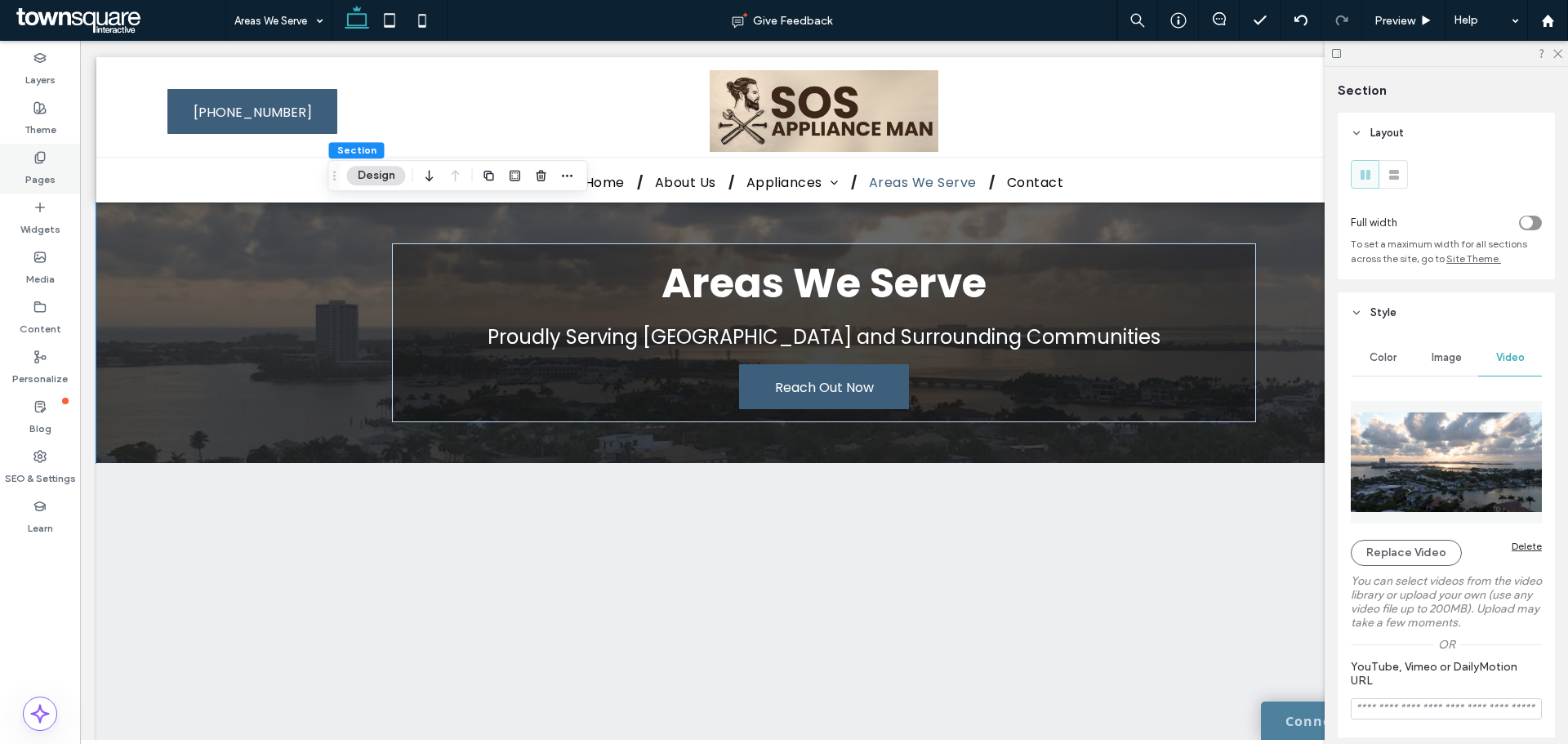
click at [36, 163] on icon at bounding box center [40, 158] width 13 height 13
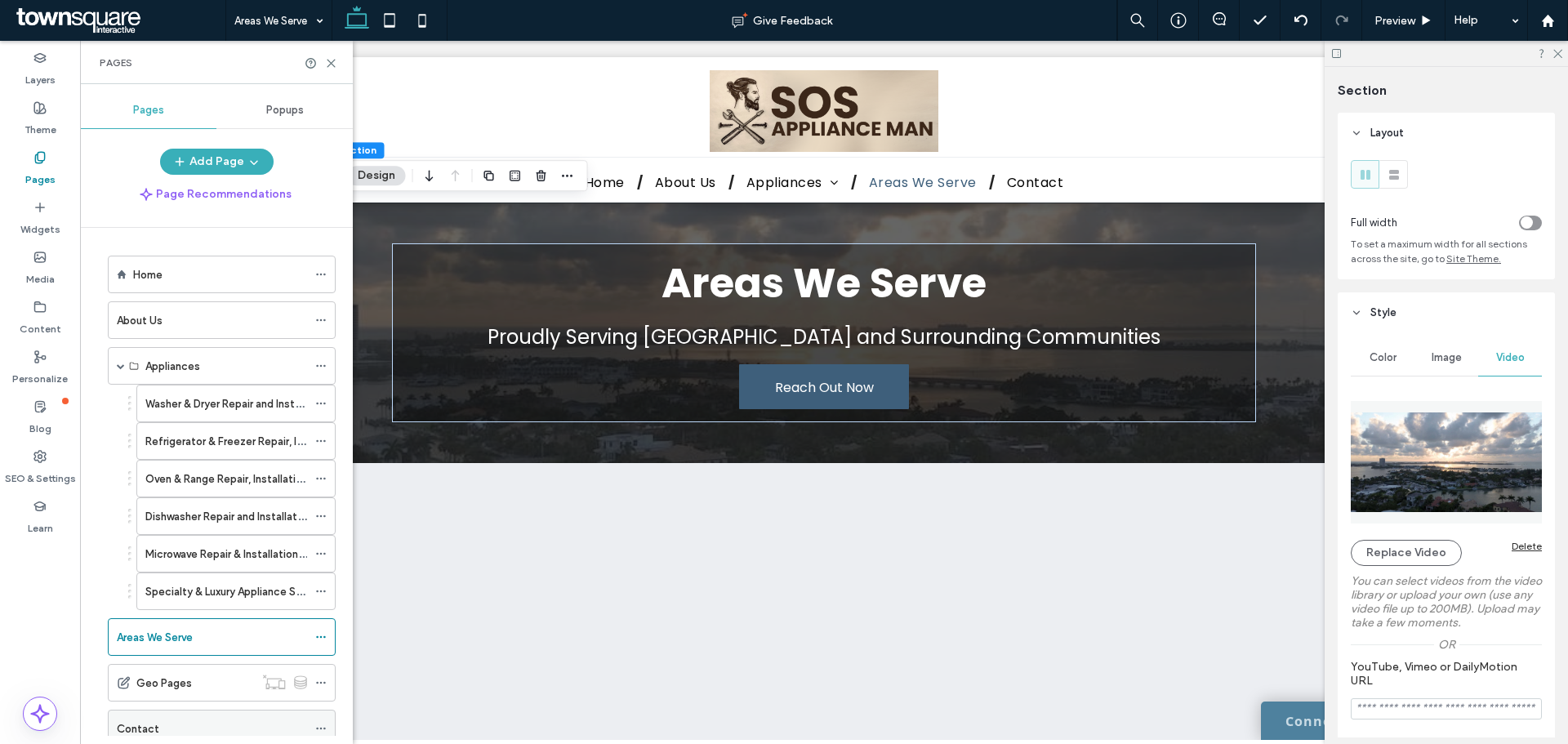
click at [125, 727] on label "Contact" at bounding box center [137, 729] width 42 height 29
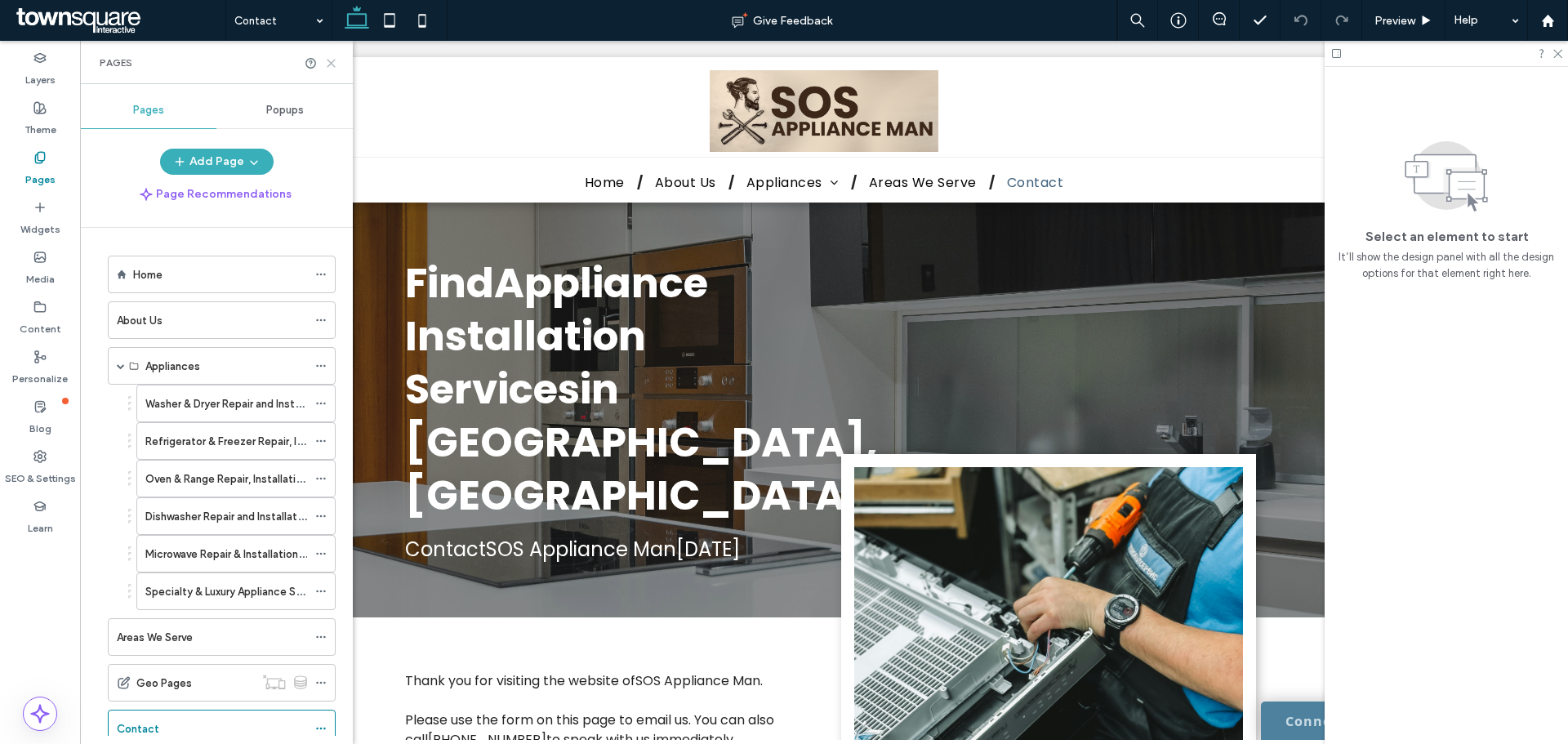
click at [331, 64] on use at bounding box center [332, 64] width 7 height 7
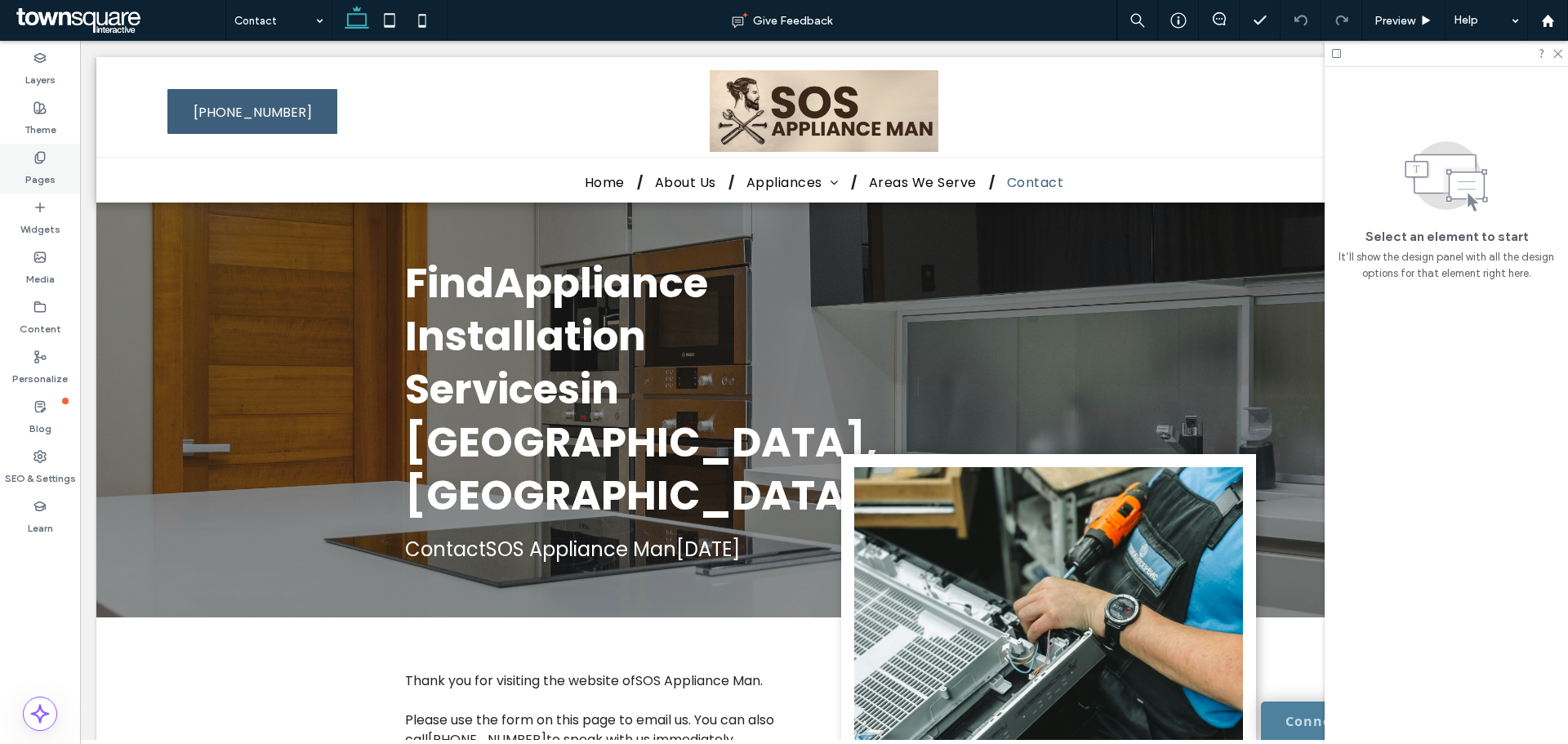
click at [38, 180] on label "Pages" at bounding box center [40, 176] width 30 height 22
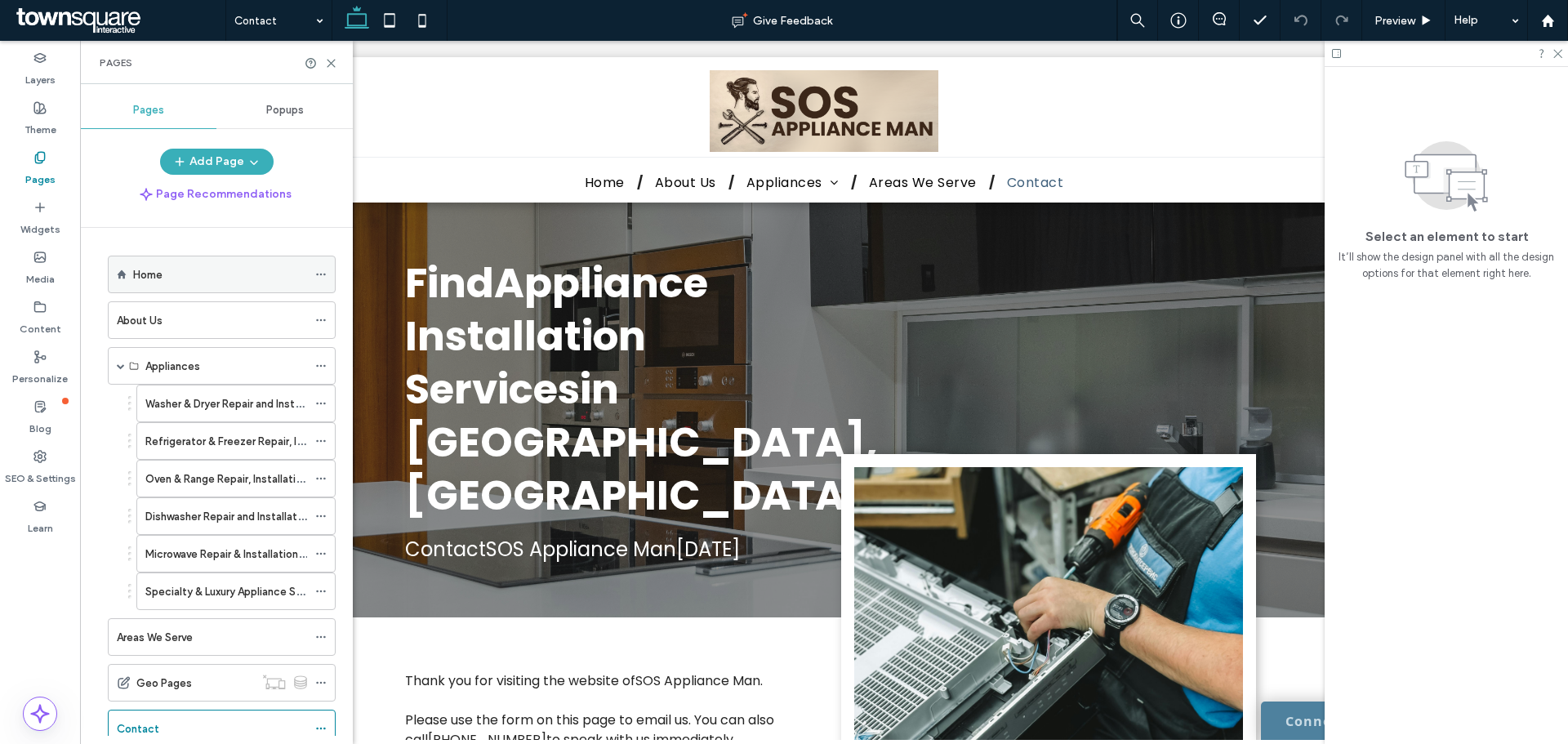
click at [138, 282] on label "Home" at bounding box center [147, 275] width 29 height 29
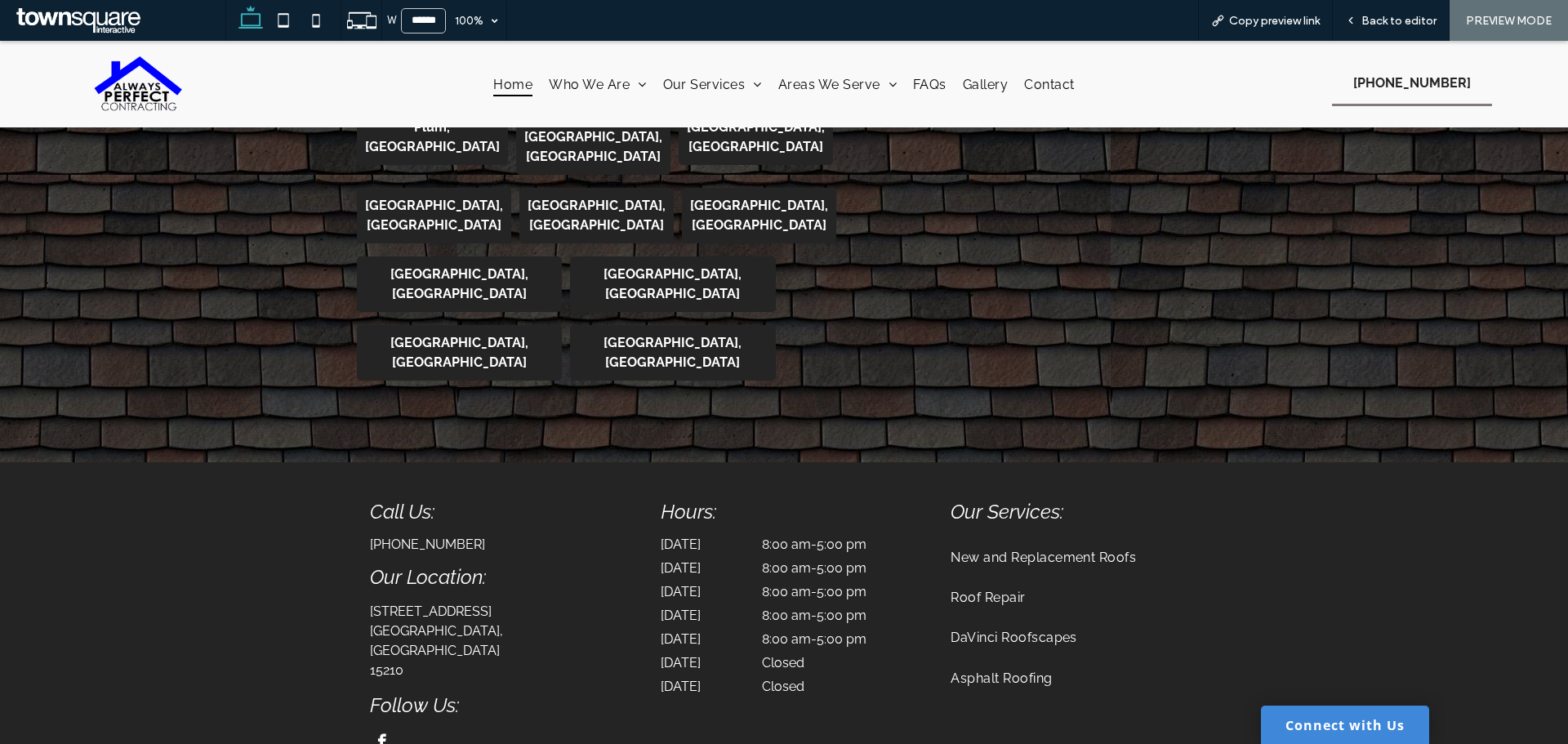
scroll to position [3256, 0]
click at [1427, 17] on span "Back to editor" at bounding box center [1399, 21] width 75 height 14
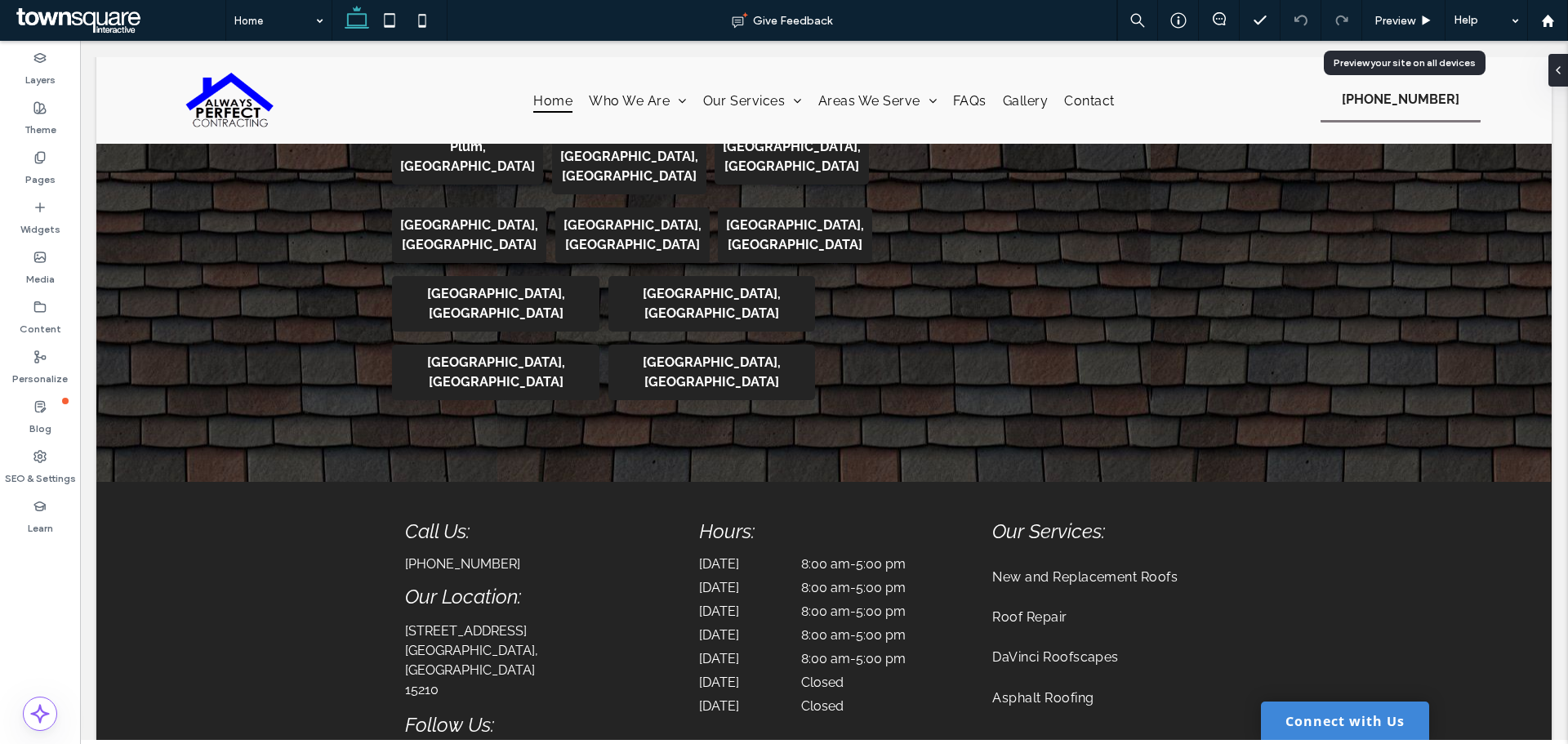
scroll to position [3273, 0]
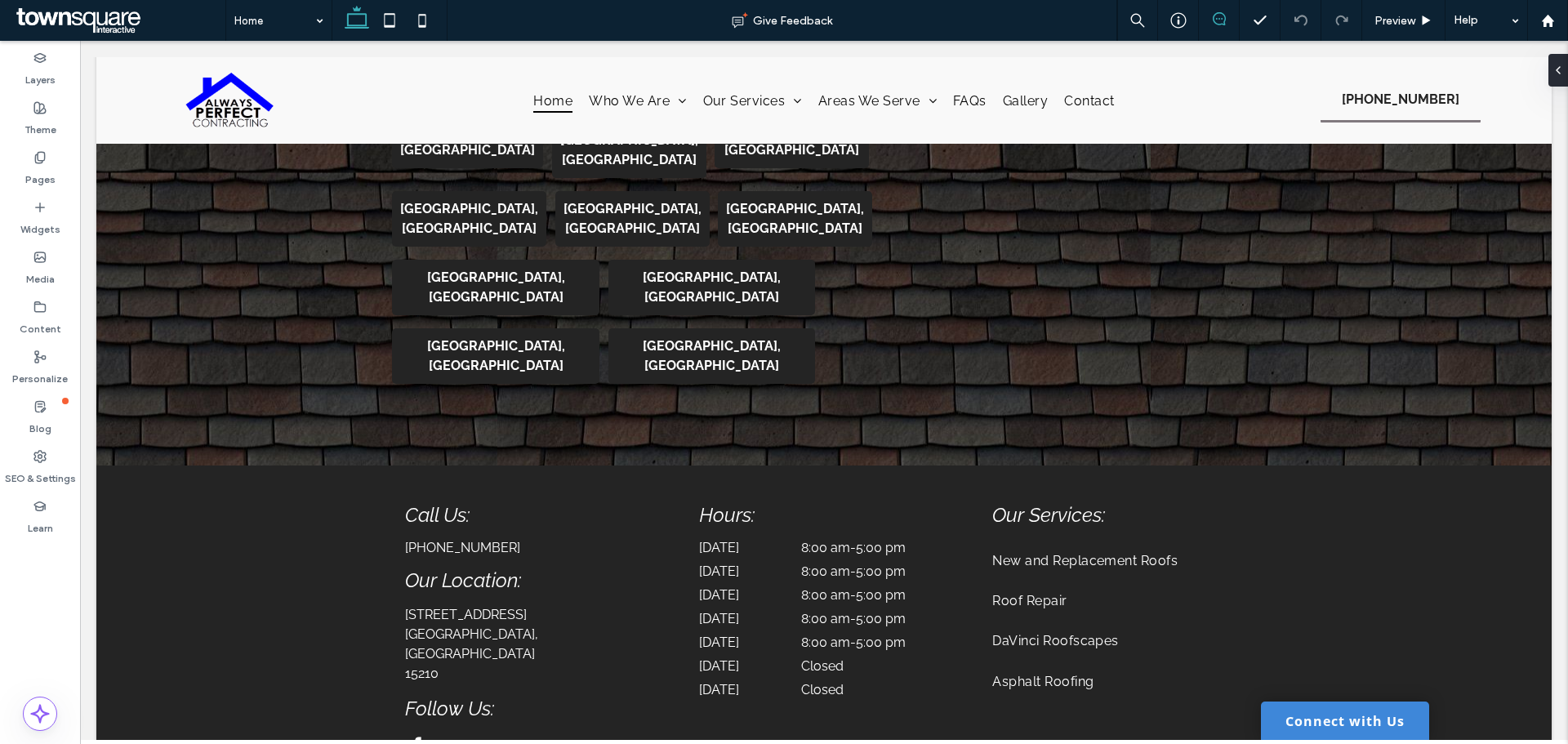
click at [1219, 20] on icon at bounding box center [1219, 19] width 13 height 13
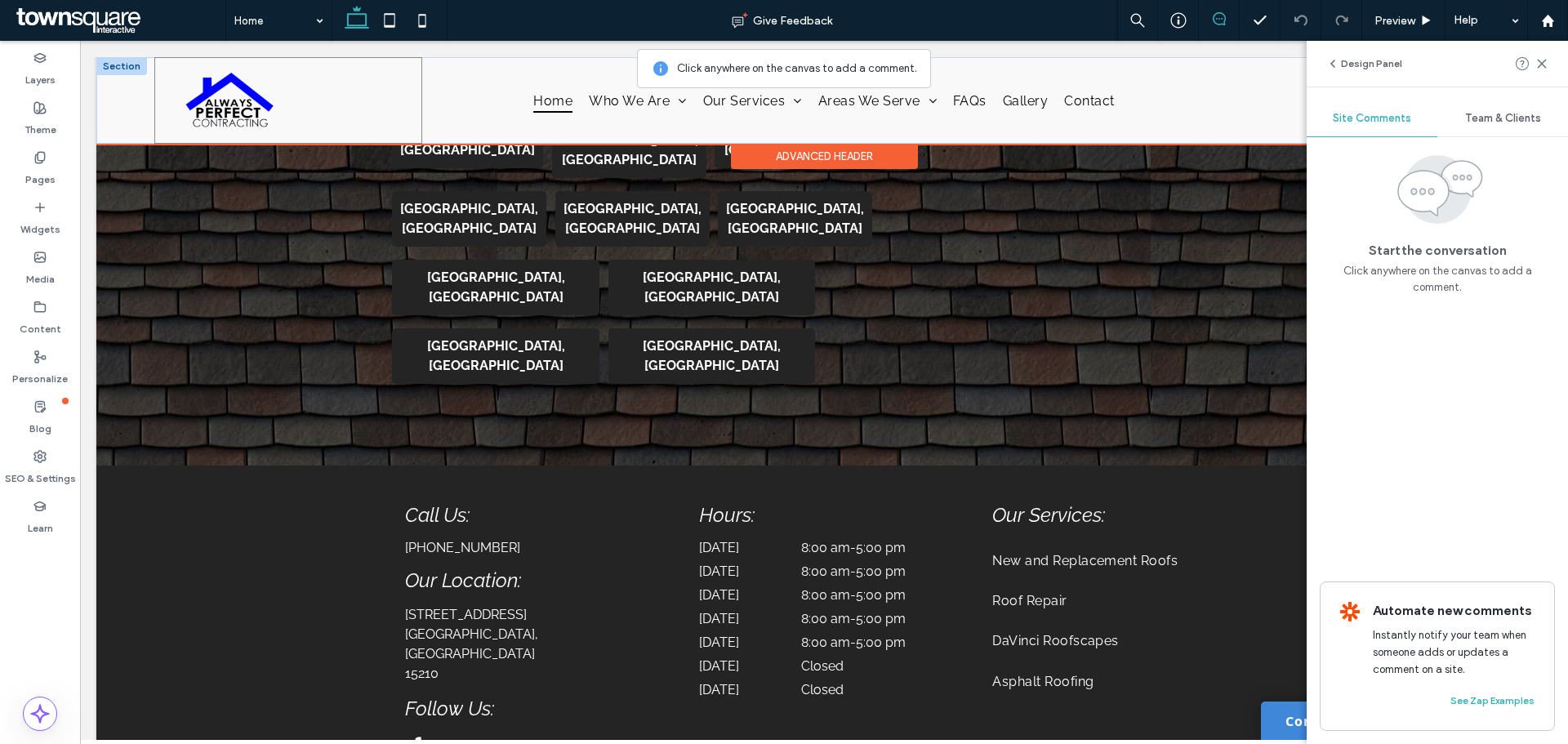
click at [293, 83] on div at bounding box center [288, 100] width 268 height 87
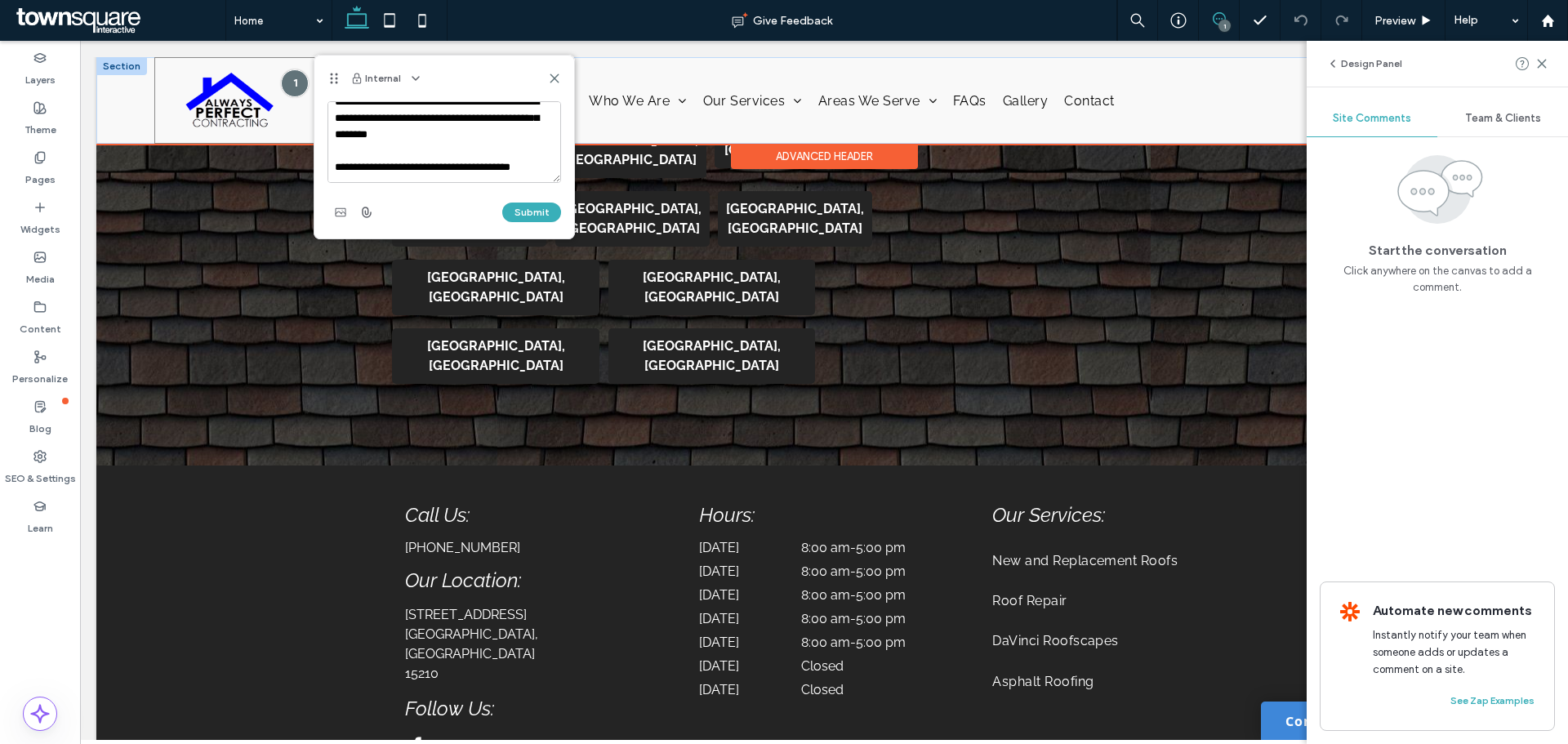
scroll to position [38, 0]
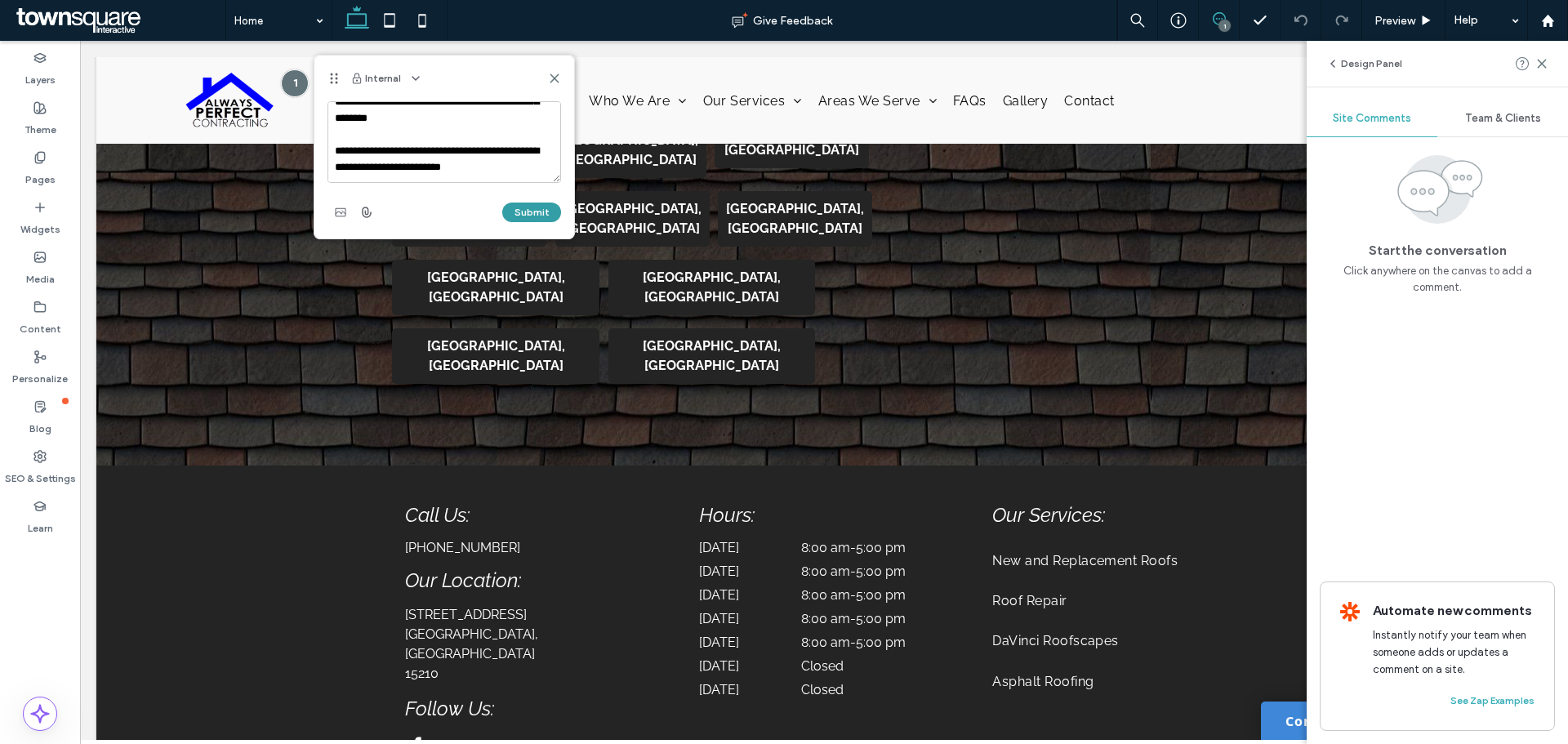
type textarea "**********"
click at [546, 209] on button "Submit" at bounding box center [532, 212] width 59 height 20
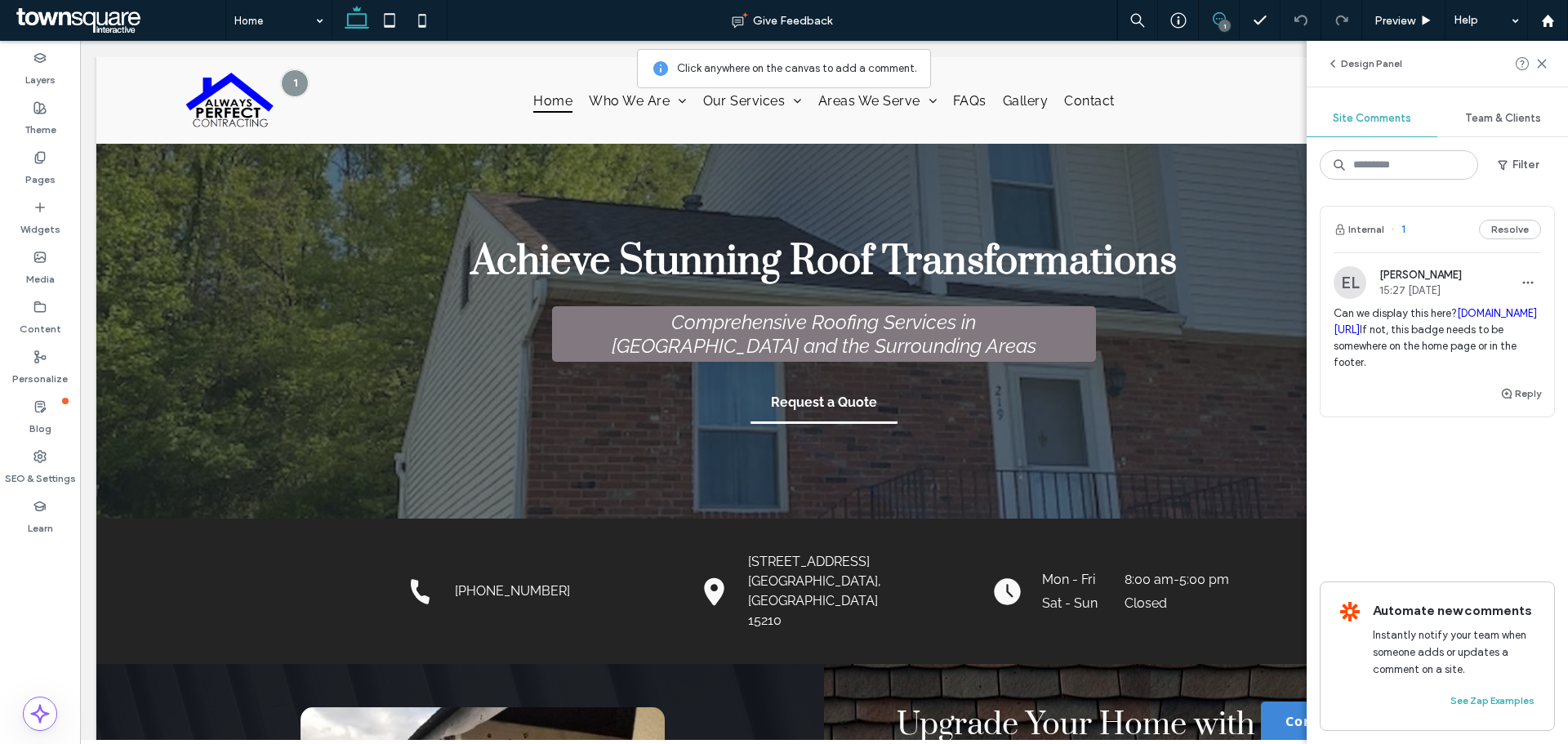
scroll to position [0, 0]
click at [1541, 63] on use at bounding box center [1542, 64] width 7 height 7
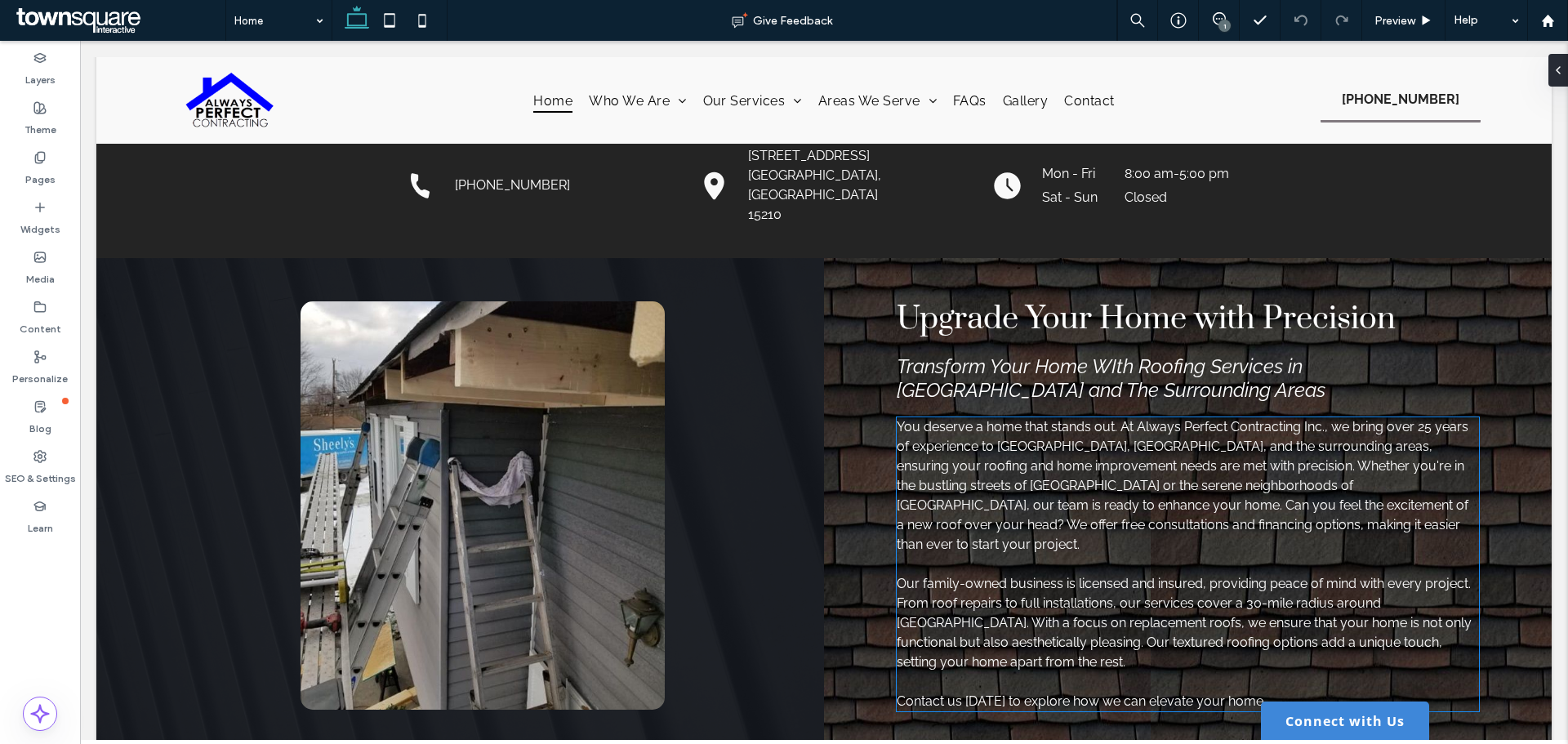
scroll to position [408, 0]
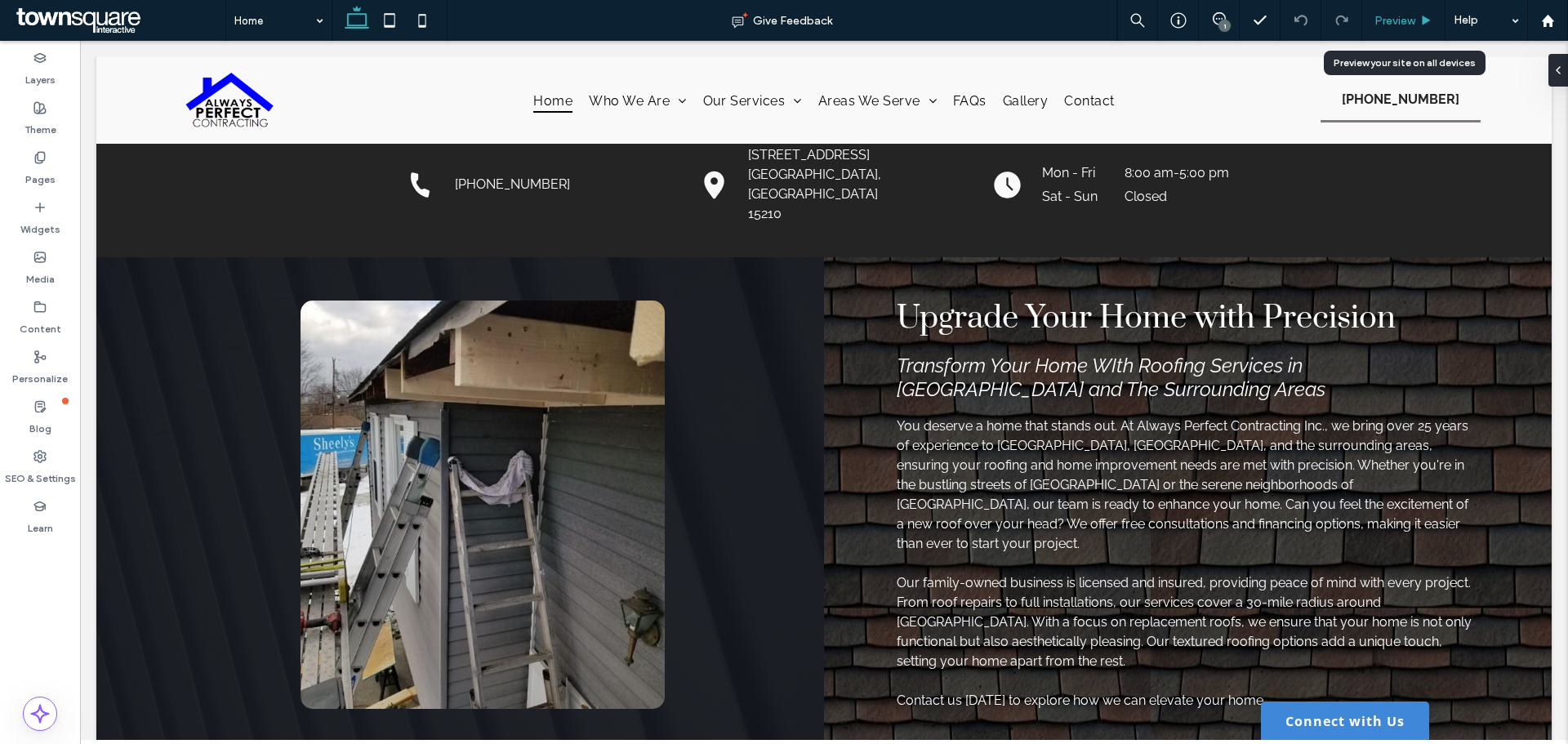
click at [1404, 22] on span "Preview" at bounding box center [1395, 21] width 41 height 14
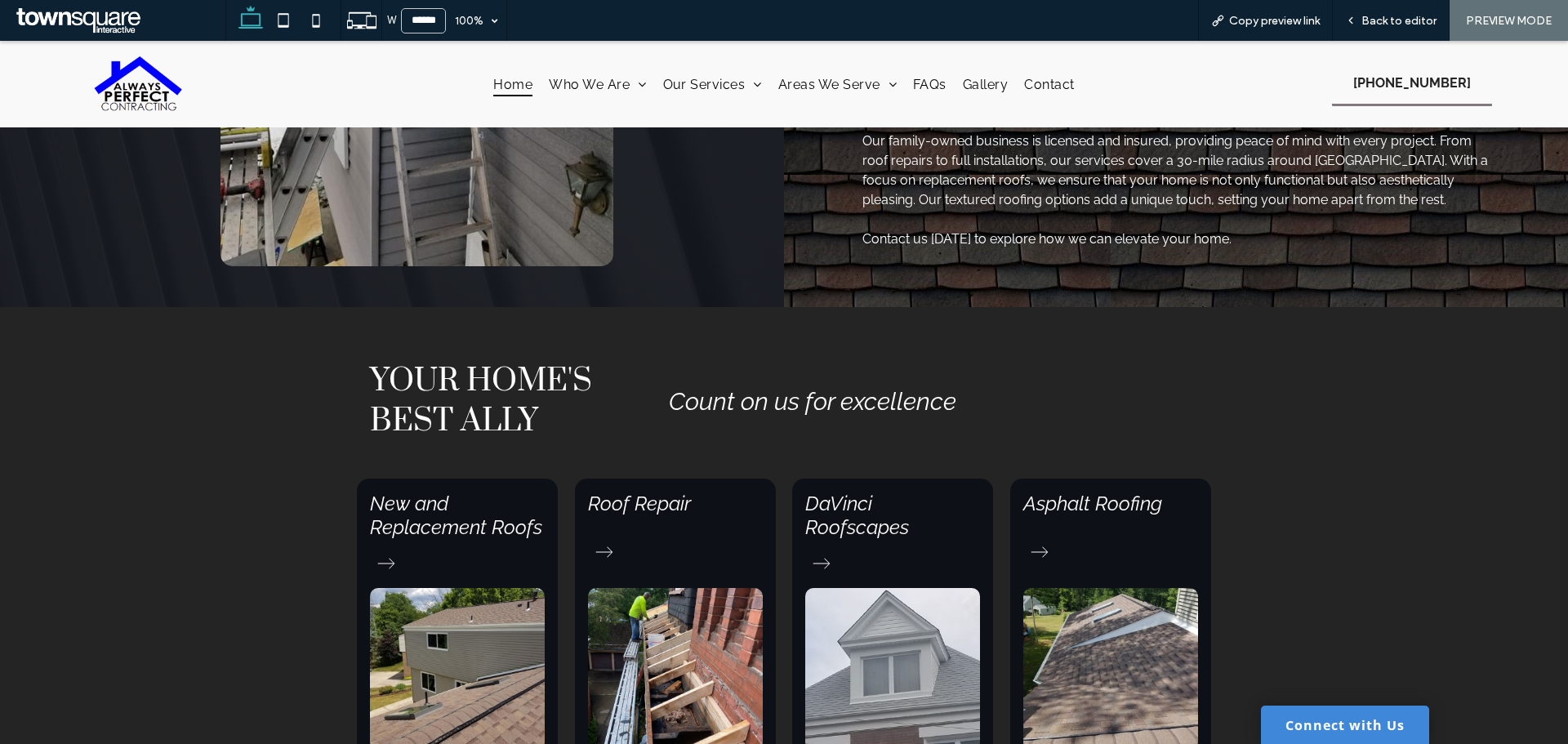
scroll to position [806, 0]
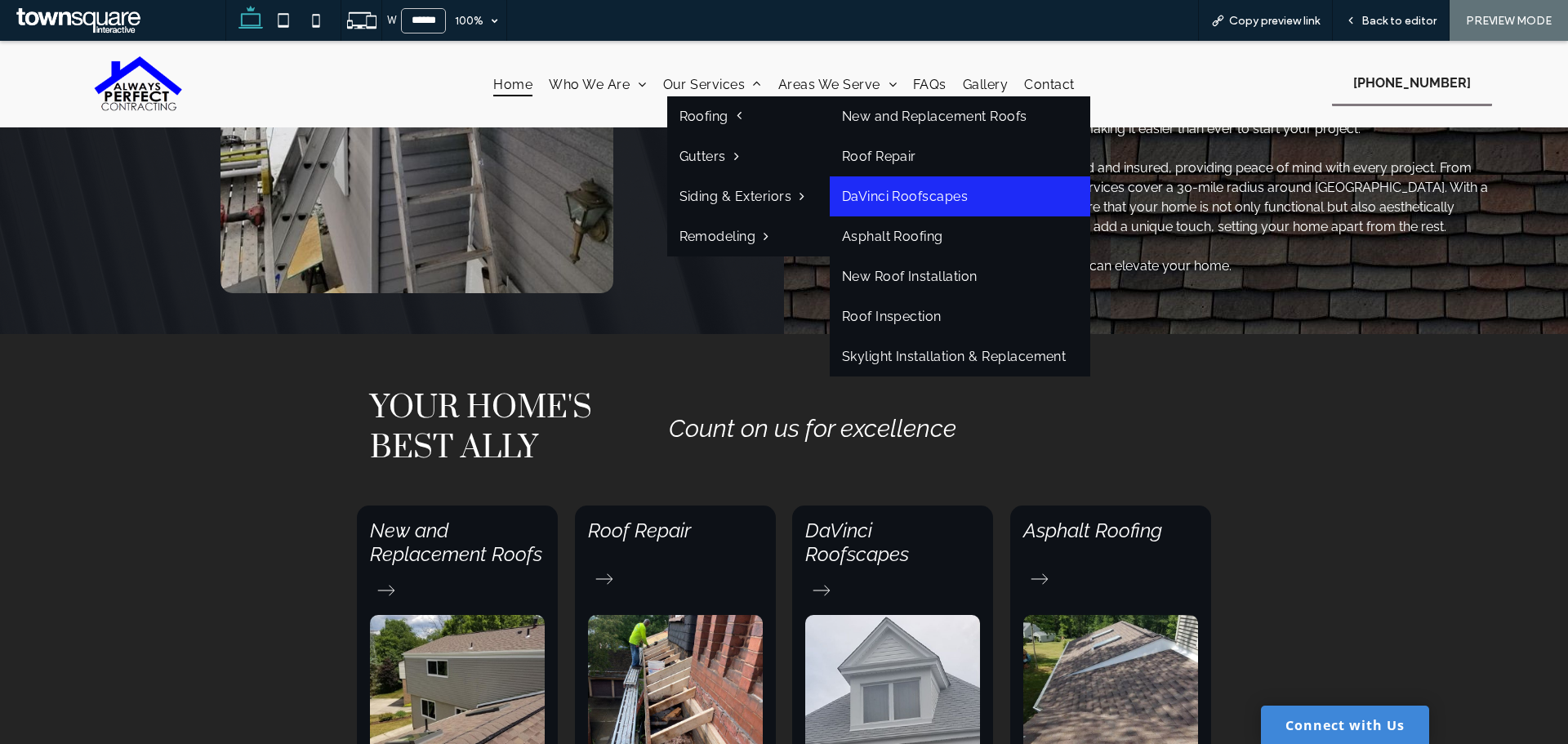
click at [862, 192] on link "DaVinci Roofscapes" at bounding box center [961, 196] width 262 height 40
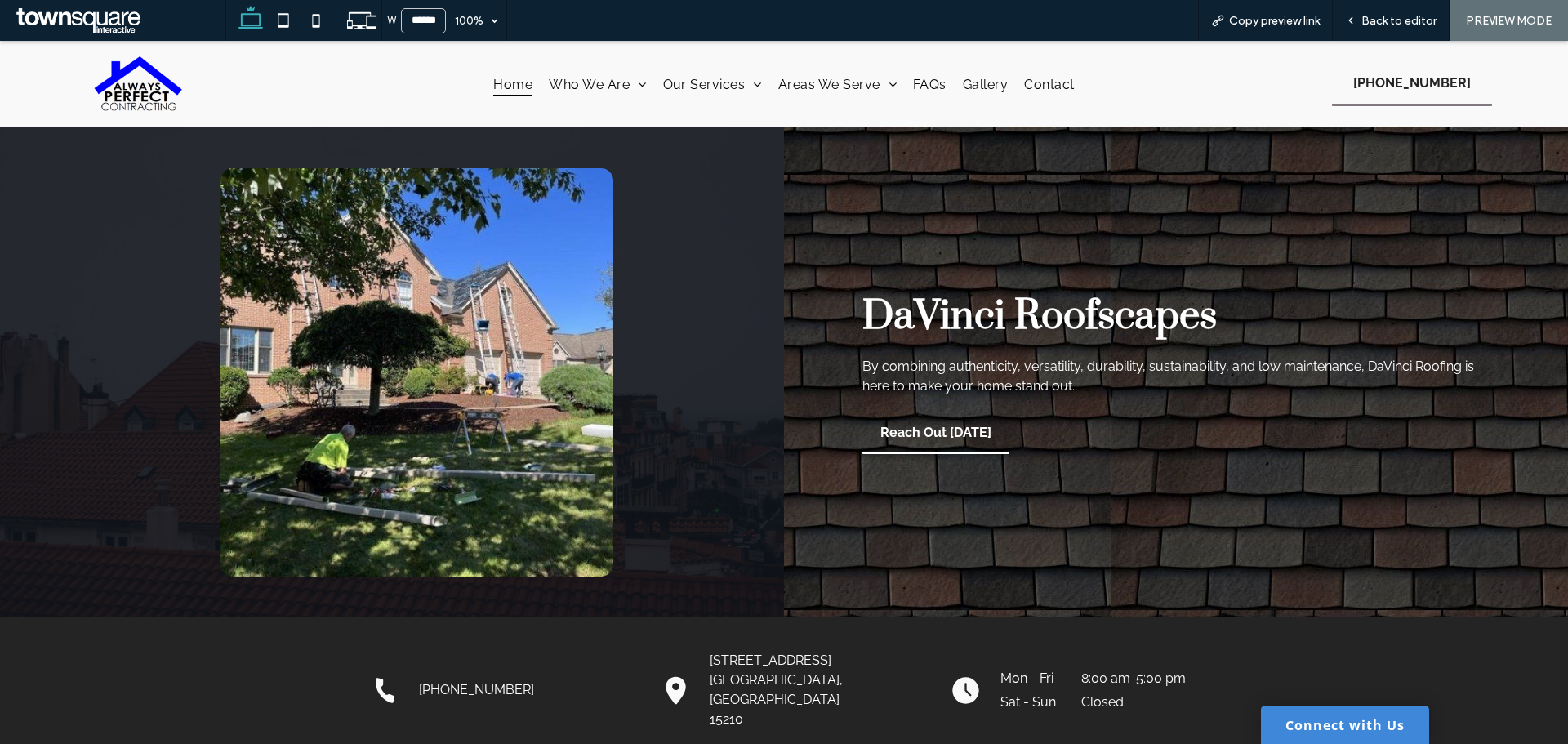
click at [509, 94] on span "Home" at bounding box center [513, 83] width 39 height 23
